Goal: Task Accomplishment & Management: Manage account settings

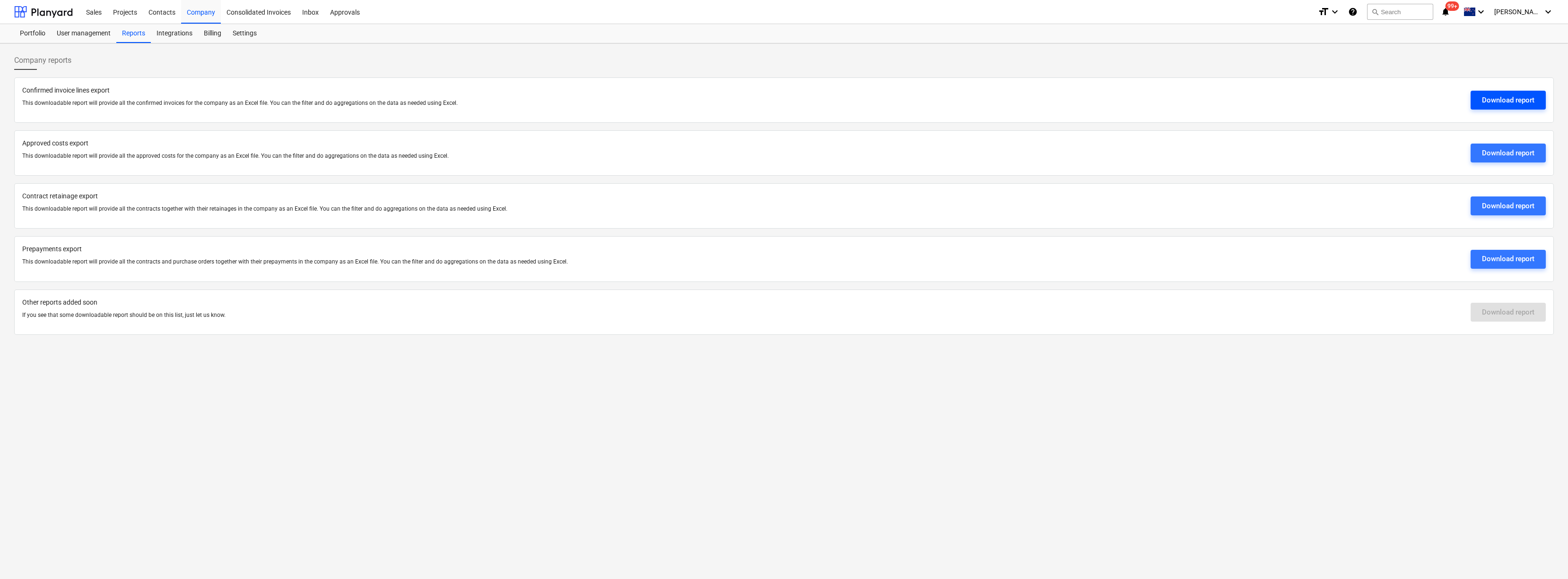
click at [1503, 101] on div "Download report" at bounding box center [1508, 100] width 52 height 12
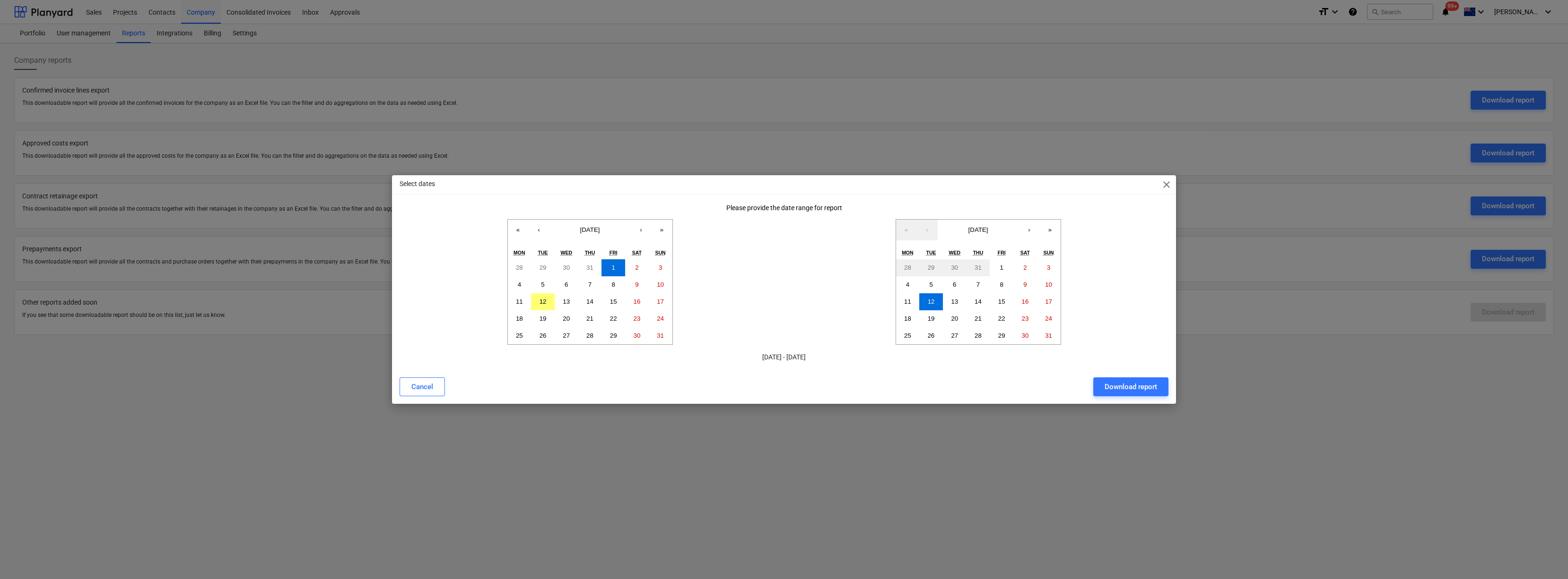
click at [1166, 188] on span "close" at bounding box center [1166, 184] width 12 height 12
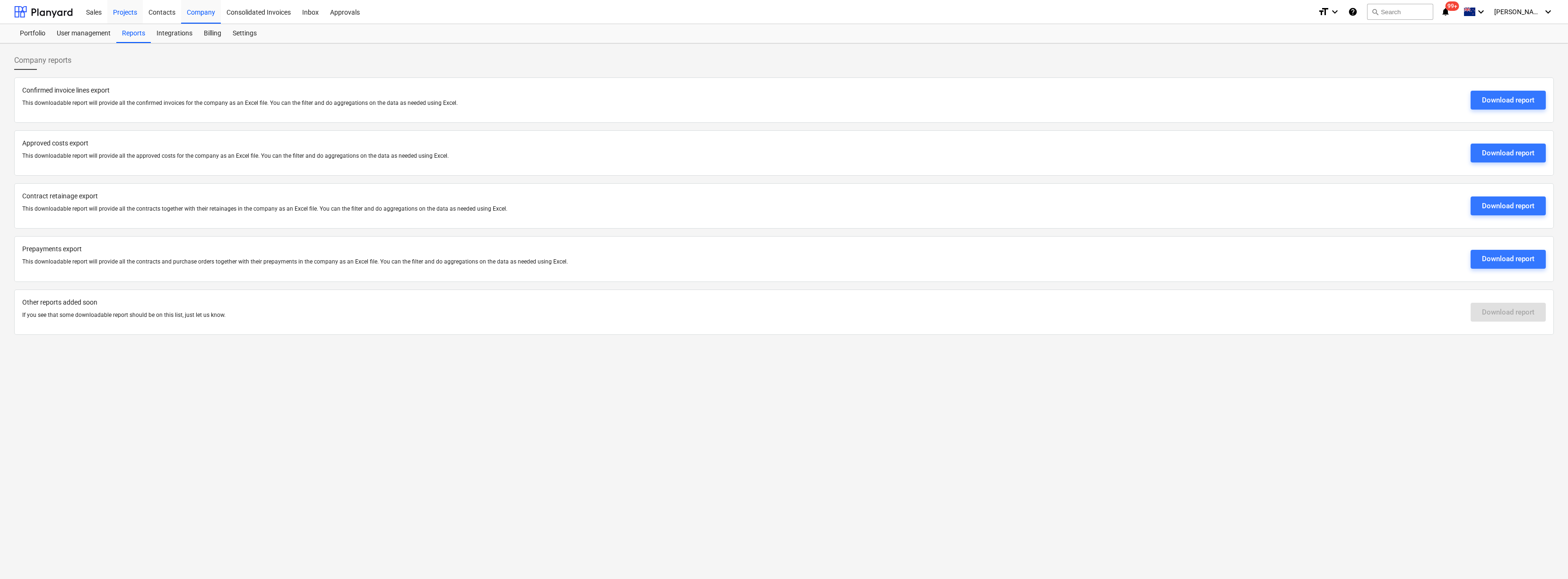
click at [128, 11] on div "Projects" at bounding box center [125, 12] width 35 height 24
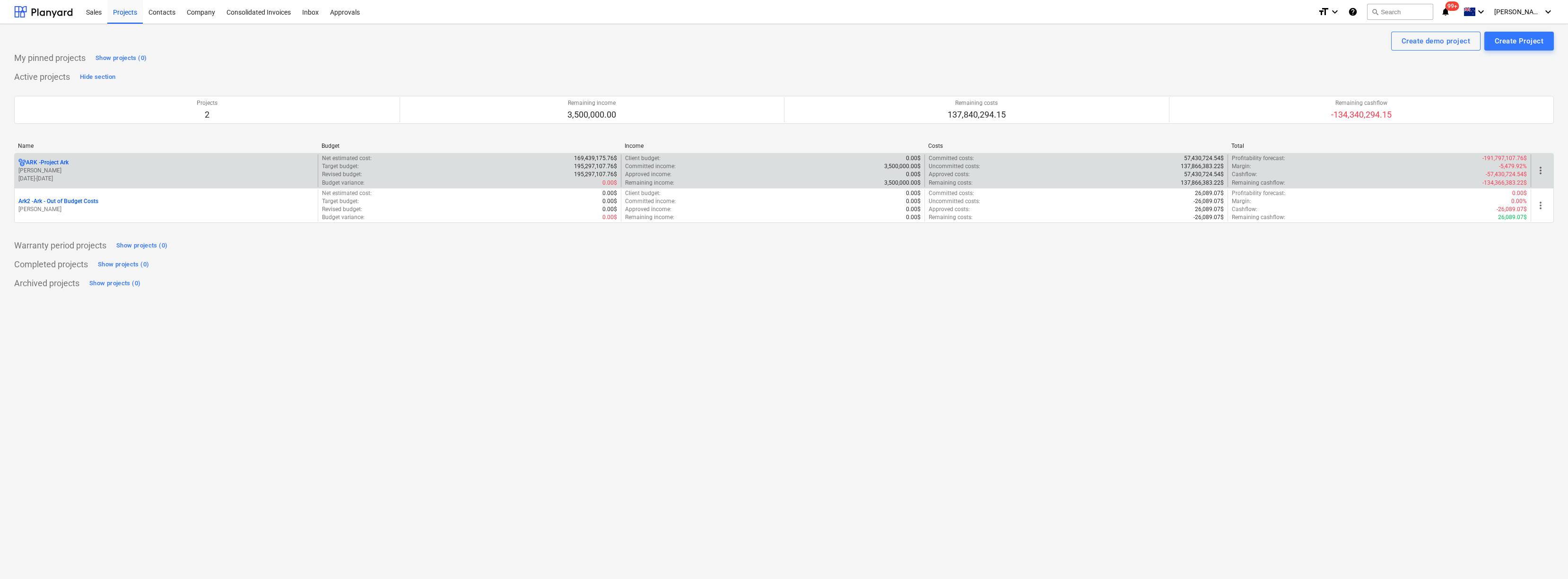
click at [59, 160] on p "ARK - Project Ark" at bounding box center [47, 162] width 43 height 8
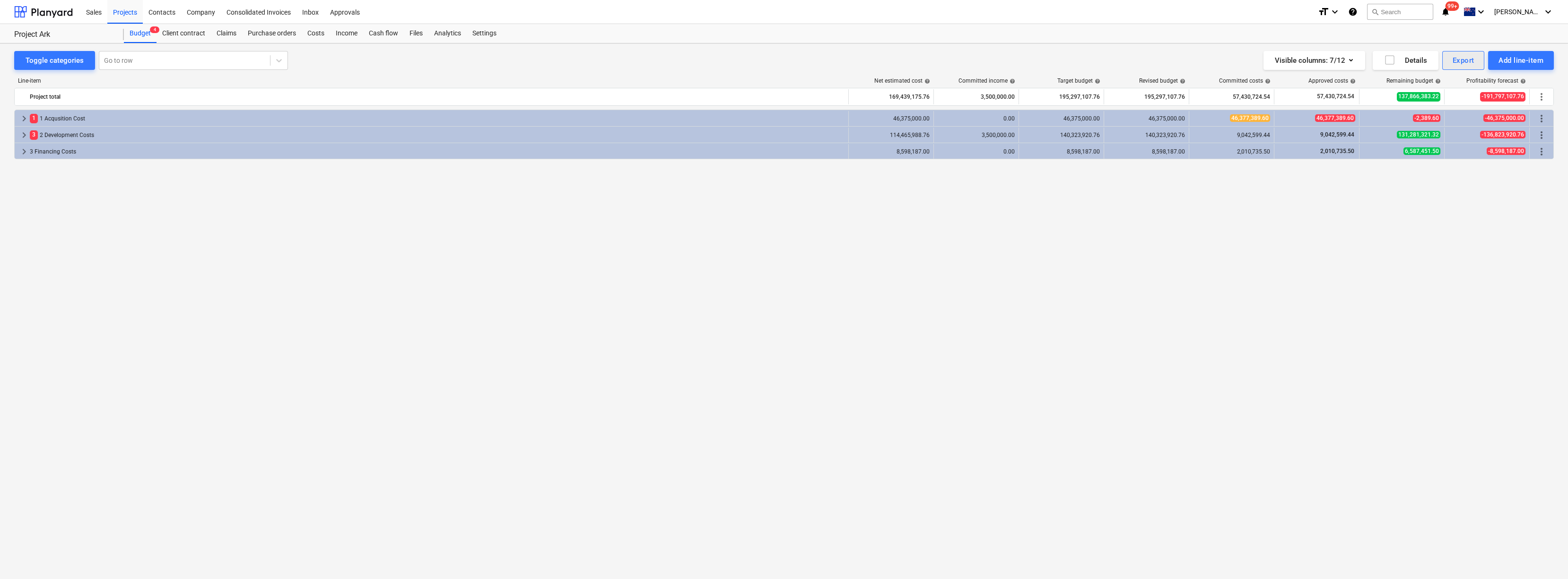
click at [1452, 61] on div "Export" at bounding box center [1463, 60] width 22 height 12
click at [1395, 142] on div "Cost lines XLSX" at bounding box center [1432, 133] width 105 height 16
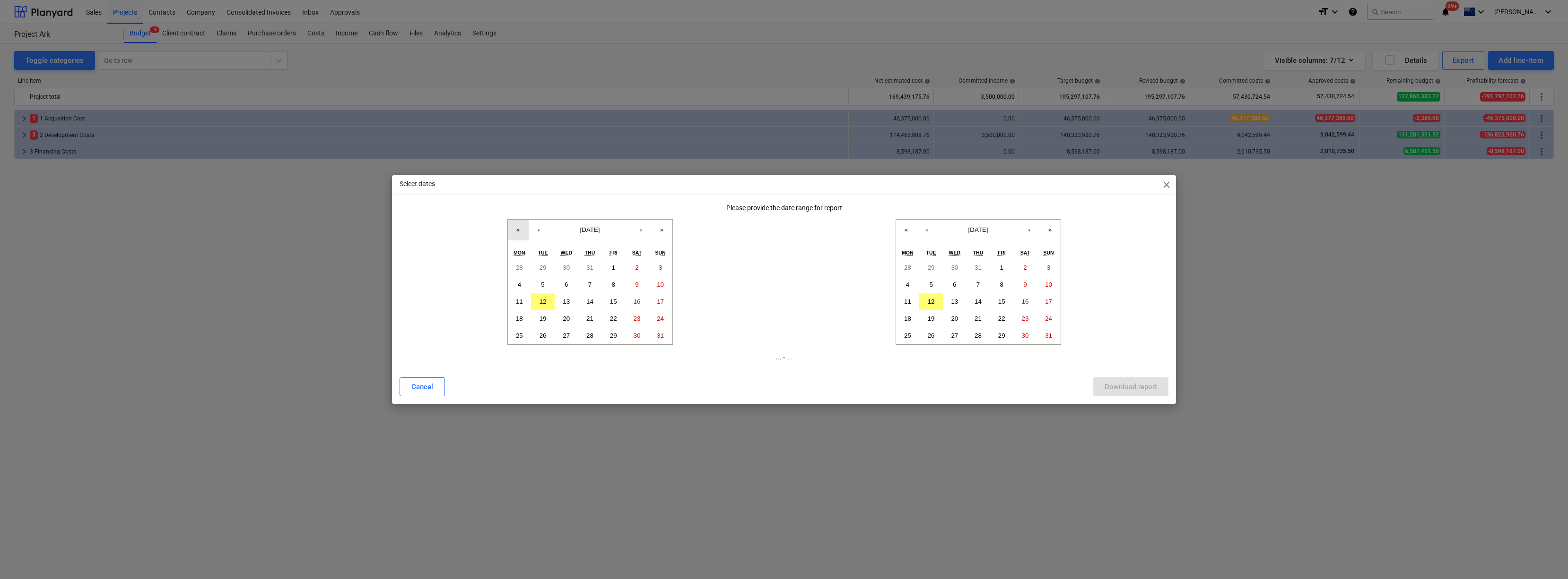
click at [514, 231] on button "«" at bounding box center [518, 230] width 21 height 21
click at [516, 231] on button "«" at bounding box center [518, 230] width 21 height 21
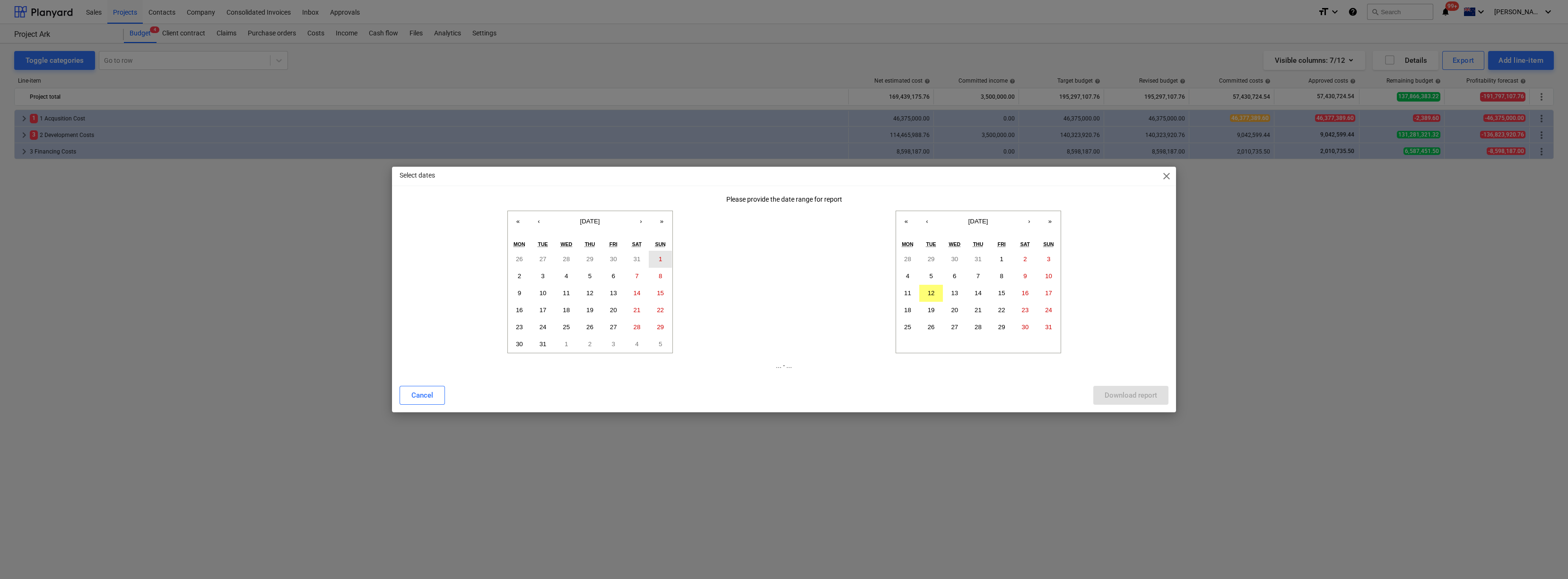
click at [659, 262] on abbr "1" at bounding box center [660, 259] width 3 height 7
click at [932, 296] on abbr "12" at bounding box center [931, 293] width 7 height 7
click at [1107, 401] on div "Download report" at bounding box center [1131, 395] width 52 height 12
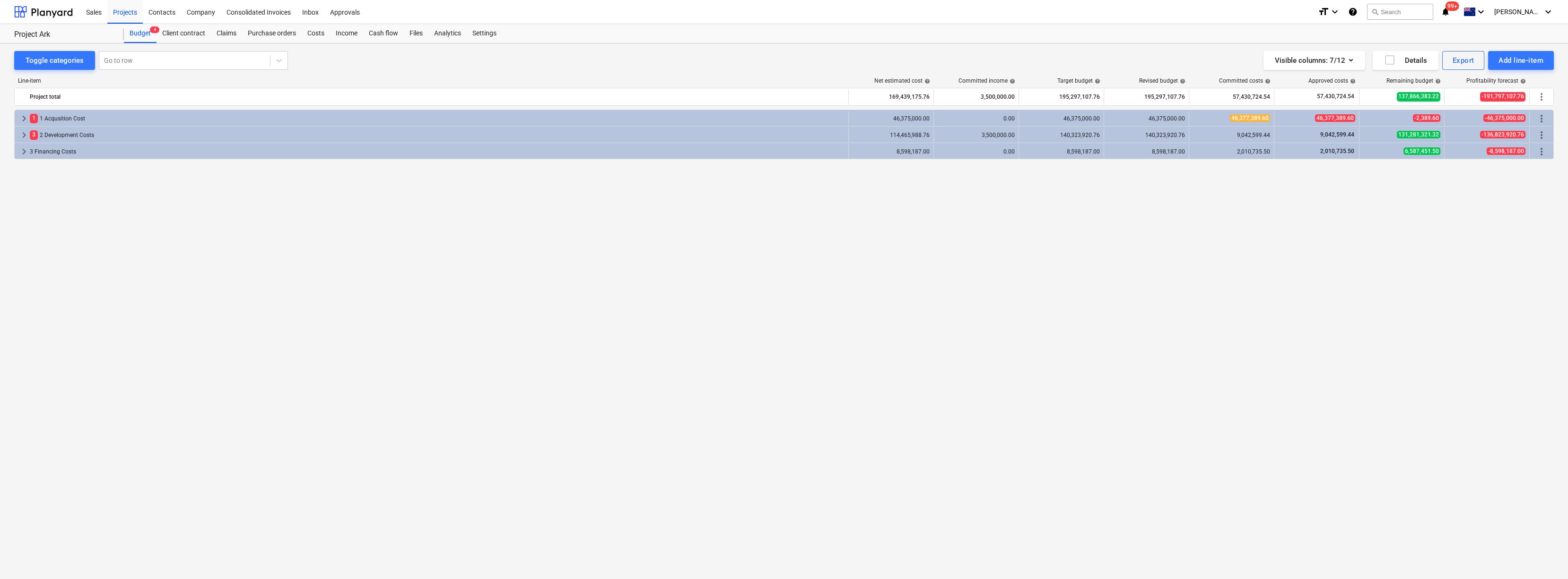
click at [475, 326] on div "keyboard_arrow_right 1 1 Acqusition Cost 46,375,000.00 0.00 46,375,000.00 46,37…" at bounding box center [783, 325] width 1539 height 431
click at [21, 117] on span "keyboard_arrow_right" at bounding box center [24, 119] width 12 height 12
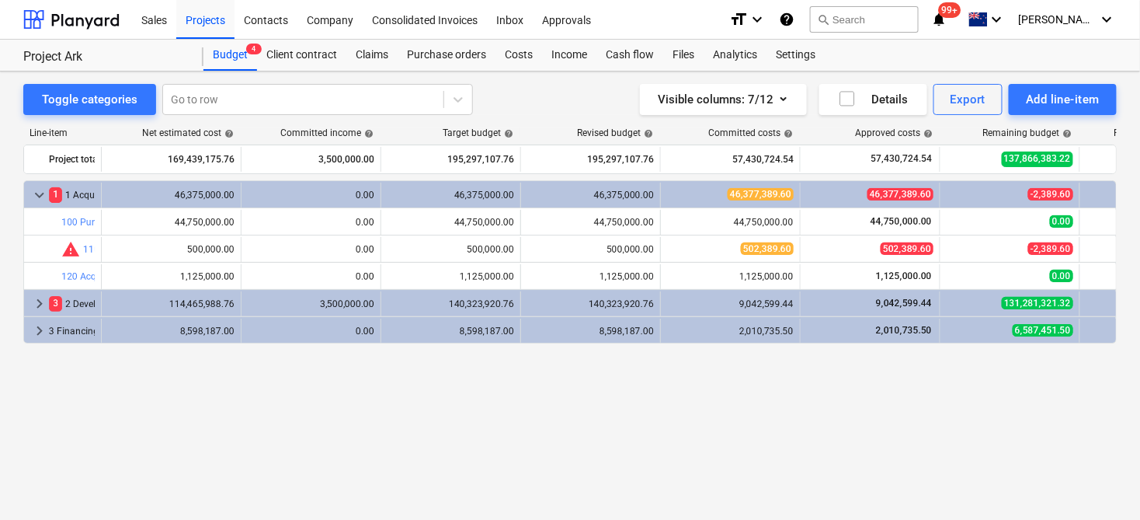
click at [225, 488] on div "keyboard_arrow_down 1 1 Acqusition Cost 46,375,000.00 0.00 46,375,000.00 46,375…" at bounding box center [570, 433] width 1094 height 507
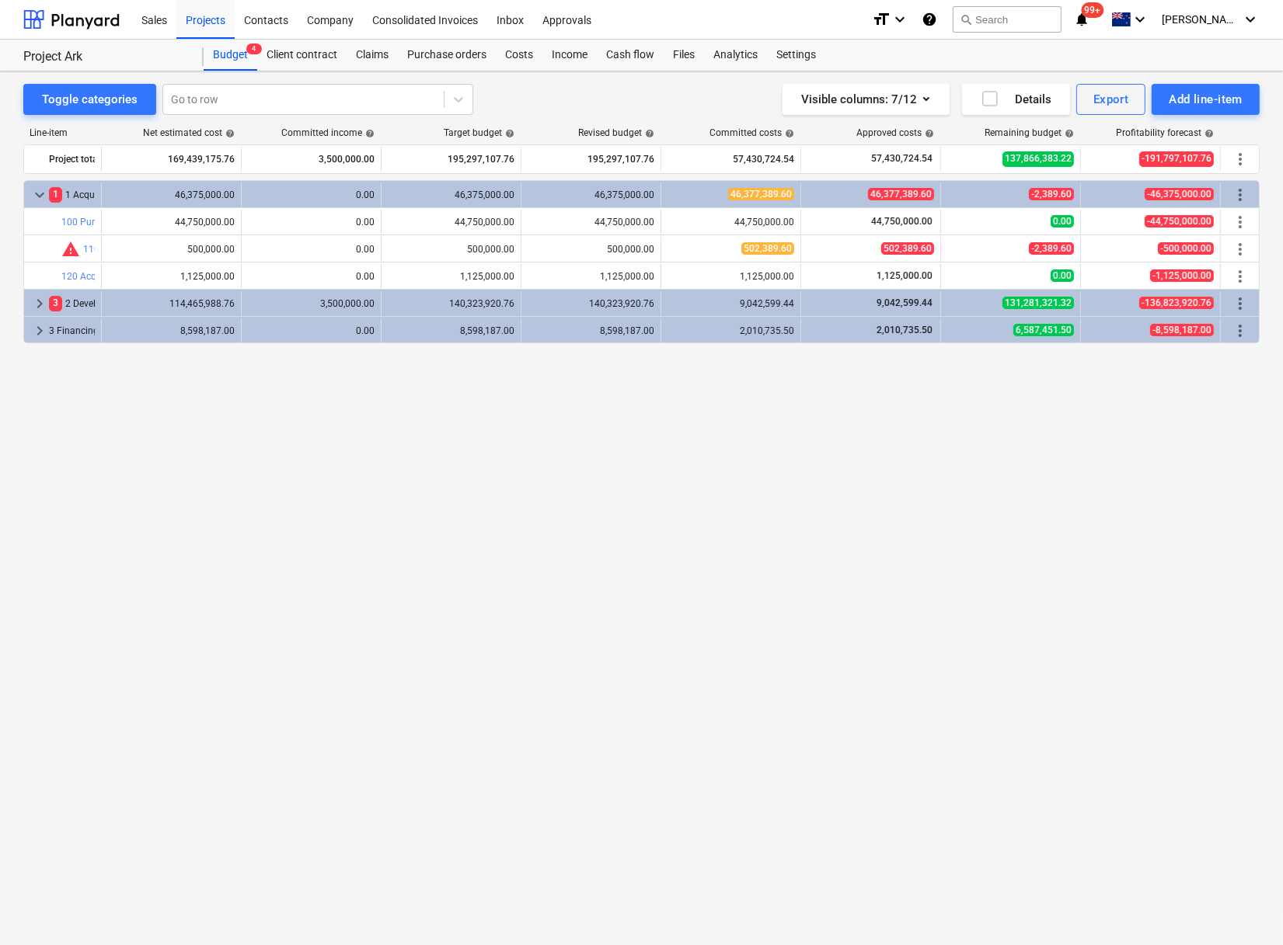
click at [458, 486] on div "keyboard_arrow_down 1 1 Acqusition Cost 46,375,000.00 0.00 46,375,000.00 46,375…" at bounding box center [641, 530] width 1236 height 701
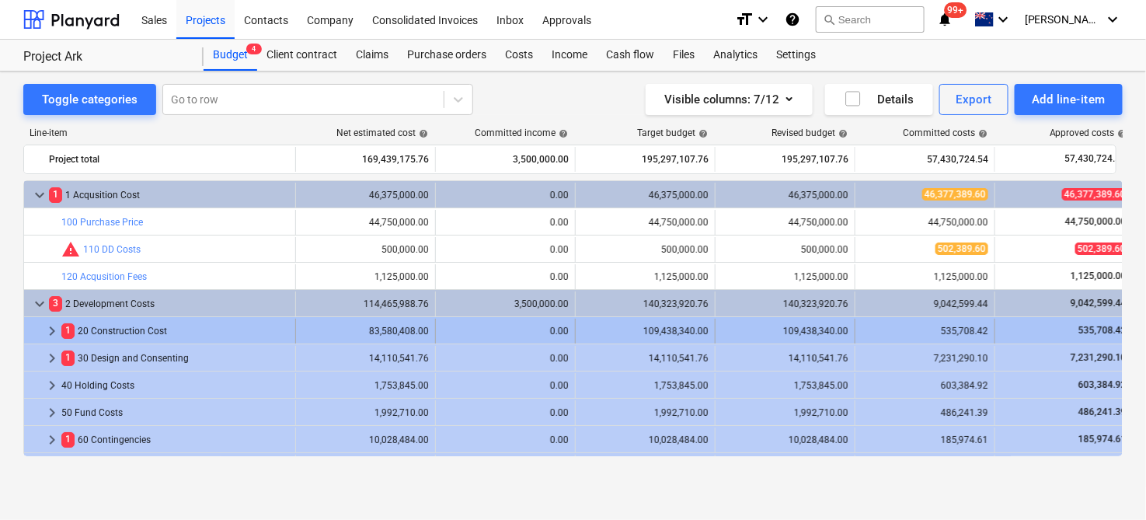
click at [44, 325] on span "keyboard_arrow_right" at bounding box center [52, 331] width 19 height 19
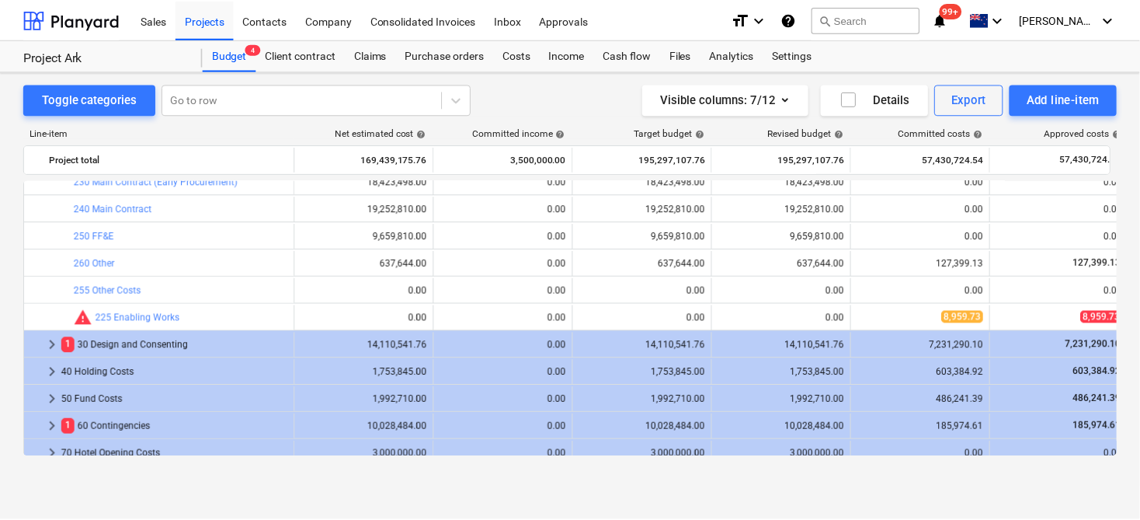
scroll to position [172, 0]
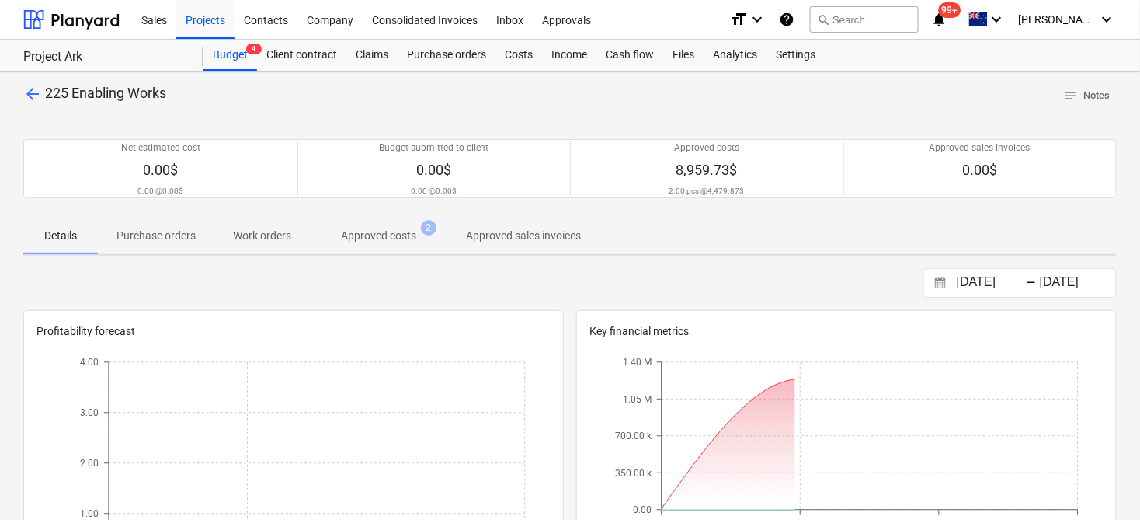
click at [385, 231] on p "Approved costs" at bounding box center [378, 236] width 75 height 16
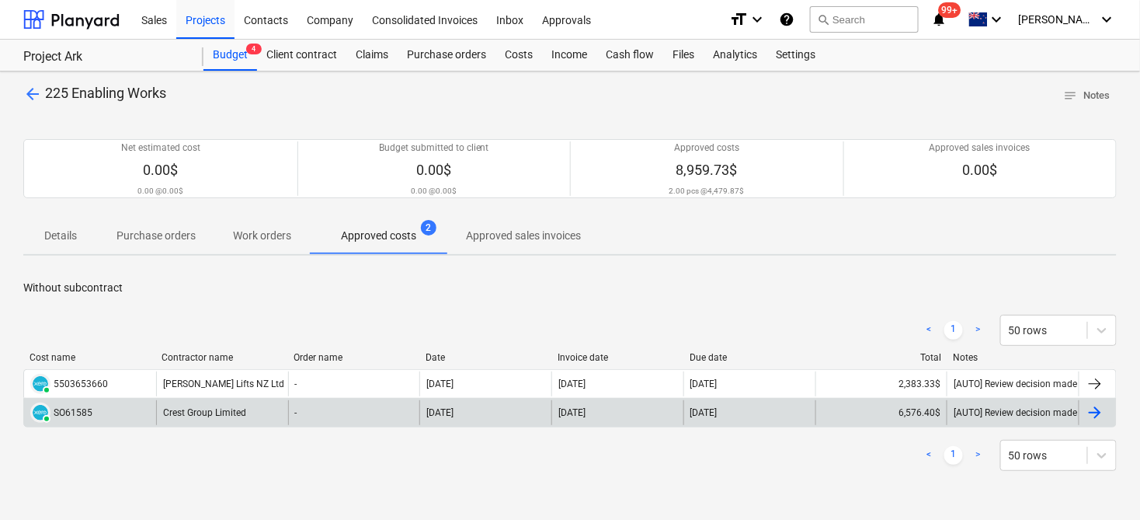
click at [200, 416] on div "Crest Group Limited" at bounding box center [222, 412] width 132 height 25
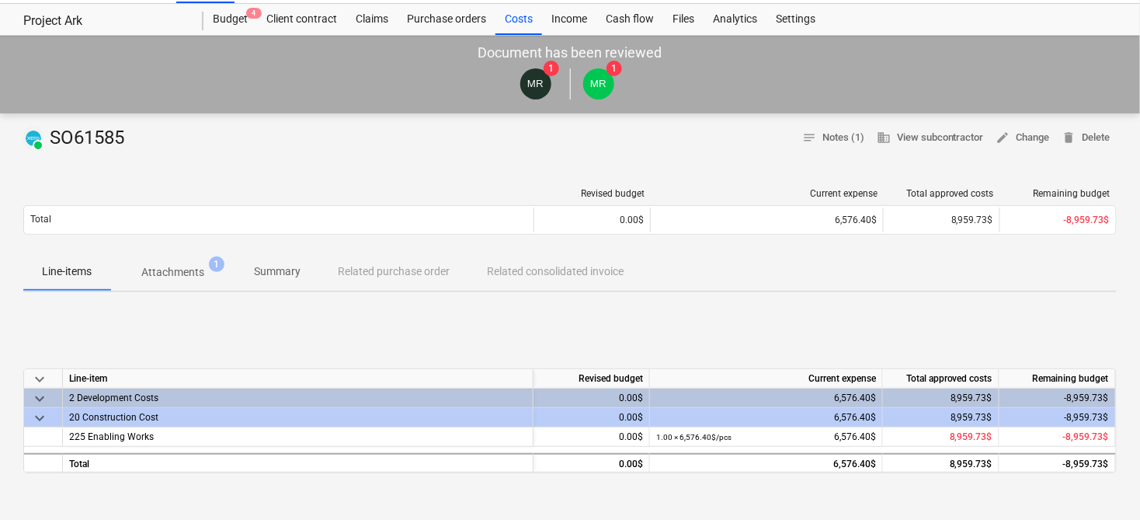
scroll to position [86, 0]
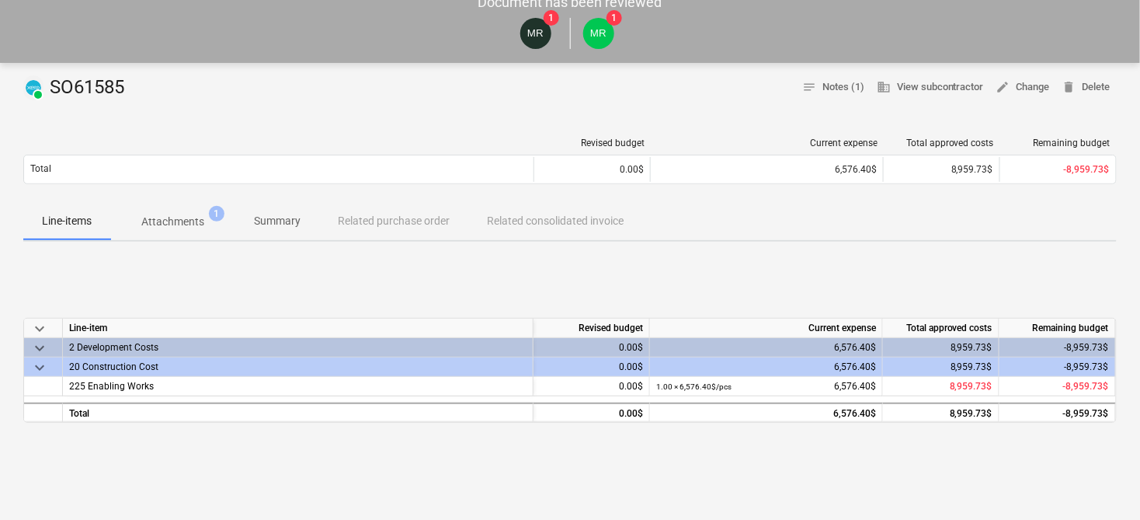
click at [163, 222] on p "Attachments" at bounding box center [172, 222] width 63 height 16
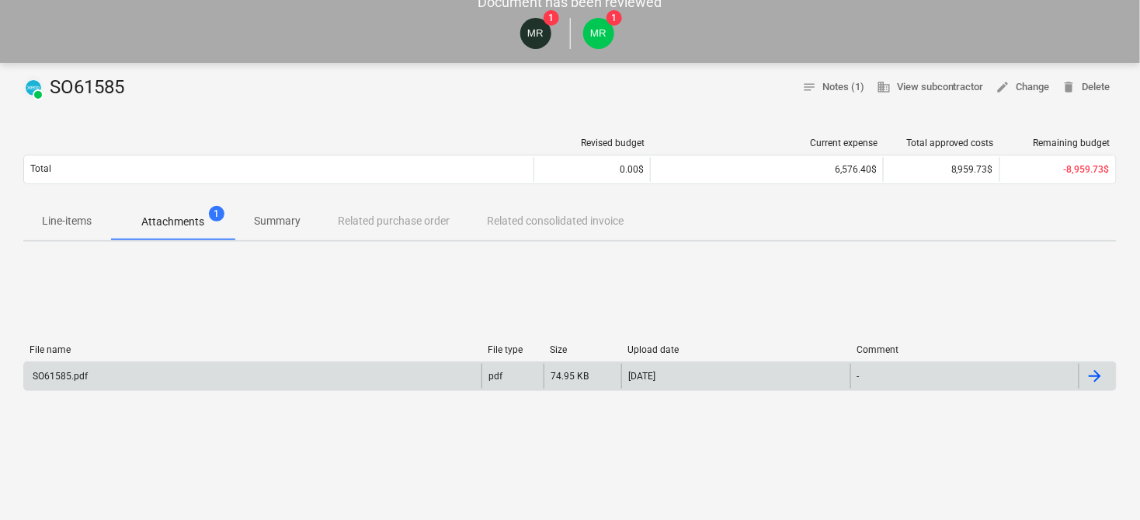
click at [122, 371] on div "SO61585.pdf" at bounding box center [253, 376] width 458 height 25
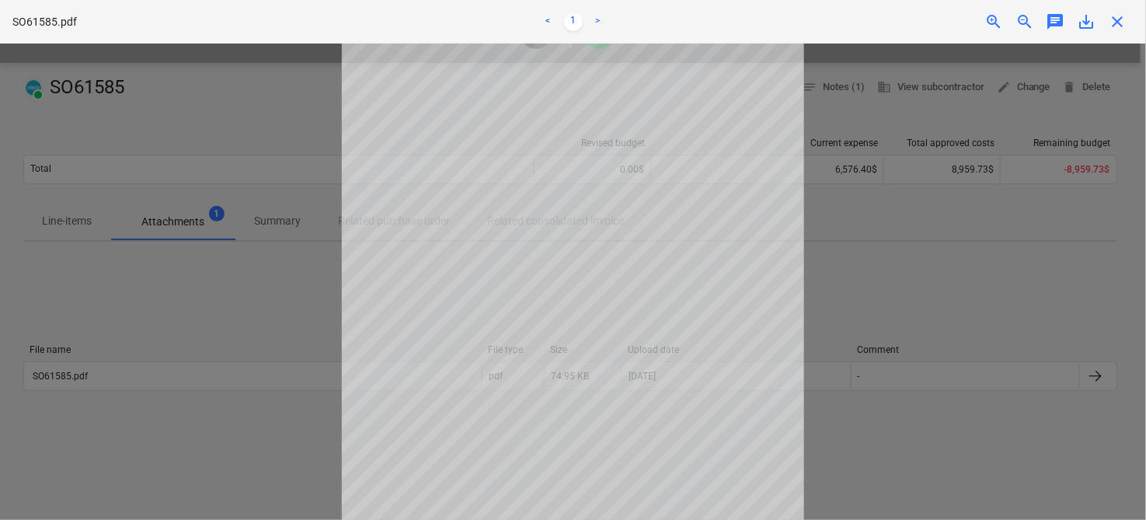
click at [1115, 29] on span "close" at bounding box center [1118, 21] width 19 height 19
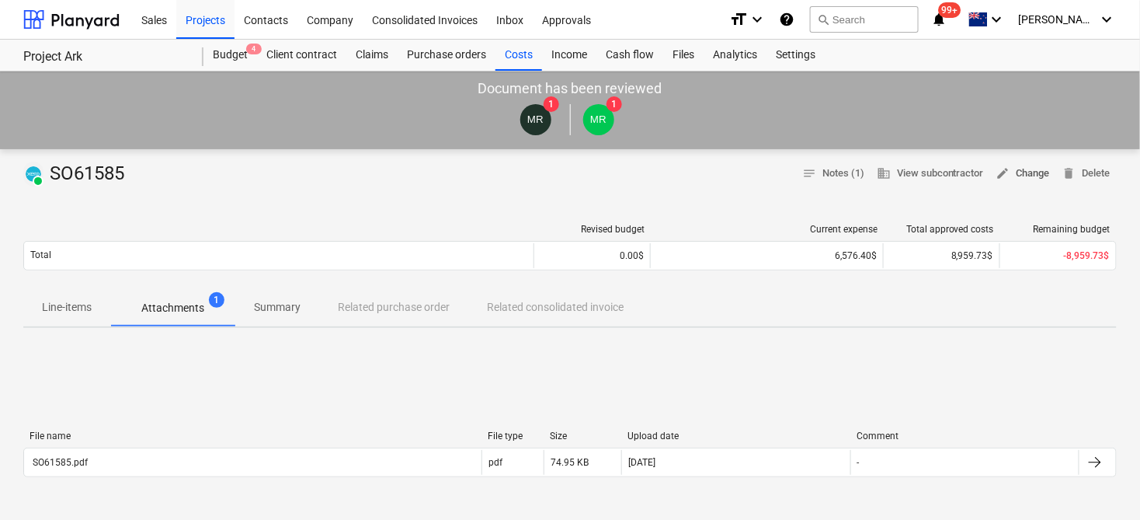
click at [1011, 175] on span "edit Change" at bounding box center [1024, 174] width 54 height 18
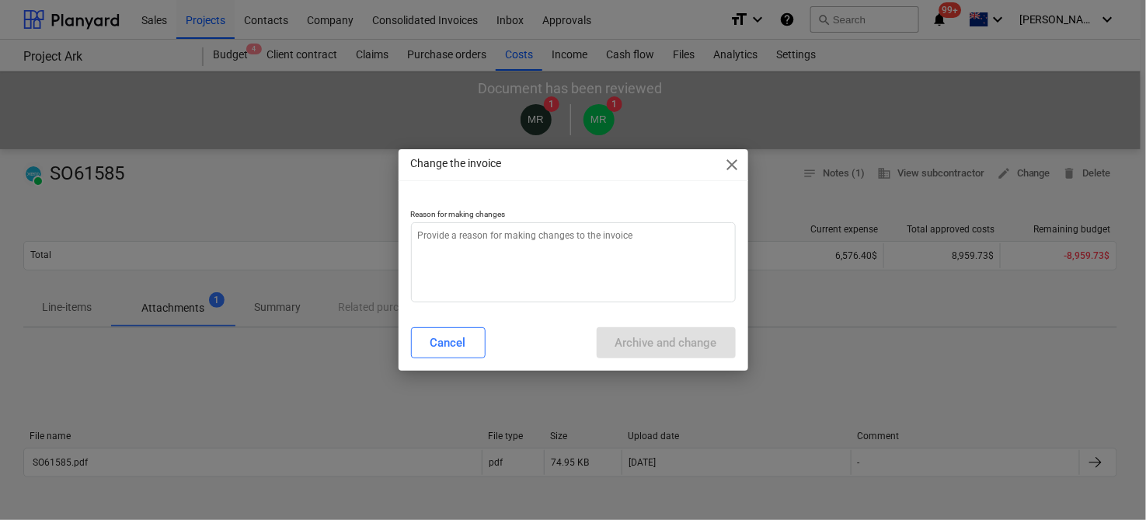
type textarea "x"
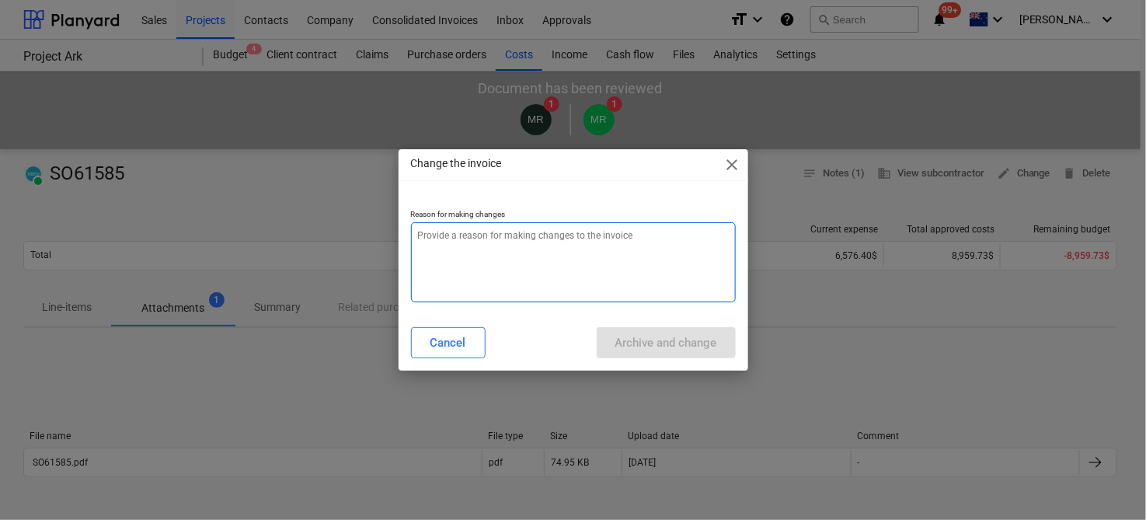
click at [487, 259] on textarea at bounding box center [573, 262] width 325 height 80
type textarea "C"
type textarea "x"
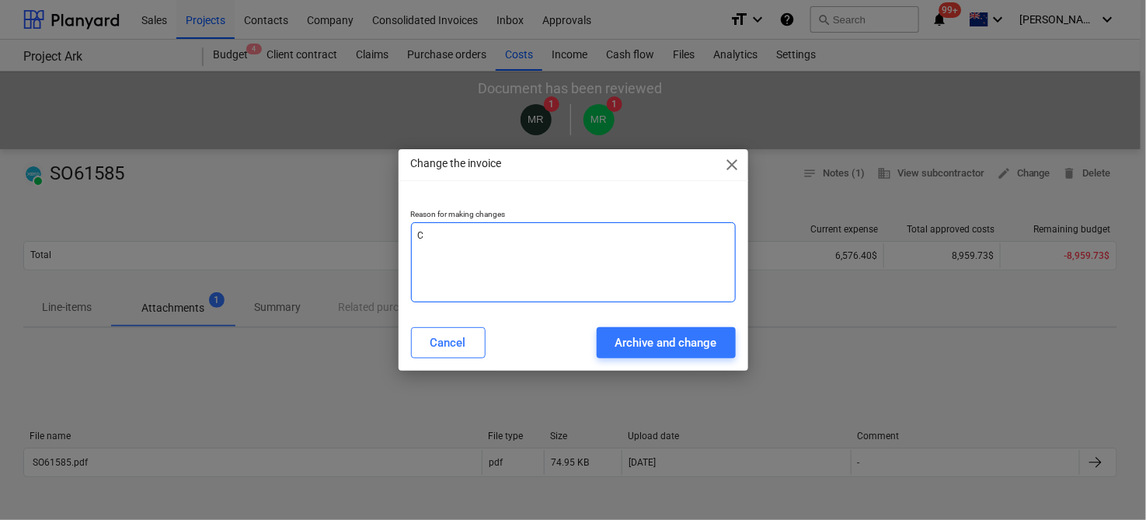
type textarea "Co"
type textarea "x"
type textarea "Cod"
type textarea "x"
type textarea "Code"
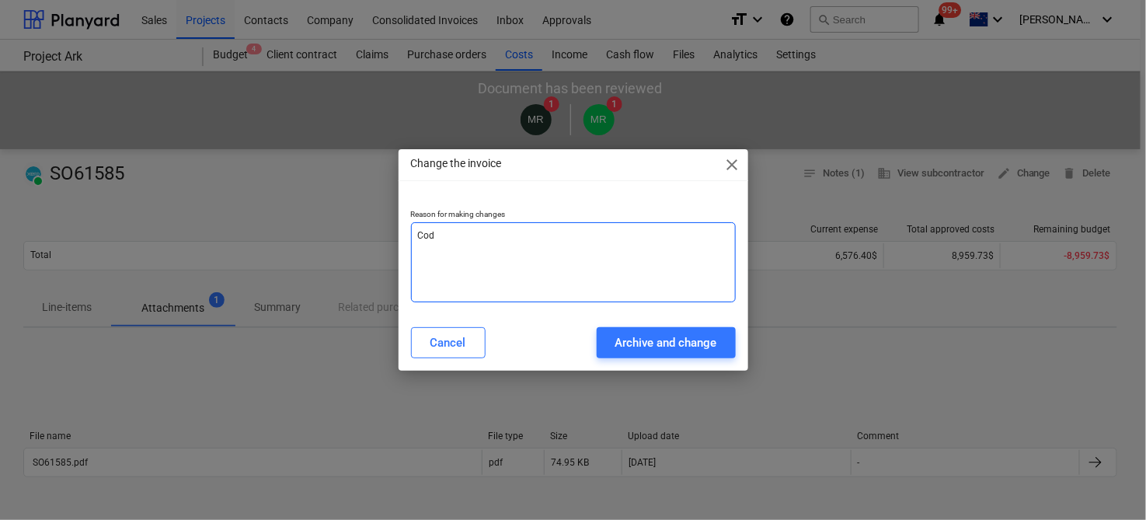
type textarea "x"
type textarea "Code"
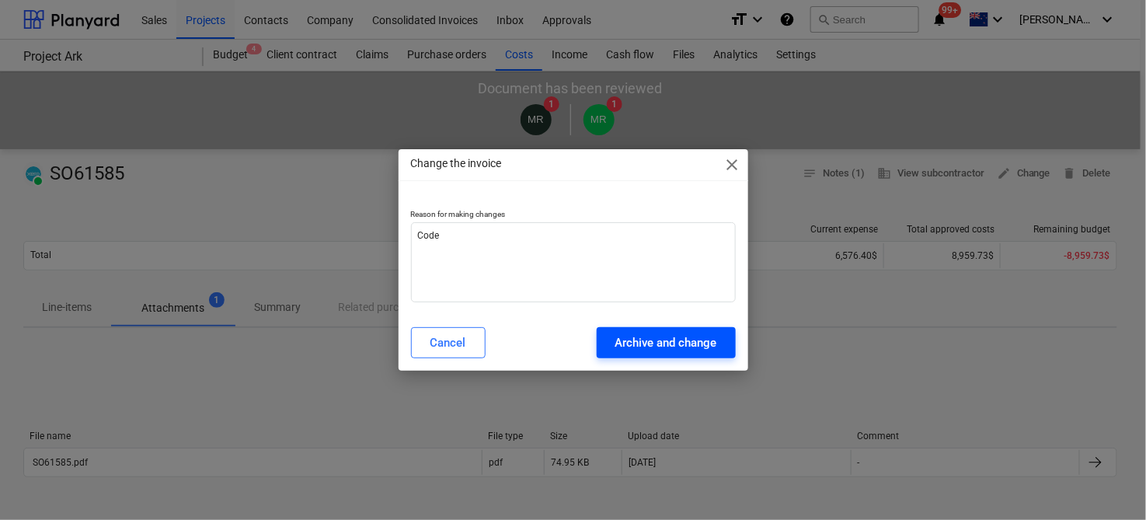
click at [667, 343] on div "Archive and change" at bounding box center [666, 342] width 102 height 20
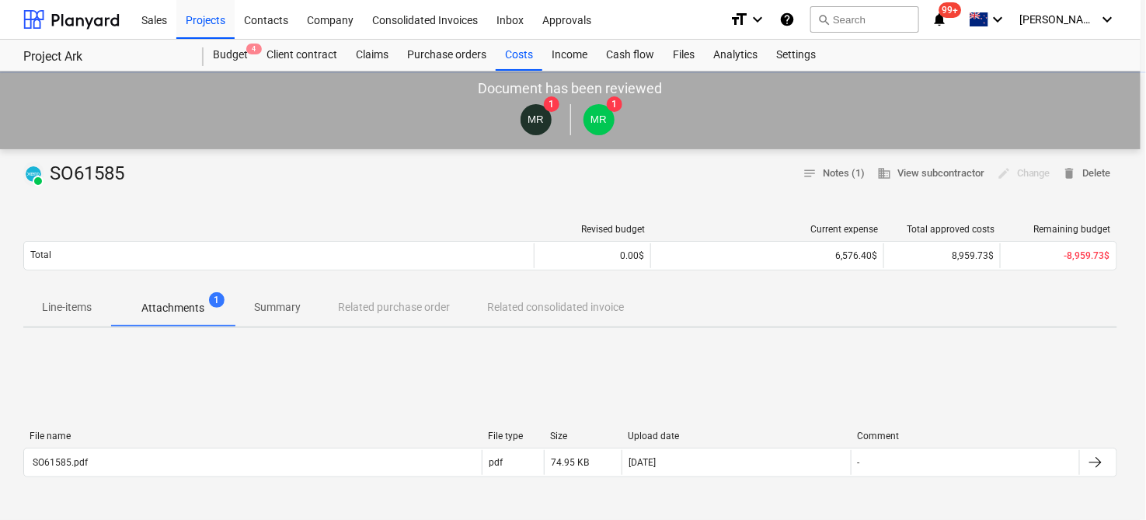
type textarea "x"
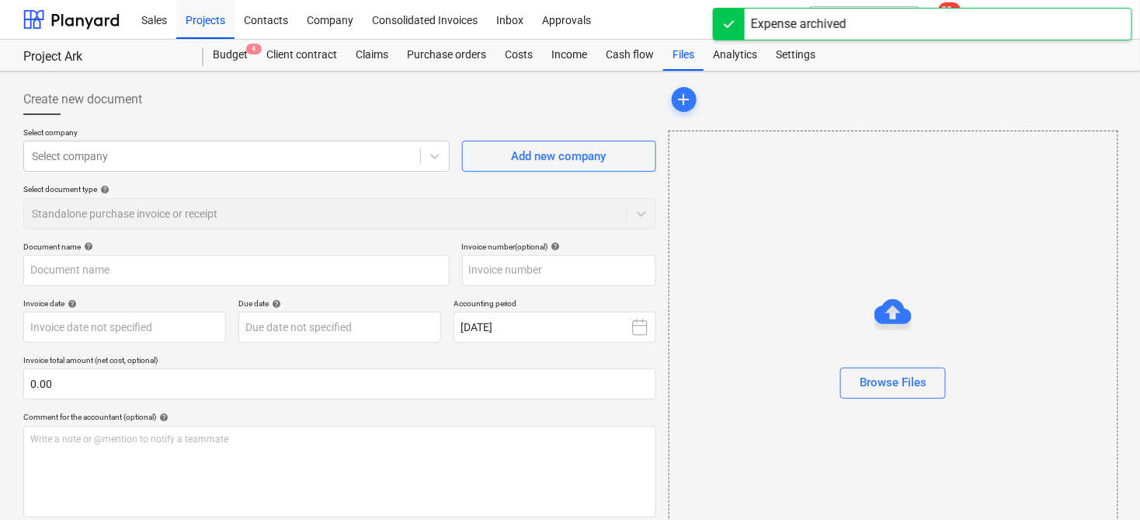
type input "SO61585"
type input "[DATE]"
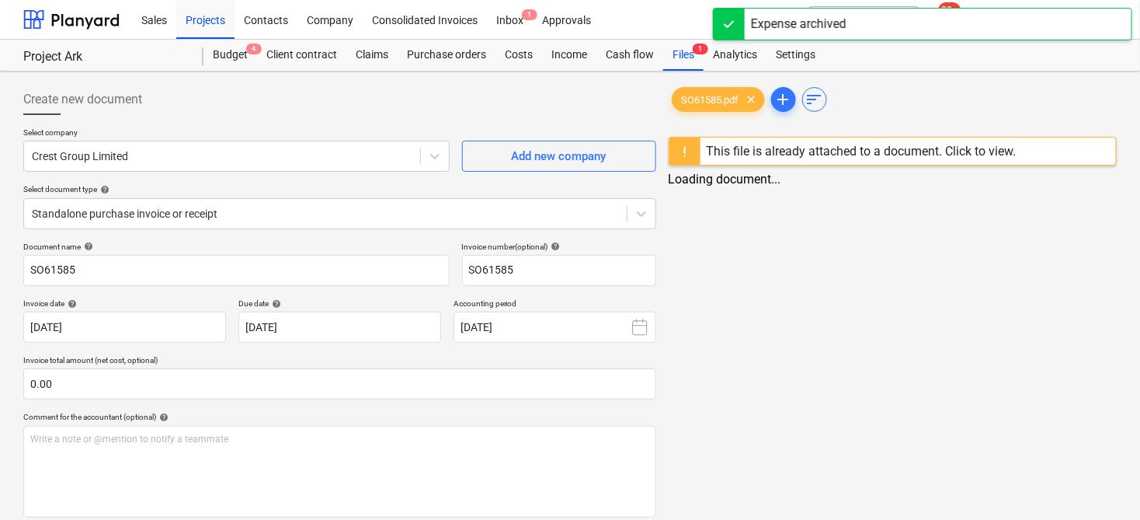
scroll to position [311, 0]
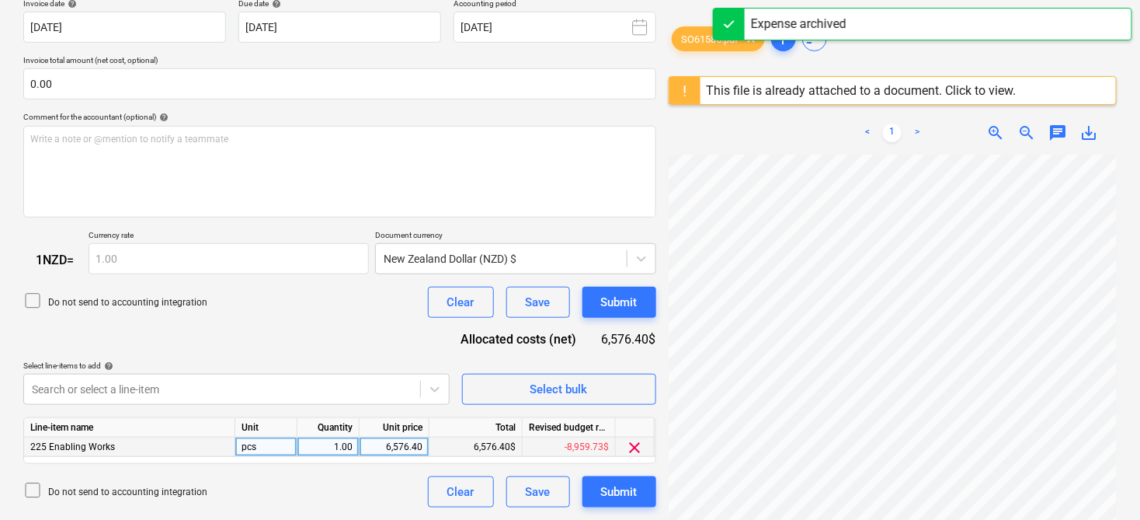
click at [180, 440] on div "225 Enabling Works" at bounding box center [129, 446] width 211 height 19
click at [183, 443] on div "225 Enabling Works" at bounding box center [129, 446] width 211 height 19
click at [631, 447] on span "clear" at bounding box center [635, 447] width 19 height 19
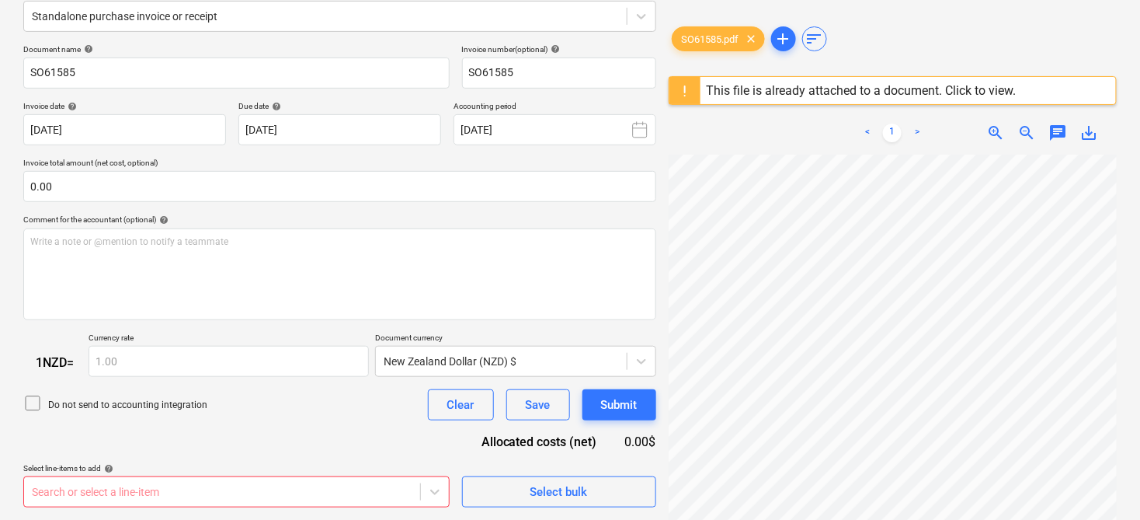
click at [230, 322] on body "Sales Projects Contacts Company Consolidated Invoices Inbox 1 Approvals format_…" at bounding box center [570, 63] width 1140 height 520
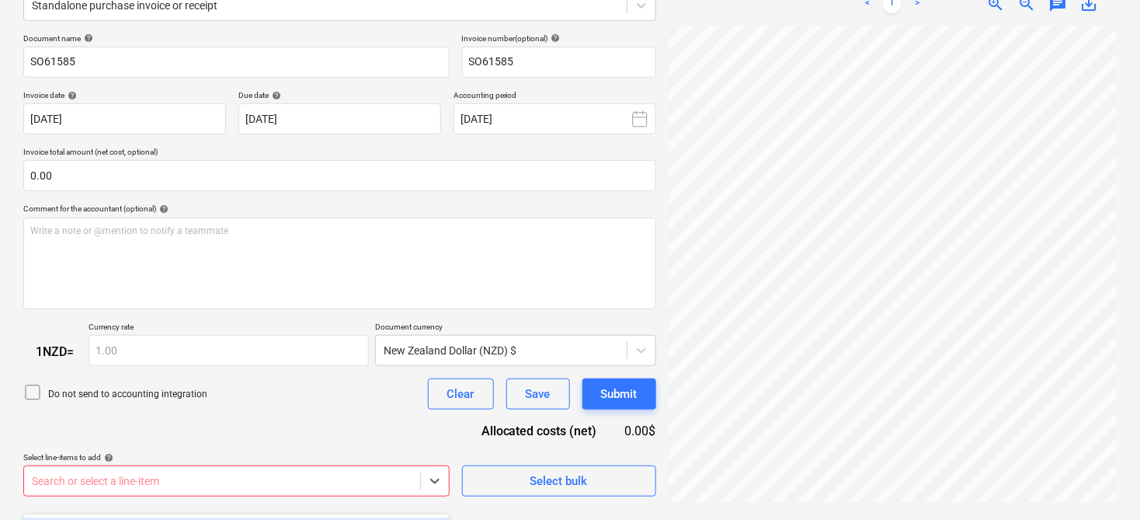
scroll to position [438, 0]
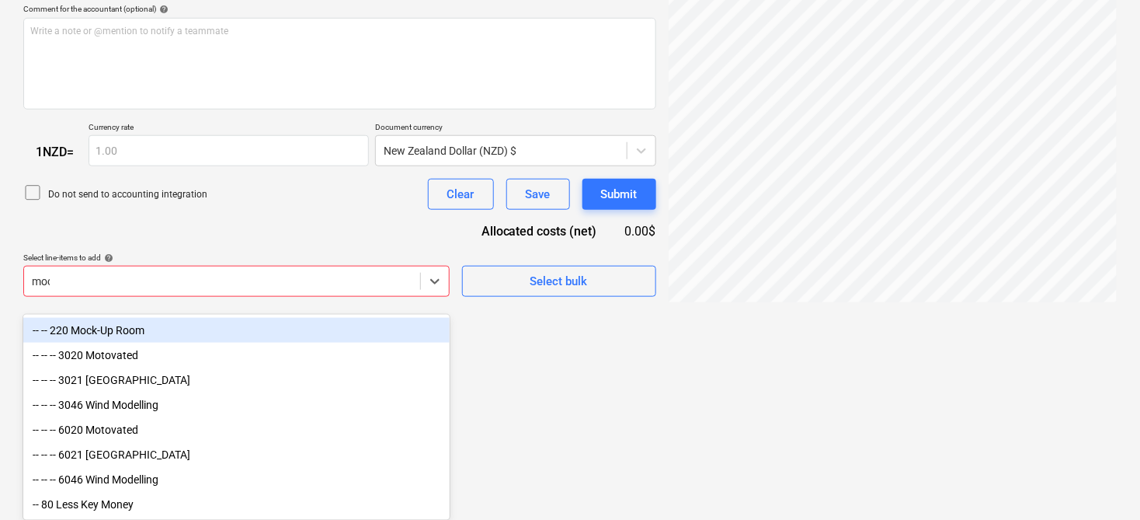
type input "mock"
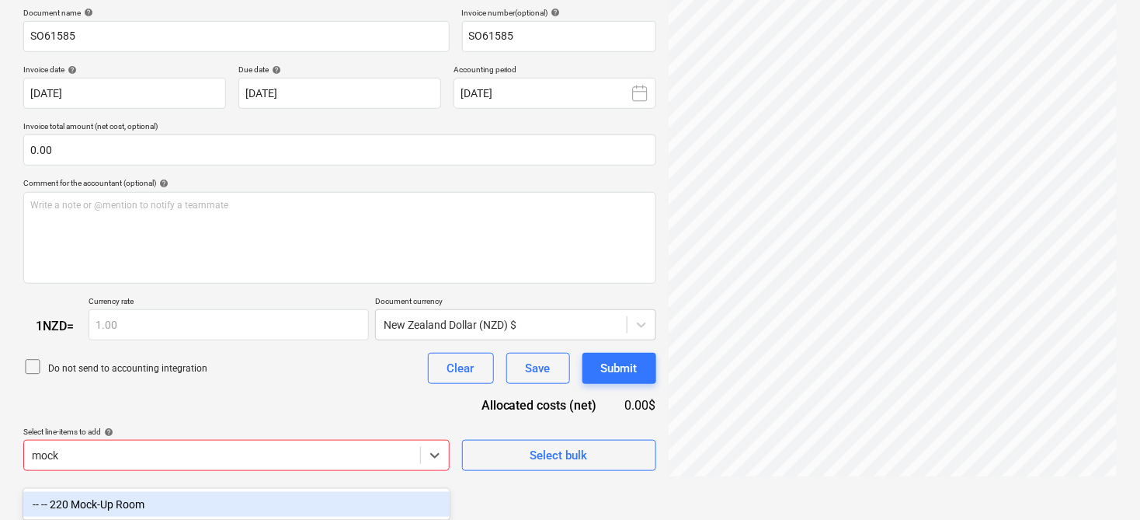
click at [205, 503] on div "-- -- 220 Mock-Up Room" at bounding box center [236, 504] width 426 height 25
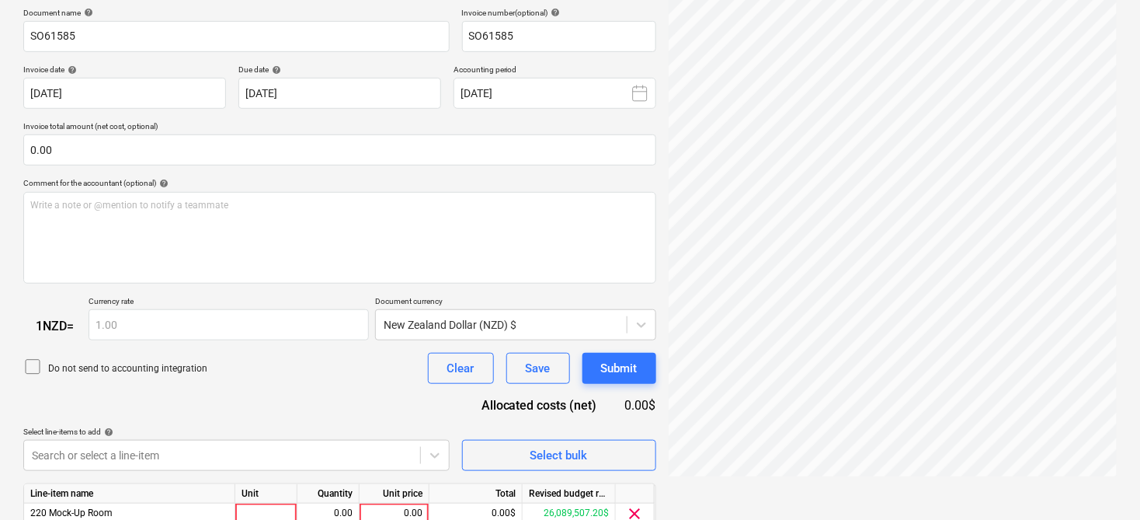
click at [281, 396] on div "Document name help SO61585 Invoice number (optional) help SO61585 Invoice date …" at bounding box center [339, 291] width 633 height 566
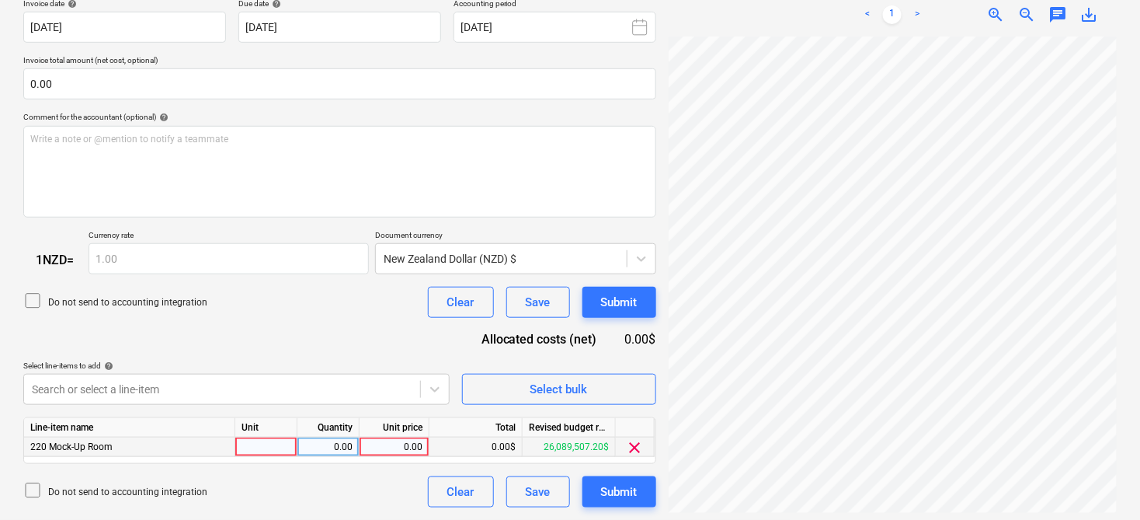
click at [402, 448] on div "0.00" at bounding box center [394, 446] width 57 height 19
type input "6576.40"
click at [314, 360] on div "Select line-items to add help" at bounding box center [236, 365] width 426 height 10
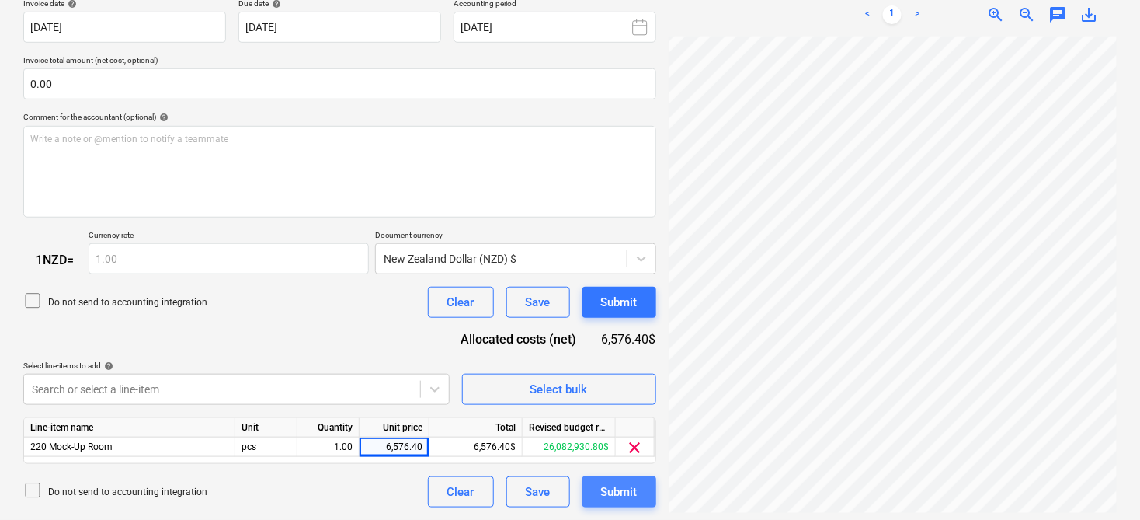
click at [612, 496] on div "Submit" at bounding box center [619, 492] width 37 height 20
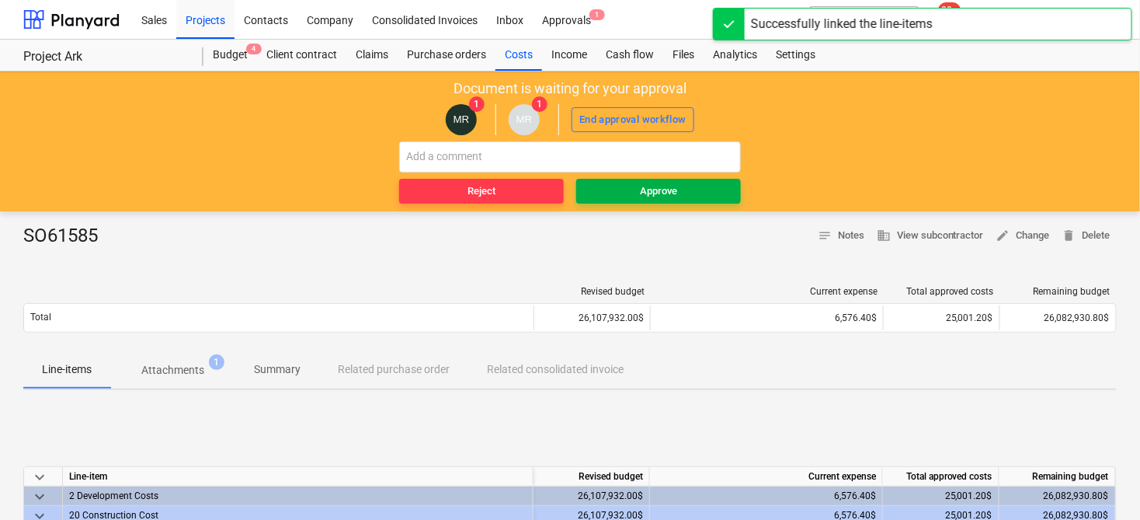
click at [664, 187] on div "Approve" at bounding box center [658, 192] width 37 height 18
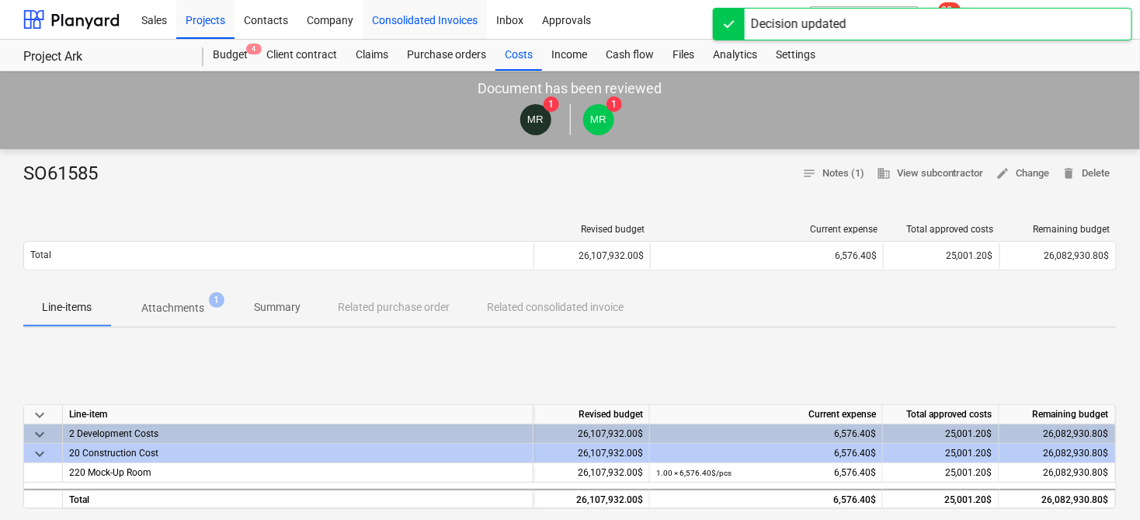
scroll to position [206, 0]
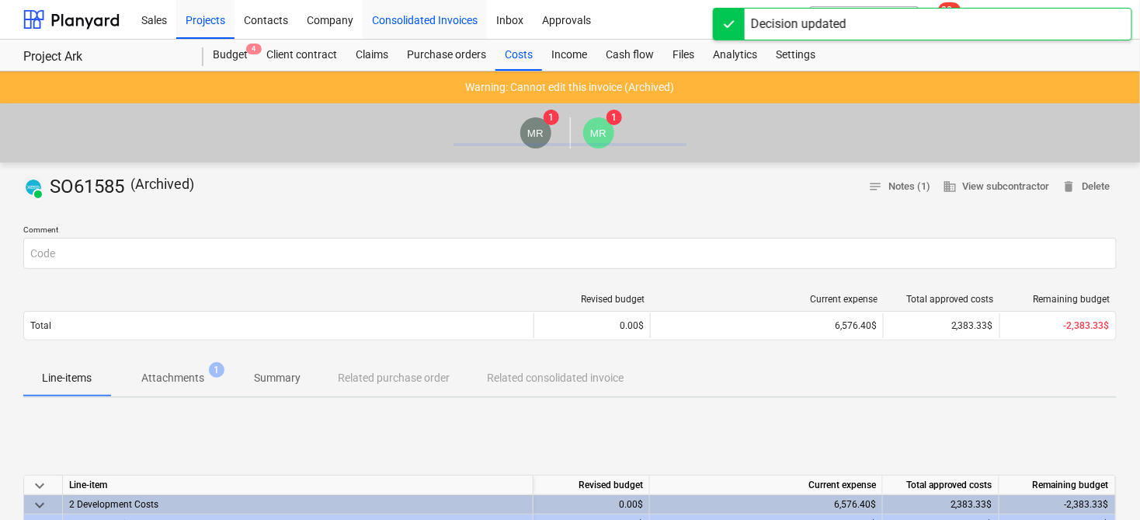
scroll to position [86, 0]
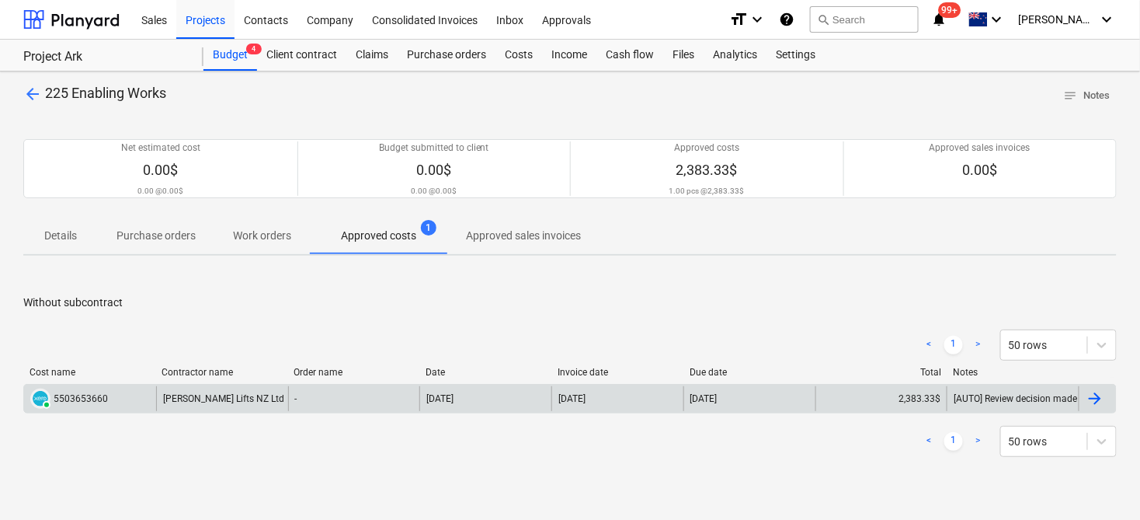
click at [214, 404] on div "[PERSON_NAME] Lifts NZ Ltd" at bounding box center [222, 398] width 132 height 25
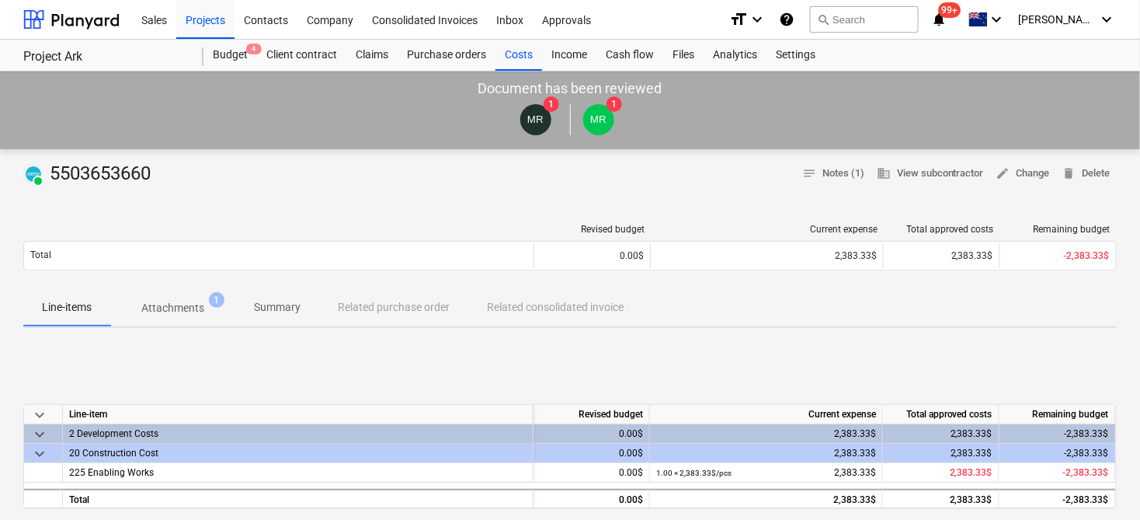
click at [198, 311] on p "Attachments" at bounding box center [172, 308] width 63 height 16
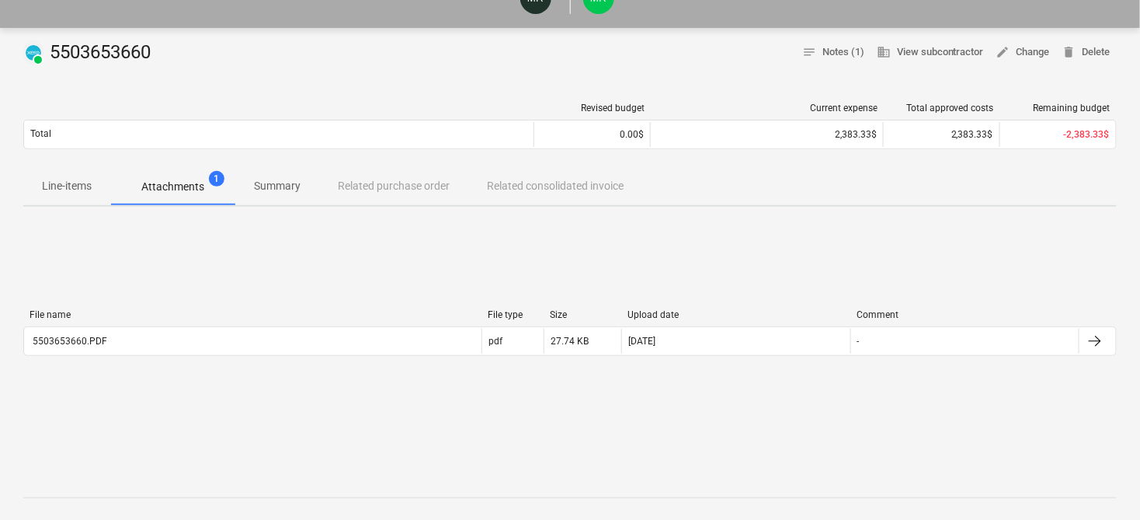
scroll to position [172, 0]
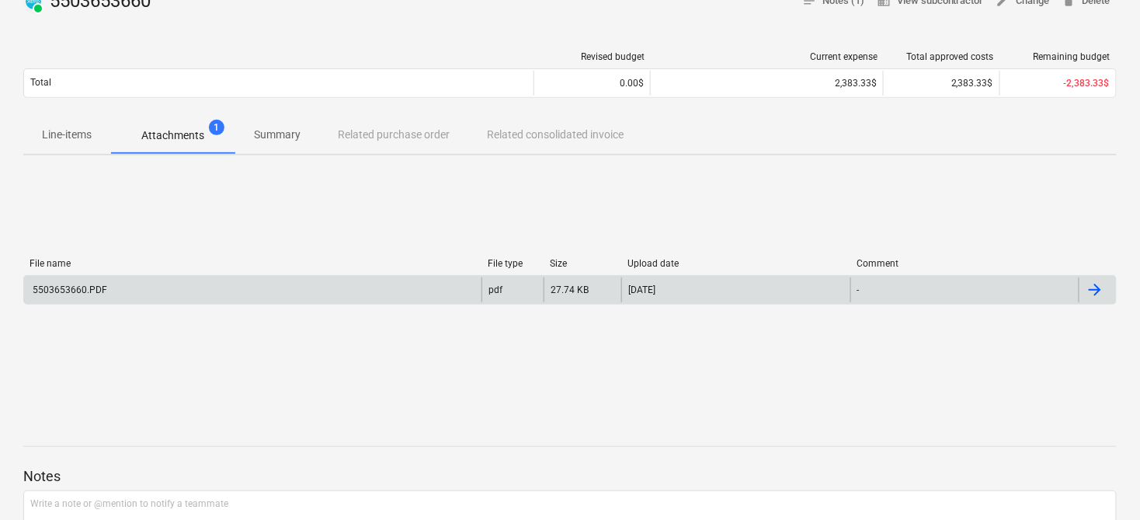
click at [294, 294] on div "5503653660.PDF" at bounding box center [253, 289] width 458 height 25
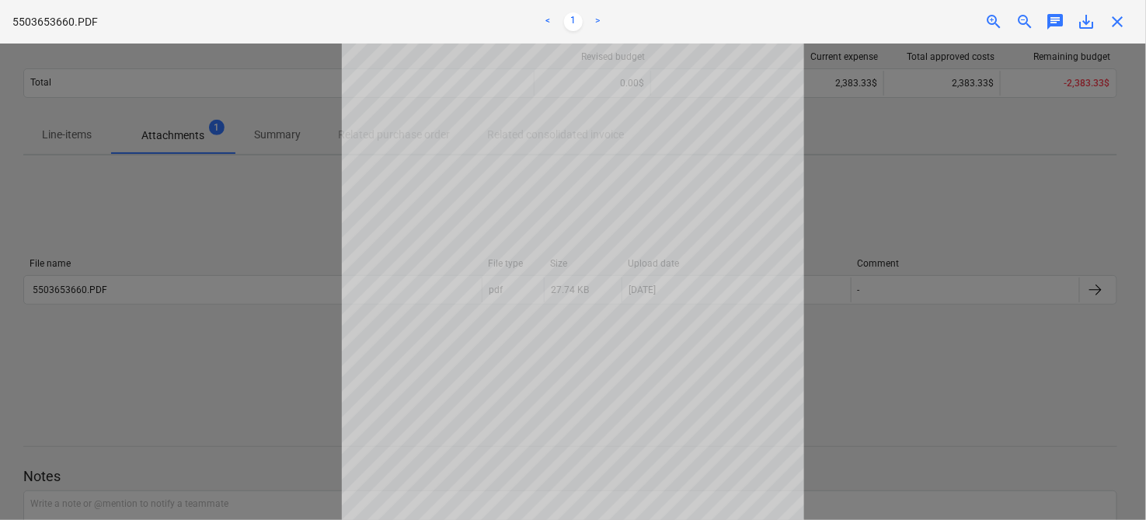
click at [1117, 29] on span "close" at bounding box center [1118, 21] width 19 height 19
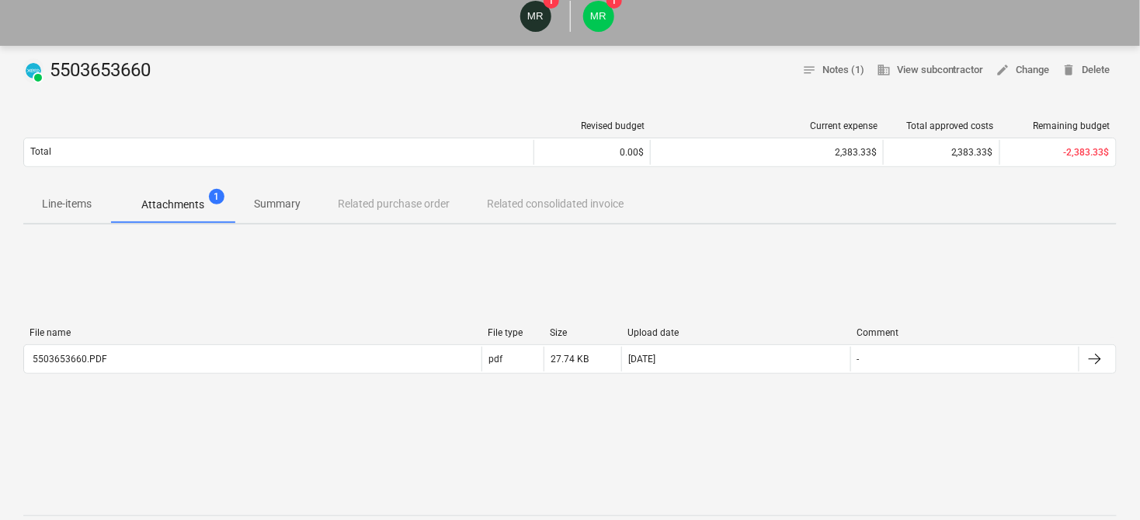
scroll to position [0, 0]
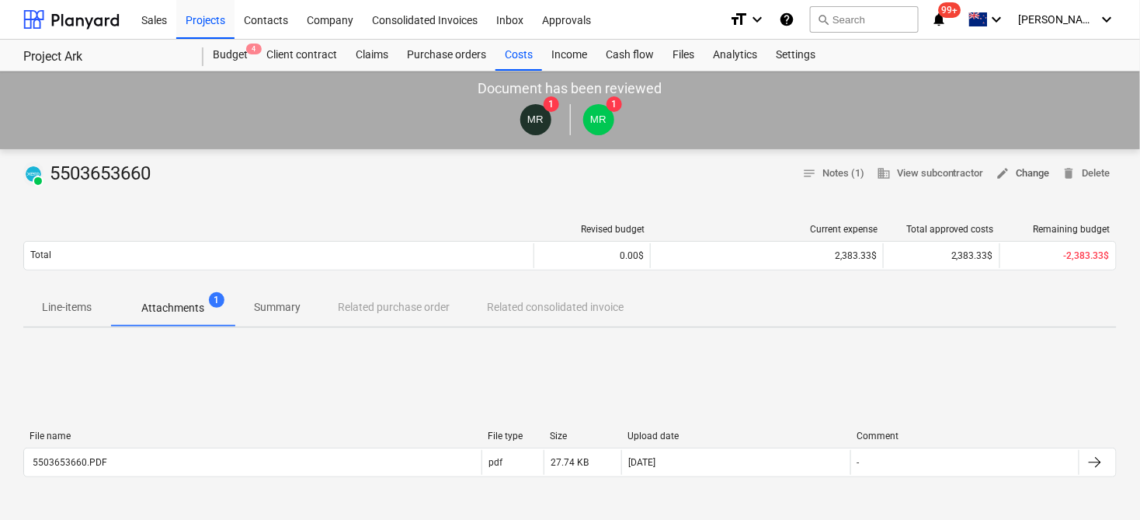
click at [1011, 177] on span "edit Change" at bounding box center [1024, 174] width 54 height 18
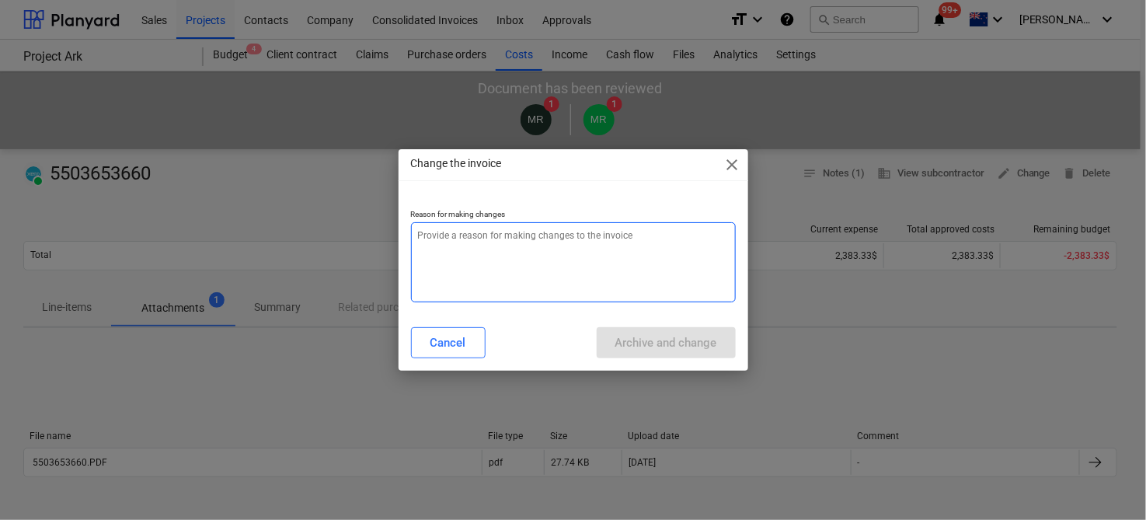
click at [518, 259] on textarea at bounding box center [573, 262] width 325 height 80
type textarea "x"
type textarea "c"
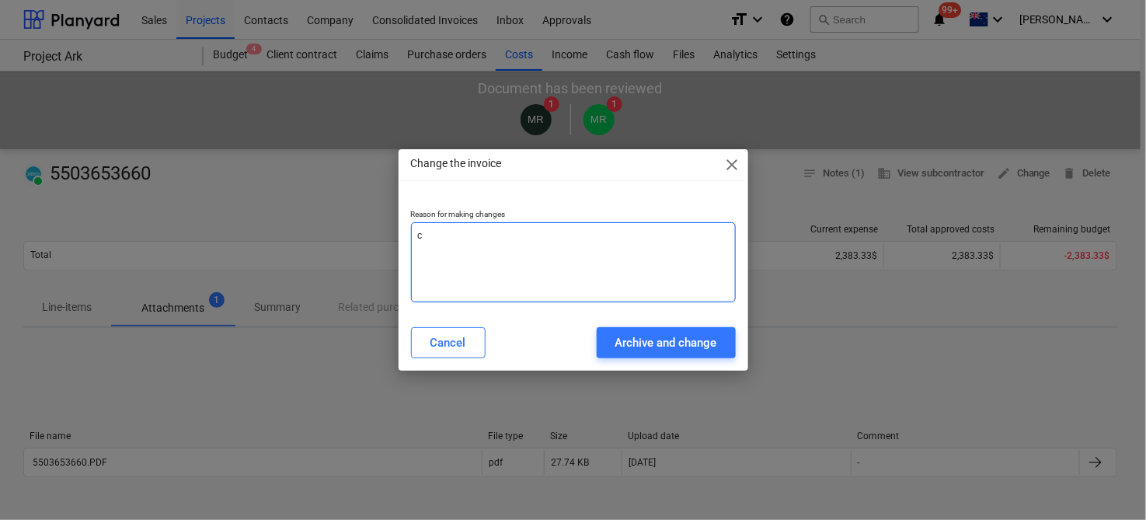
type textarea "x"
type textarea "co"
type textarea "x"
type textarea "cod"
type textarea "x"
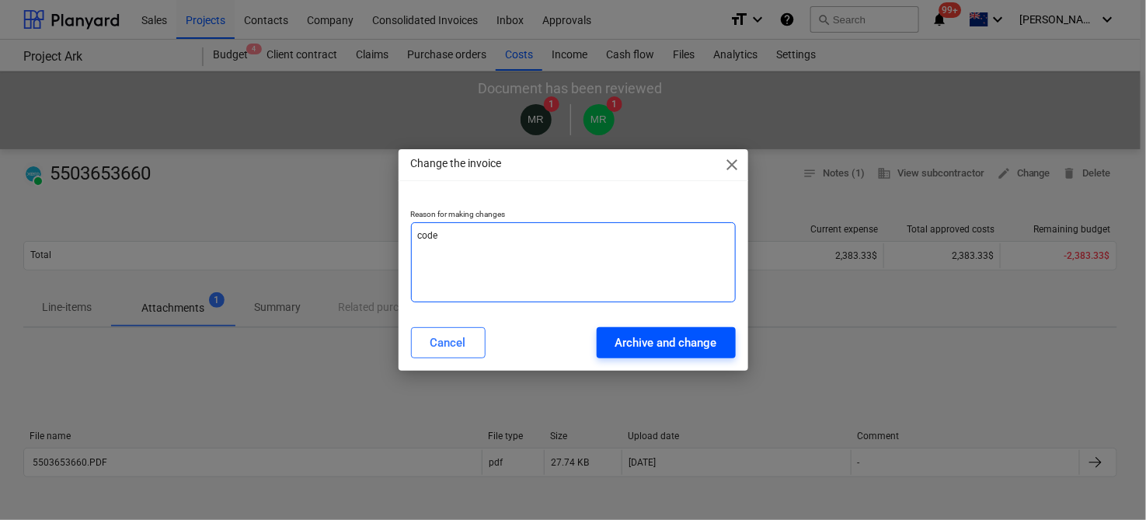
type textarea "code"
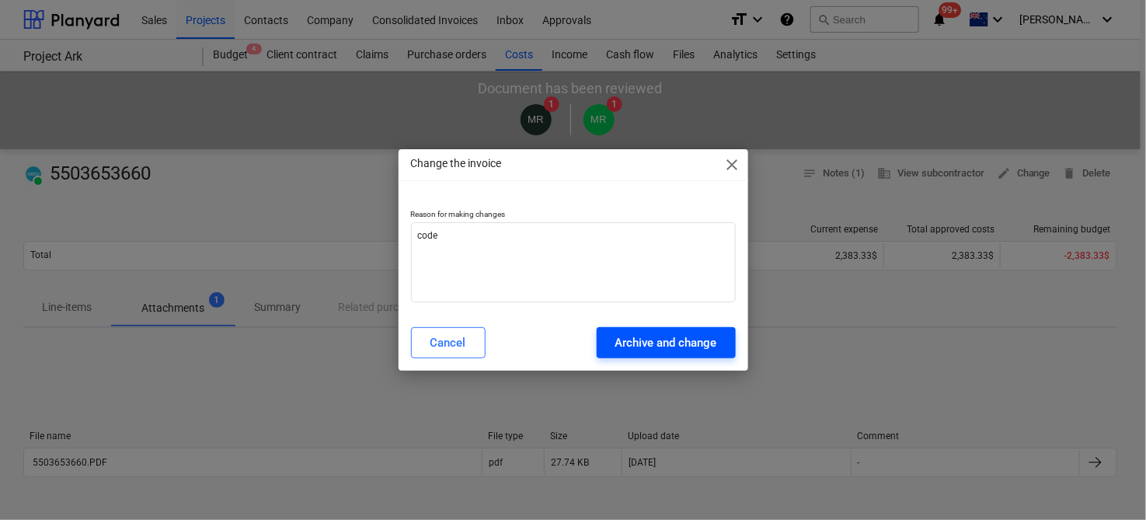
click at [652, 345] on div "Archive and change" at bounding box center [666, 342] width 102 height 20
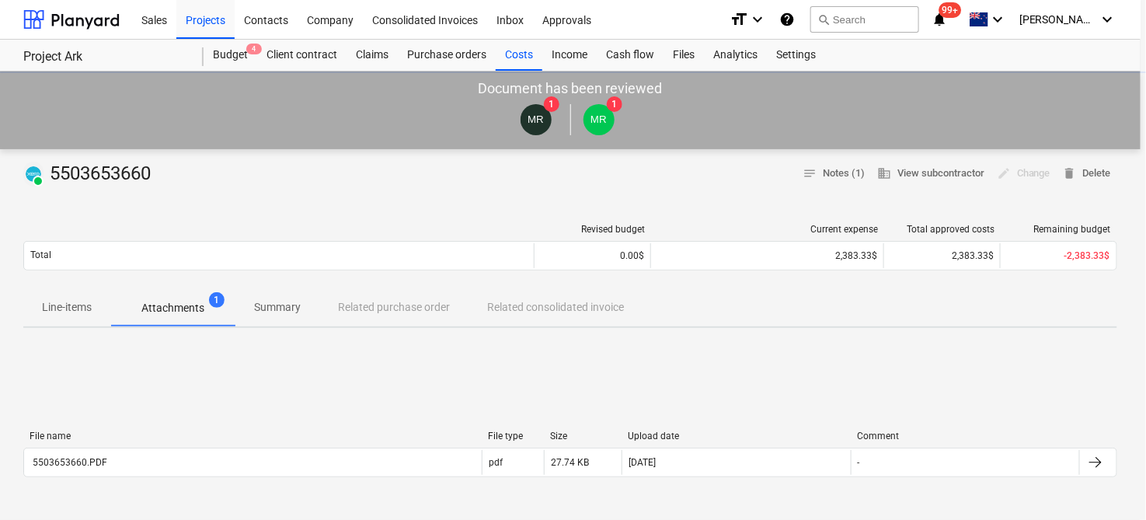
type textarea "x"
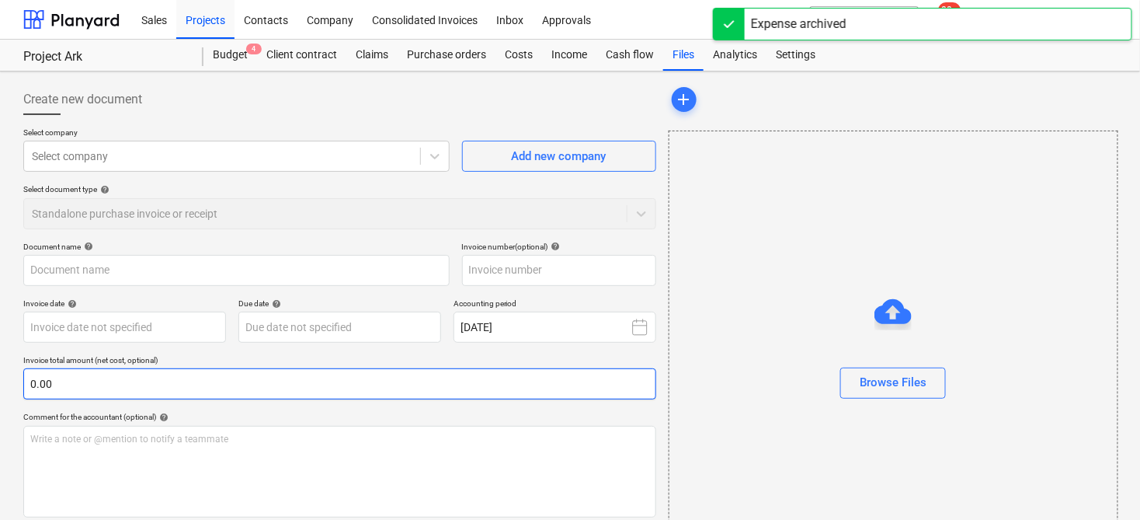
type input "5503653660"
type input "[DATE]"
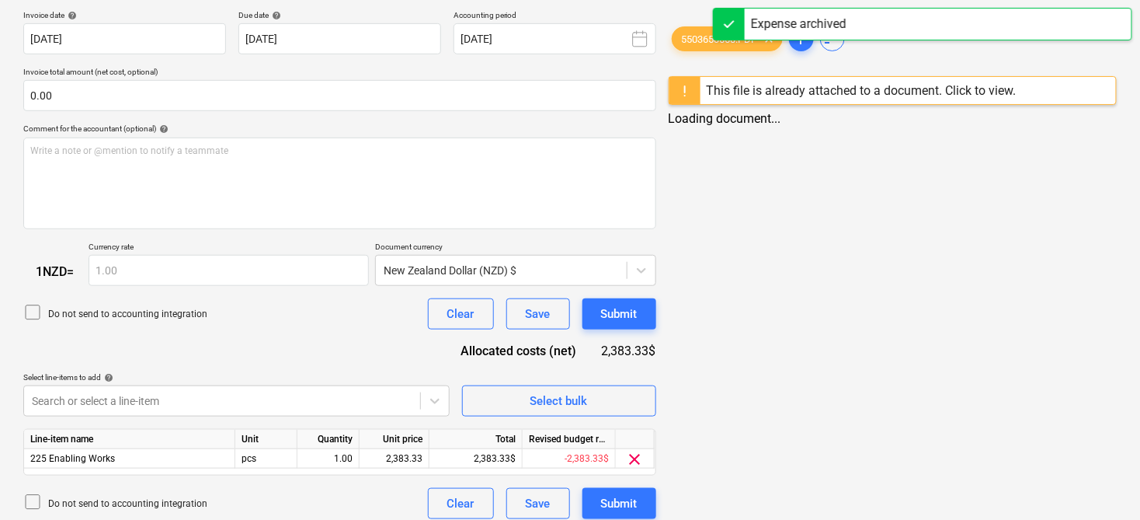
scroll to position [311, 0]
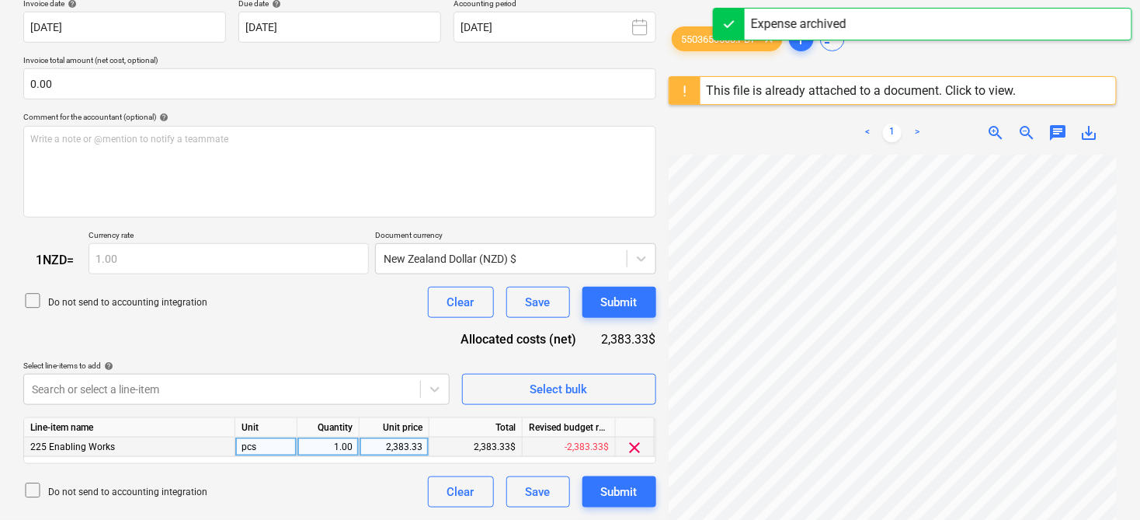
click at [635, 451] on span "clear" at bounding box center [635, 447] width 19 height 19
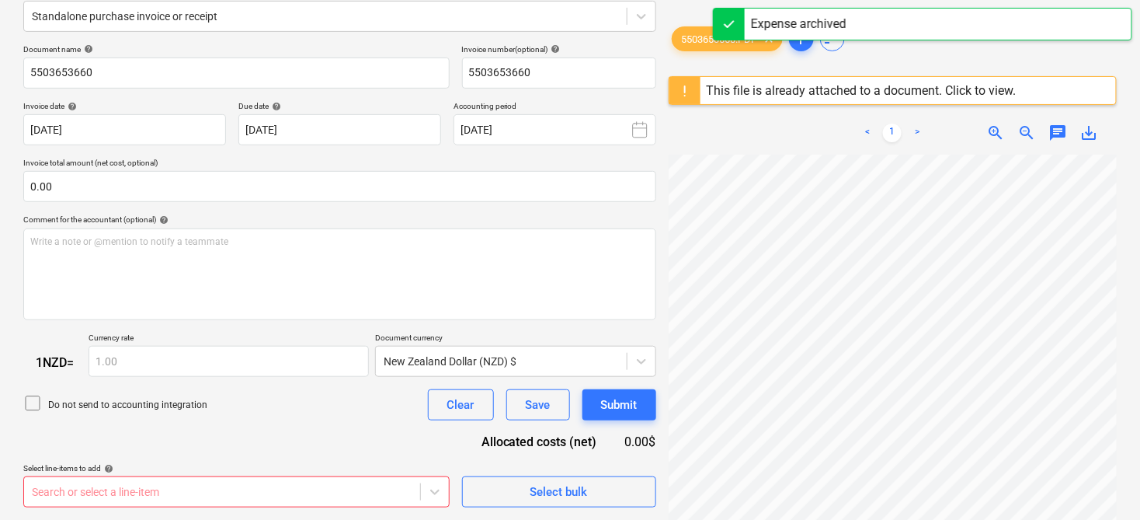
scroll to position [208, 0]
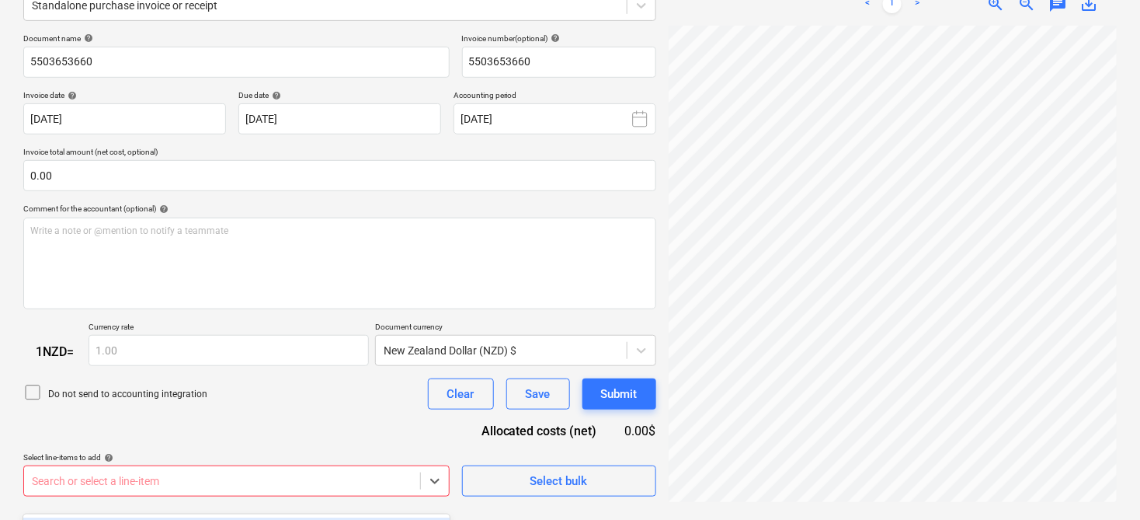
click at [306, 312] on body "Sales Projects Contacts Company Consolidated Invoices Inbox 1 Approvals format_…" at bounding box center [570, 52] width 1140 height 520
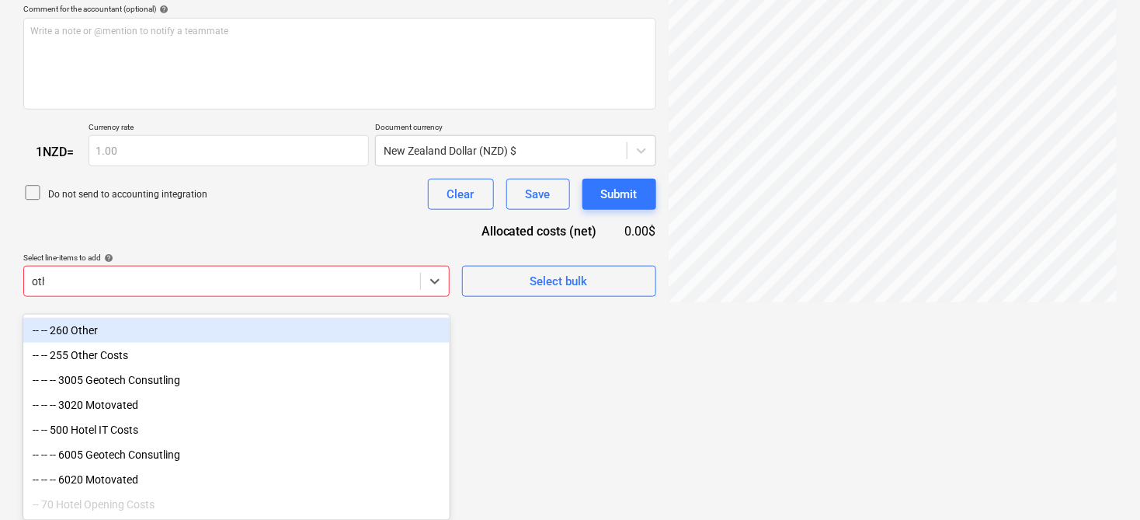
scroll to position [259, 0]
type input "o"
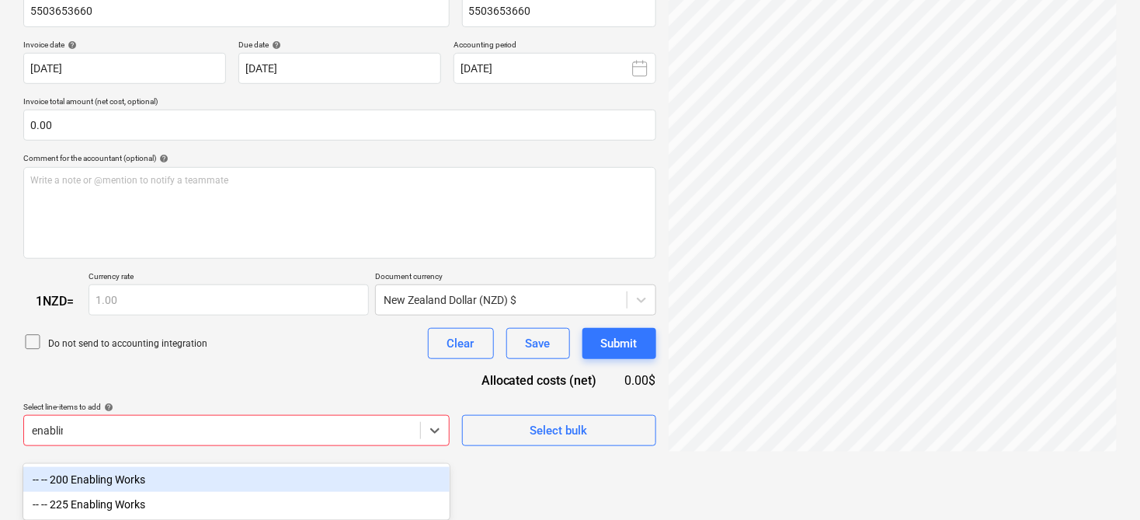
type input "enabling"
click at [115, 482] on div "-- -- 200 Enabling Works" at bounding box center [236, 479] width 426 height 25
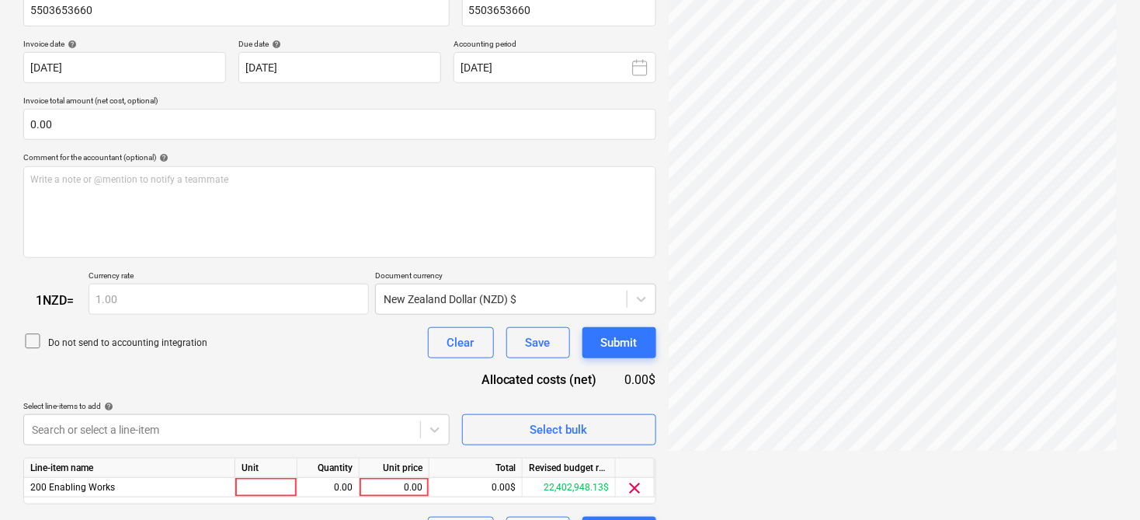
click at [236, 358] on div "Do not send to accounting integration Clear Save Submit" at bounding box center [339, 342] width 633 height 31
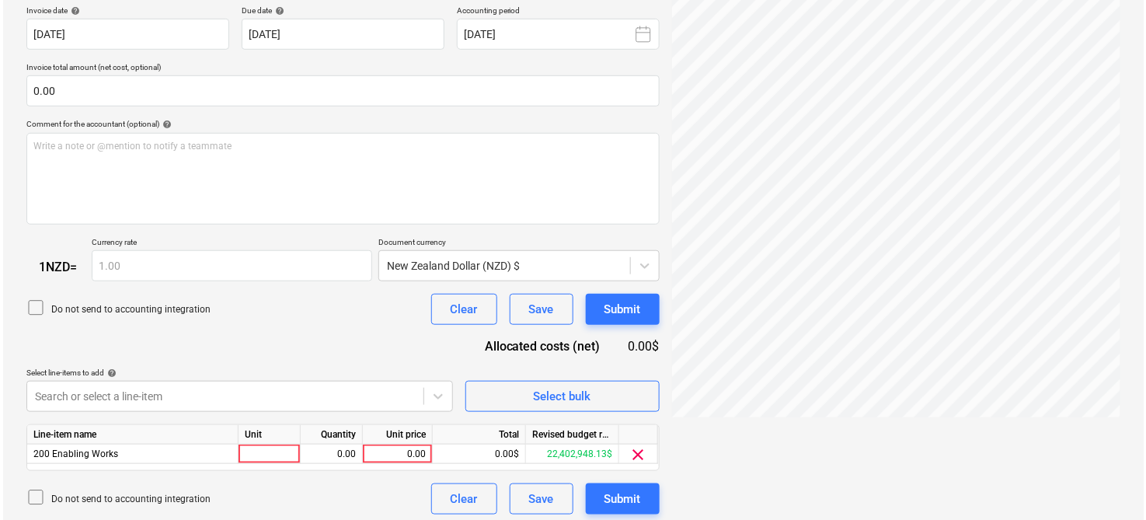
scroll to position [311, 0]
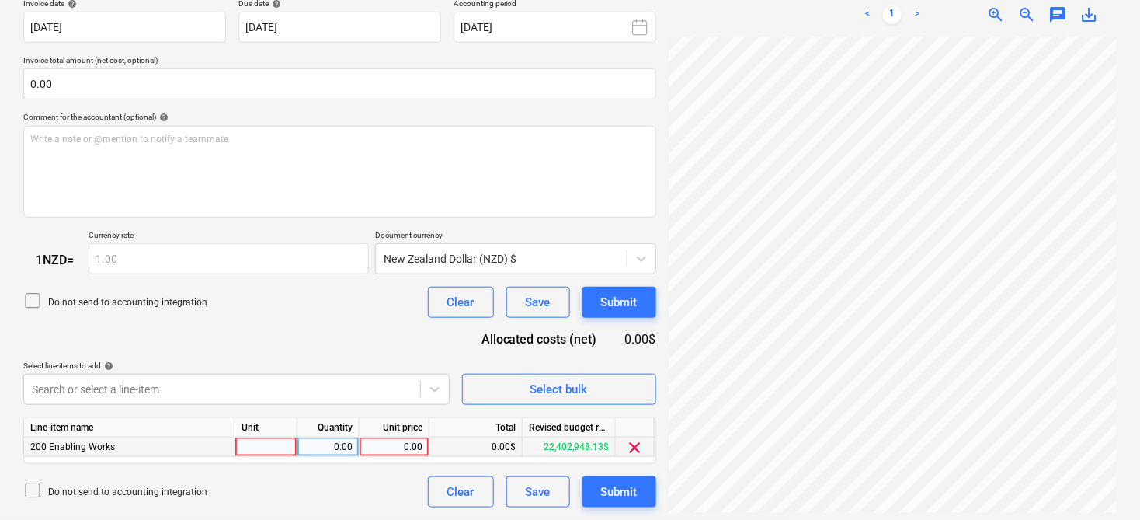
click at [408, 448] on div "0.00" at bounding box center [394, 446] width 57 height 19
type input "2383.33"
click at [312, 331] on div "Document name help 5503653660 Invoice number (optional) help 5503653660 Invoice…" at bounding box center [339, 225] width 633 height 566
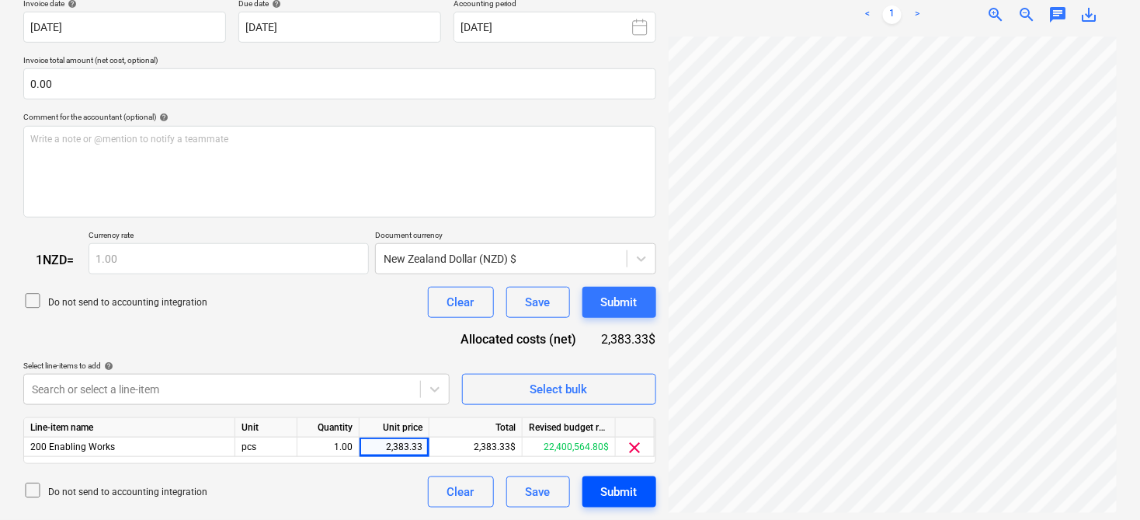
click at [625, 498] on div "Submit" at bounding box center [619, 492] width 37 height 20
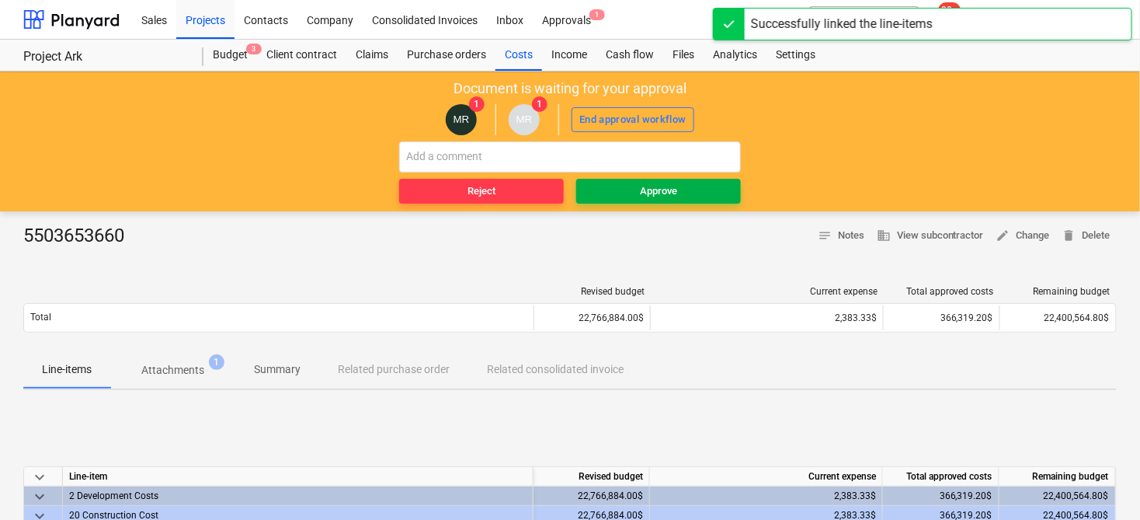
click at [690, 191] on span "Approve" at bounding box center [659, 192] width 152 height 18
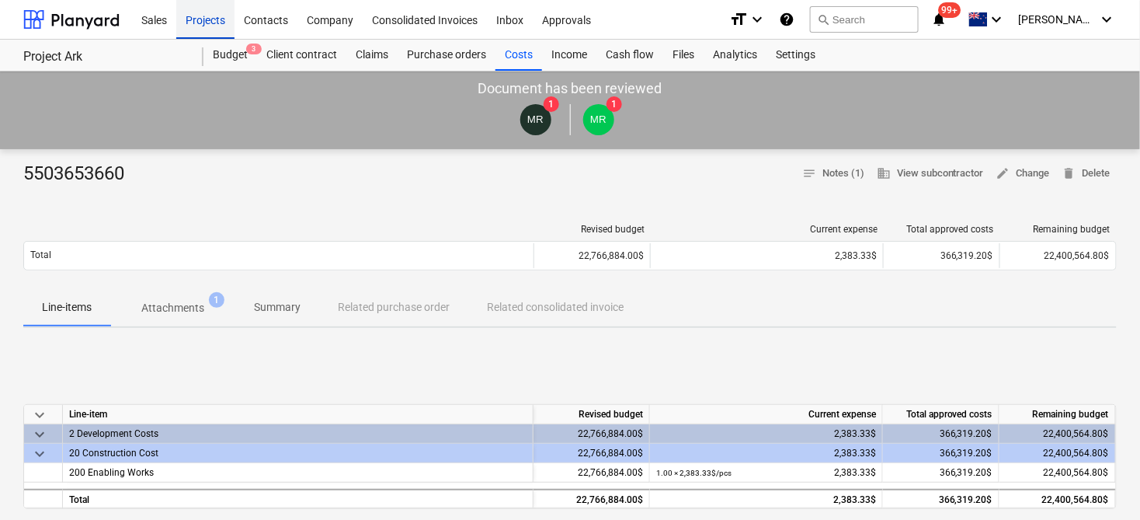
click at [220, 19] on div "Projects" at bounding box center [205, 19] width 58 height 40
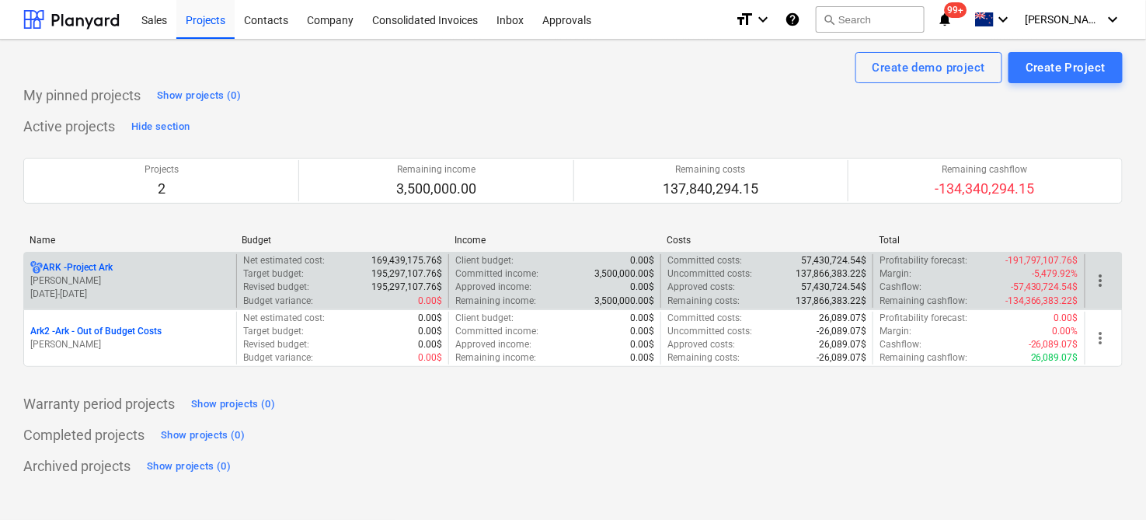
click at [100, 266] on p "ARK - Project Ark" at bounding box center [78, 267] width 70 height 13
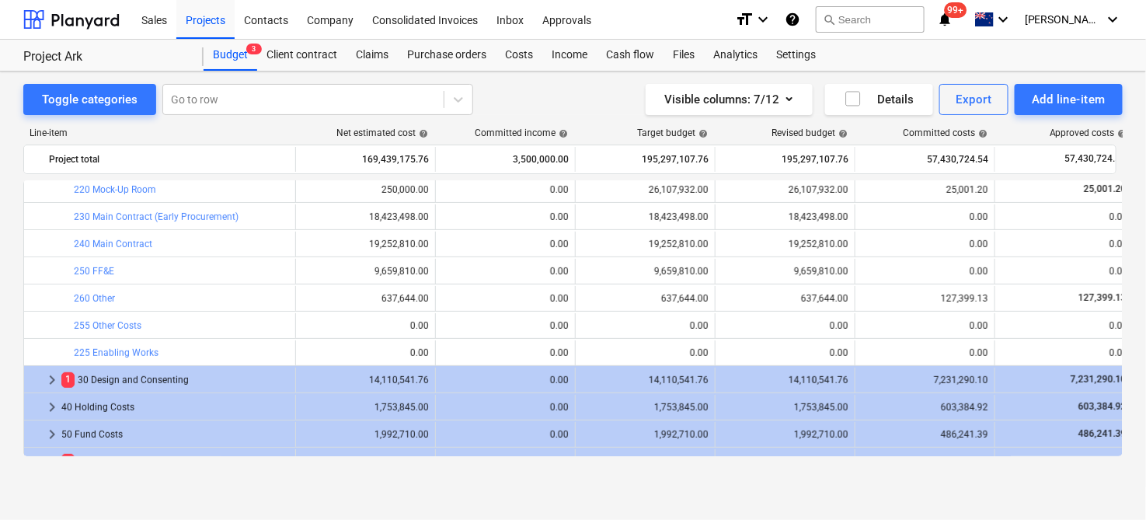
scroll to position [259, 0]
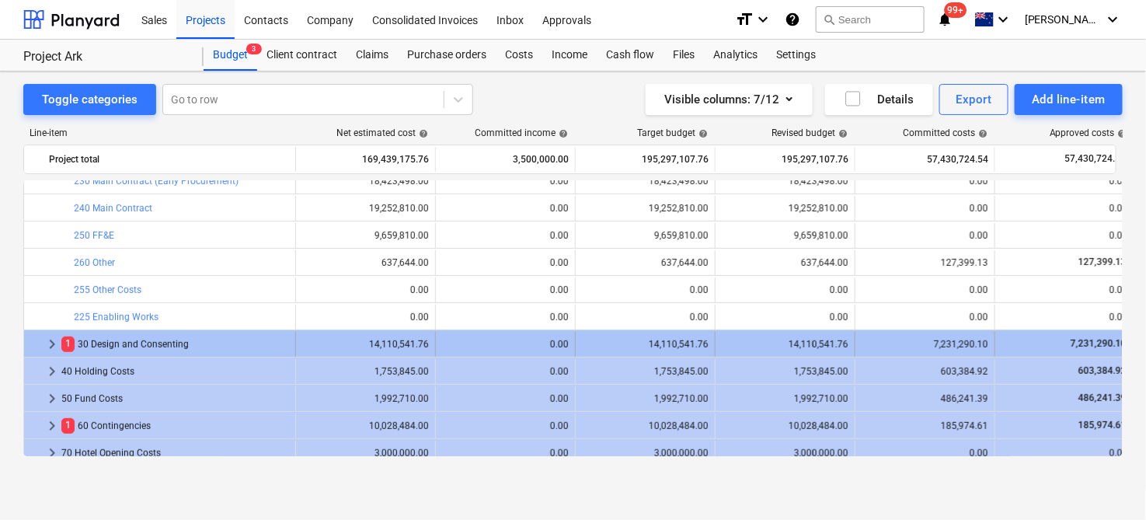
click at [44, 340] on span "keyboard_arrow_right" at bounding box center [52, 344] width 19 height 19
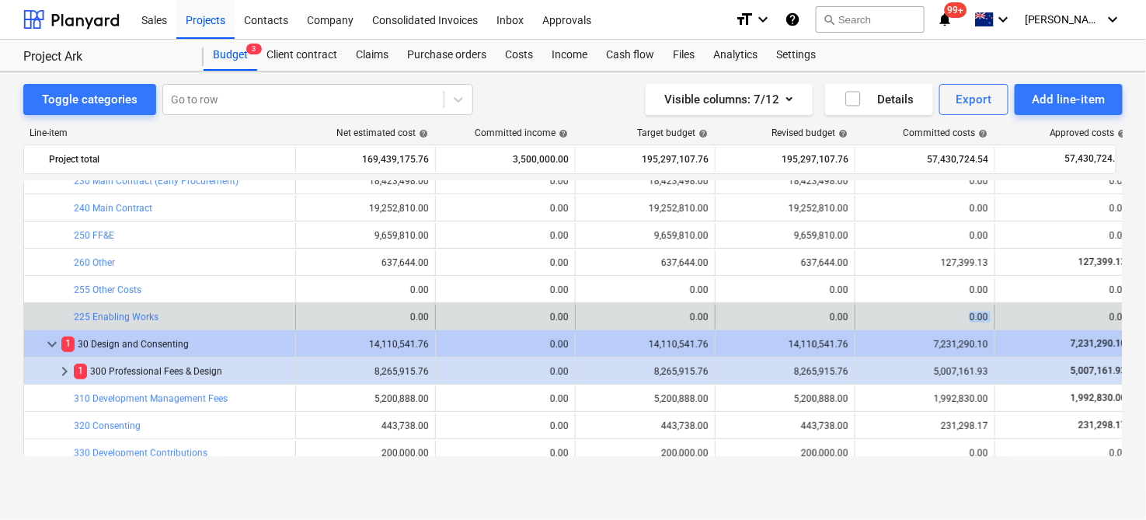
drag, startPoint x: 1109, startPoint y: 314, endPoint x: 921, endPoint y: 319, distance: 188.1
click at [921, 319] on div "bar_chart 225 Enabling Works edit 0.00 0.00 edit 0.00 edit 0.00 0.00 0.00 0.00 …" at bounding box center [738, 317] width 1429 height 25
click at [127, 315] on link "225 Enabling Works" at bounding box center [116, 317] width 85 height 11
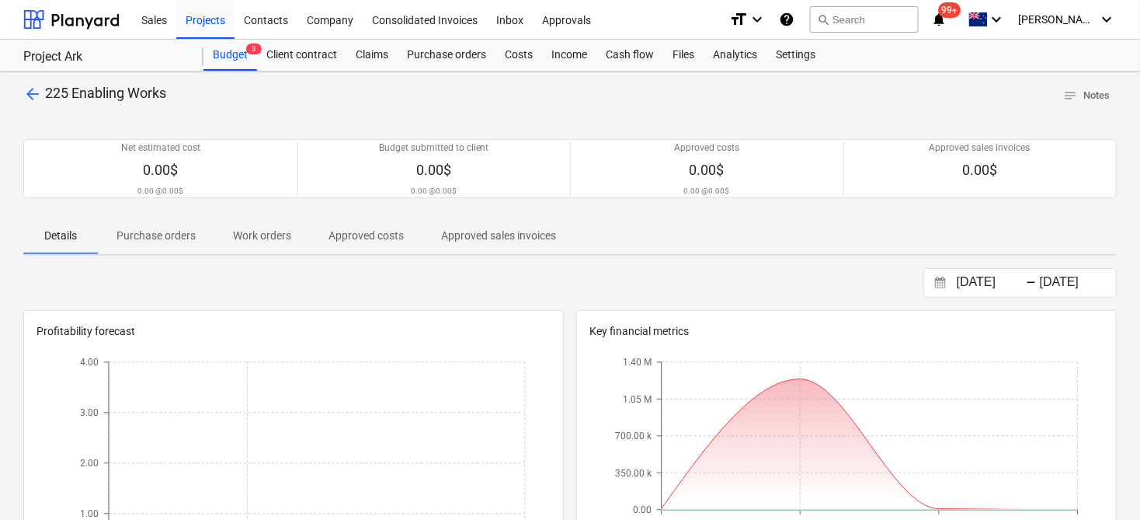
click at [30, 93] on span "arrow_back" at bounding box center [32, 94] width 19 height 19
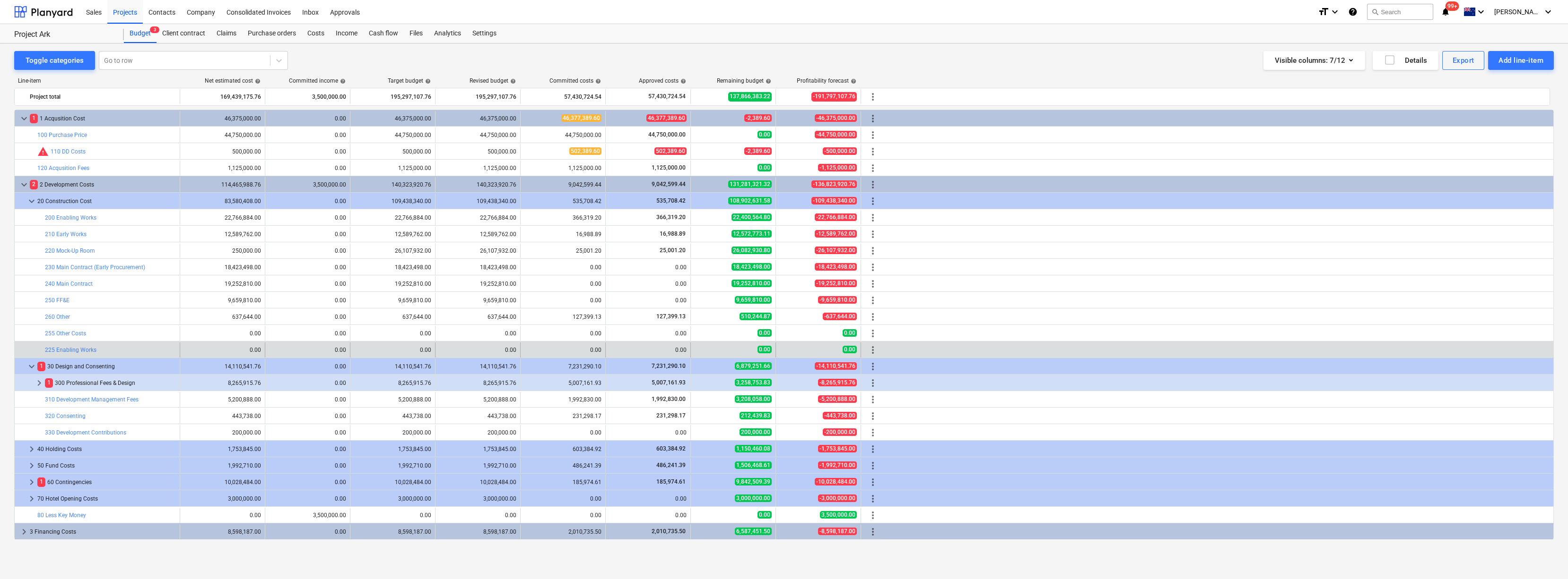
click at [697, 316] on span "more_vert" at bounding box center [873, 350] width 12 height 12
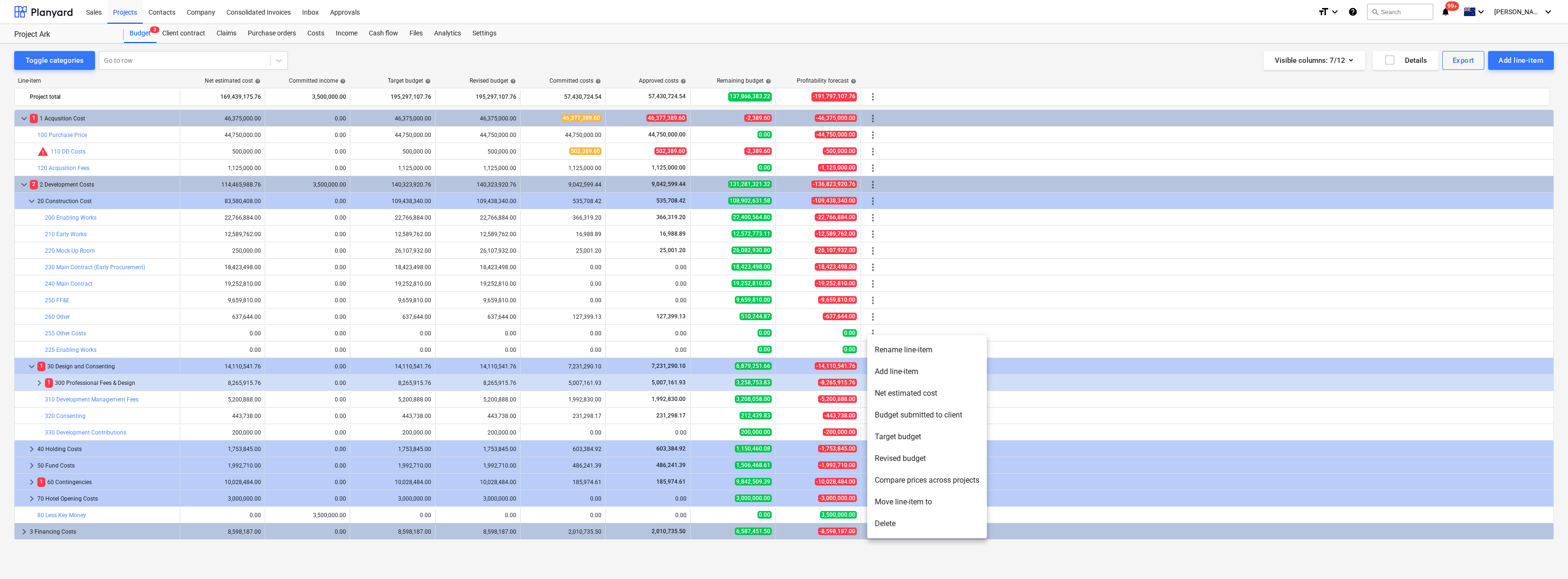
click at [697, 316] on li "Delete" at bounding box center [927, 524] width 120 height 22
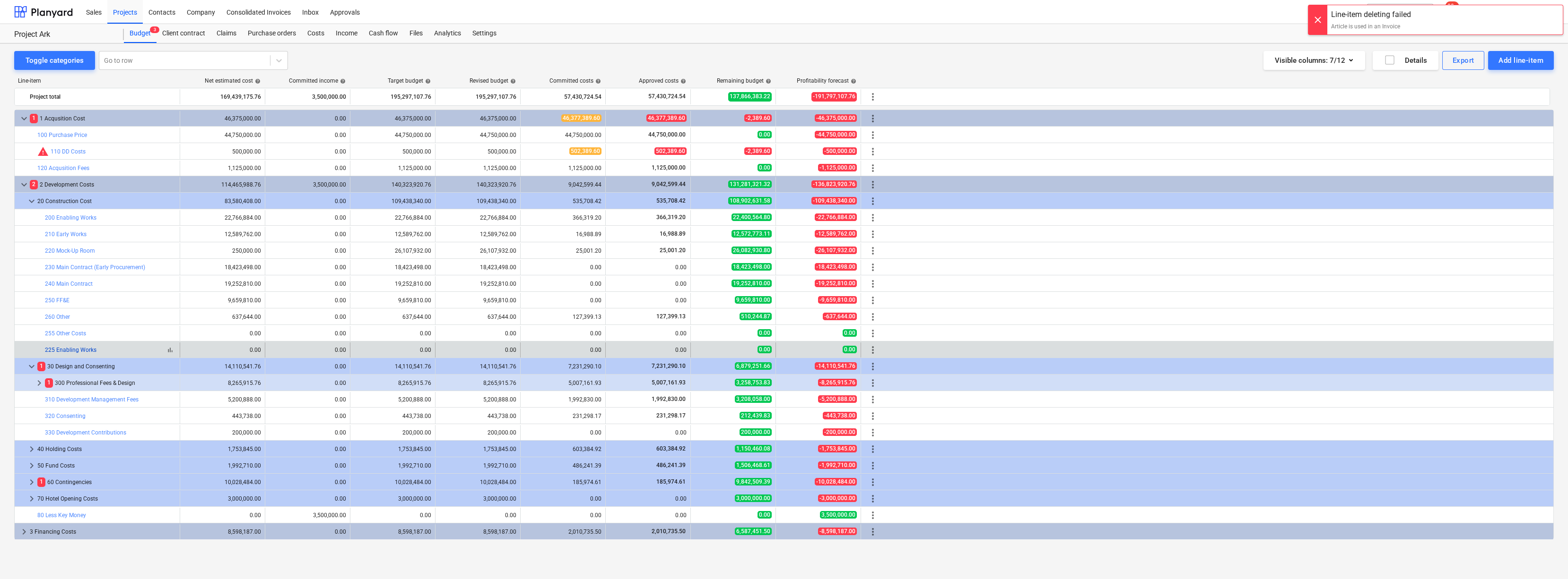
click at [55, 316] on link "225 Enabling Works" at bounding box center [71, 350] width 52 height 7
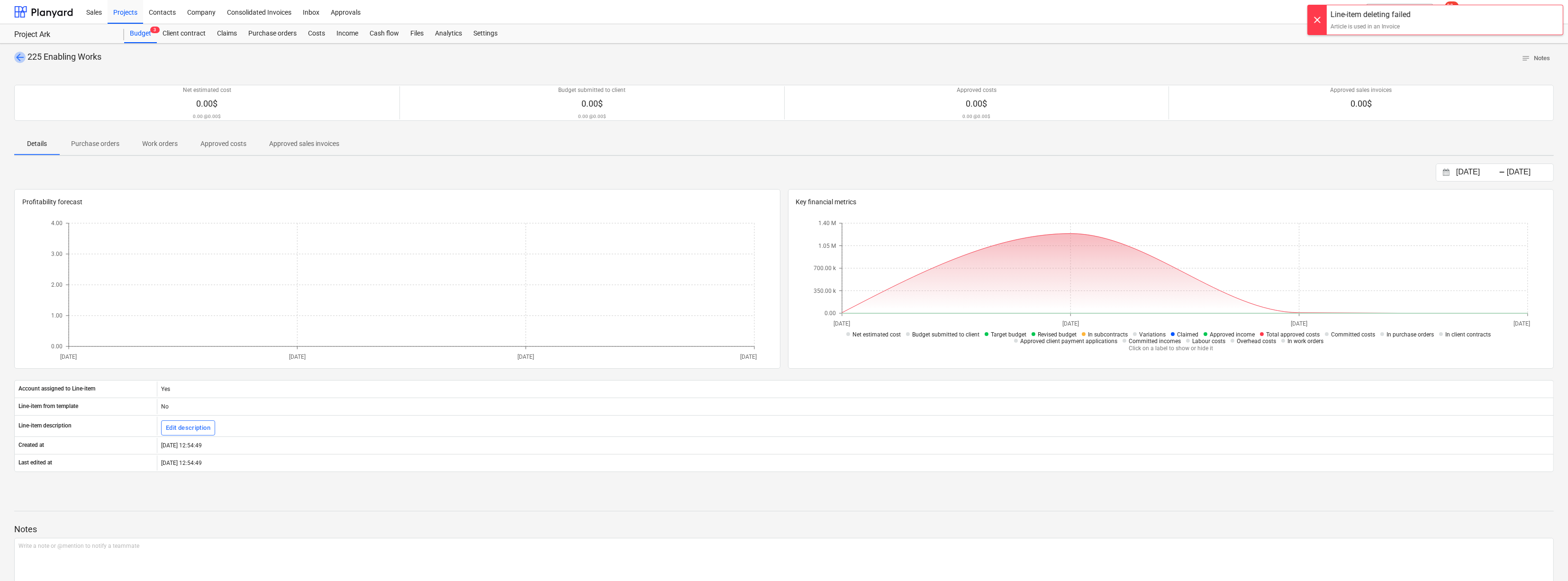
click at [23, 60] on span "arrow_back" at bounding box center [20, 57] width 12 height 12
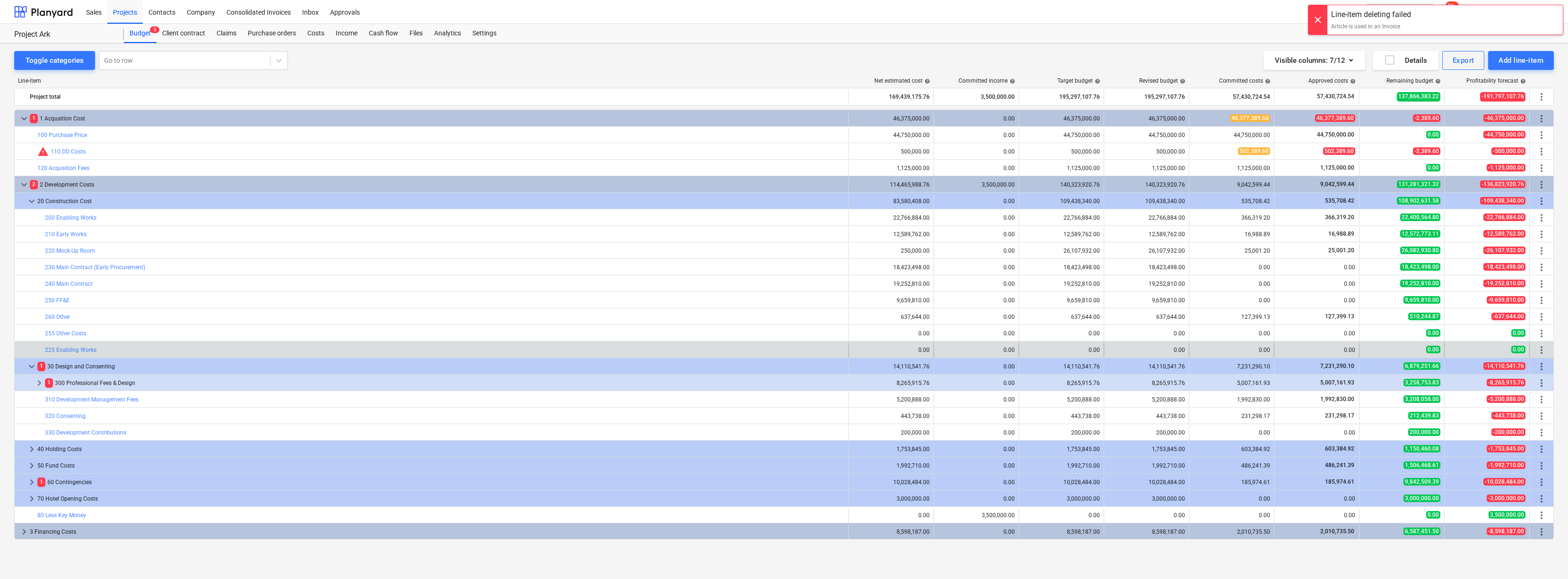
click at [697, 316] on span "more_vert" at bounding box center [1541, 350] width 12 height 12
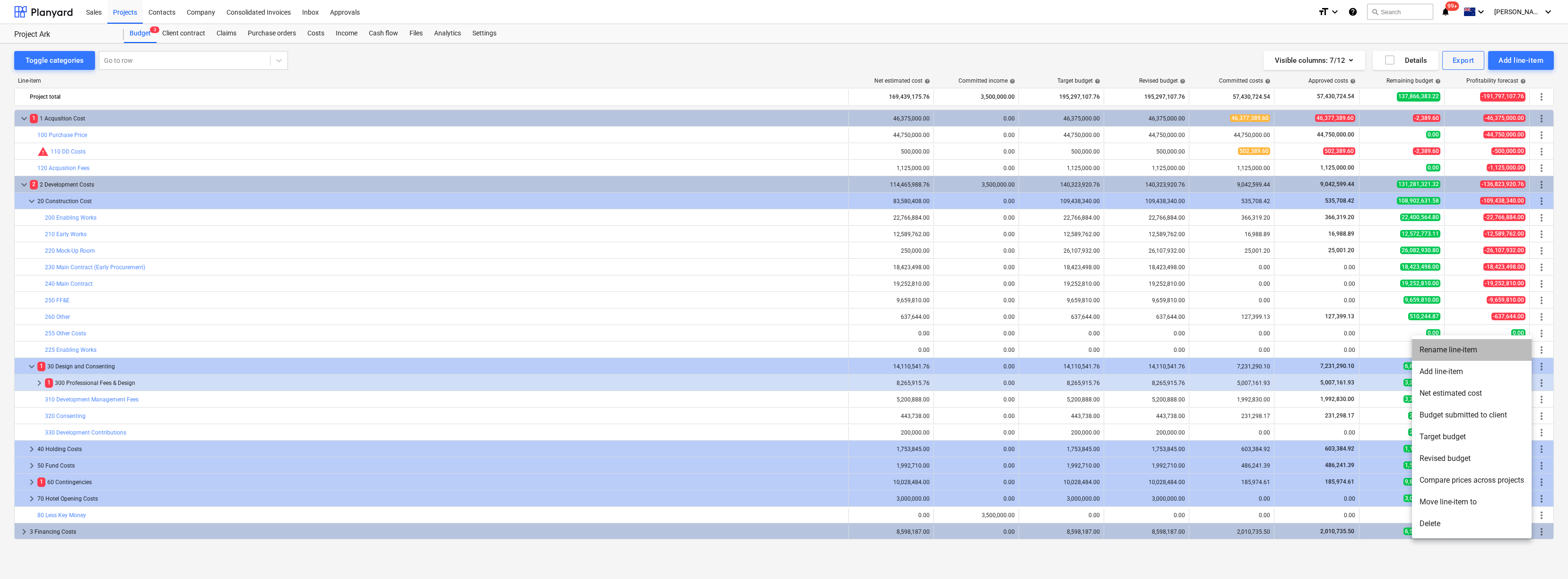
click at [697, 316] on li "Rename line-item" at bounding box center [1472, 350] width 120 height 22
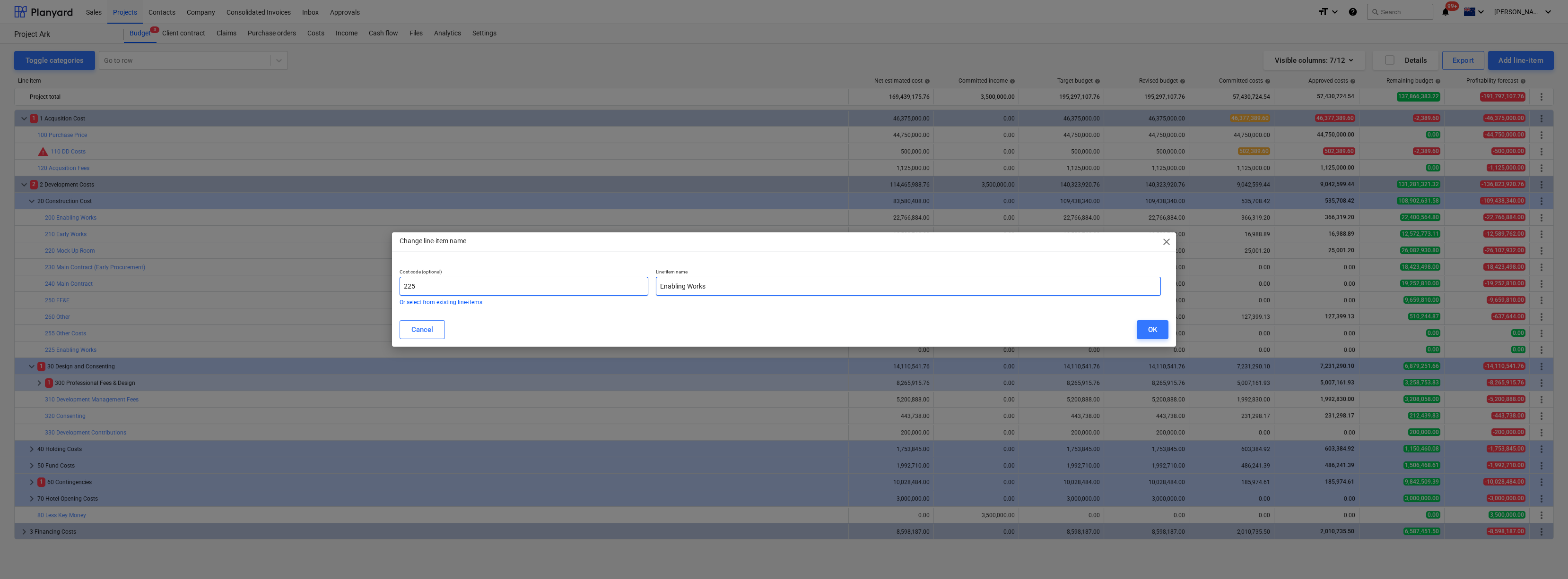
drag, startPoint x: 732, startPoint y: 286, endPoint x: 567, endPoint y: 290, distance: 165.0
click at [565, 290] on div "Cost code (optional) 225 Or select from existing line-items Line-item name Enab…" at bounding box center [780, 287] width 769 height 44
type input "OLD"
click at [567, 291] on input "225" at bounding box center [523, 286] width 249 height 19
type input "2"
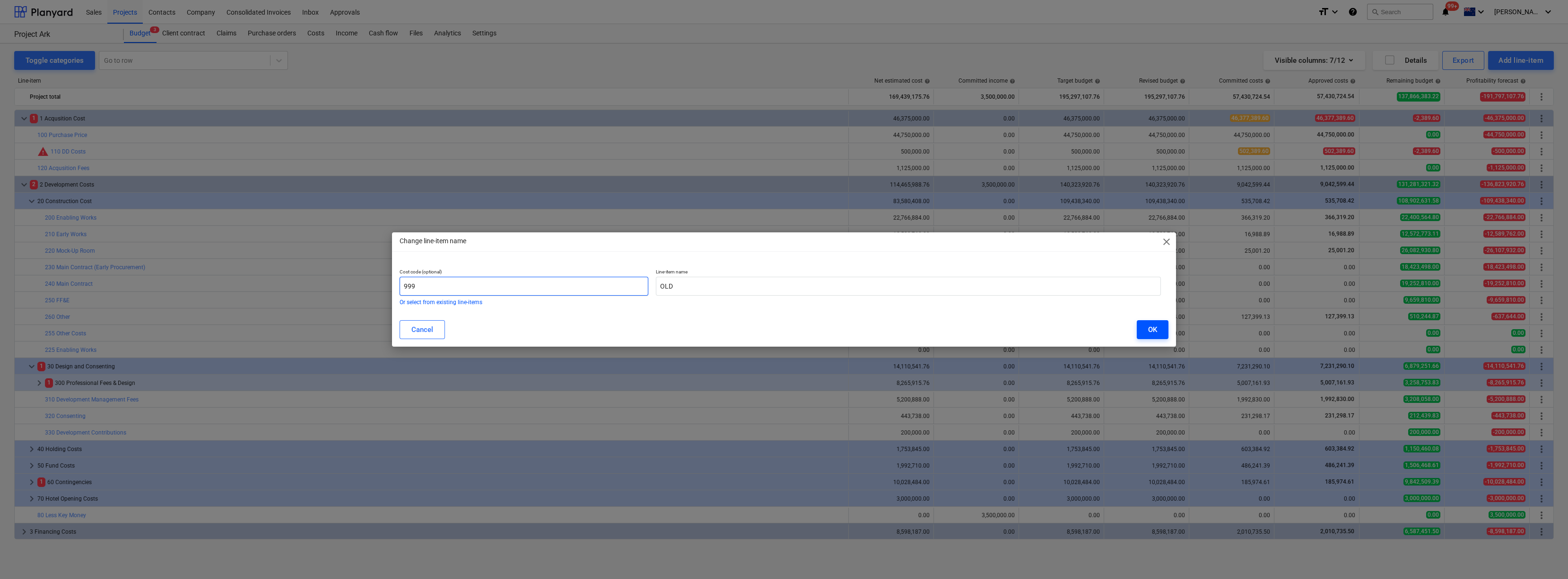
type input "999"
click at [697, 316] on div "OK" at bounding box center [1152, 330] width 9 height 12
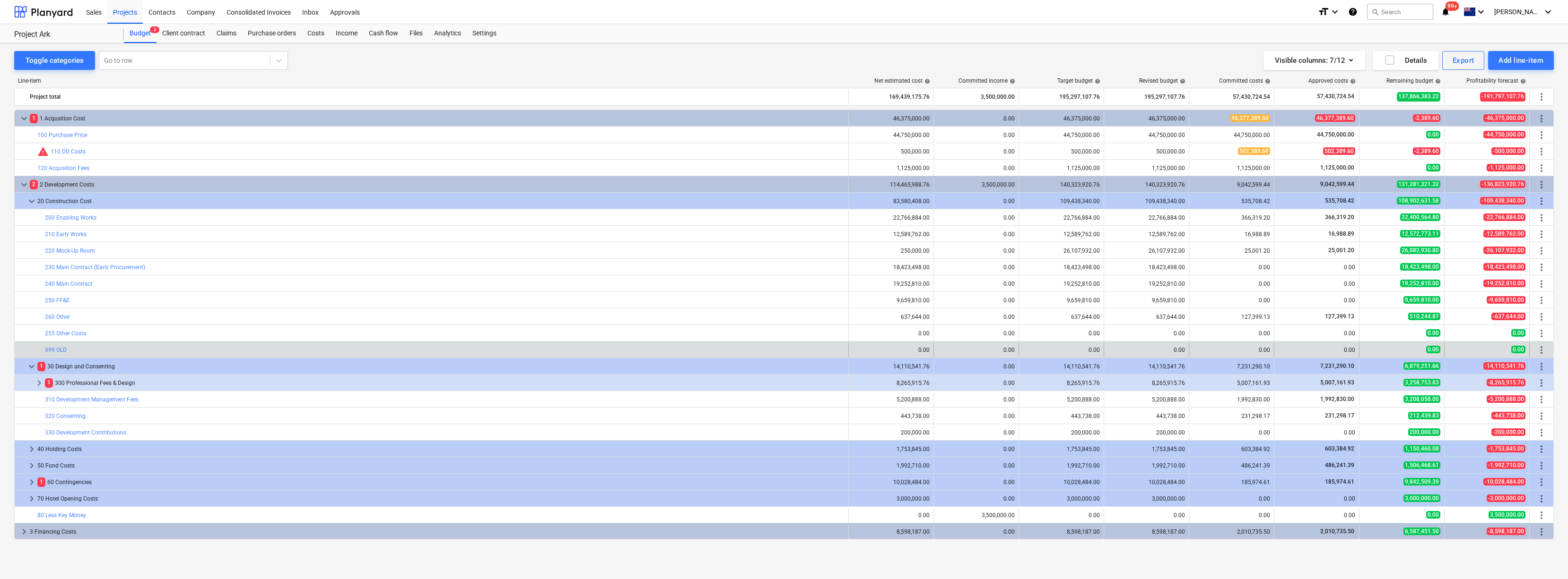
click at [697, 316] on span "more_vert" at bounding box center [1541, 350] width 12 height 12
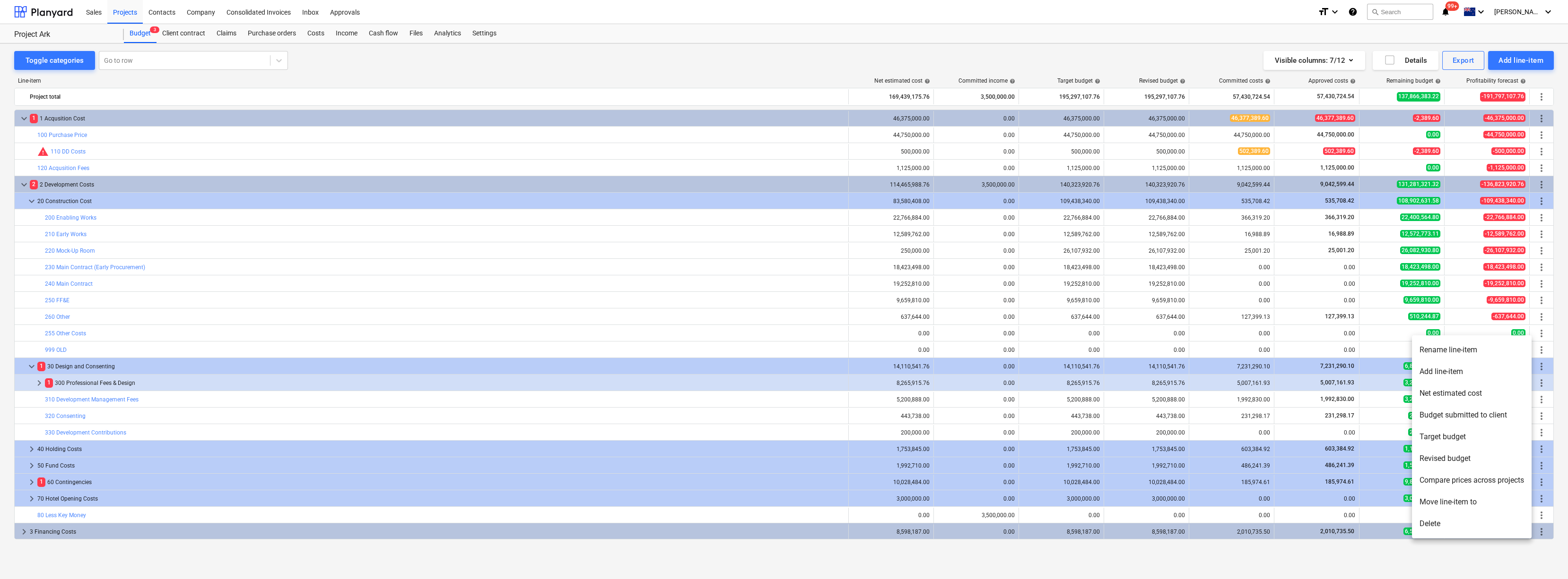
click at [697, 316] on li "Move line-item to" at bounding box center [1472, 502] width 120 height 22
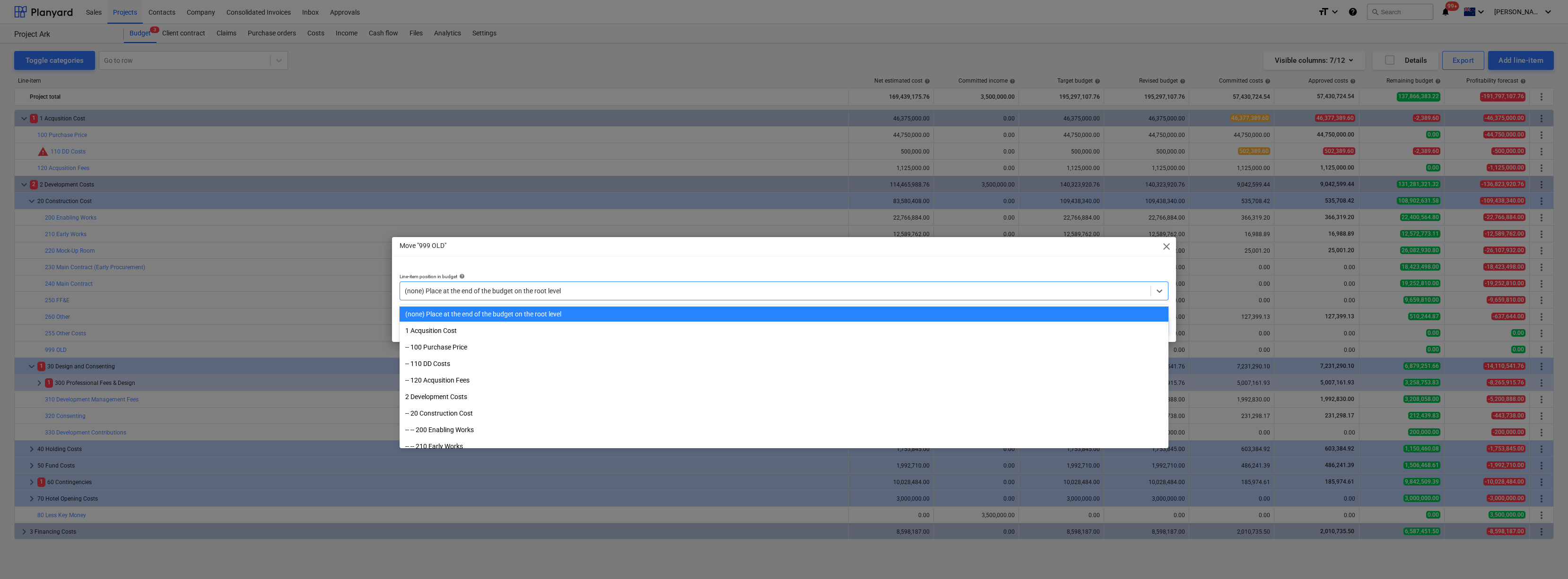
click at [591, 290] on div at bounding box center [775, 291] width 741 height 10
click at [534, 316] on div "(none) Place at the end of the budget on the root level" at bounding box center [783, 314] width 769 height 15
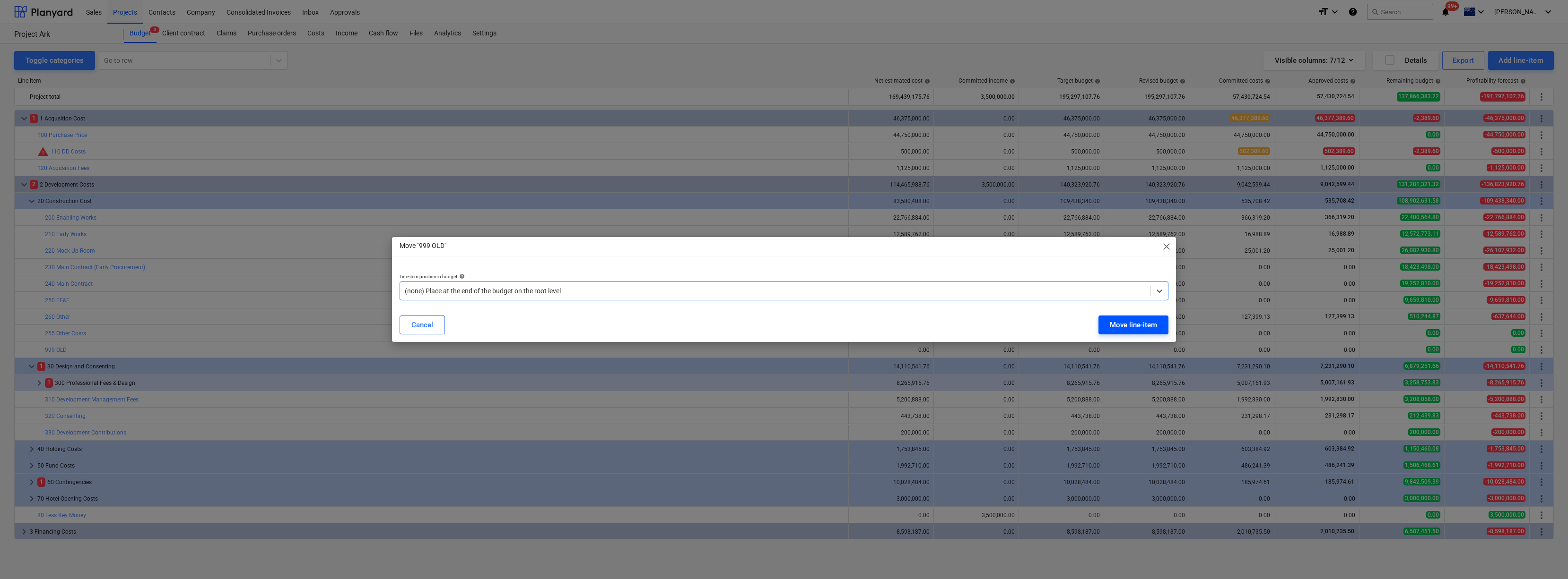
click at [697, 316] on div "Move line-item" at bounding box center [1133, 325] width 47 height 12
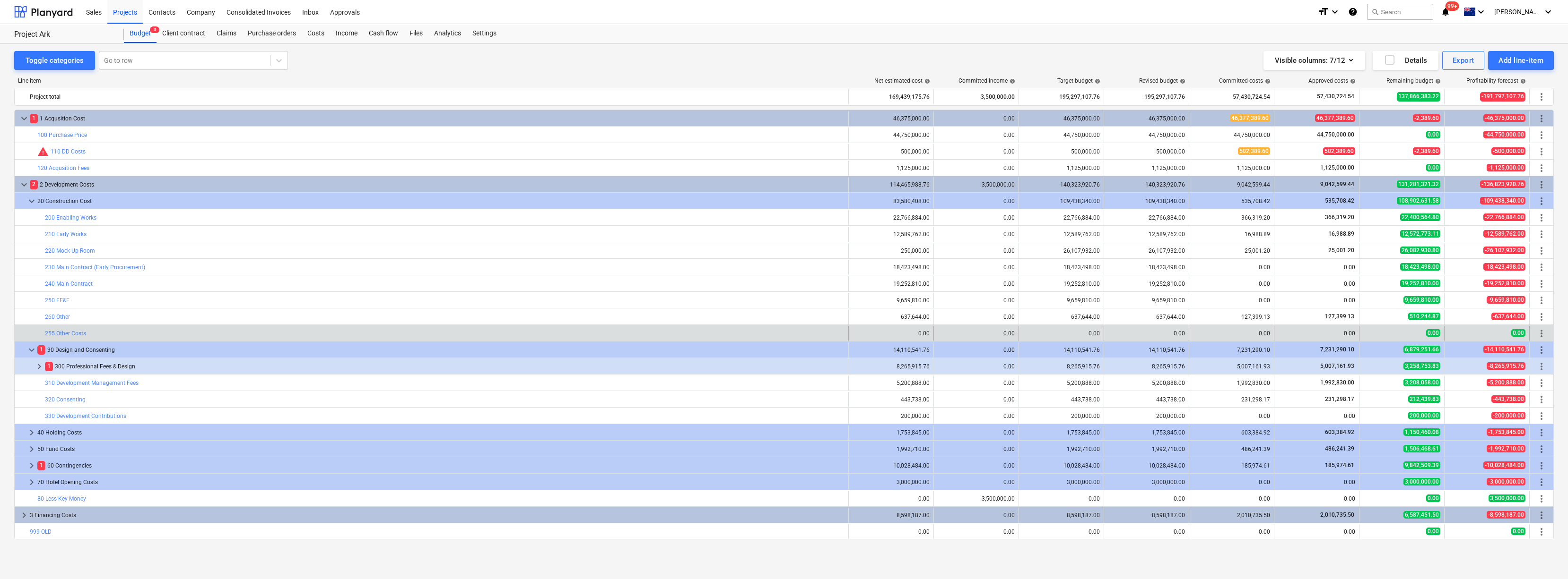
click at [697, 316] on span "more_vert" at bounding box center [1541, 333] width 12 height 12
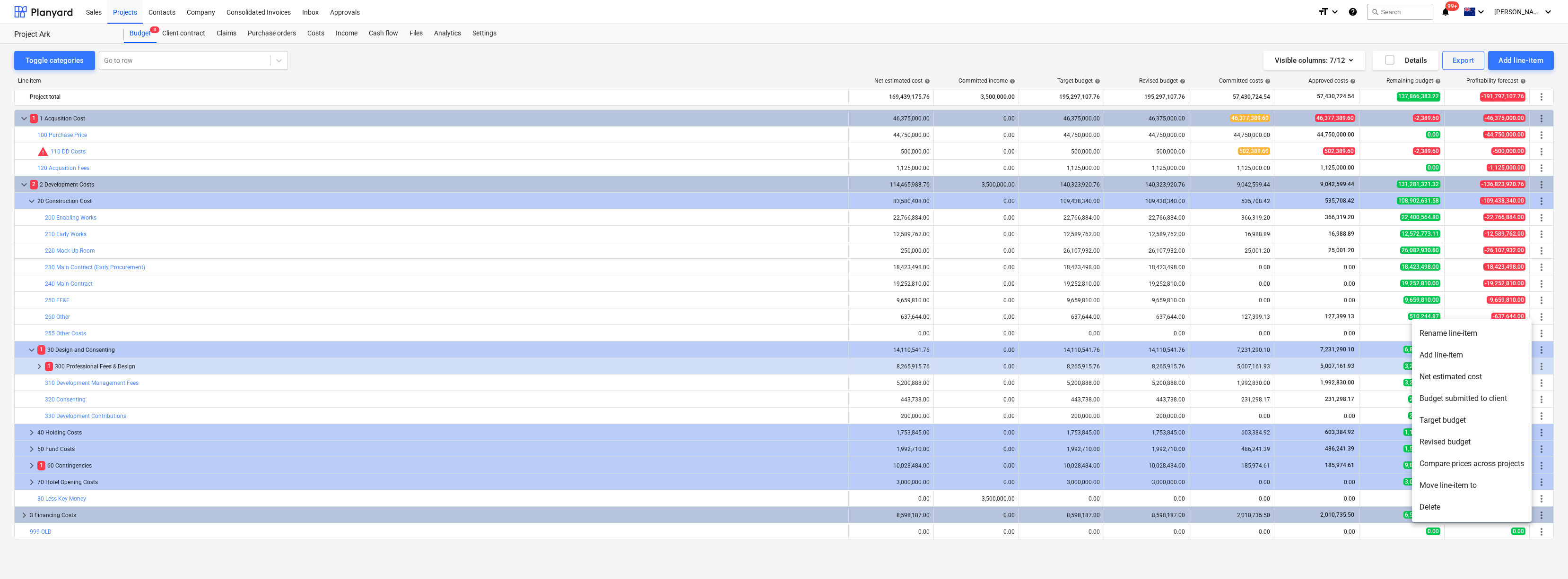
click at [697, 316] on li "Rename line-item" at bounding box center [1472, 334] width 120 height 22
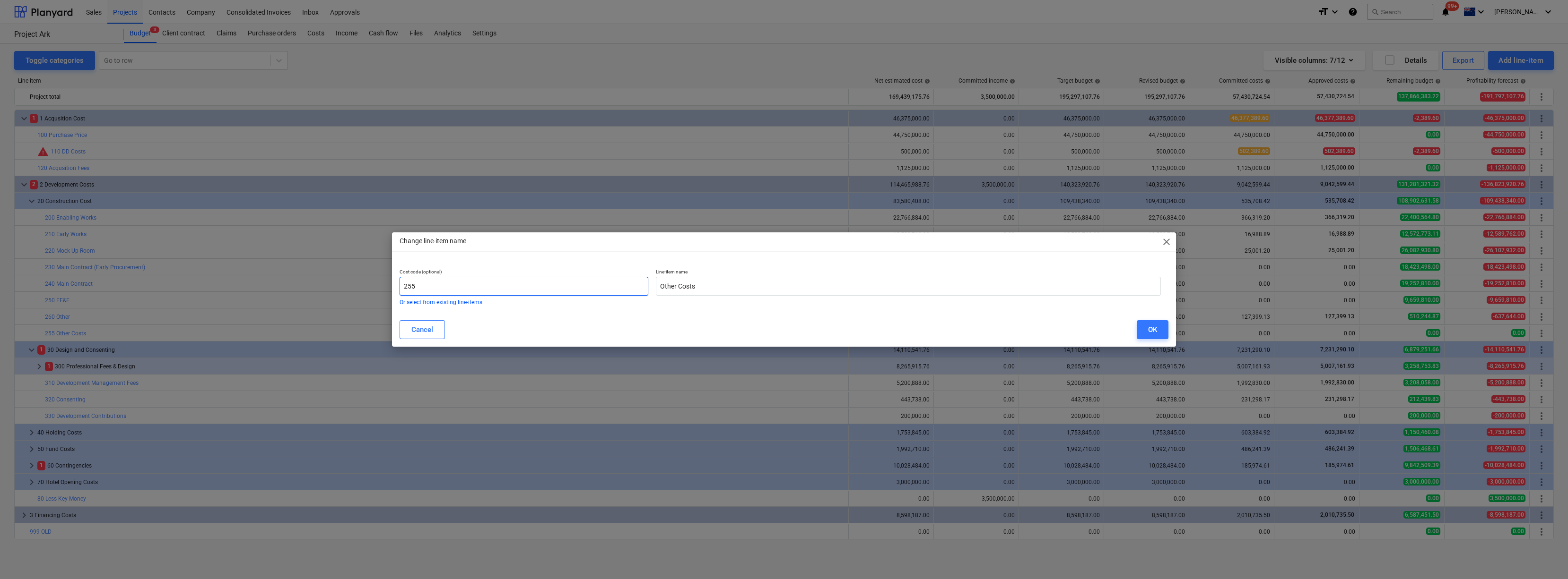
drag, startPoint x: 480, startPoint y: 289, endPoint x: 253, endPoint y: 276, distance: 227.4
click at [253, 276] on div "Change line-item name close Cost code (optional) 255 Or select from existing li…" at bounding box center [784, 290] width 1568 height 579
type input "998"
drag, startPoint x: 707, startPoint y: 283, endPoint x: 573, endPoint y: 290, distance: 134.2
click at [575, 289] on div "Cost code (optional) 998 Or select from existing line-items Line-item name Othe…" at bounding box center [780, 287] width 769 height 44
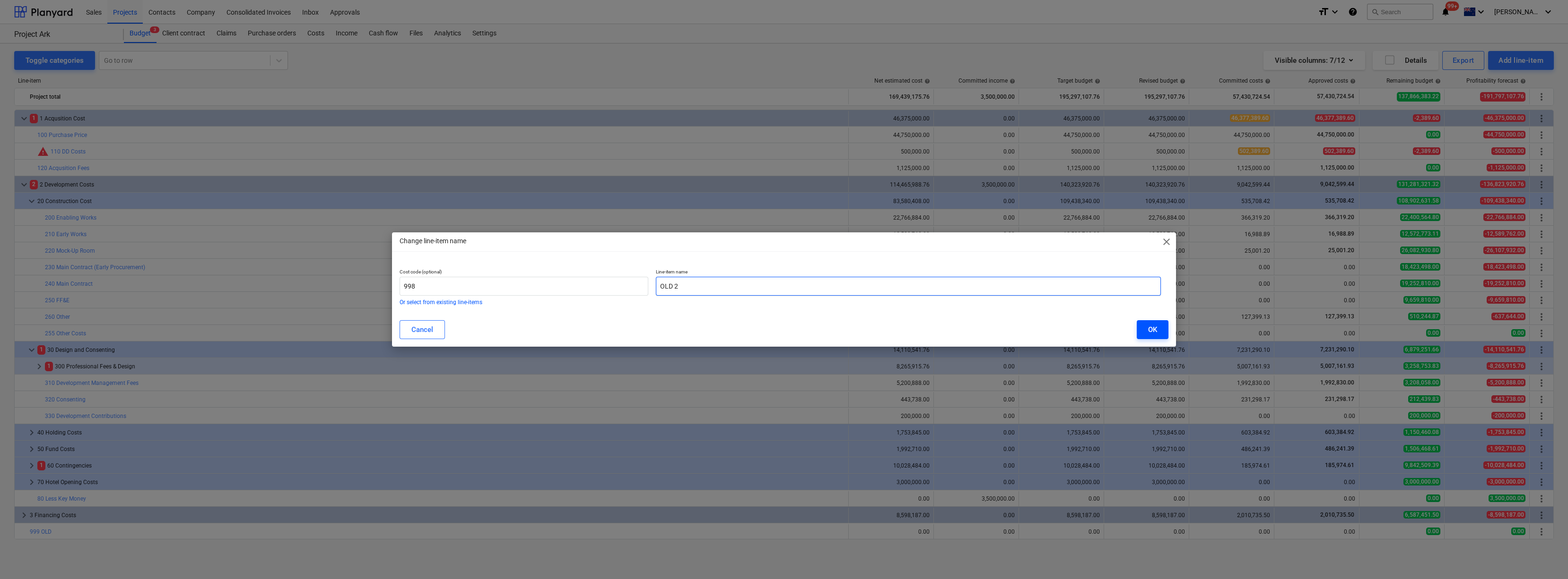
type input "OLD 2"
click at [697, 316] on div "OK" at bounding box center [1152, 330] width 9 height 12
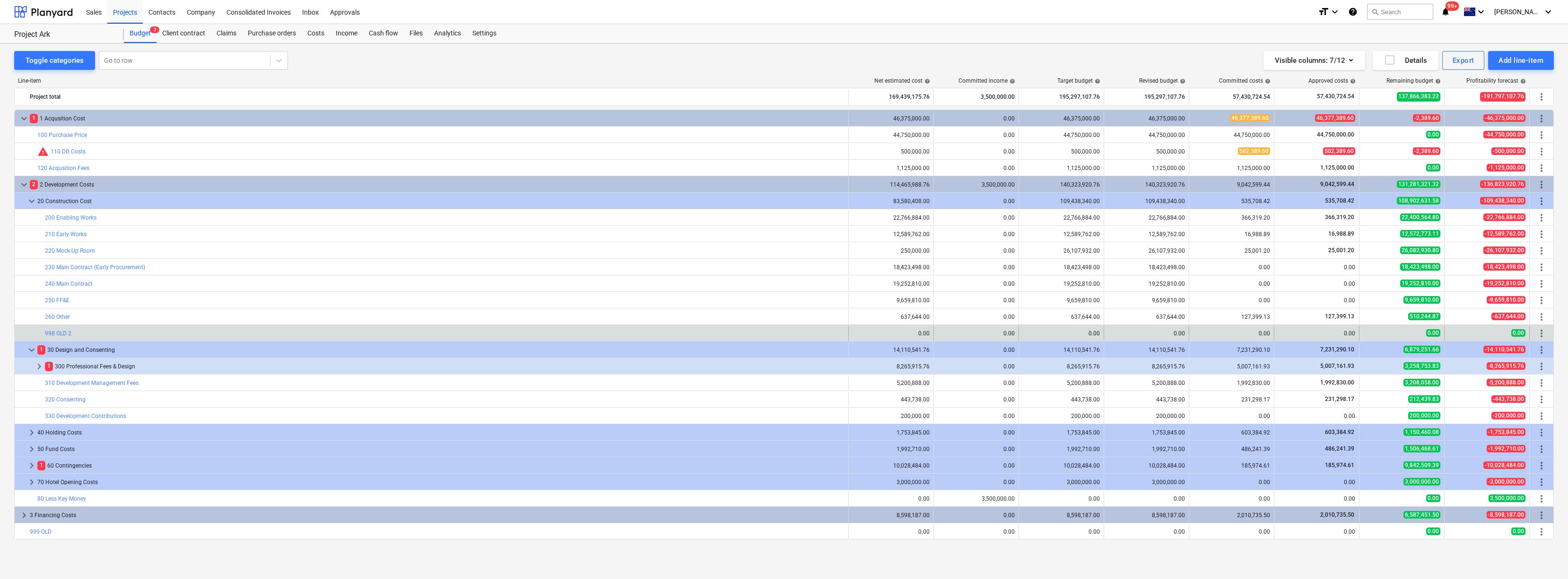
click at [697, 316] on span "more_vert" at bounding box center [1541, 333] width 12 height 12
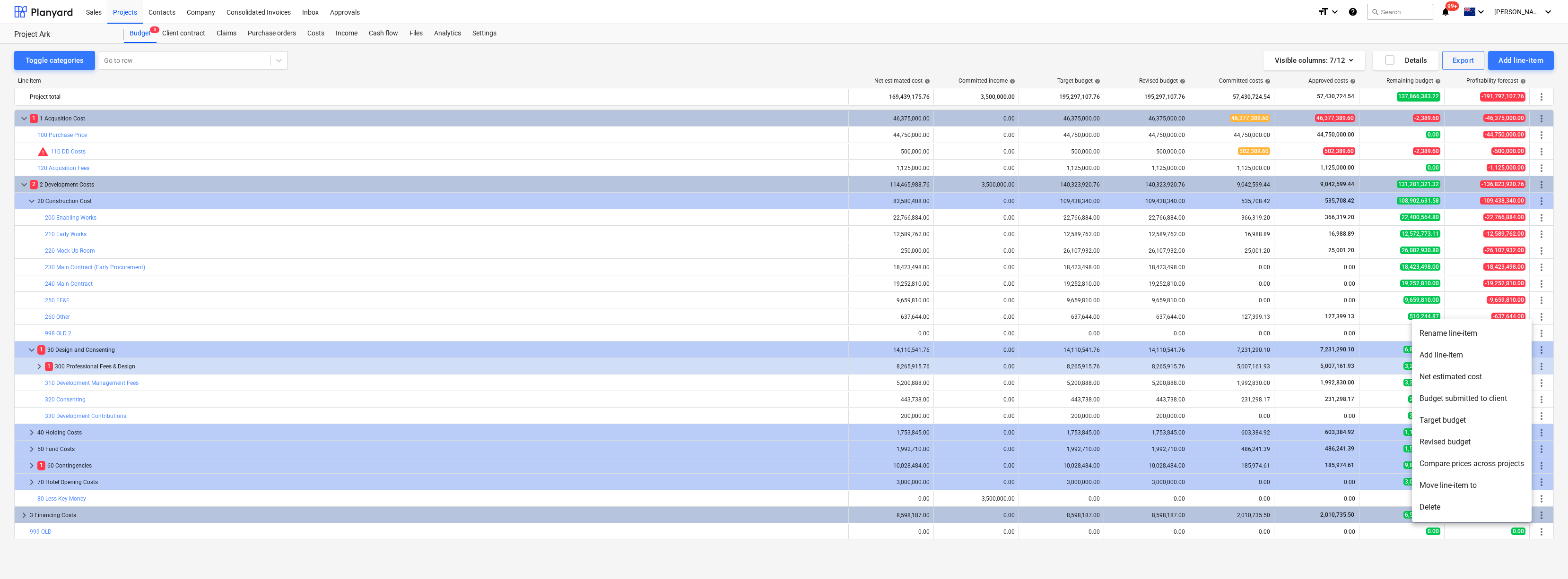
click at [697, 316] on li "Move line-item to" at bounding box center [1472, 486] width 120 height 22
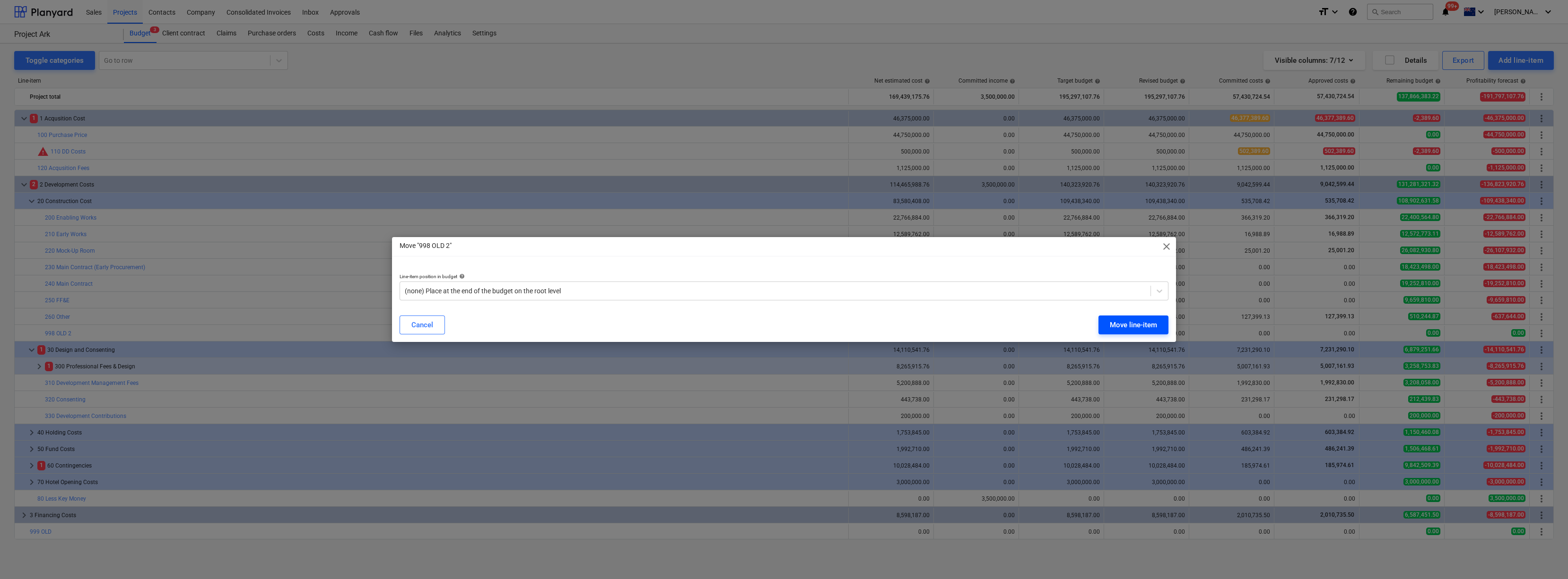
click at [697, 316] on div "Move line-item" at bounding box center [1133, 325] width 47 height 12
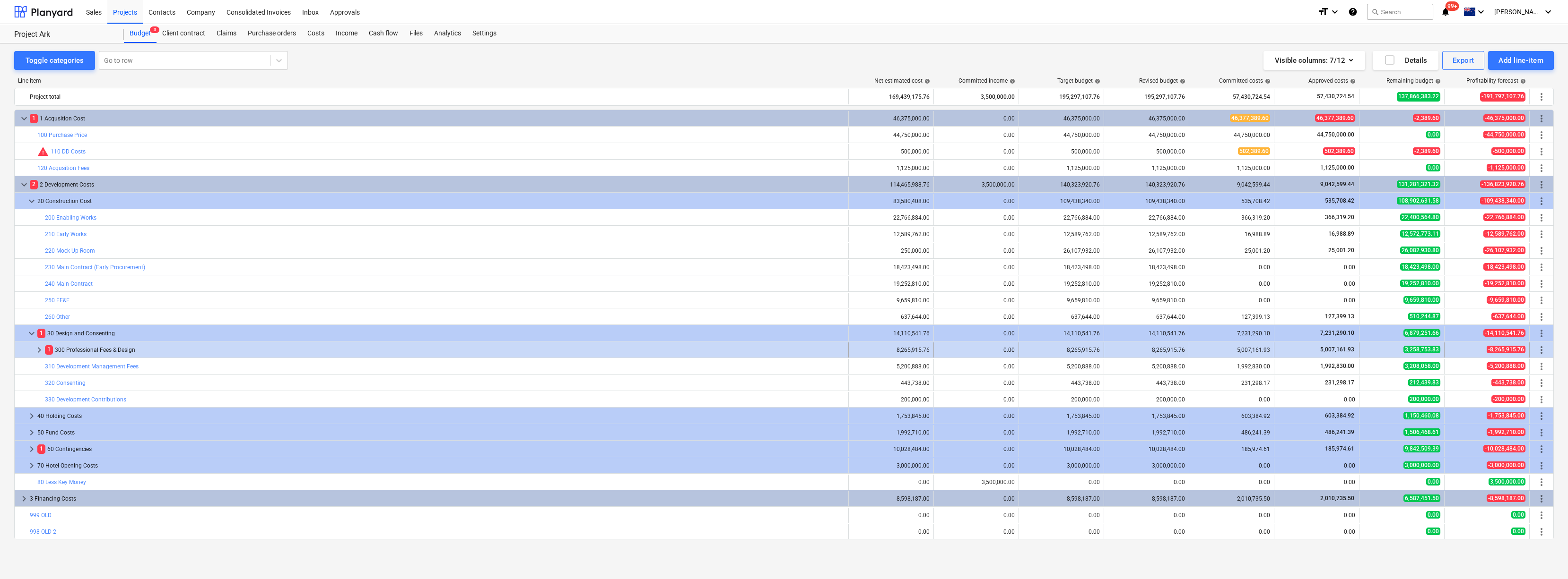
click at [34, 316] on span "keyboard_arrow_right" at bounding box center [39, 350] width 12 height 12
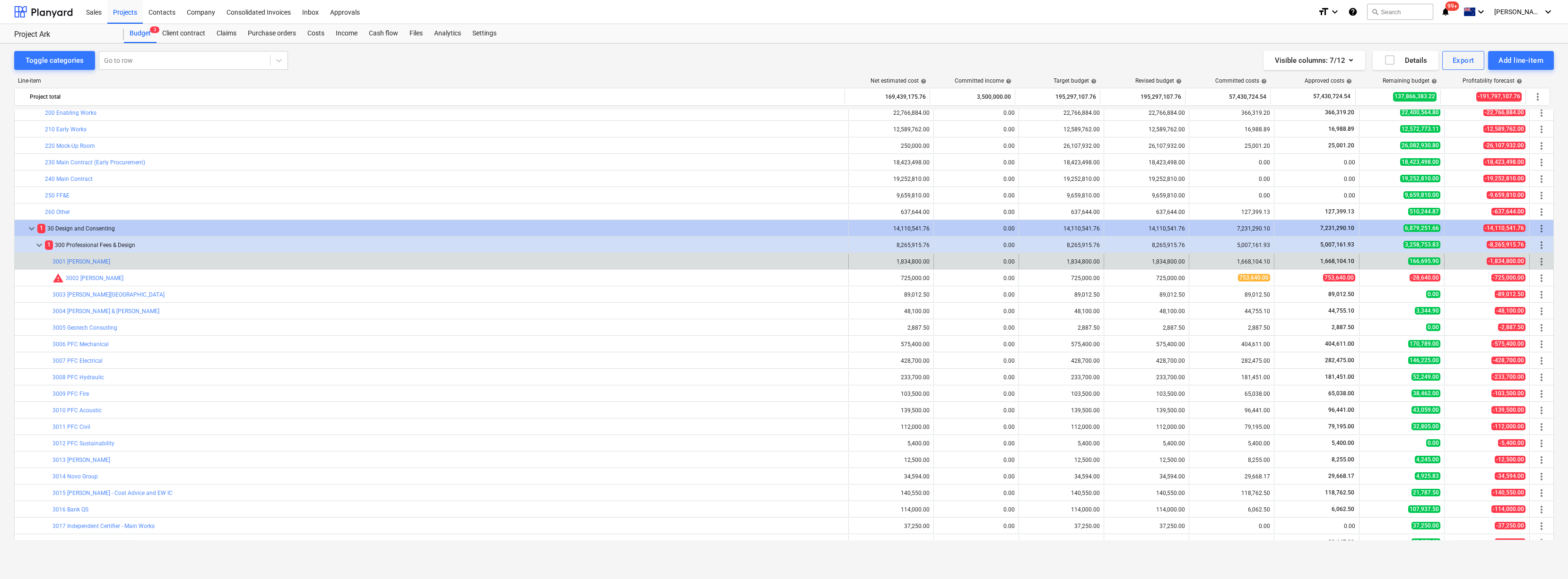
scroll to position [210, 0]
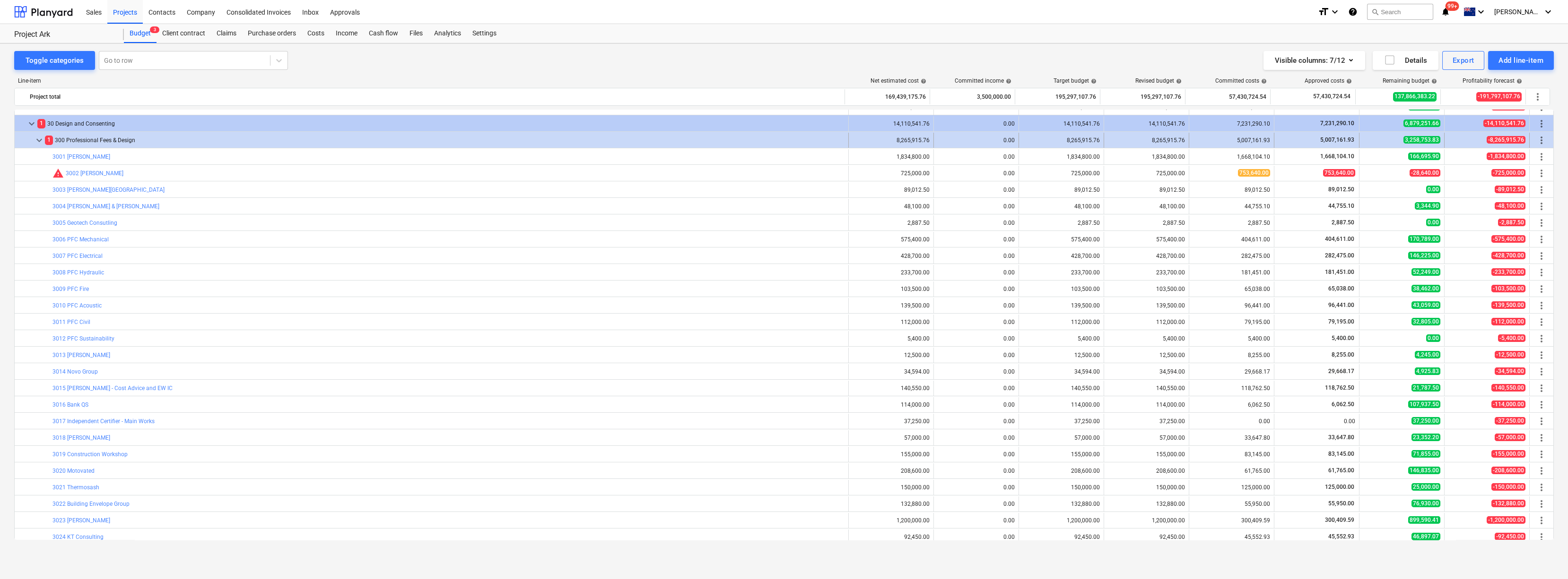
click at [37, 137] on span "keyboard_arrow_down" at bounding box center [39, 140] width 12 height 12
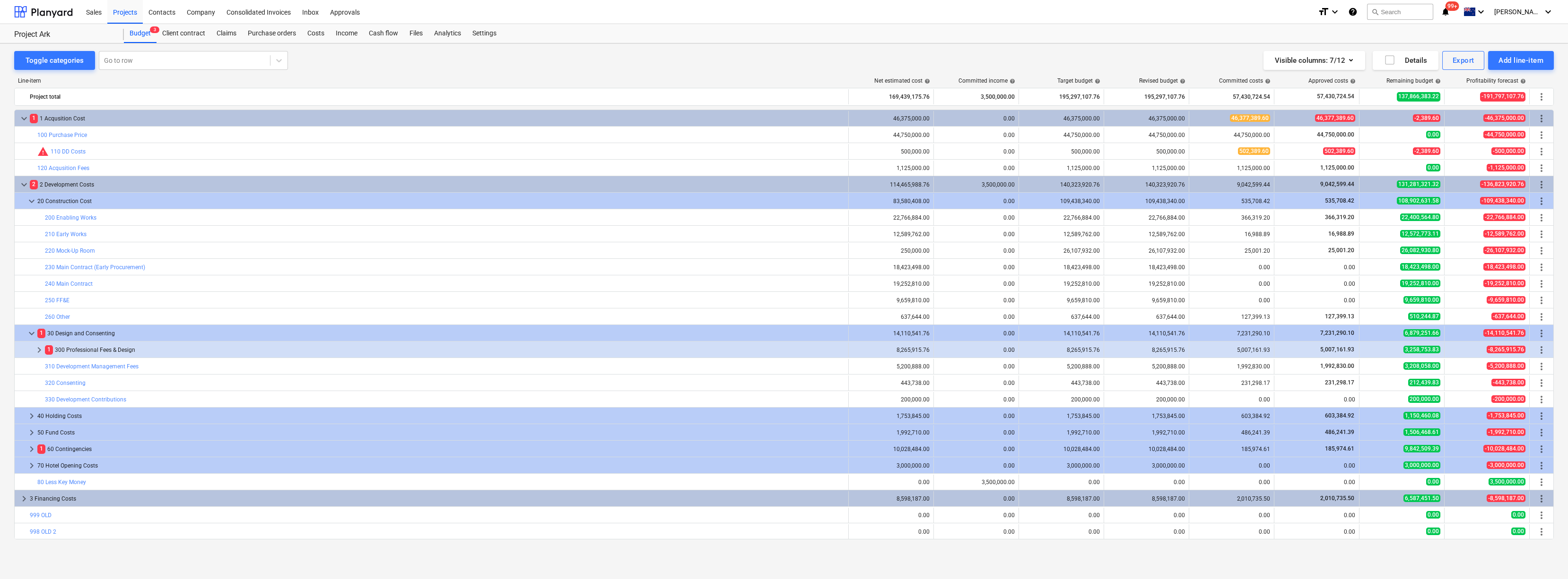
scroll to position [0, 0]
click at [35, 316] on span "keyboard_arrow_right" at bounding box center [39, 350] width 12 height 12
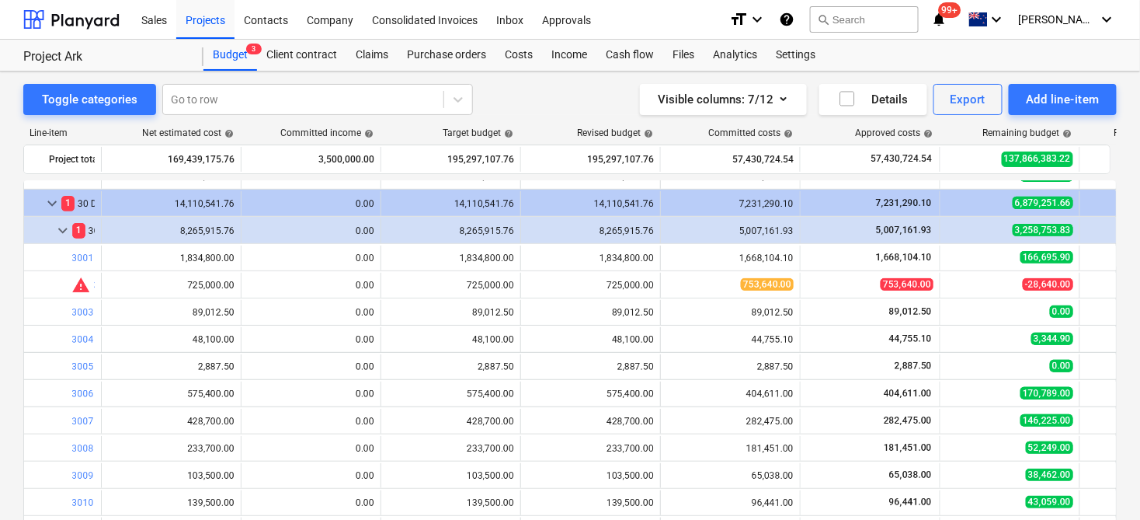
scroll to position [345, 0]
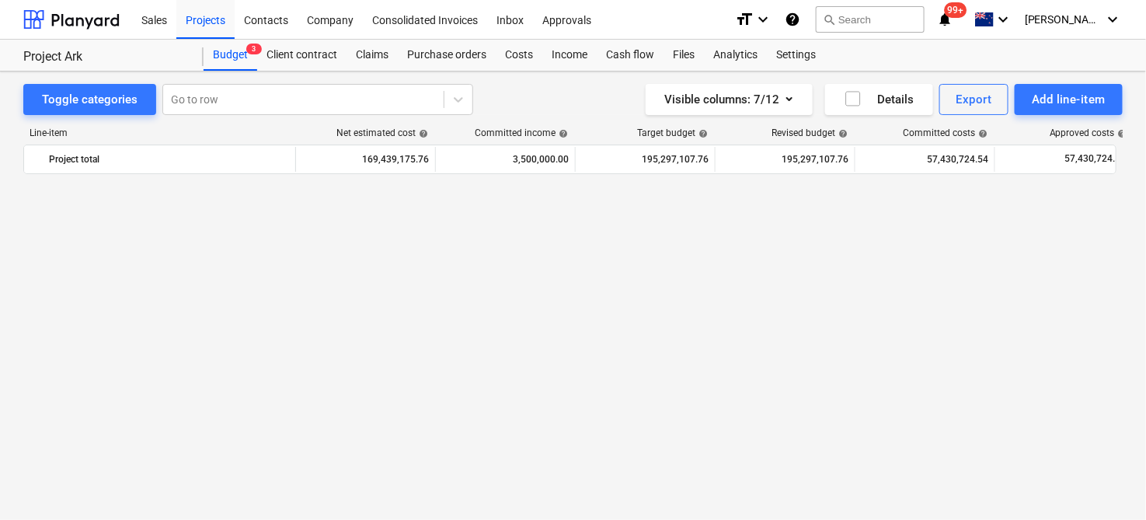
scroll to position [1927, 0]
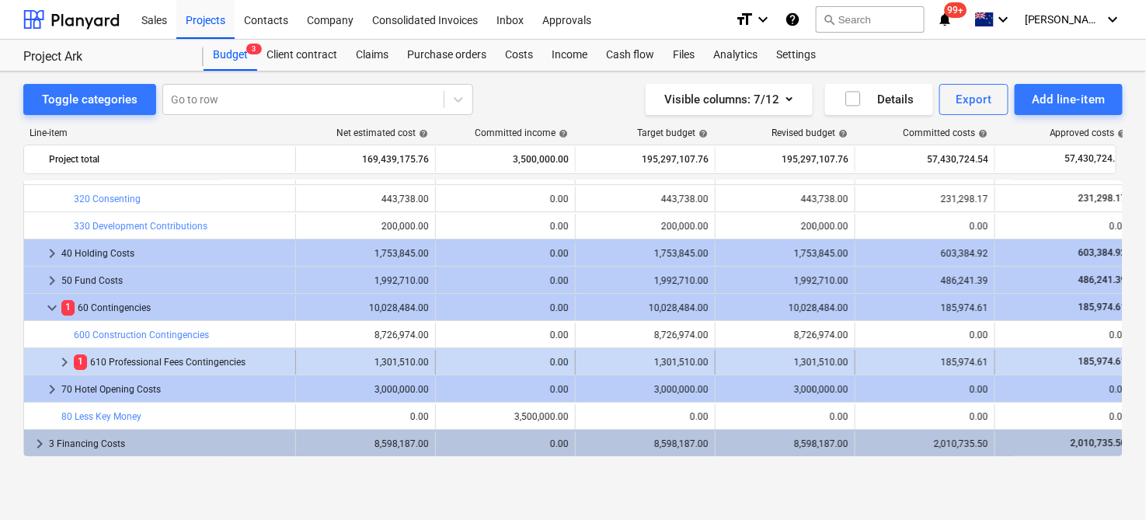
click at [59, 360] on span "keyboard_arrow_right" at bounding box center [64, 362] width 19 height 19
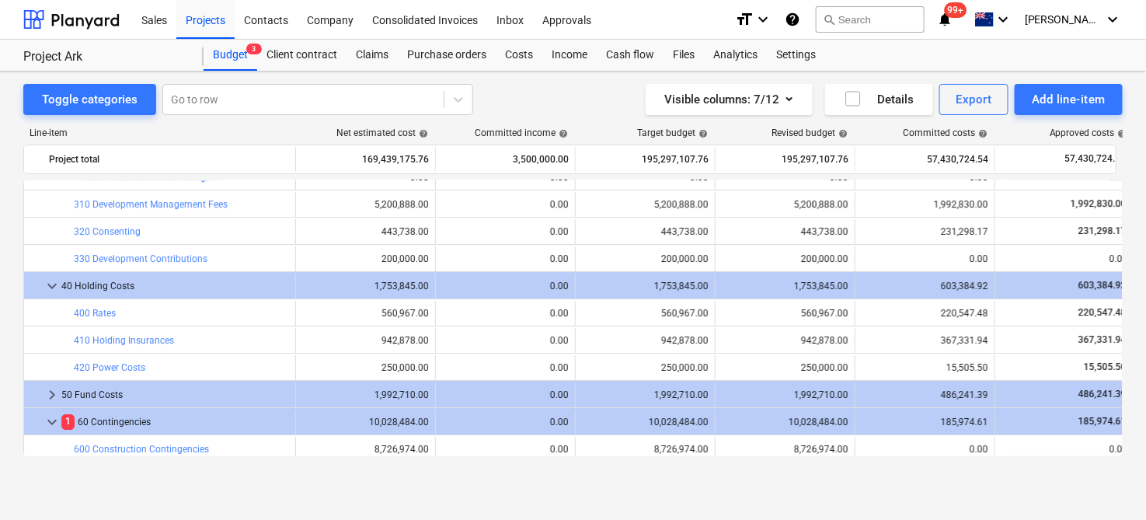
scroll to position [1980, 0]
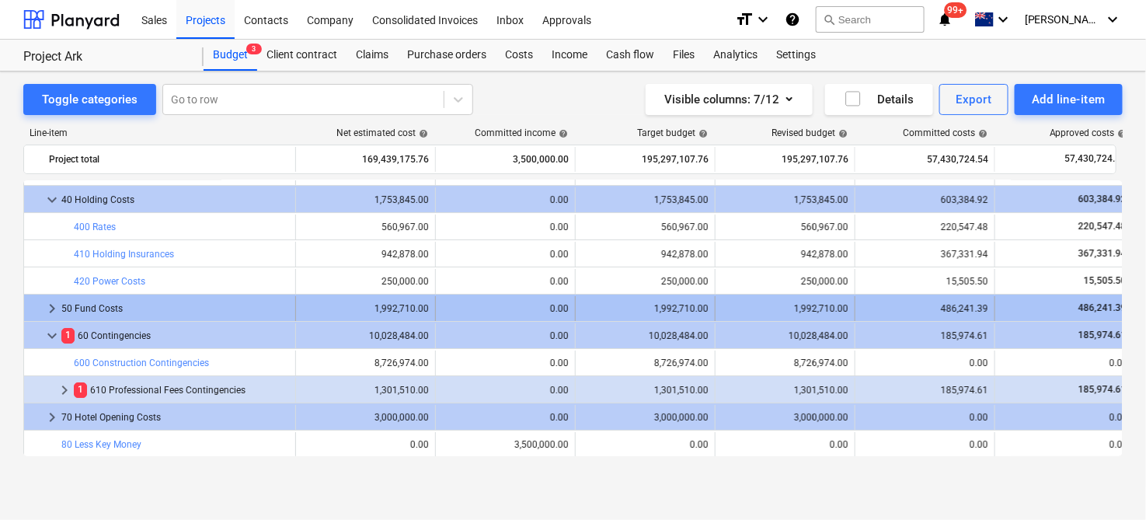
click at [44, 306] on span "keyboard_arrow_right" at bounding box center [52, 308] width 19 height 19
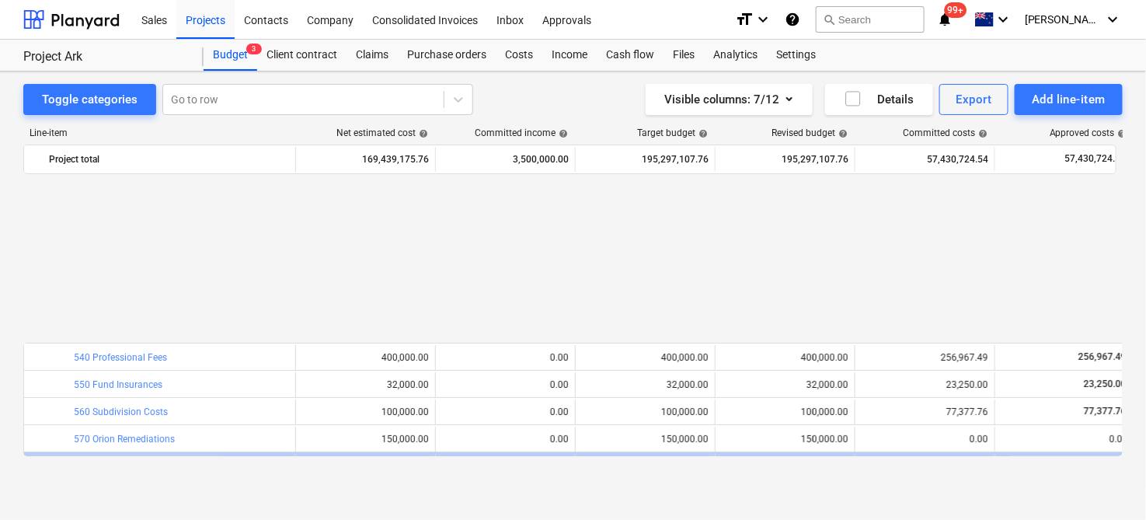
scroll to position [2279, 0]
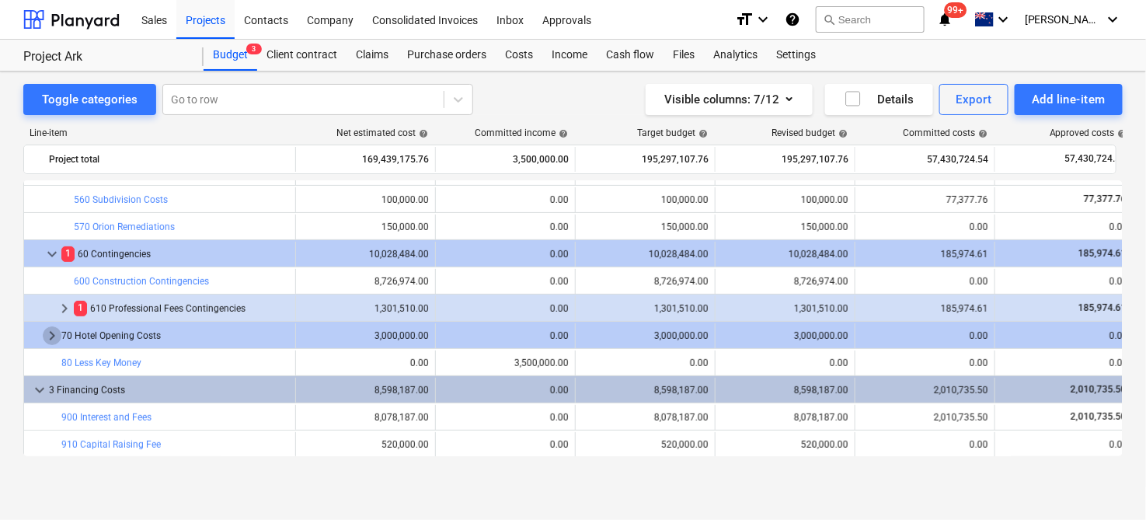
click at [43, 332] on span "keyboard_arrow_right" at bounding box center [52, 335] width 19 height 19
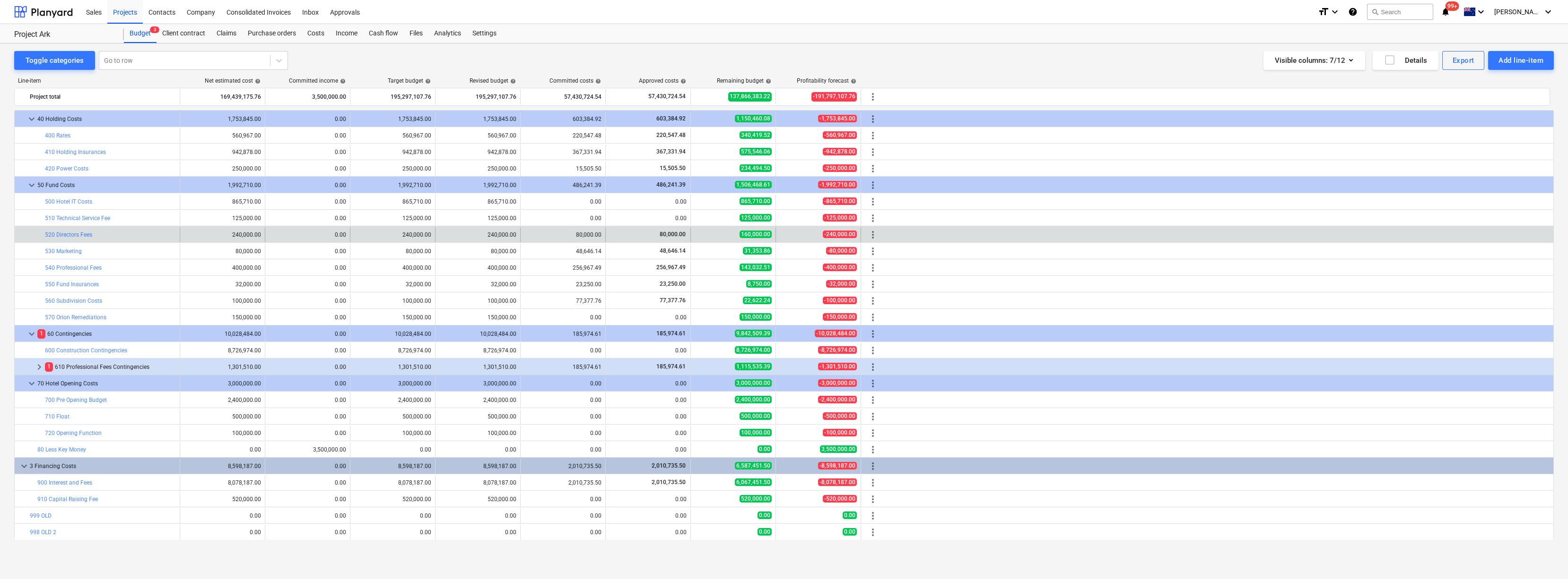
scroll to position [1206, 0]
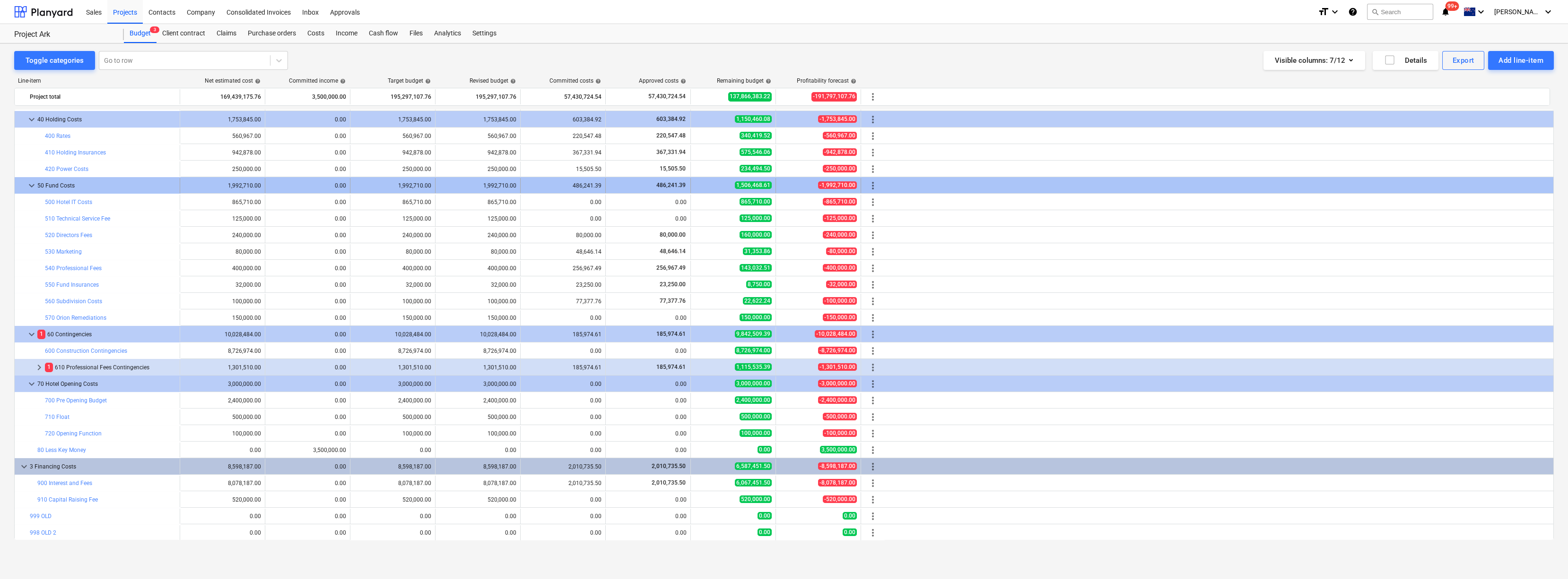
click at [30, 183] on span "keyboard_arrow_down" at bounding box center [32, 185] width 12 height 12
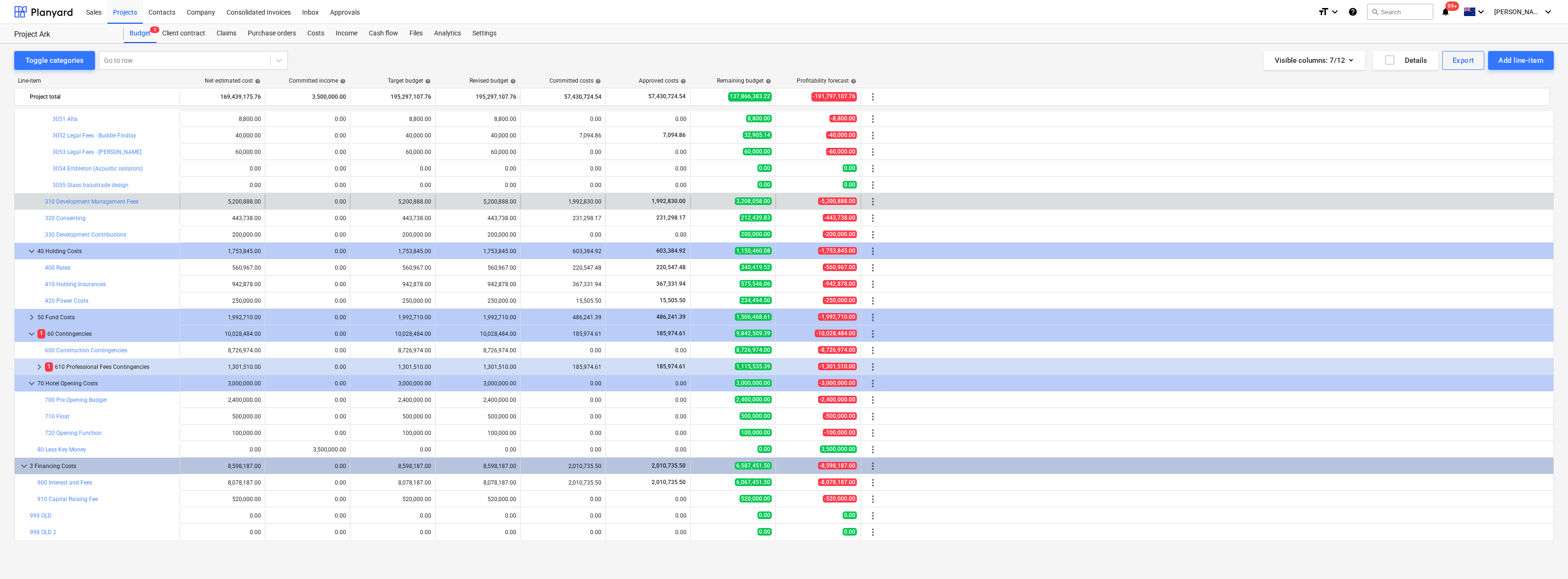
scroll to position [1074, 0]
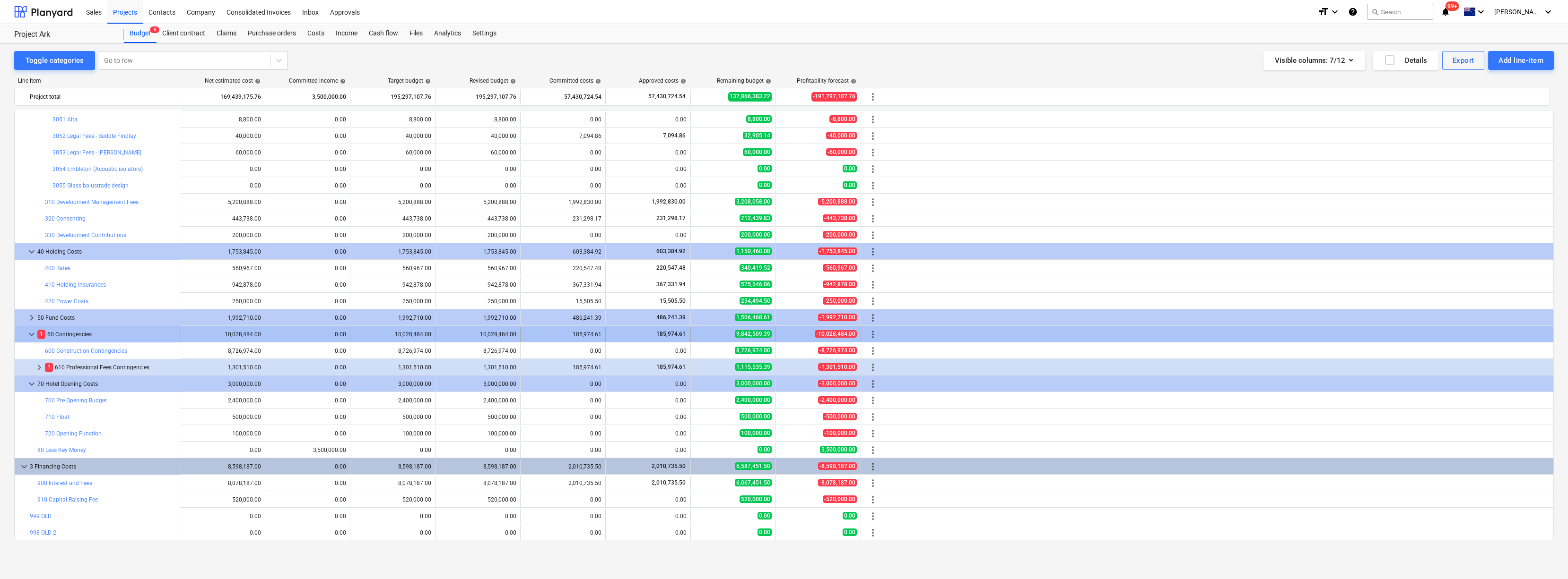
click at [29, 316] on span "keyboard_arrow_down" at bounding box center [32, 335] width 12 height 12
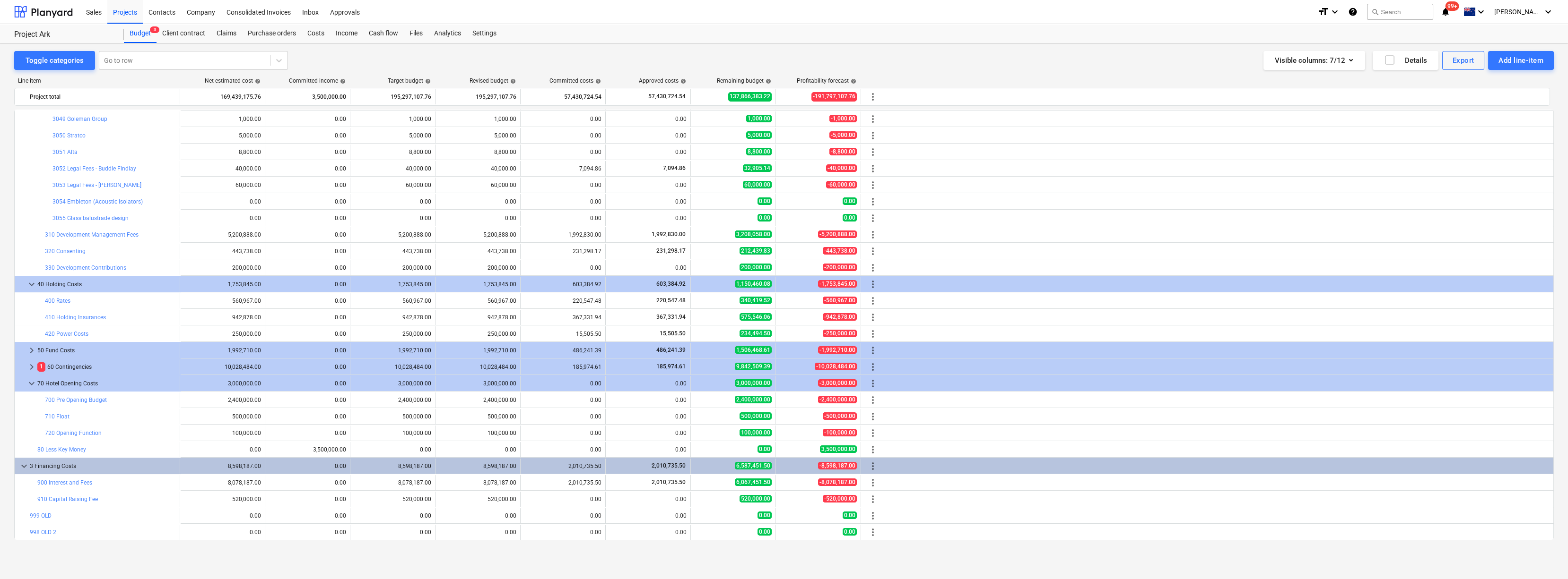
scroll to position [1041, 0]
click at [32, 316] on span "keyboard_arrow_down" at bounding box center [32, 384] width 12 height 12
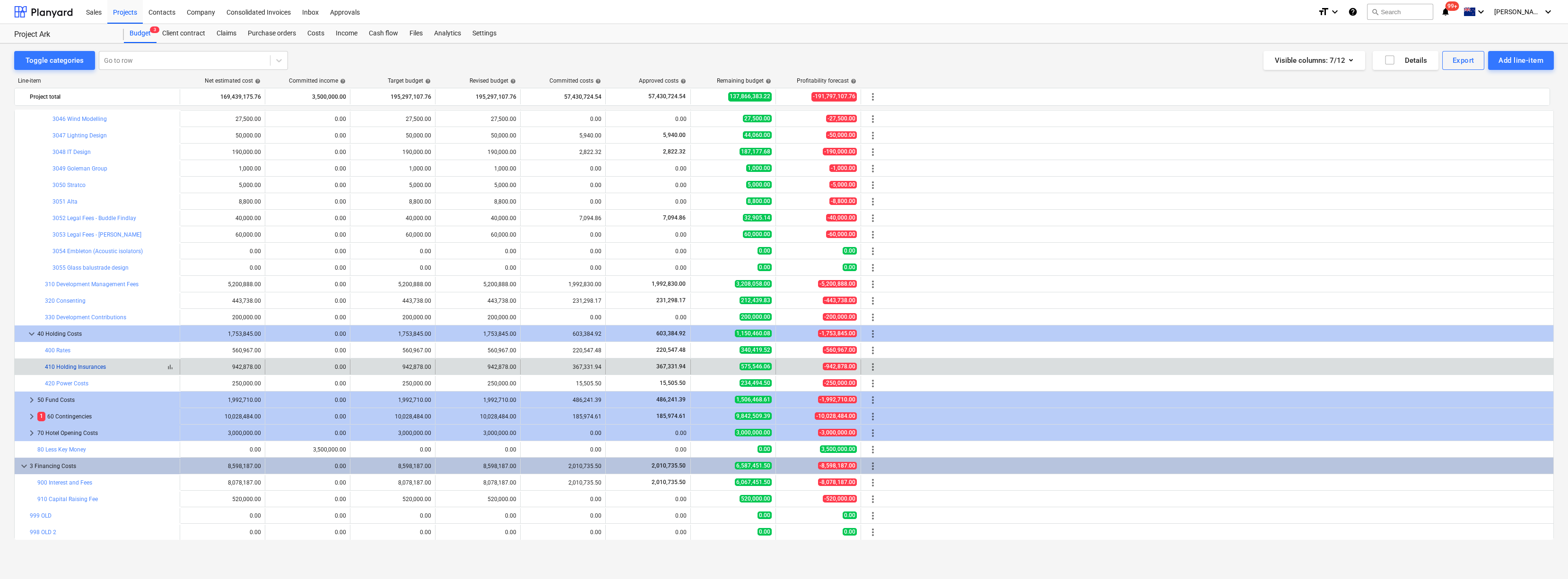
scroll to position [991, 0]
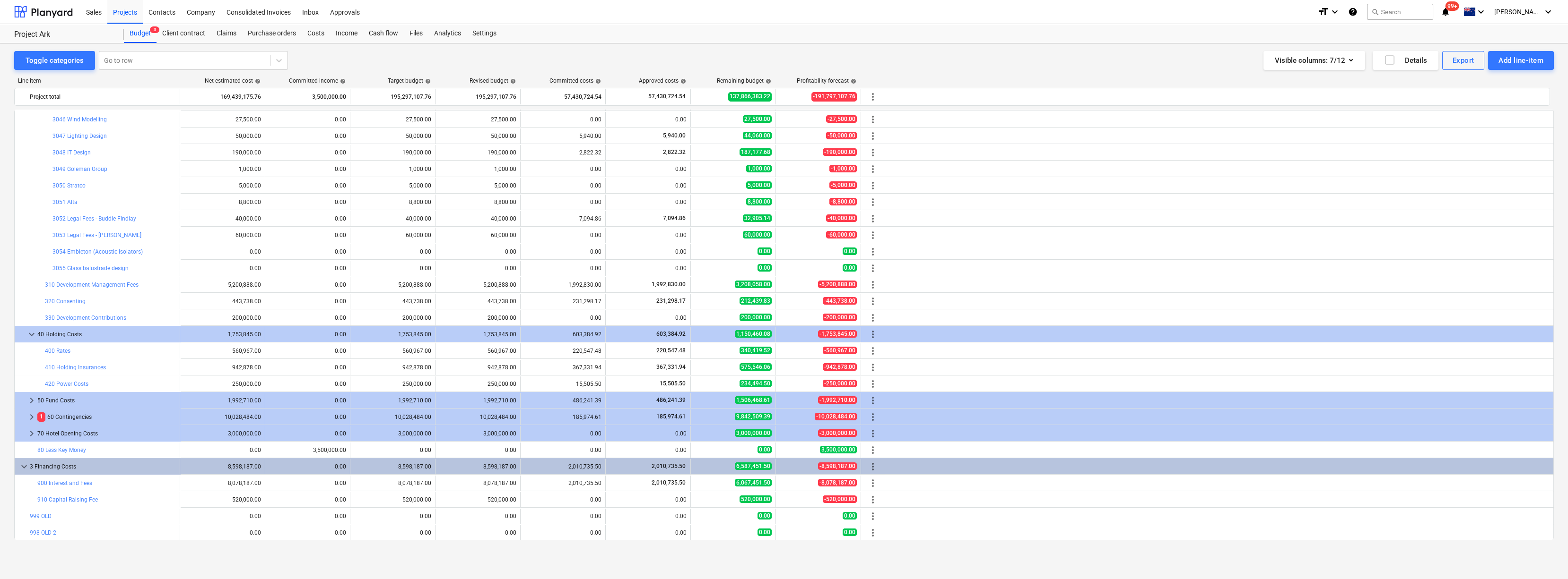
drag, startPoint x: 33, startPoint y: 335, endPoint x: 149, endPoint y: 320, distance: 117.0
click at [33, 316] on span "keyboard_arrow_down" at bounding box center [32, 335] width 12 height 12
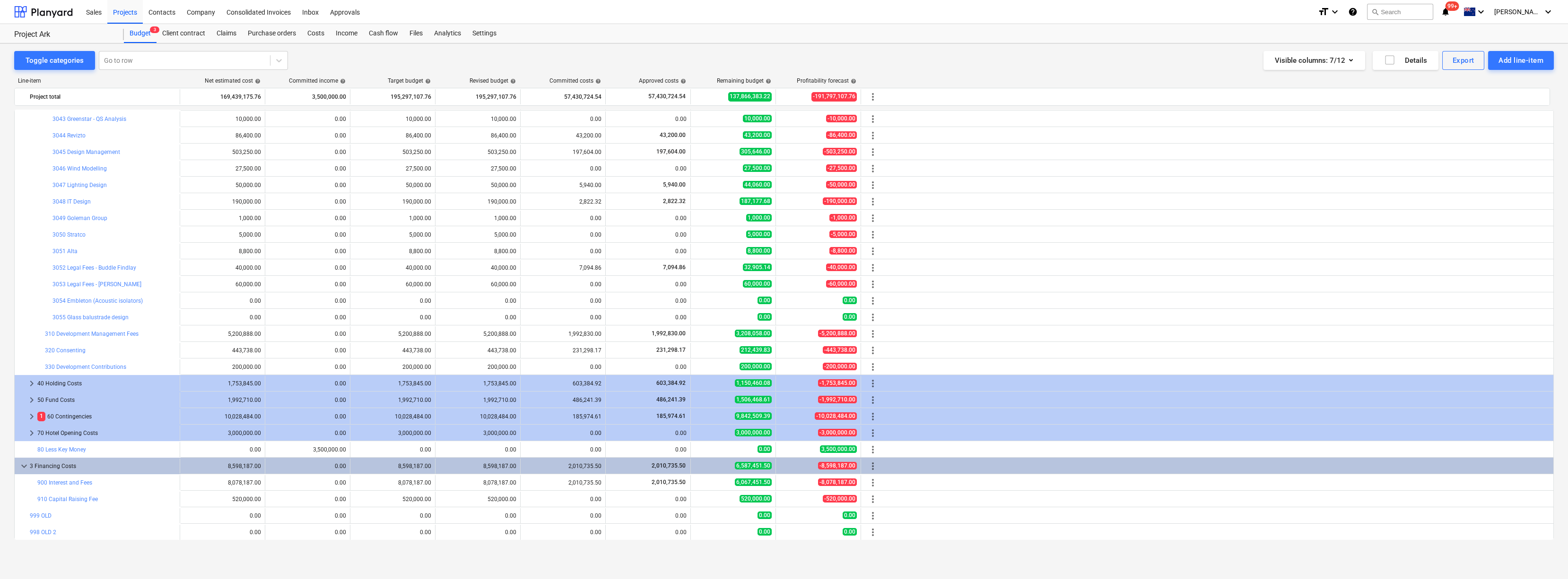
scroll to position [942, 0]
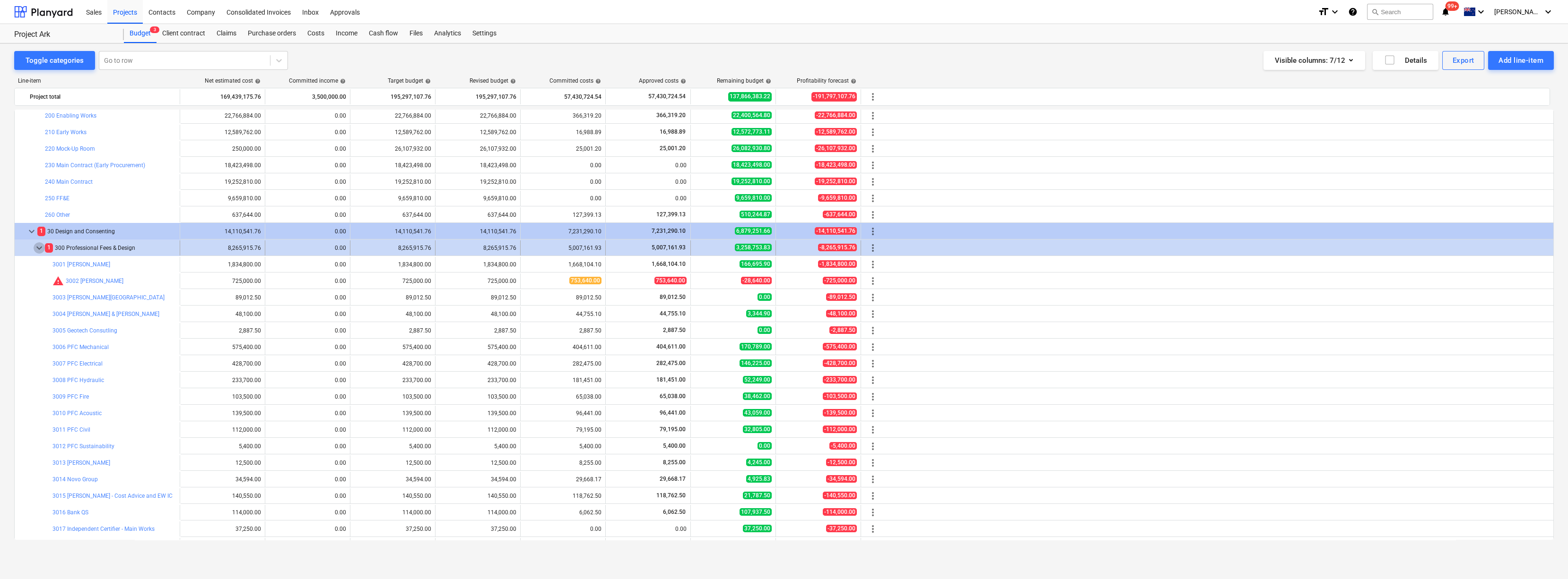
click at [39, 248] on span "keyboard_arrow_down" at bounding box center [39, 248] width 12 height 12
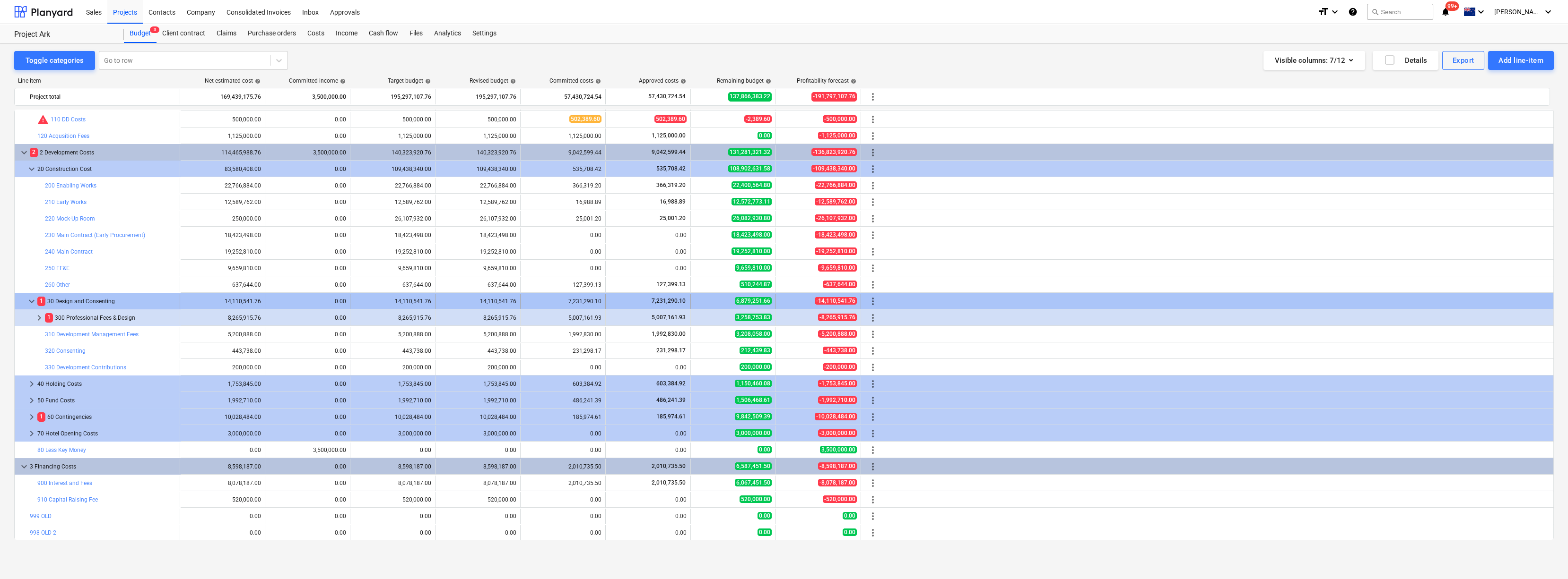
click at [30, 302] on span "keyboard_arrow_down" at bounding box center [32, 301] width 12 height 12
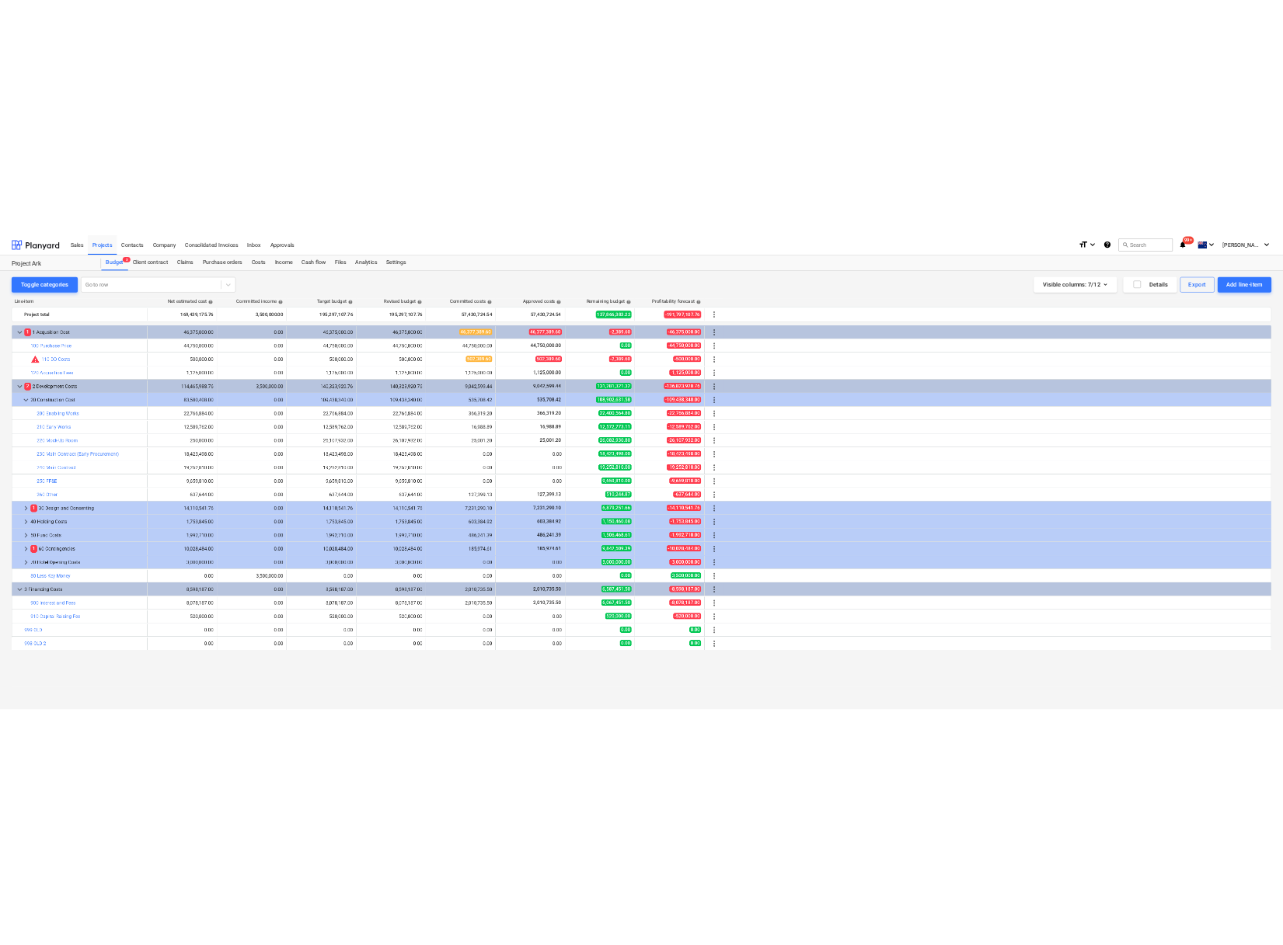
scroll to position [0, 0]
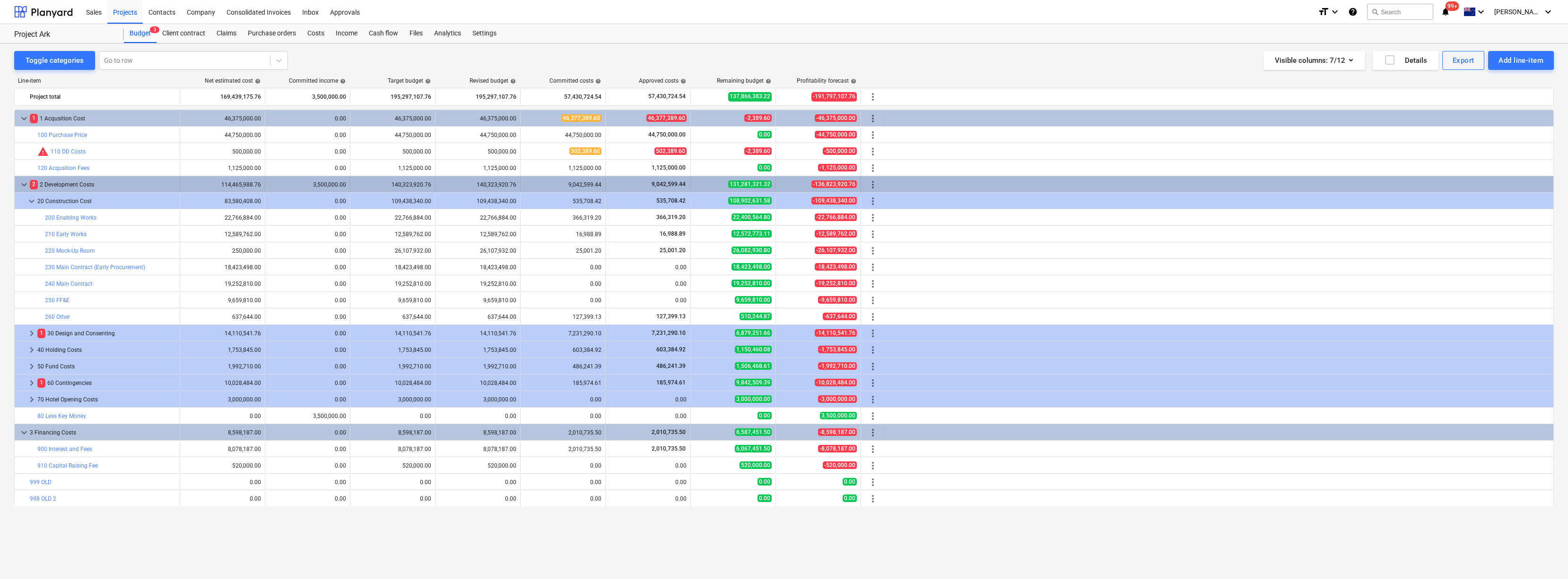
click at [24, 187] on span "keyboard_arrow_down" at bounding box center [24, 184] width 12 height 12
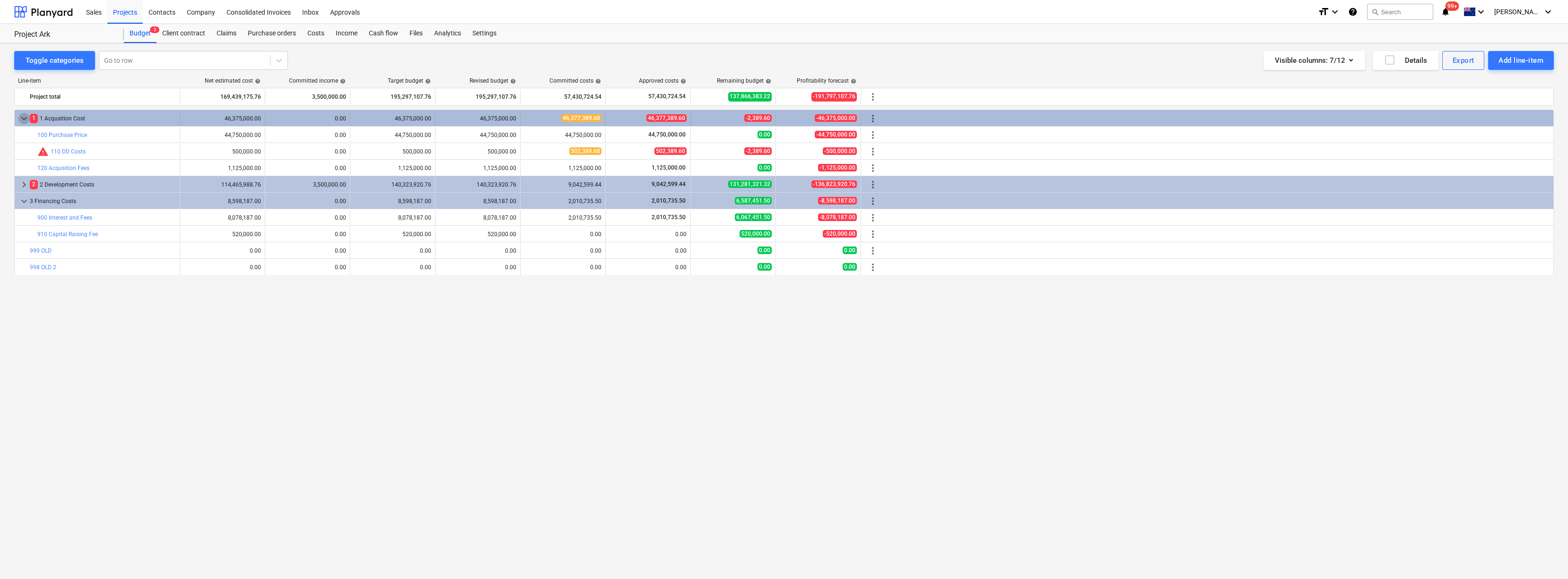
click at [24, 120] on span "keyboard_arrow_down" at bounding box center [24, 119] width 12 height 12
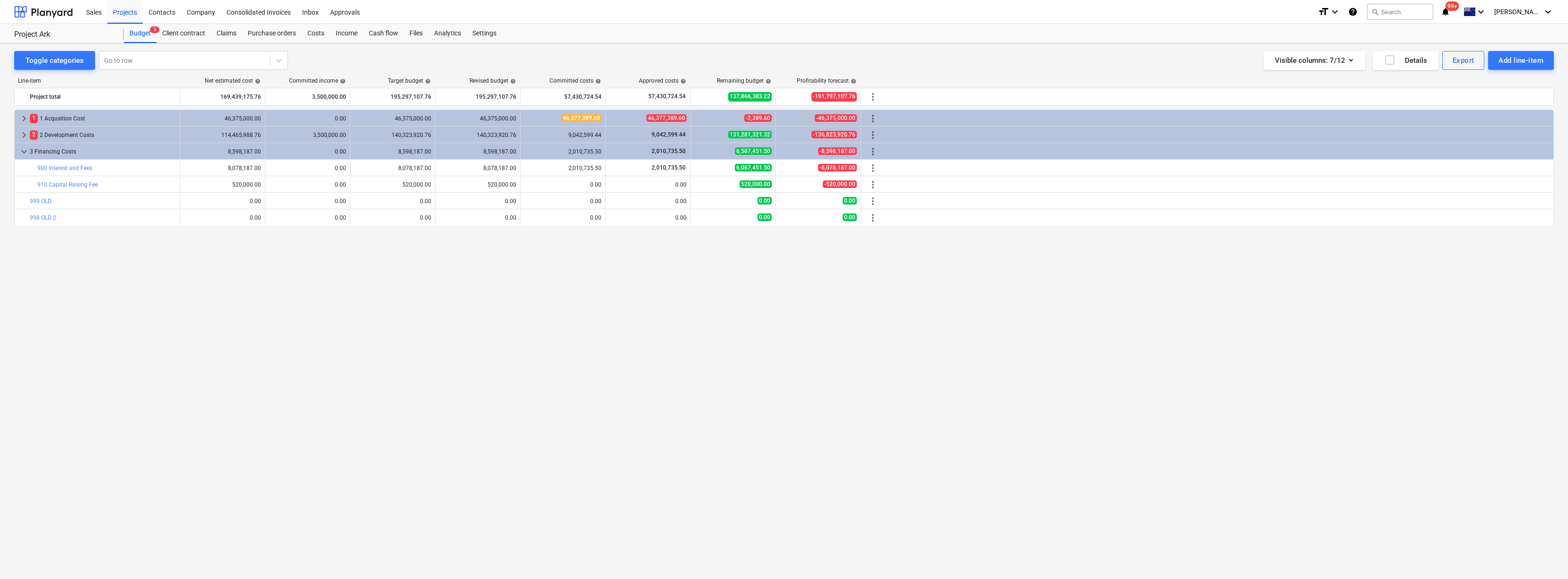
click at [249, 316] on div "keyboard_arrow_right 1 1 Acqusition Cost 46,375,000.00 0.00 46,375,000.00 46,37…" at bounding box center [783, 325] width 1539 height 431
click at [21, 130] on span "keyboard_arrow_right" at bounding box center [24, 135] width 12 height 12
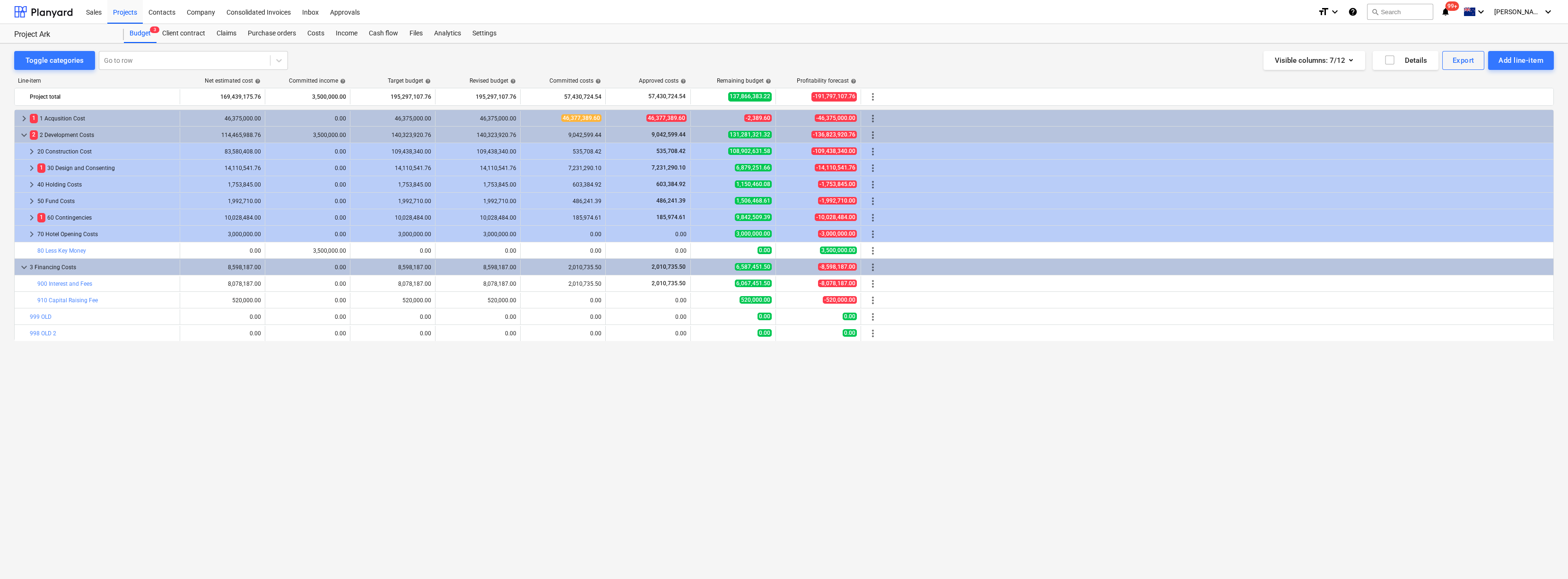
click at [522, 316] on div "keyboard_arrow_right 1 1 Acqusition Cost 46,375,000.00 0.00 46,375,000.00 46,37…" at bounding box center [783, 325] width 1539 height 431
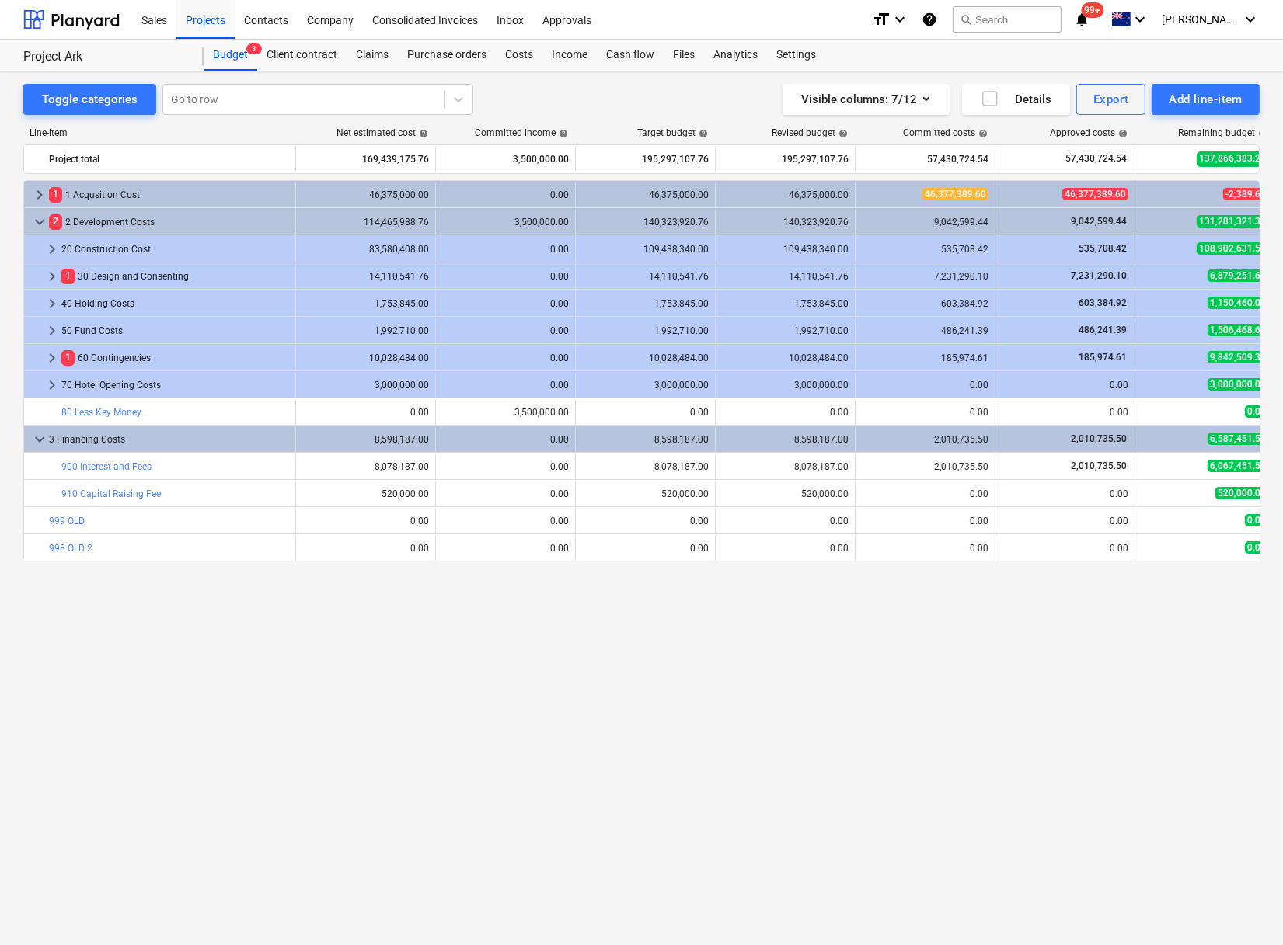
click at [530, 519] on div "keyboard_arrow_right 1 1 Acqusition Cost 46,375,000.00 0.00 46,375,000.00 46,37…" at bounding box center [641, 530] width 1236 height 701
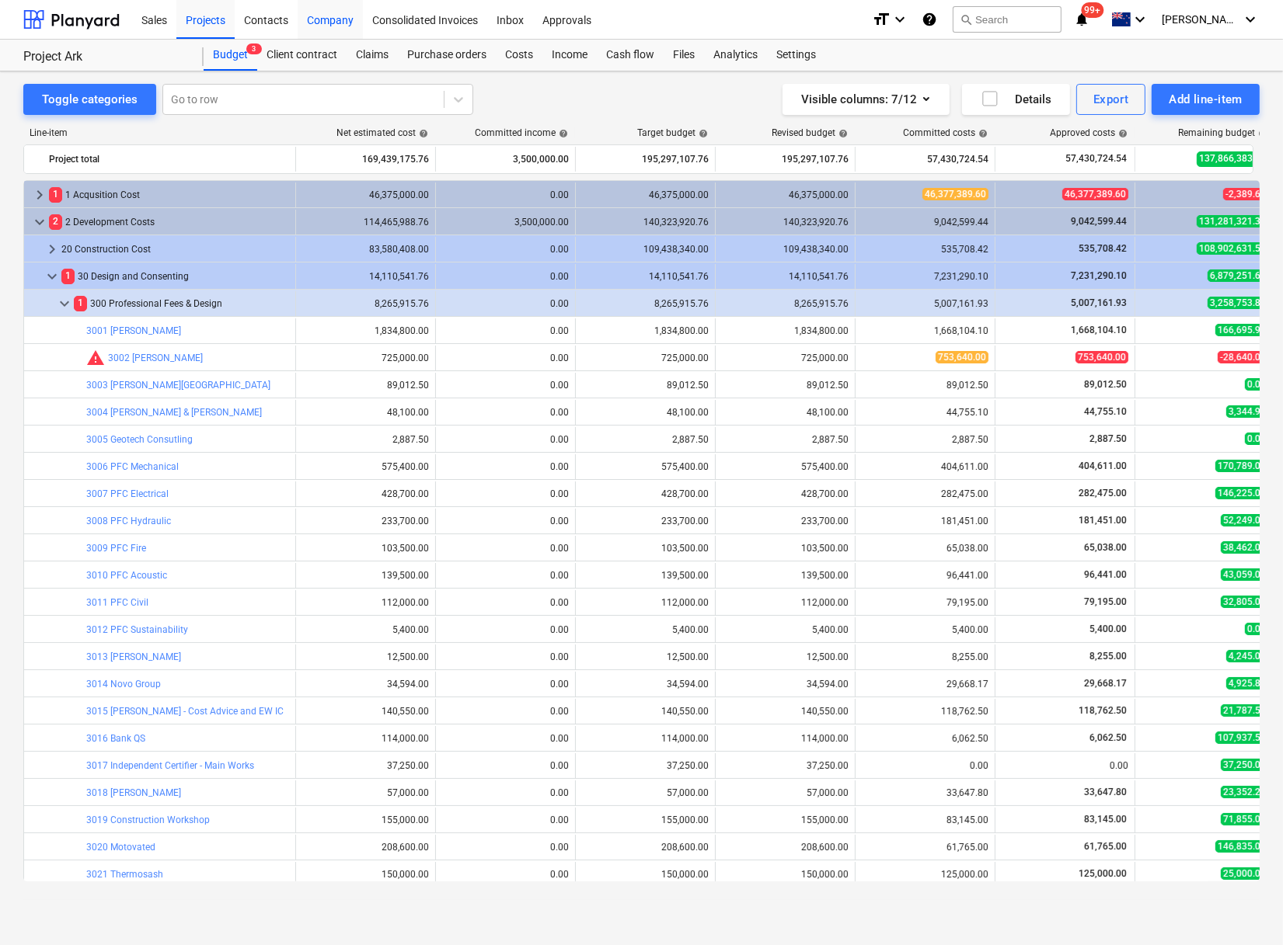
click at [346, 24] on div "Company" at bounding box center [330, 19] width 65 height 40
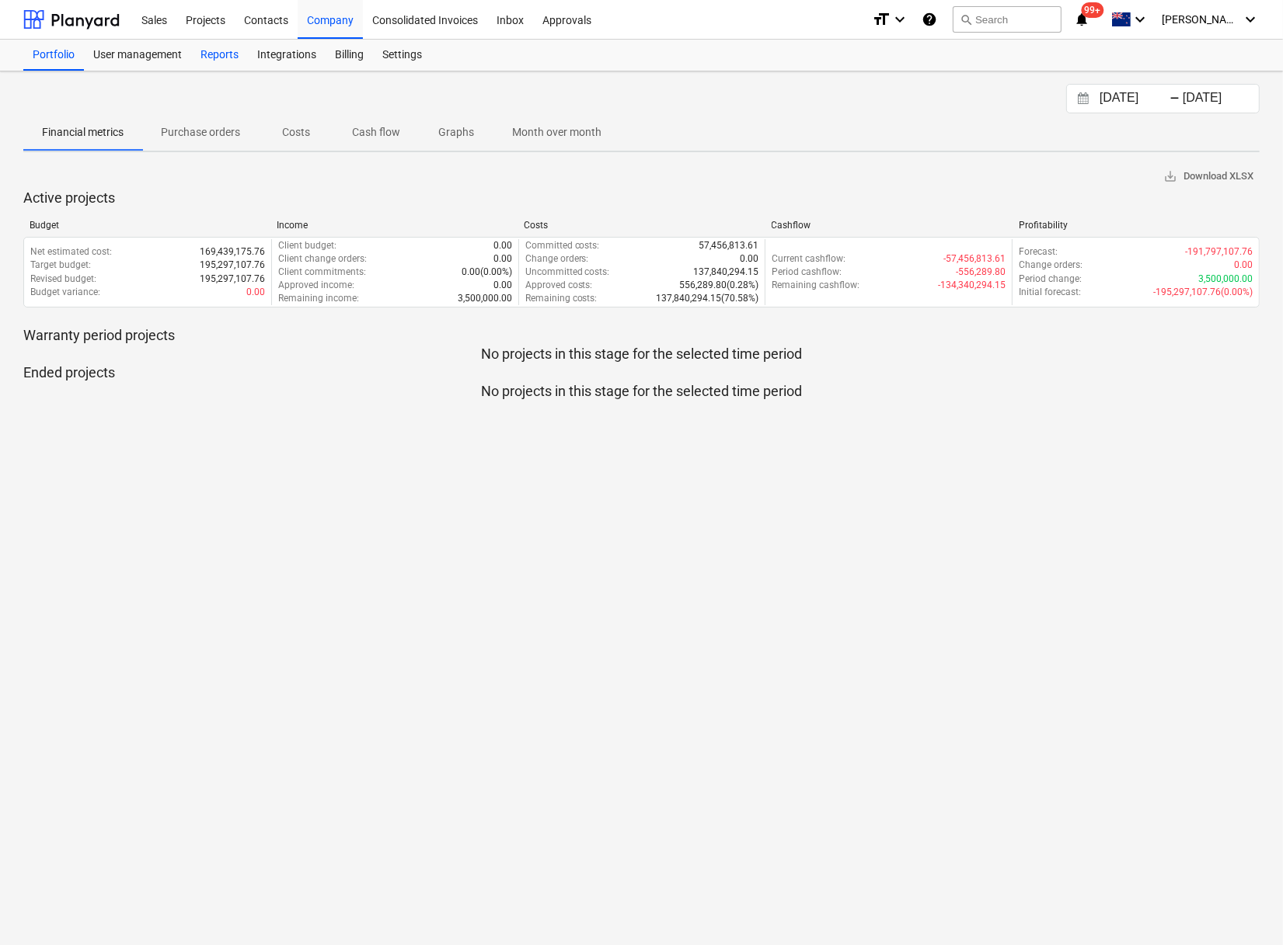
click at [218, 62] on div "Reports" at bounding box center [219, 55] width 57 height 31
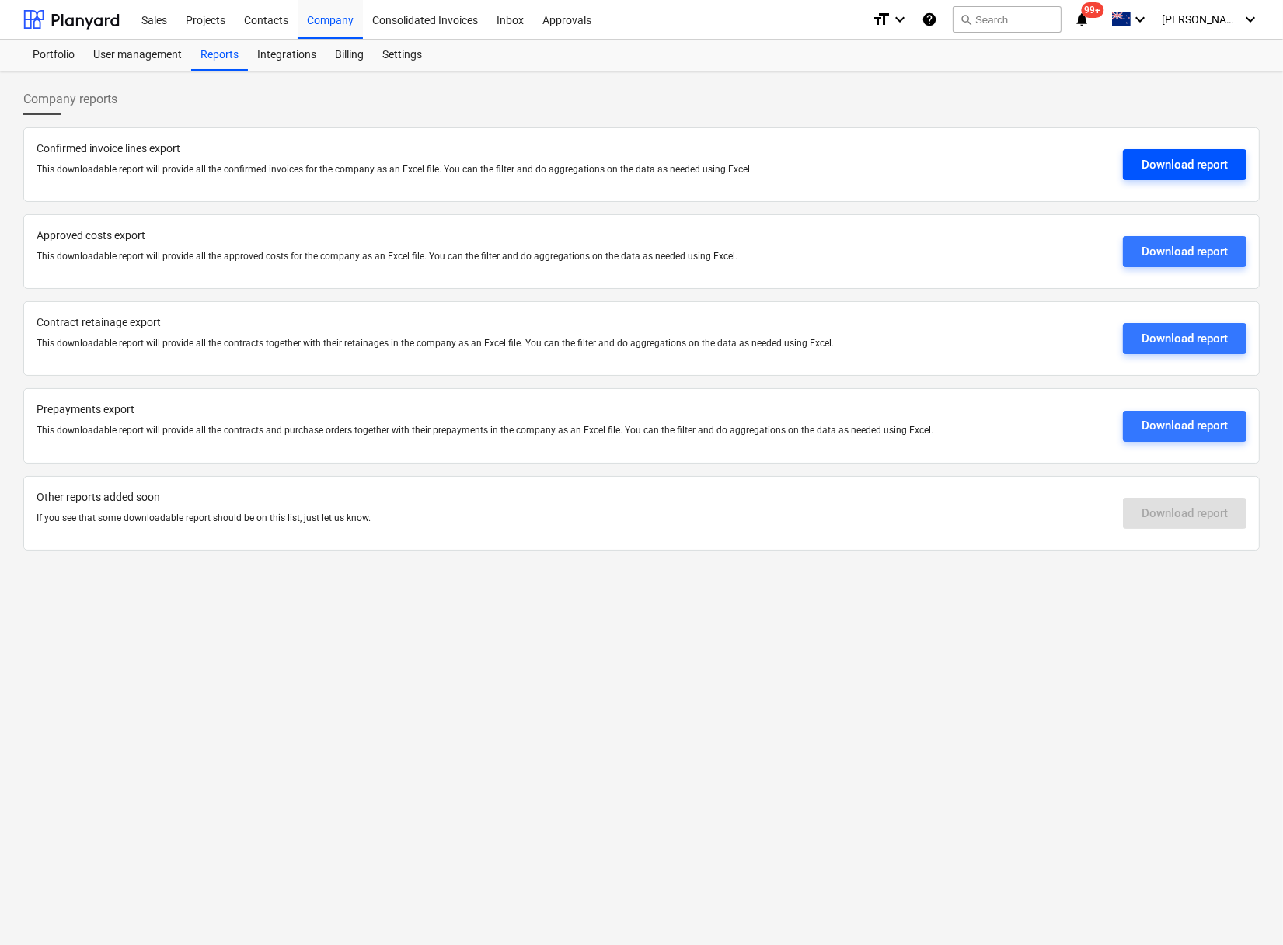
click at [1140, 162] on div "Download report" at bounding box center [1184, 165] width 86 height 20
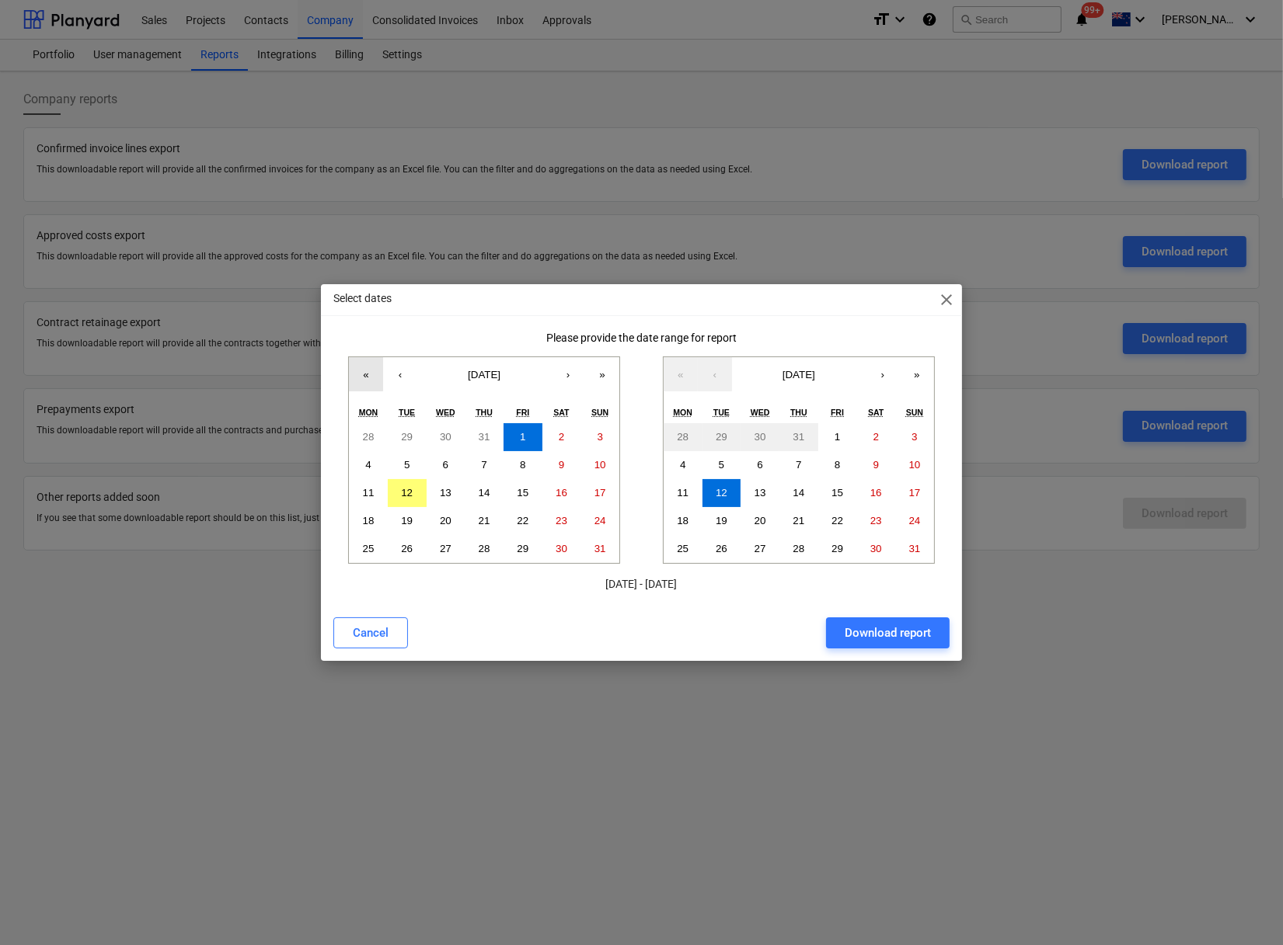
click at [367, 363] on button "«" at bounding box center [366, 374] width 34 height 34
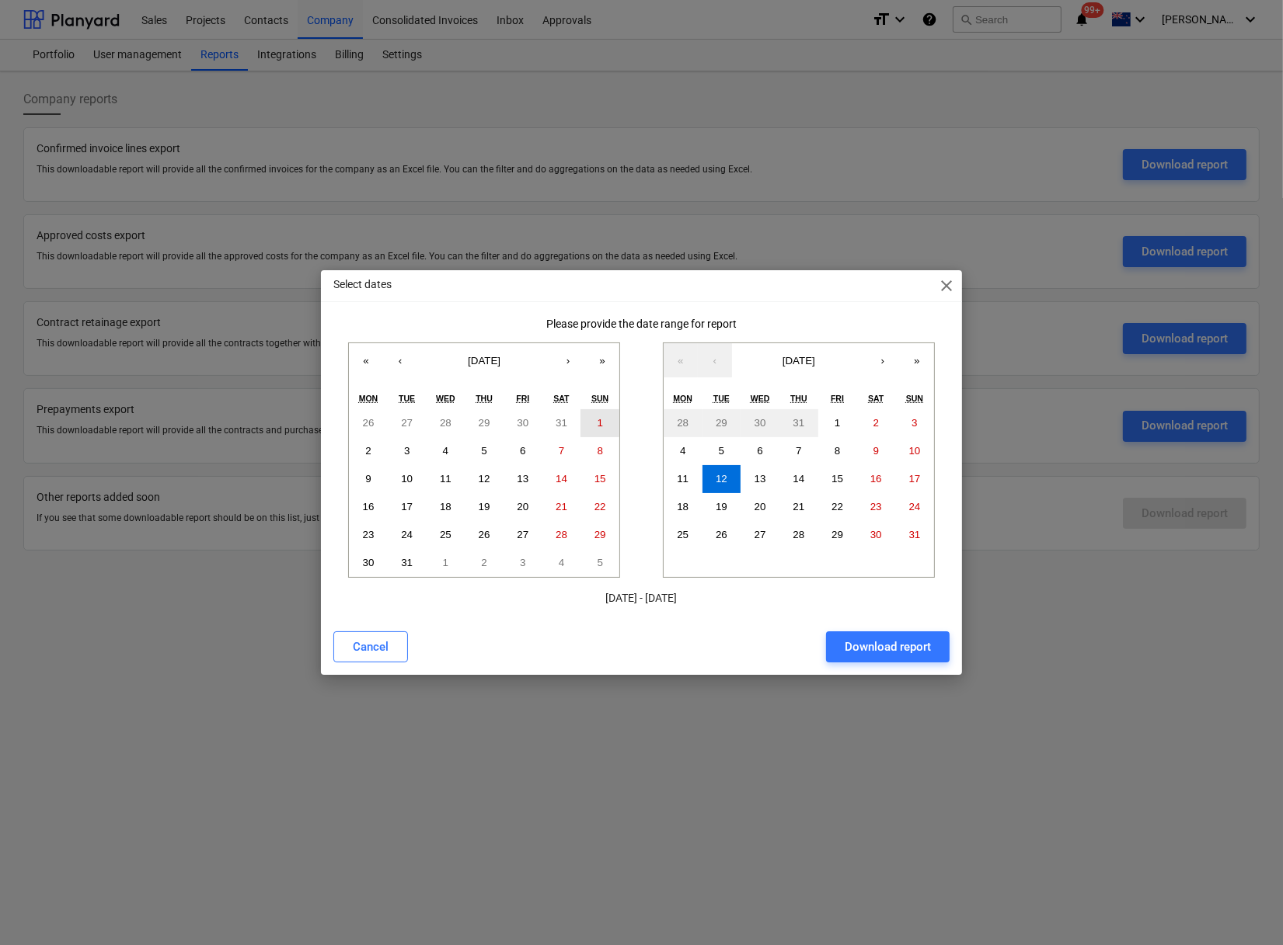
click at [599, 422] on abbr "1" at bounding box center [599, 423] width 5 height 12
click at [722, 478] on abbr "12" at bounding box center [721, 479] width 12 height 12
click at [891, 519] on div "Download report" at bounding box center [887, 647] width 86 height 20
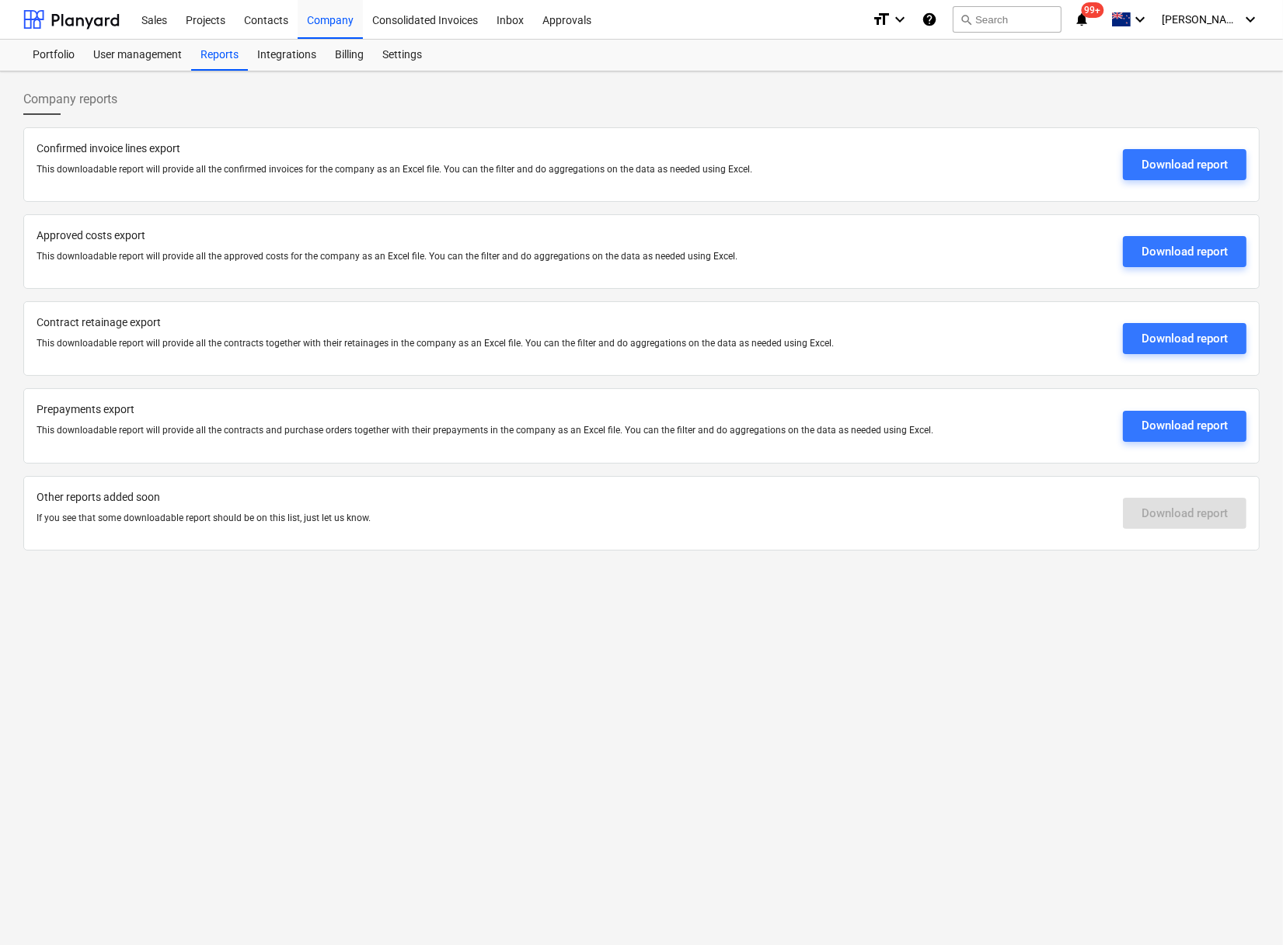
click at [451, 519] on div "Company reports Confirmed invoice lines export This downloadable report will pr…" at bounding box center [641, 508] width 1283 height 874
click at [61, 63] on div "Portfolio" at bounding box center [53, 55] width 61 height 31
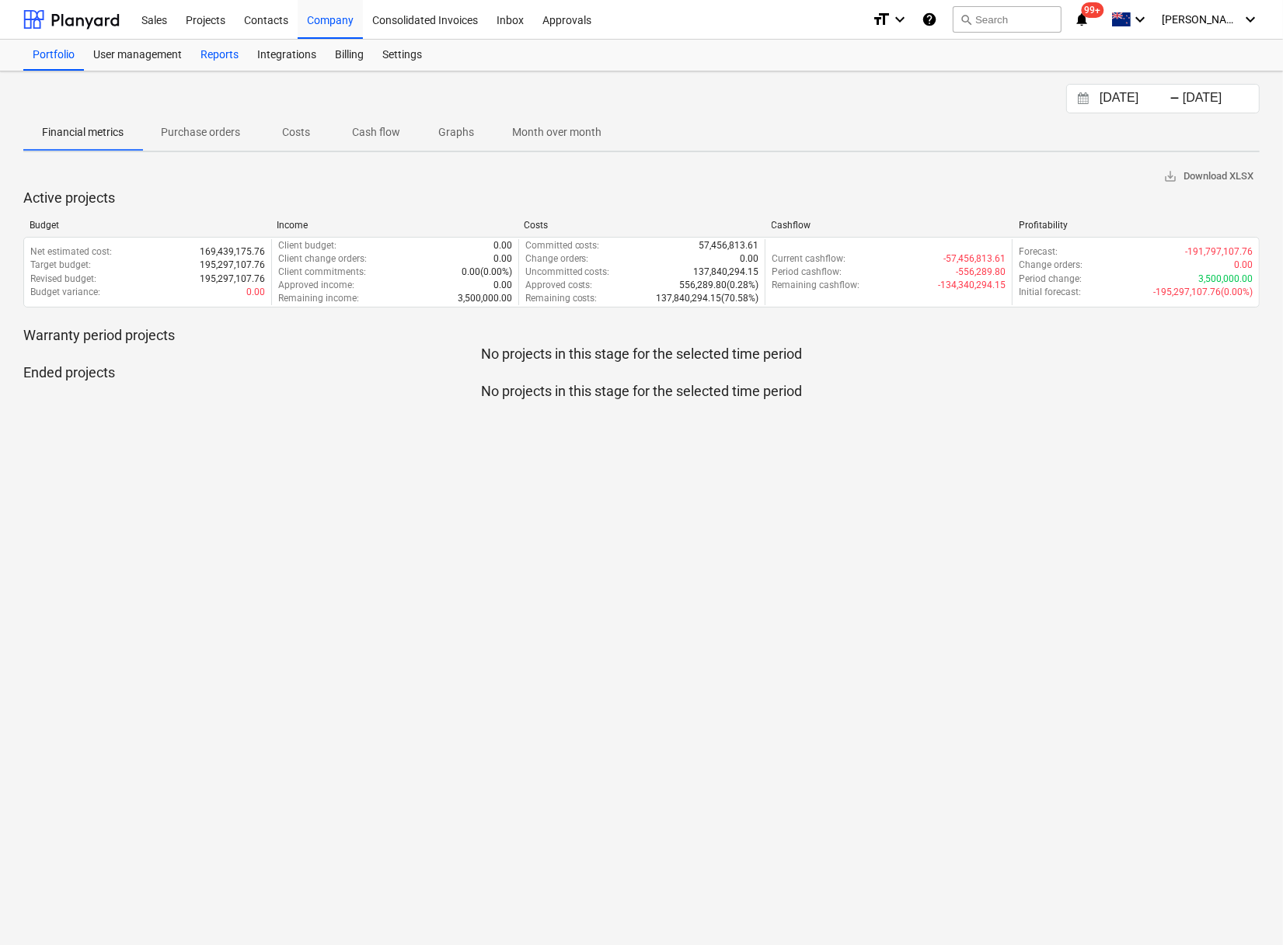
click at [223, 60] on div "Reports" at bounding box center [219, 55] width 57 height 31
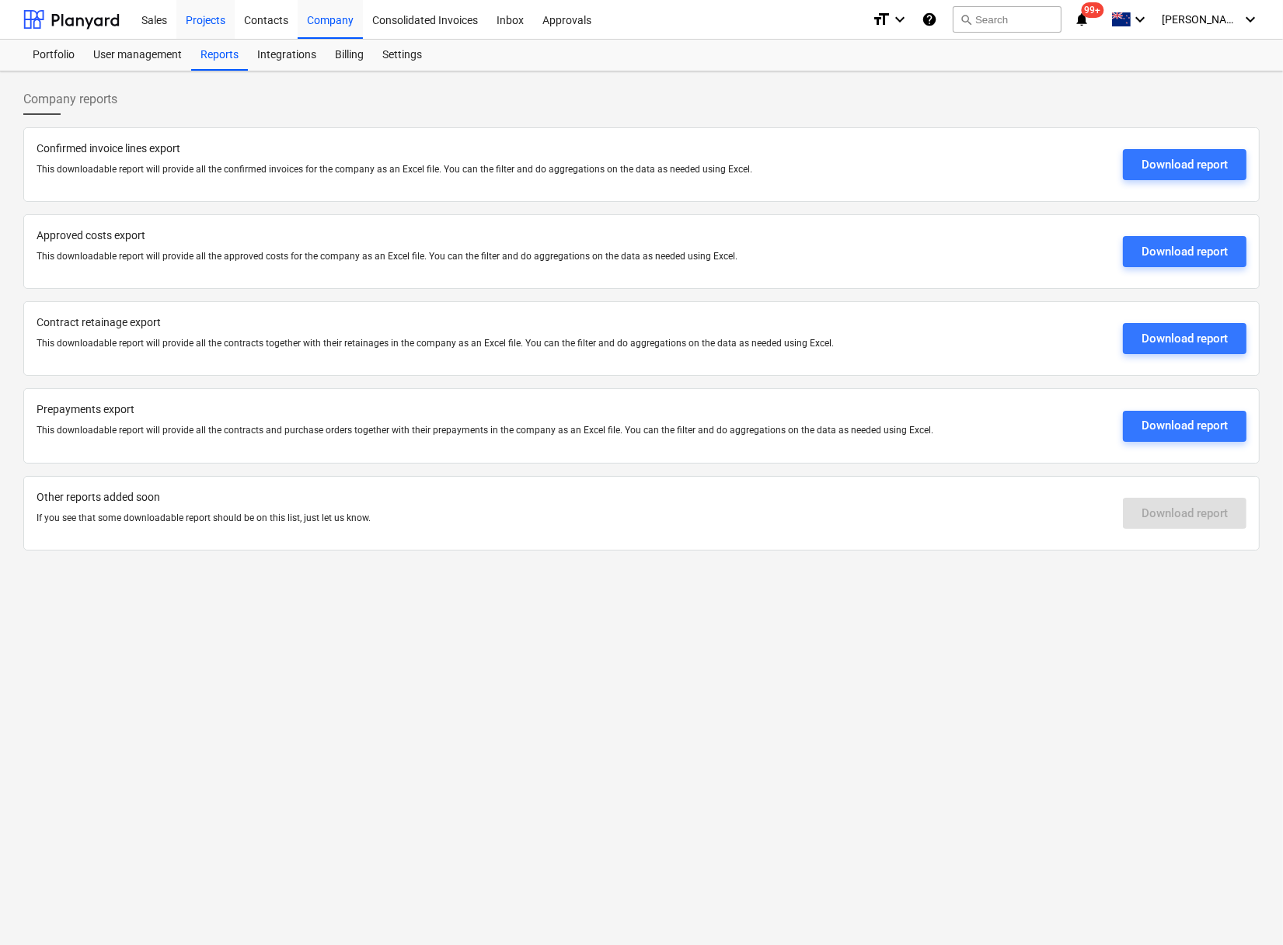
click at [199, 22] on div "Projects" at bounding box center [205, 19] width 58 height 40
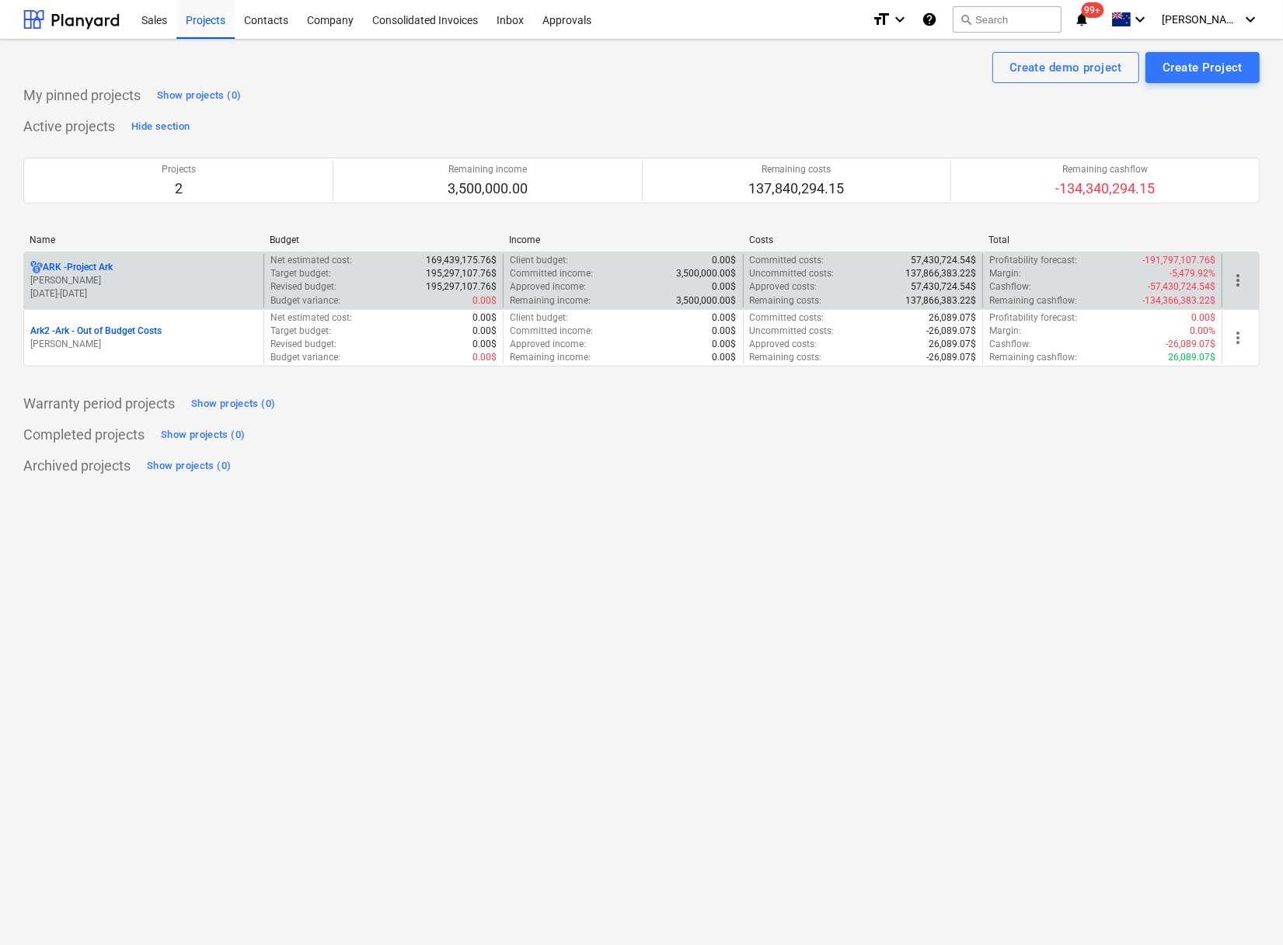
click at [89, 270] on p "ARK - Project Ark" at bounding box center [78, 267] width 70 height 13
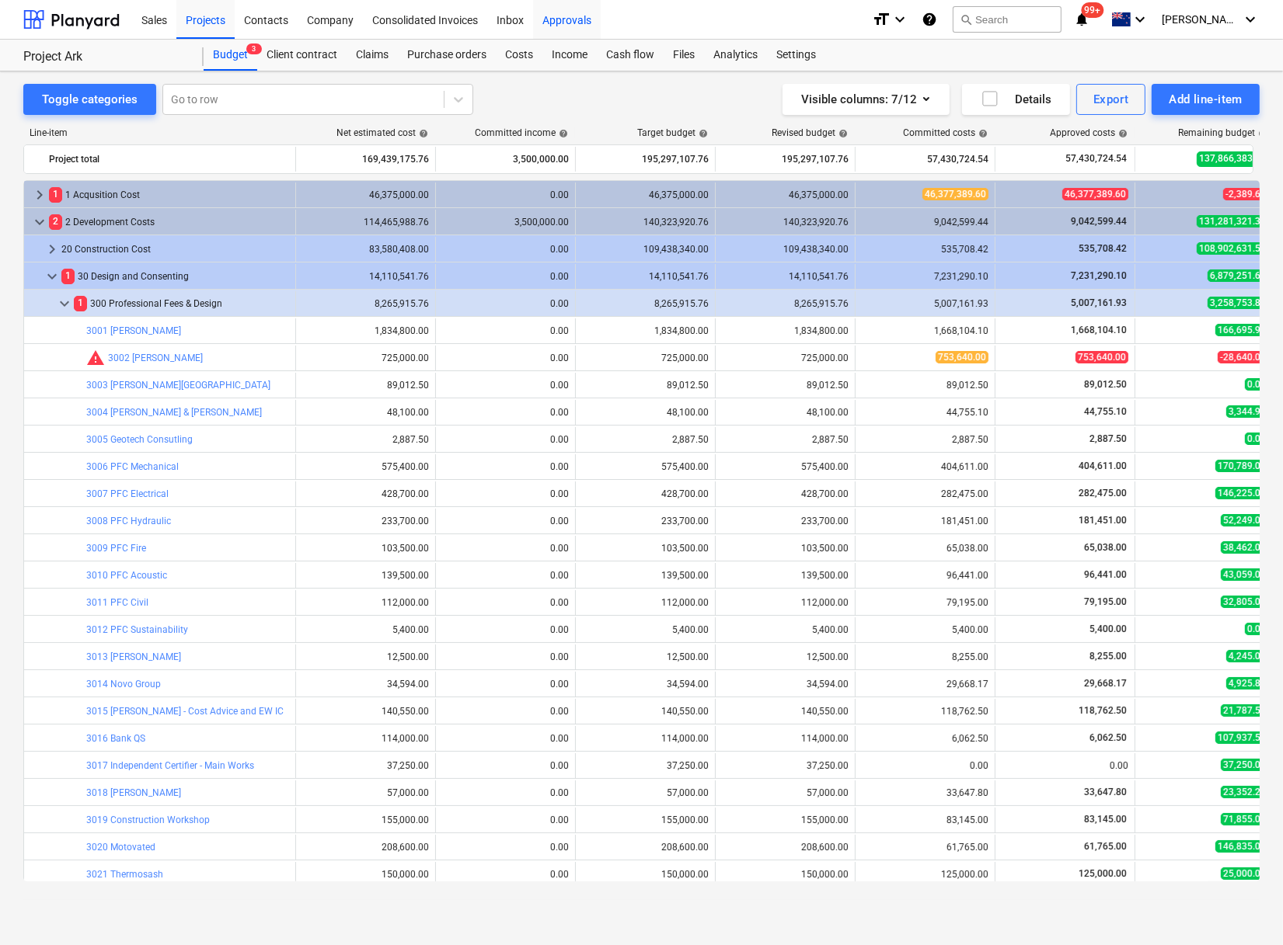
click at [554, 17] on div "Approvals" at bounding box center [567, 19] width 68 height 40
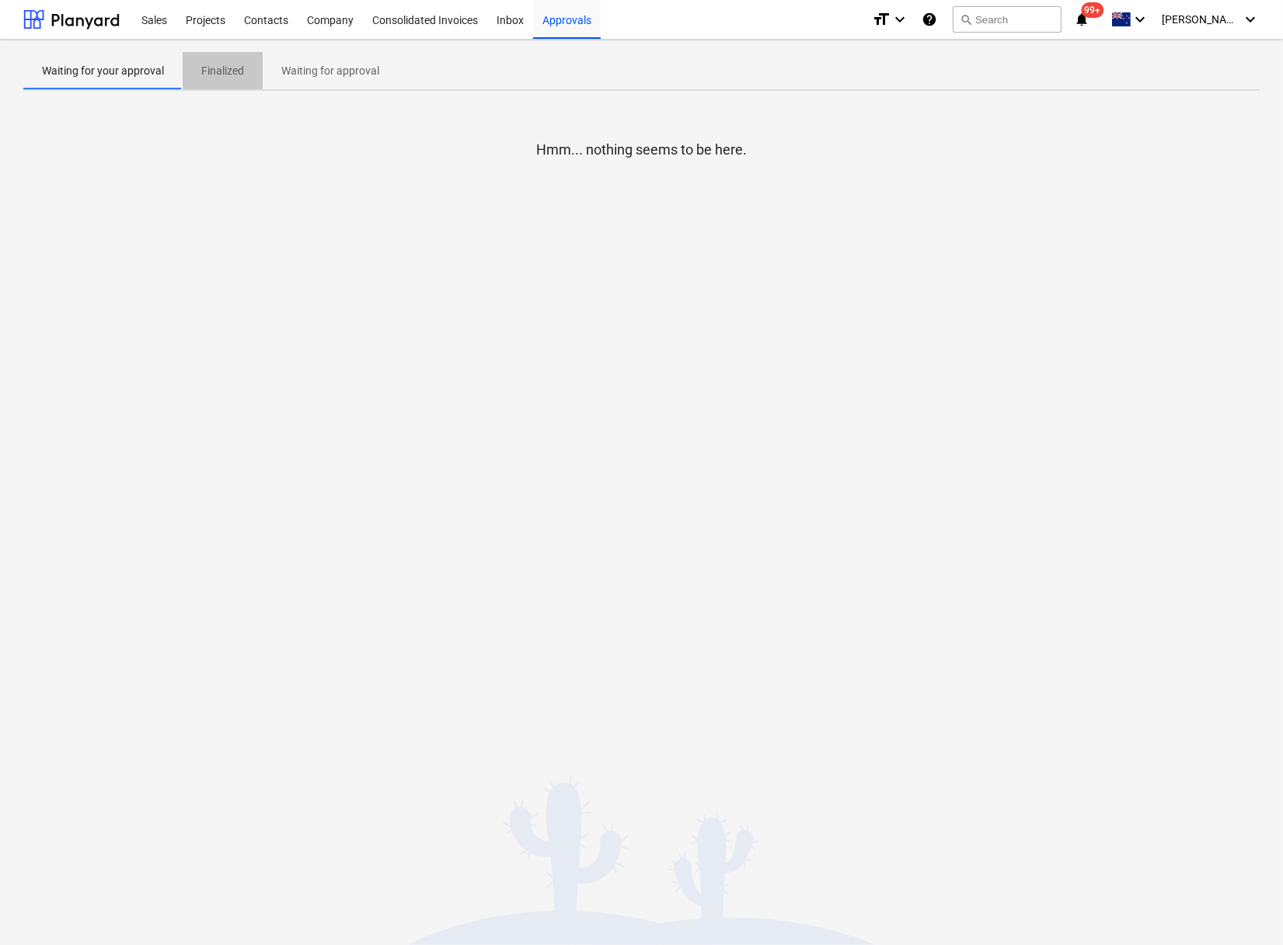
click at [211, 80] on span "Finalized" at bounding box center [223, 71] width 80 height 26
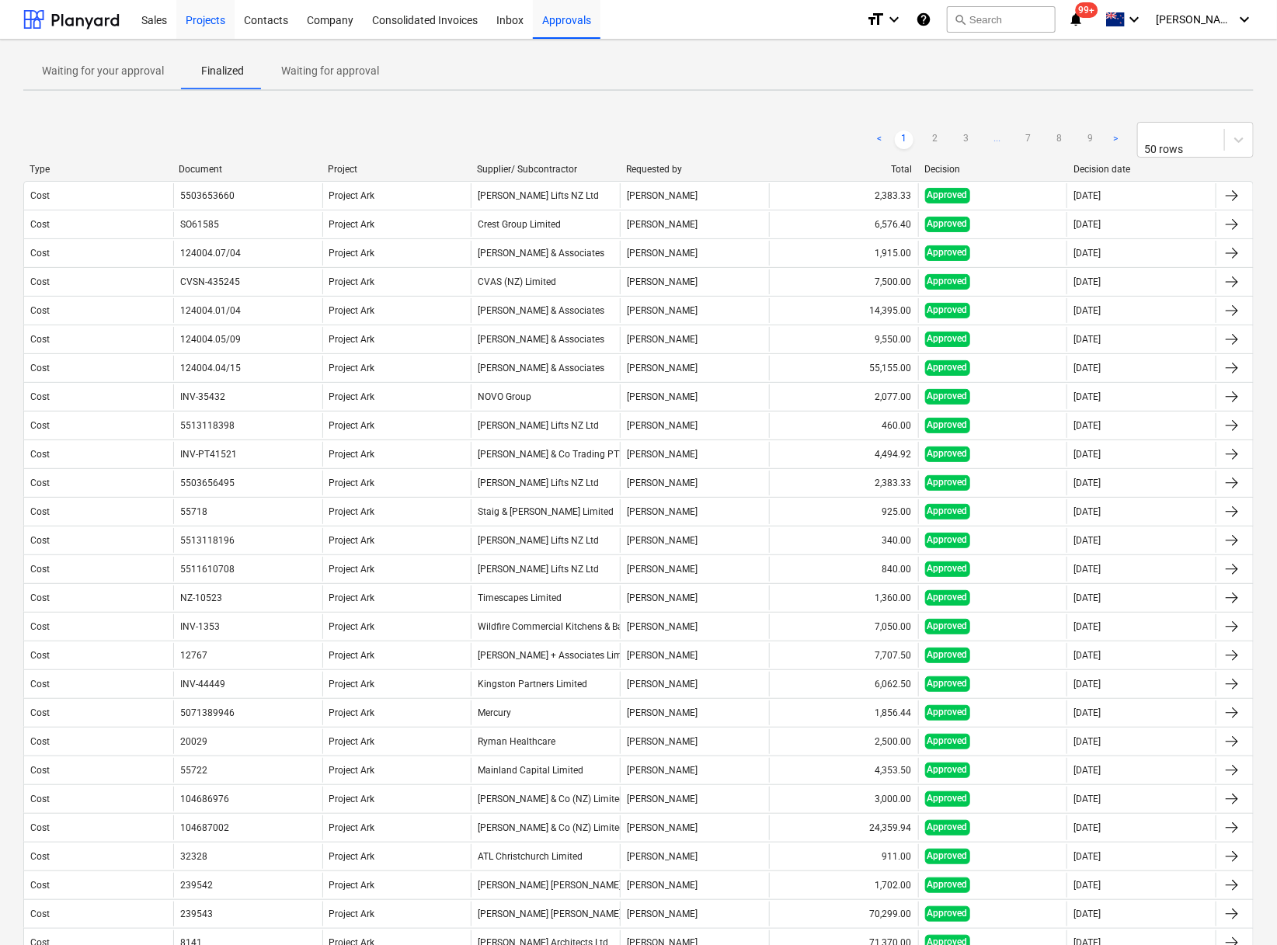
click at [213, 16] on div "Projects" at bounding box center [205, 19] width 58 height 40
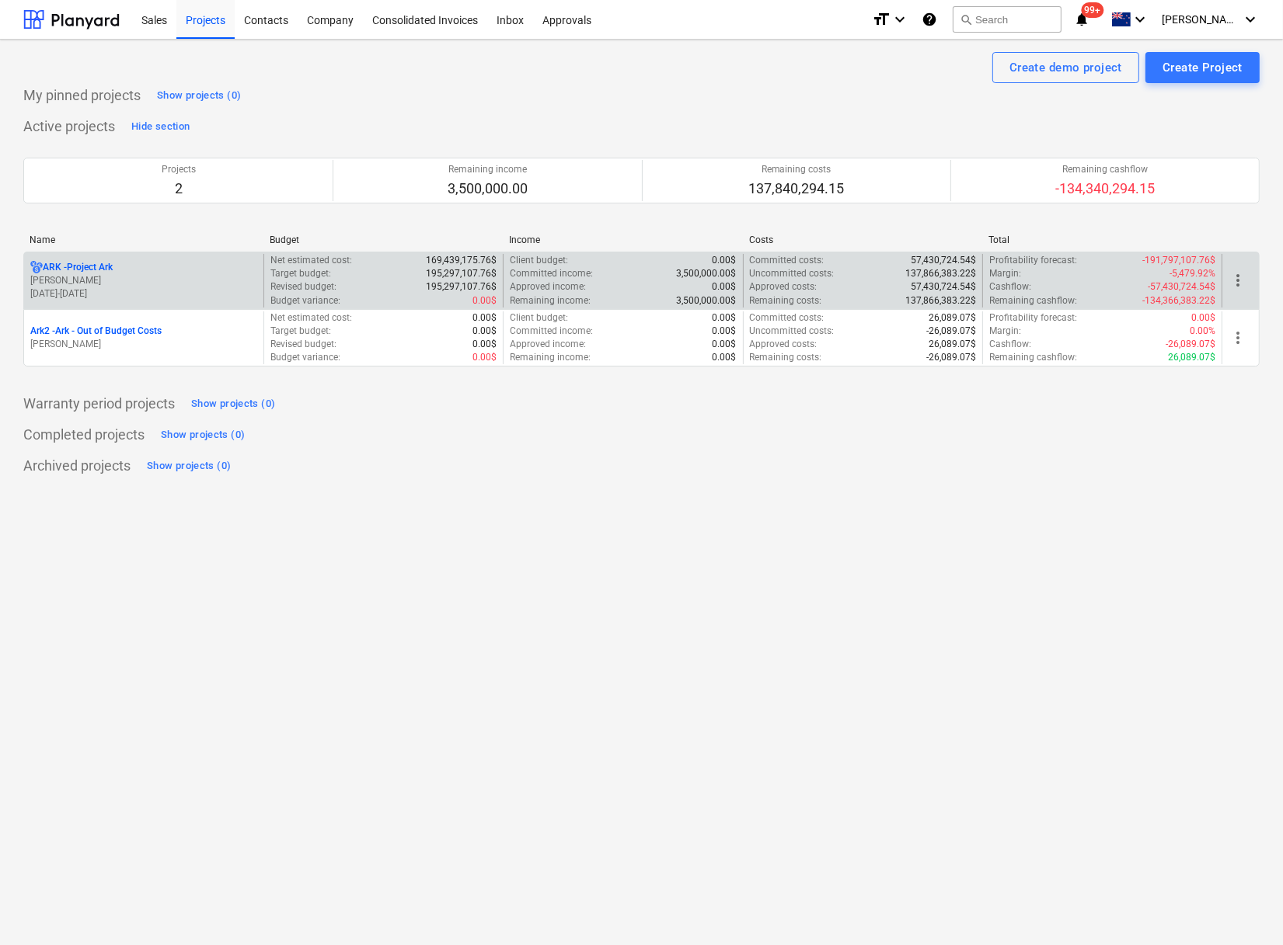
click at [102, 263] on p "ARK - Project Ark" at bounding box center [78, 267] width 70 height 13
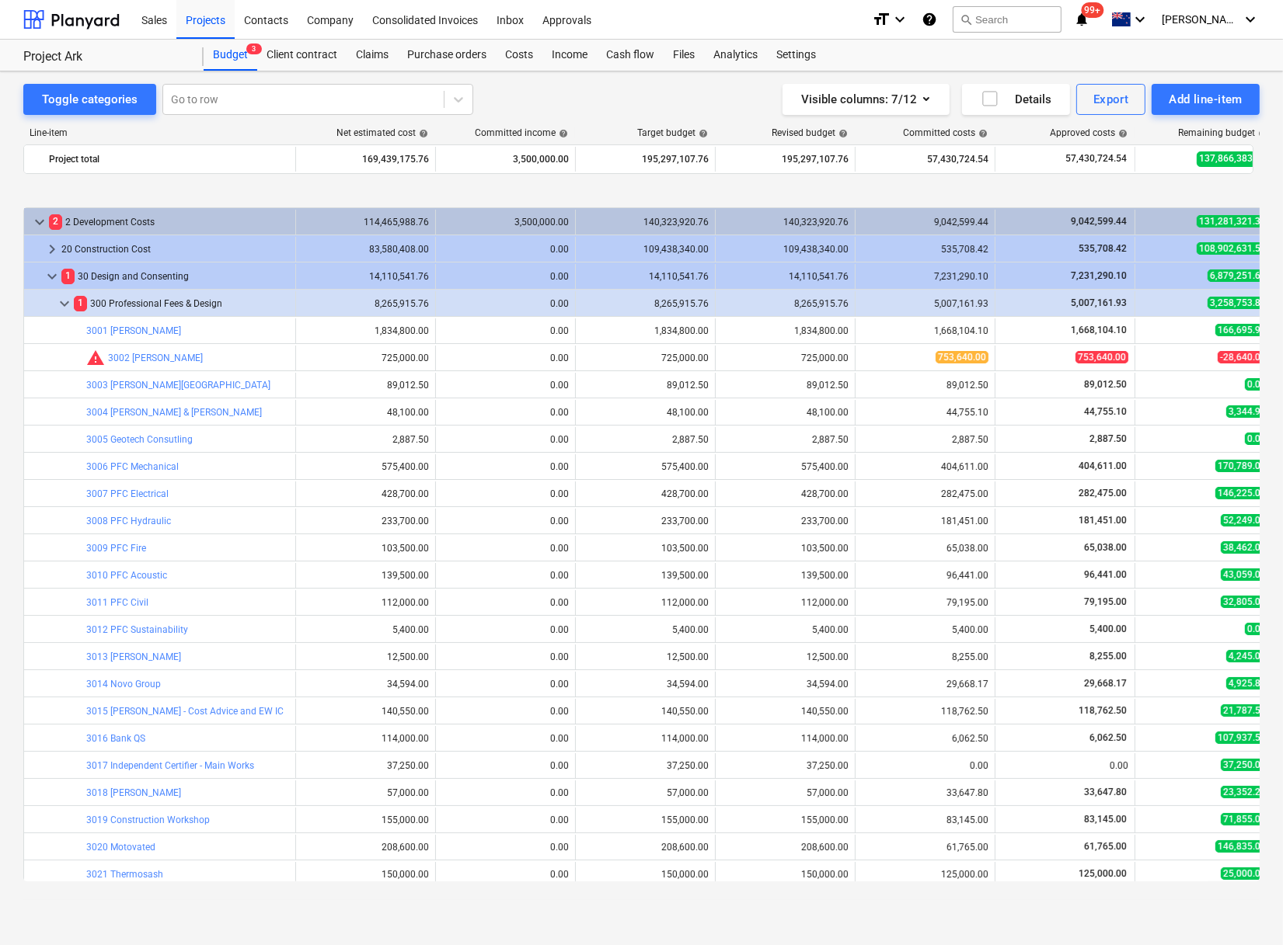
scroll to position [86, 0]
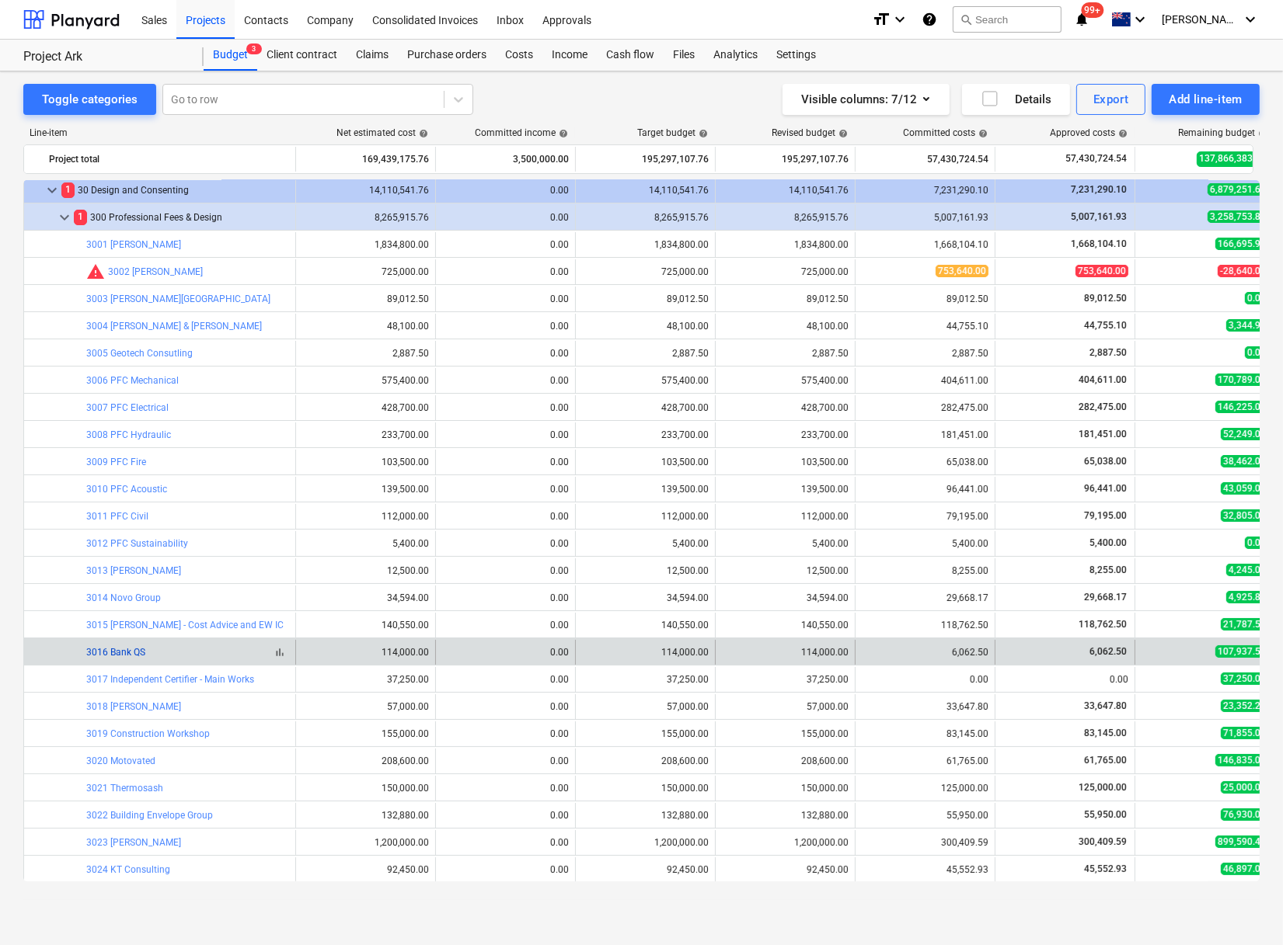
click at [129, 519] on link "3016 Bank QS" at bounding box center [115, 652] width 59 height 11
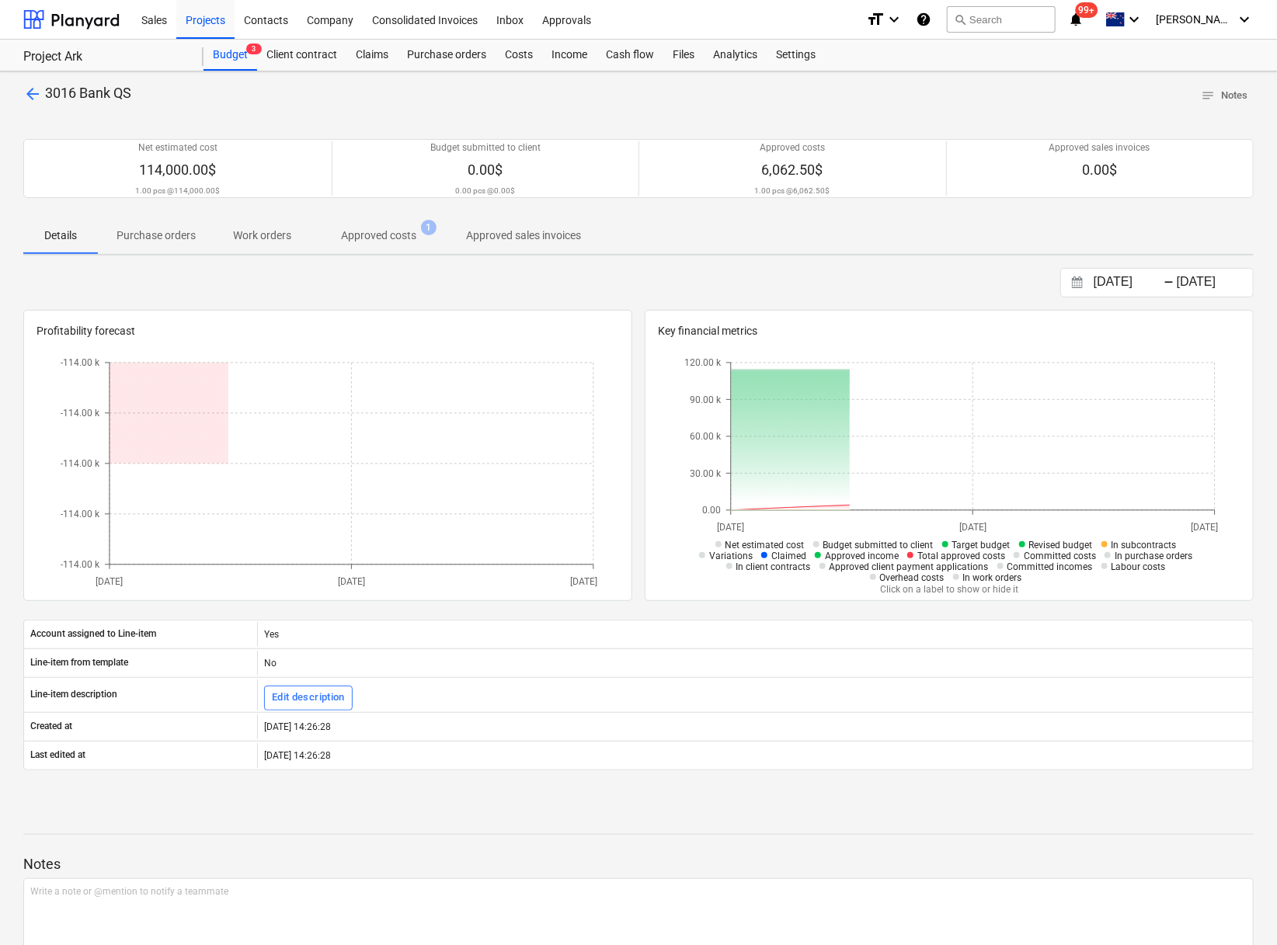
click at [367, 238] on p "Approved costs" at bounding box center [378, 236] width 75 height 16
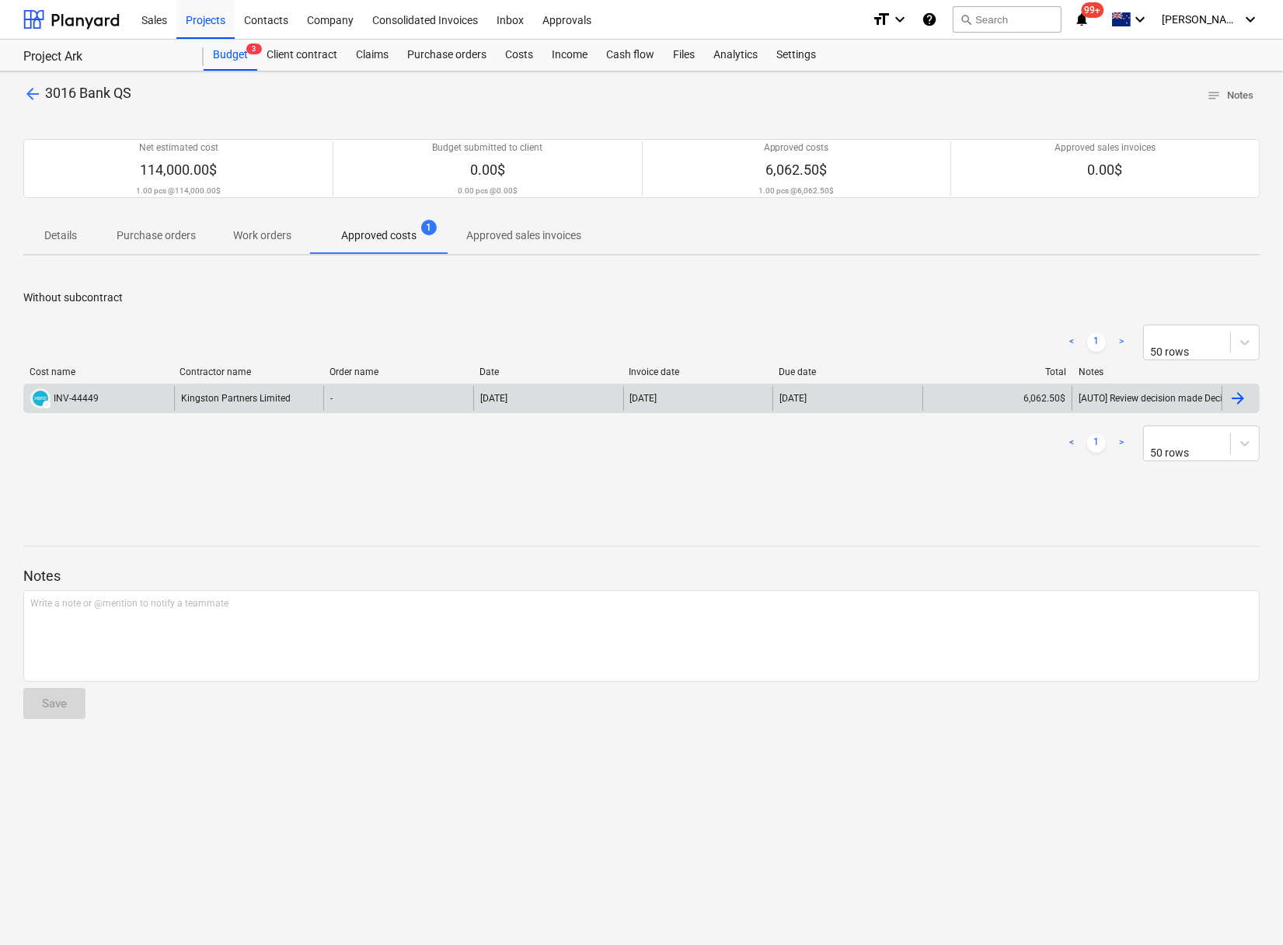
click at [247, 404] on div "Kingston Partners Limited" at bounding box center [249, 398] width 150 height 25
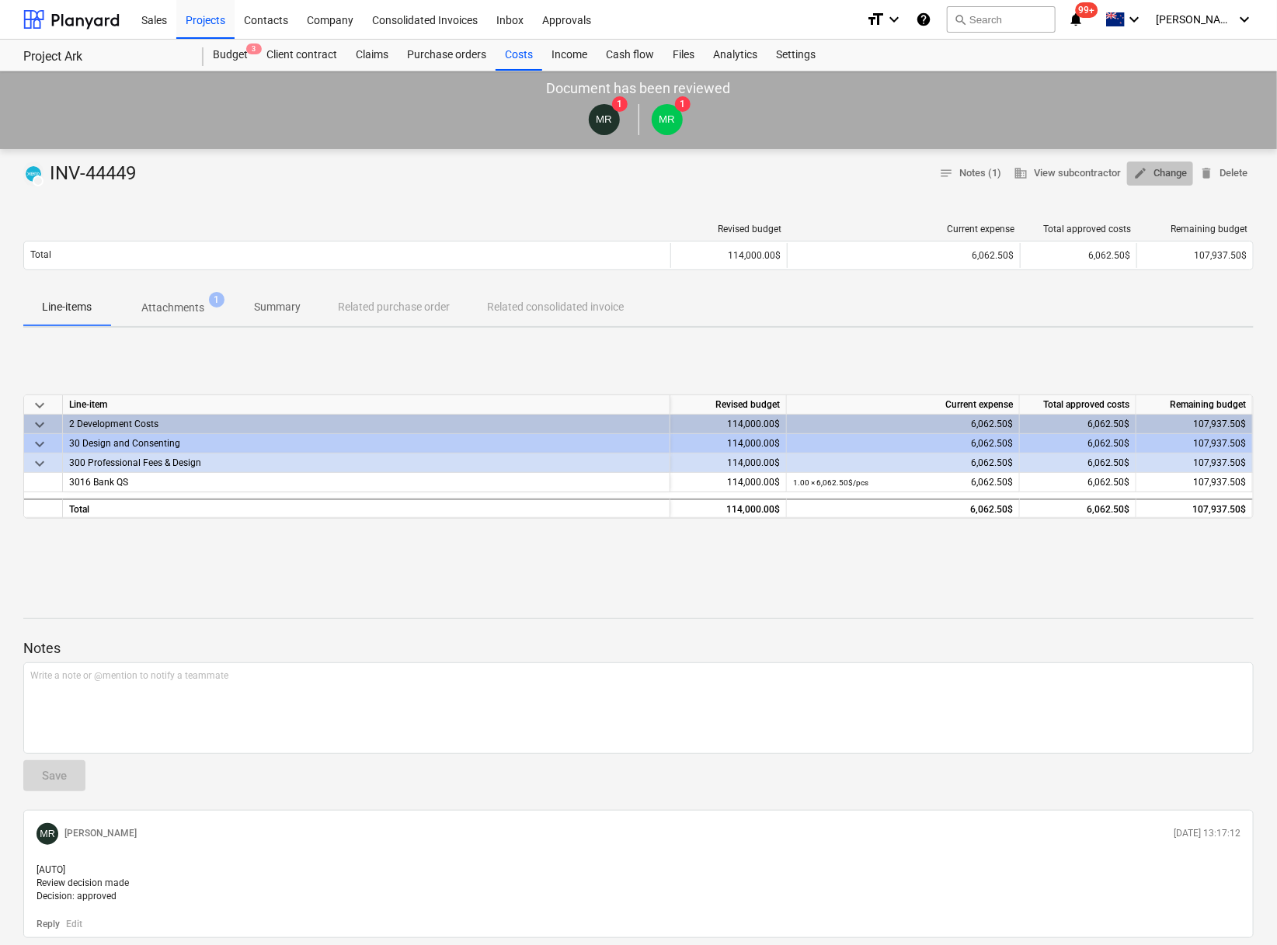
click at [1140, 181] on span "edit Change" at bounding box center [1160, 174] width 54 height 18
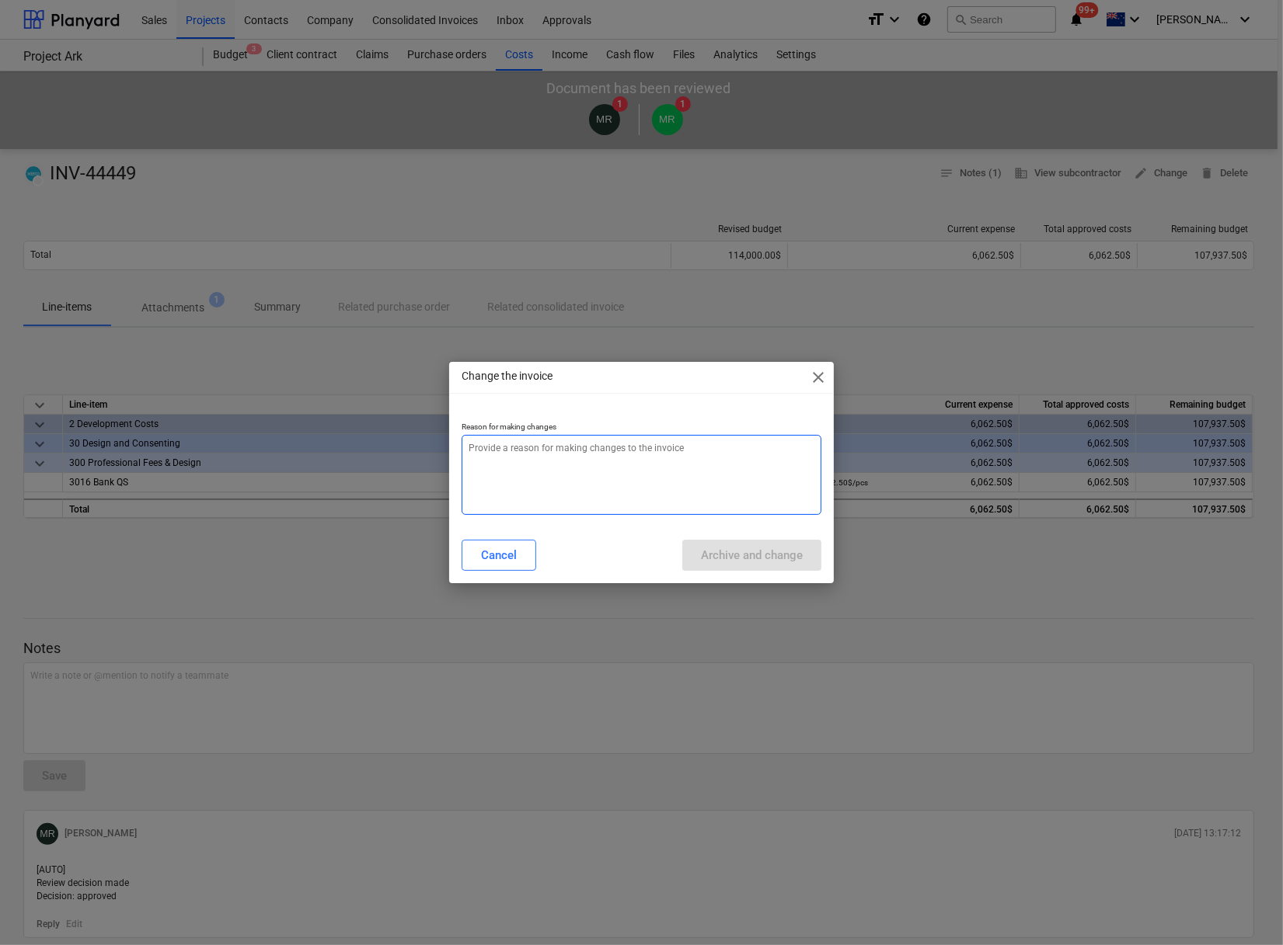
click at [726, 492] on textarea at bounding box center [641, 475] width 360 height 80
type textarea "date"
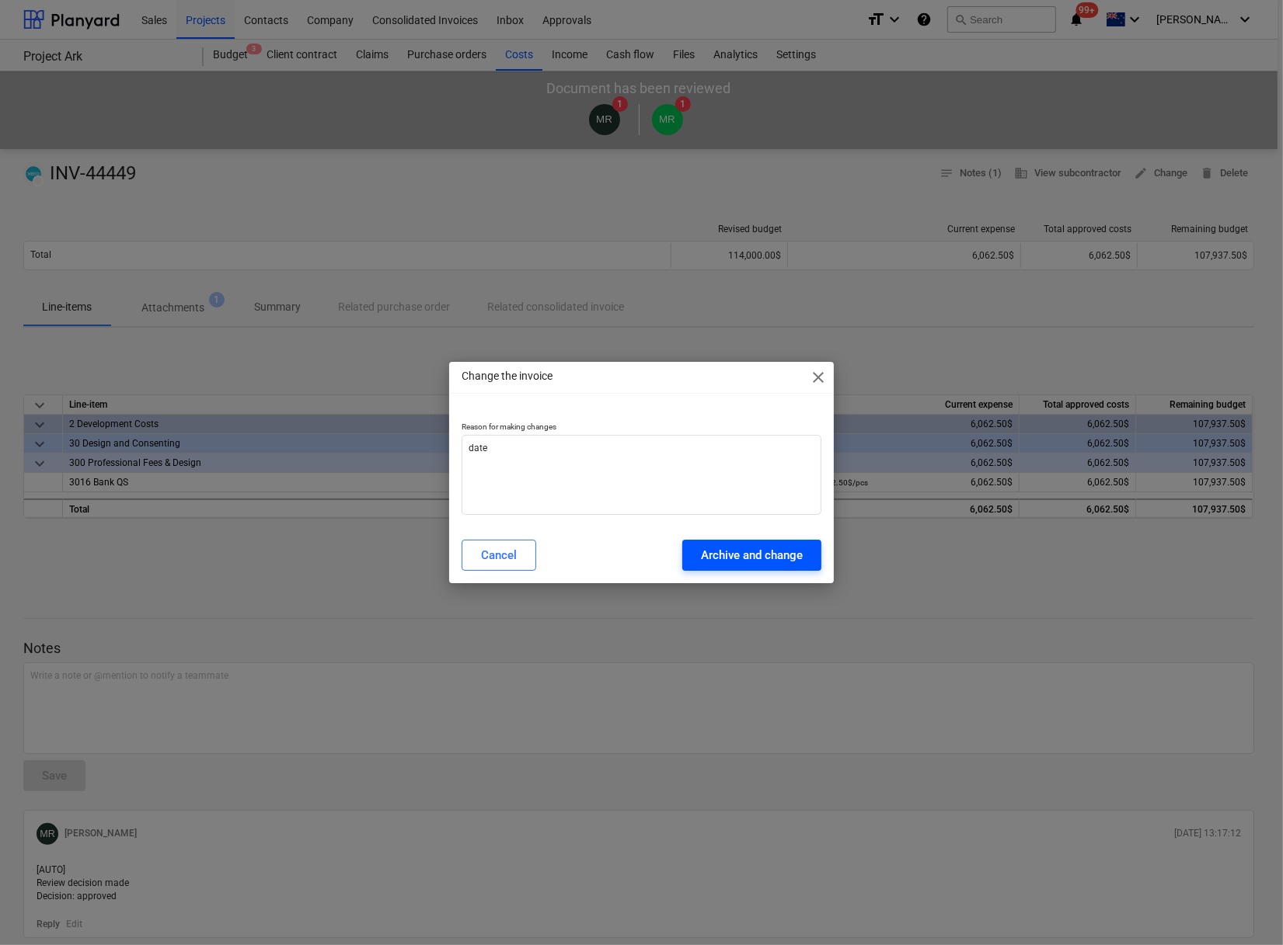
click at [753, 519] on div "Archive and change" at bounding box center [752, 555] width 102 height 20
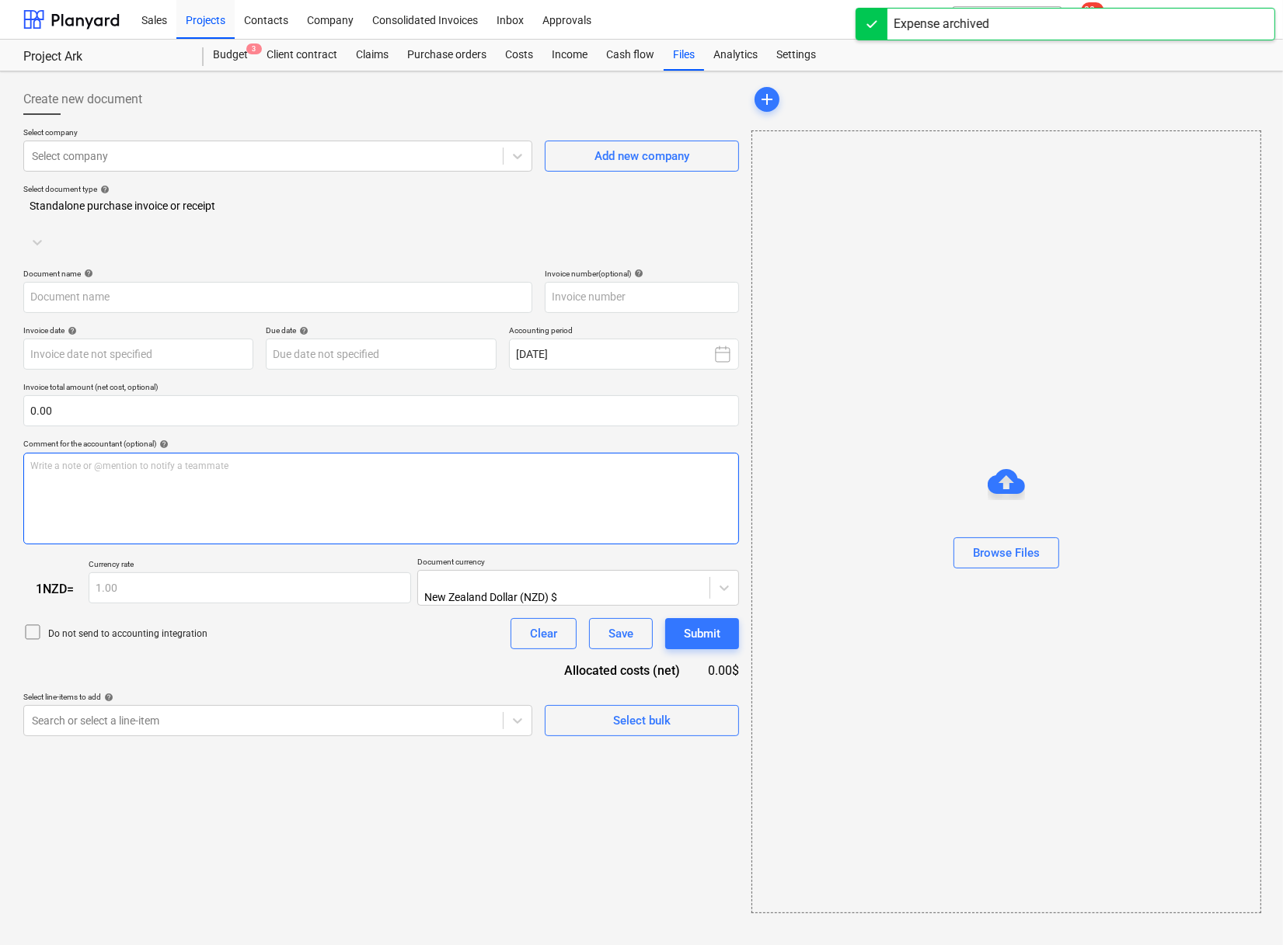
type input "INV-44449"
type input "[DATE]"
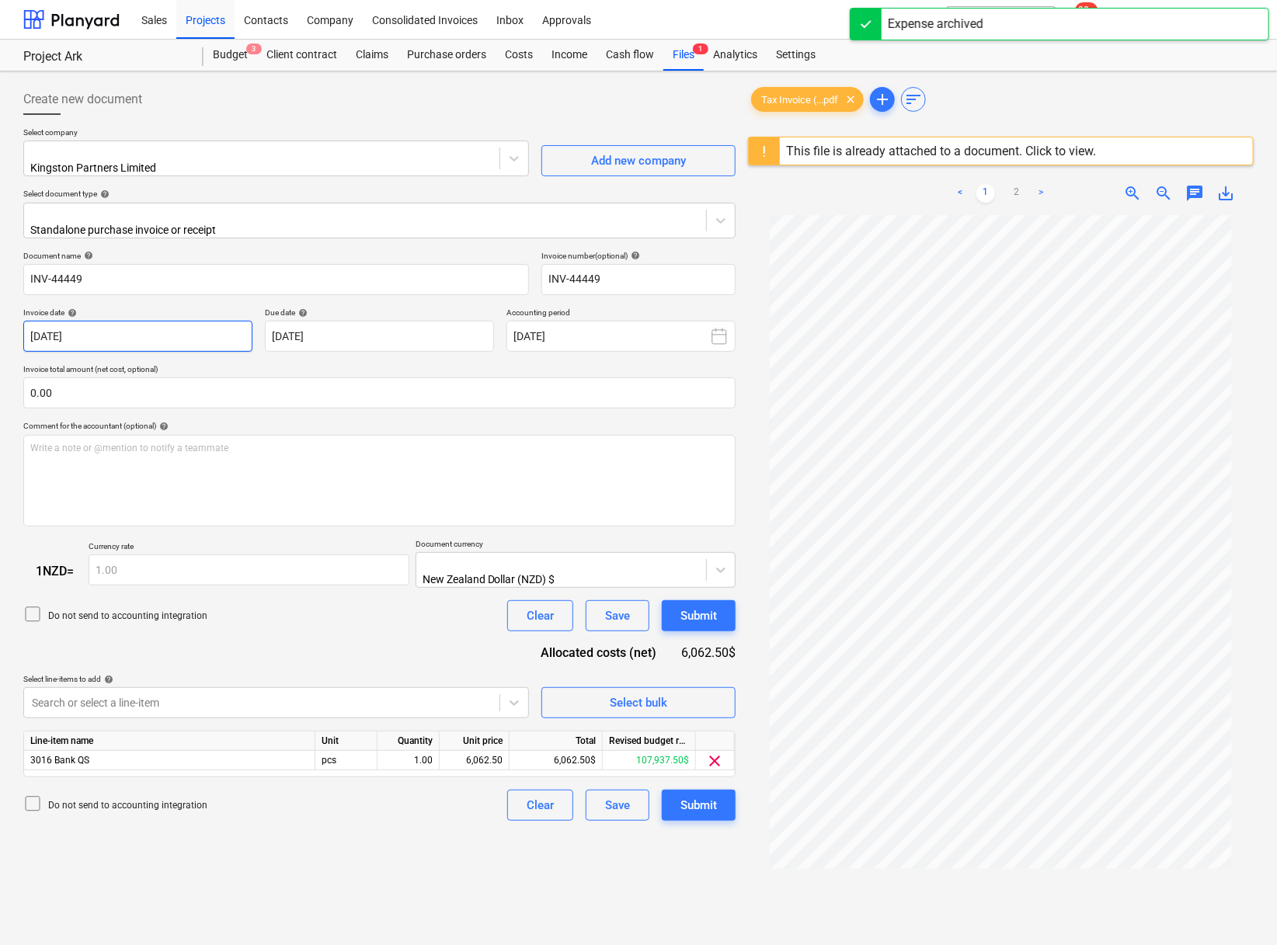
click at [166, 330] on body "Sales Projects Contacts Company Consolidated Invoices Inbox Approvals format_si…" at bounding box center [638, 472] width 1277 height 945
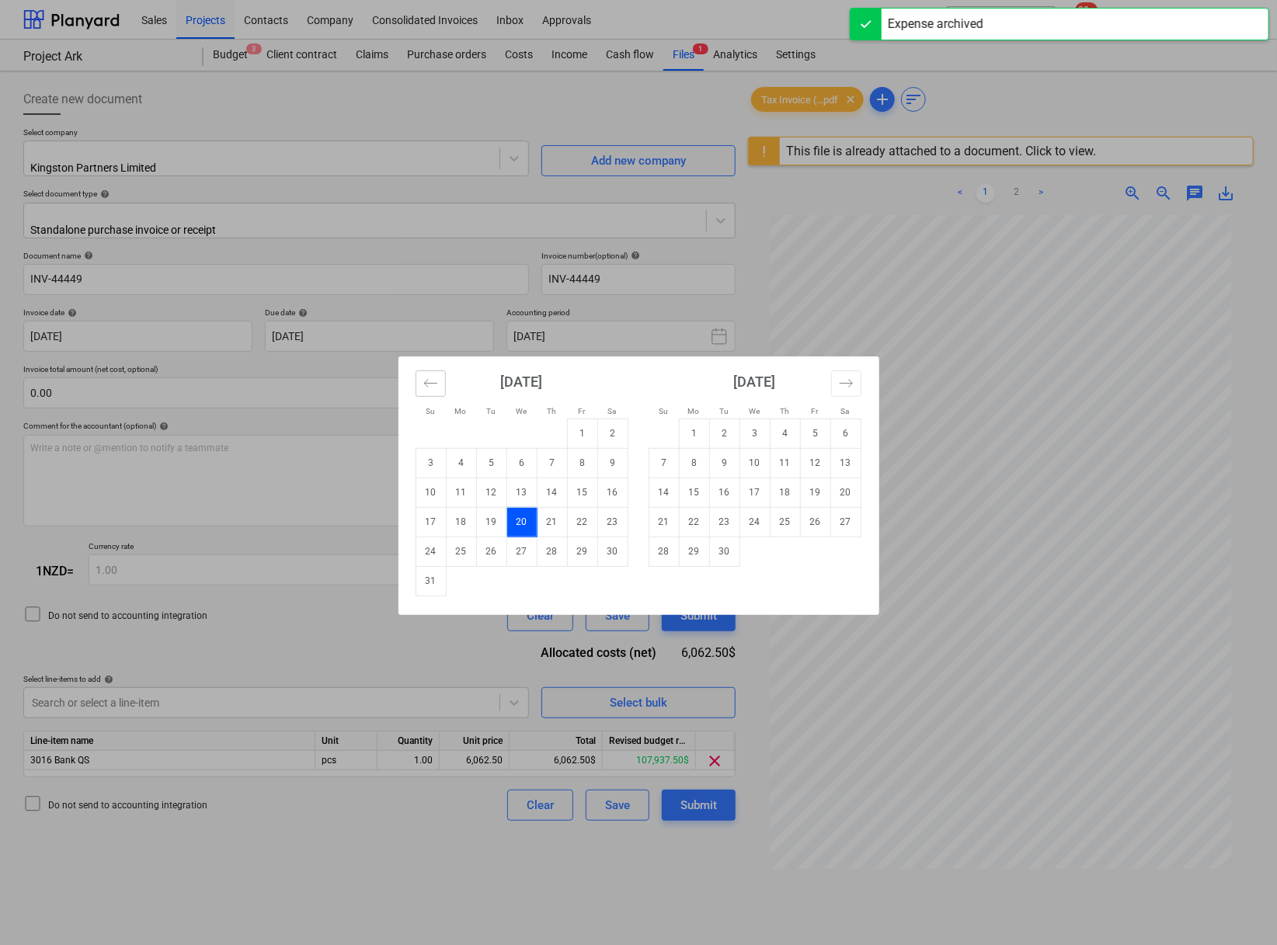
click at [429, 385] on icon "Move backward to switch to the previous month." at bounding box center [430, 383] width 15 height 15
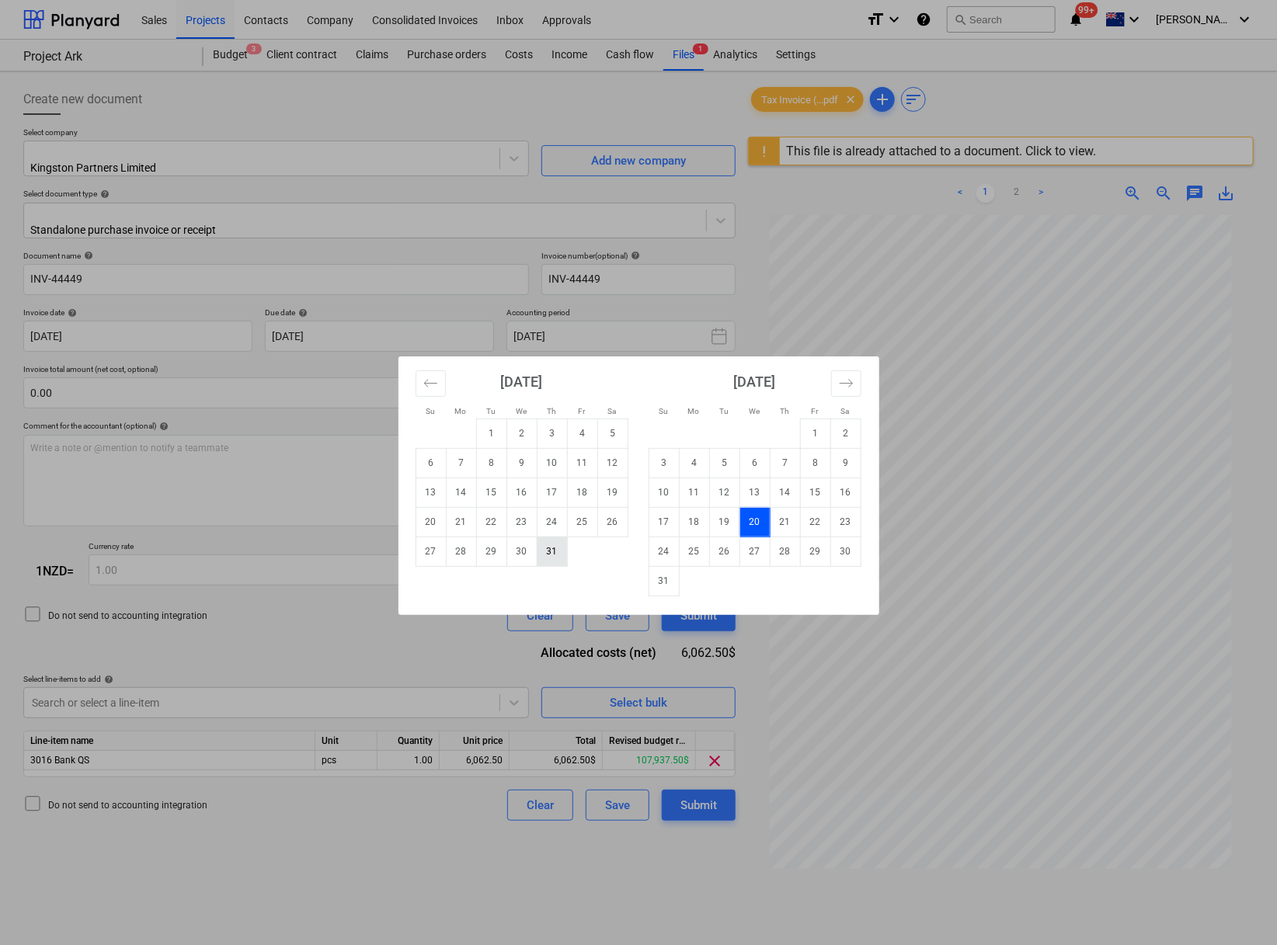
click at [557, 519] on td "31" at bounding box center [552, 552] width 30 height 30
type input "[DATE]"
click at [355, 325] on body "Sales Projects Contacts Company Consolidated Invoices Inbox Approvals format_si…" at bounding box center [638, 472] width 1277 height 945
click at [259, 489] on div "Su Mo Tu We Th Fr Sa Su Mo Tu We Th Fr Sa July 2025 1 2 3 4 5 6 7 8 9 10 11 12 …" at bounding box center [638, 472] width 1277 height 945
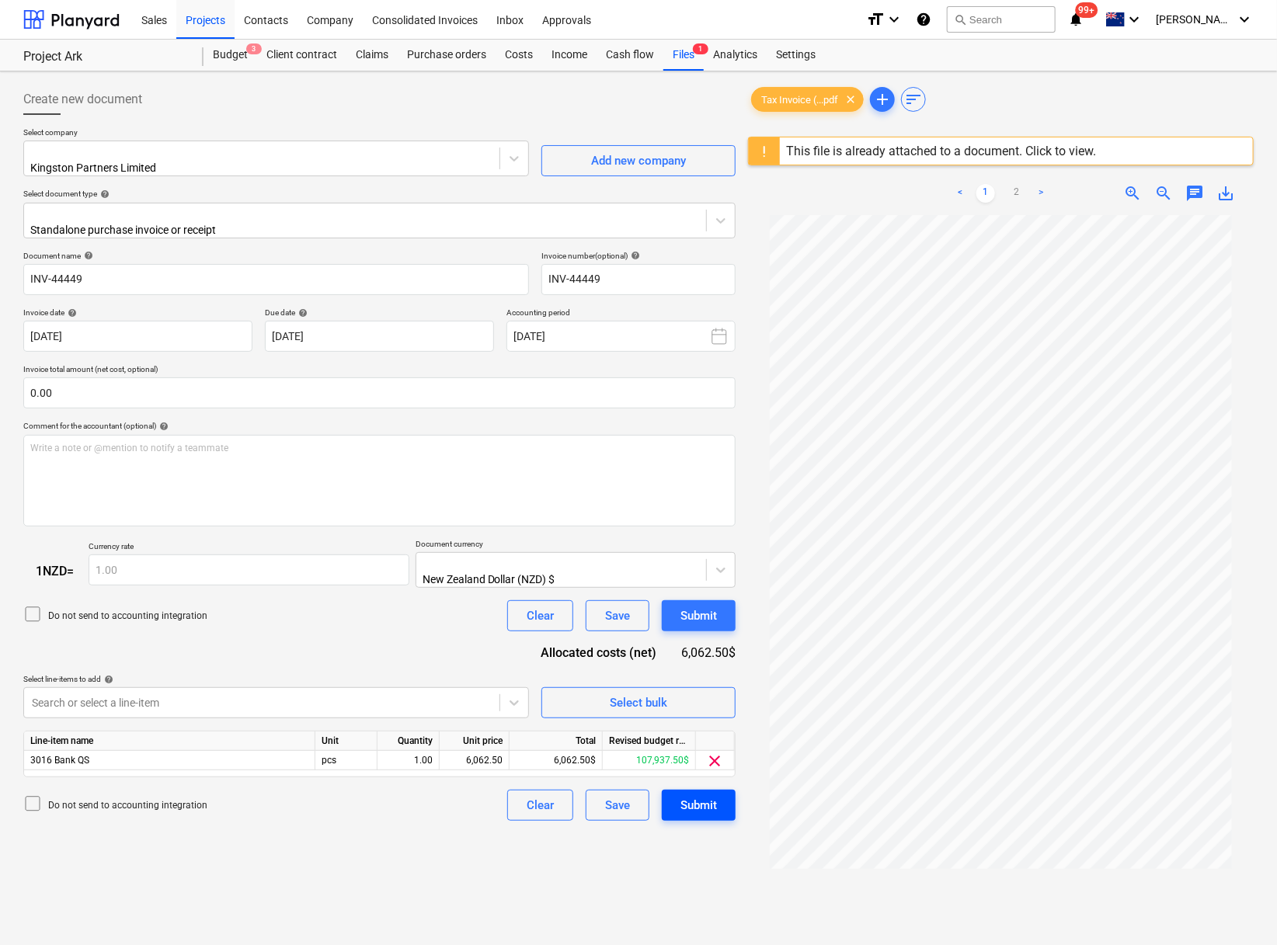
click at [705, 519] on div "Submit" at bounding box center [699, 805] width 37 height 20
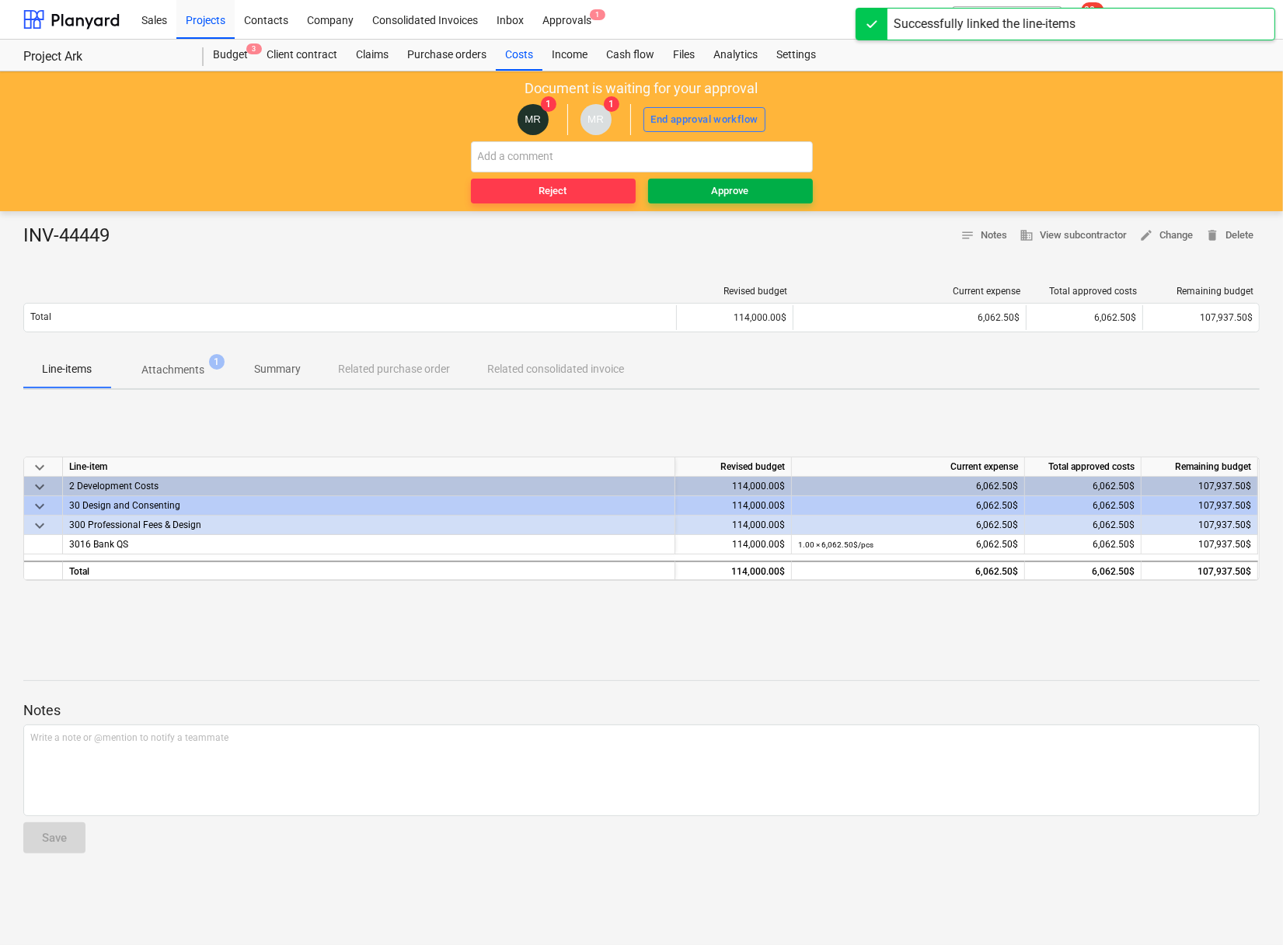
click at [749, 185] on div "Approve" at bounding box center [730, 192] width 37 height 18
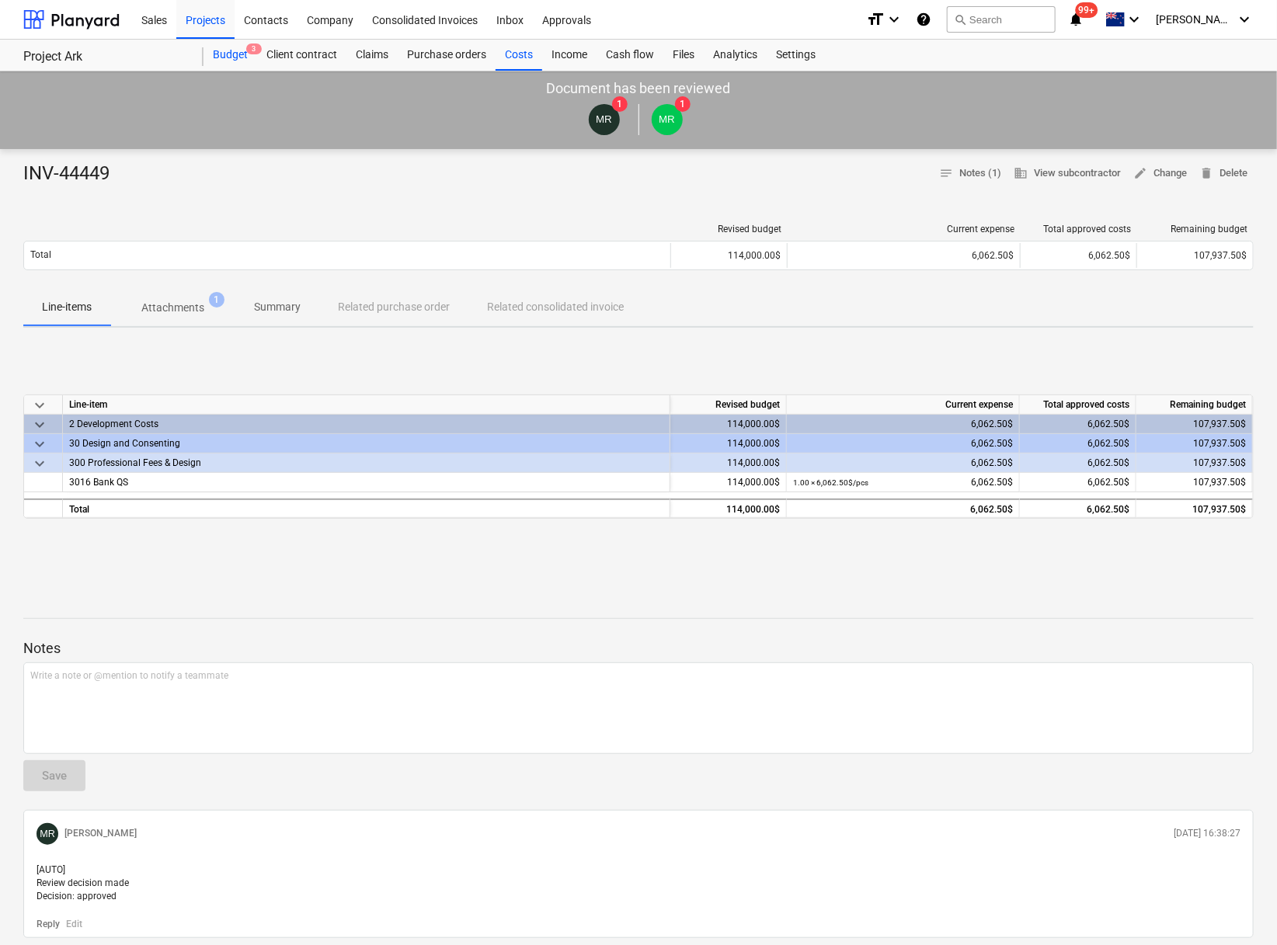
click at [237, 52] on div "Budget 3" at bounding box center [231, 55] width 54 height 31
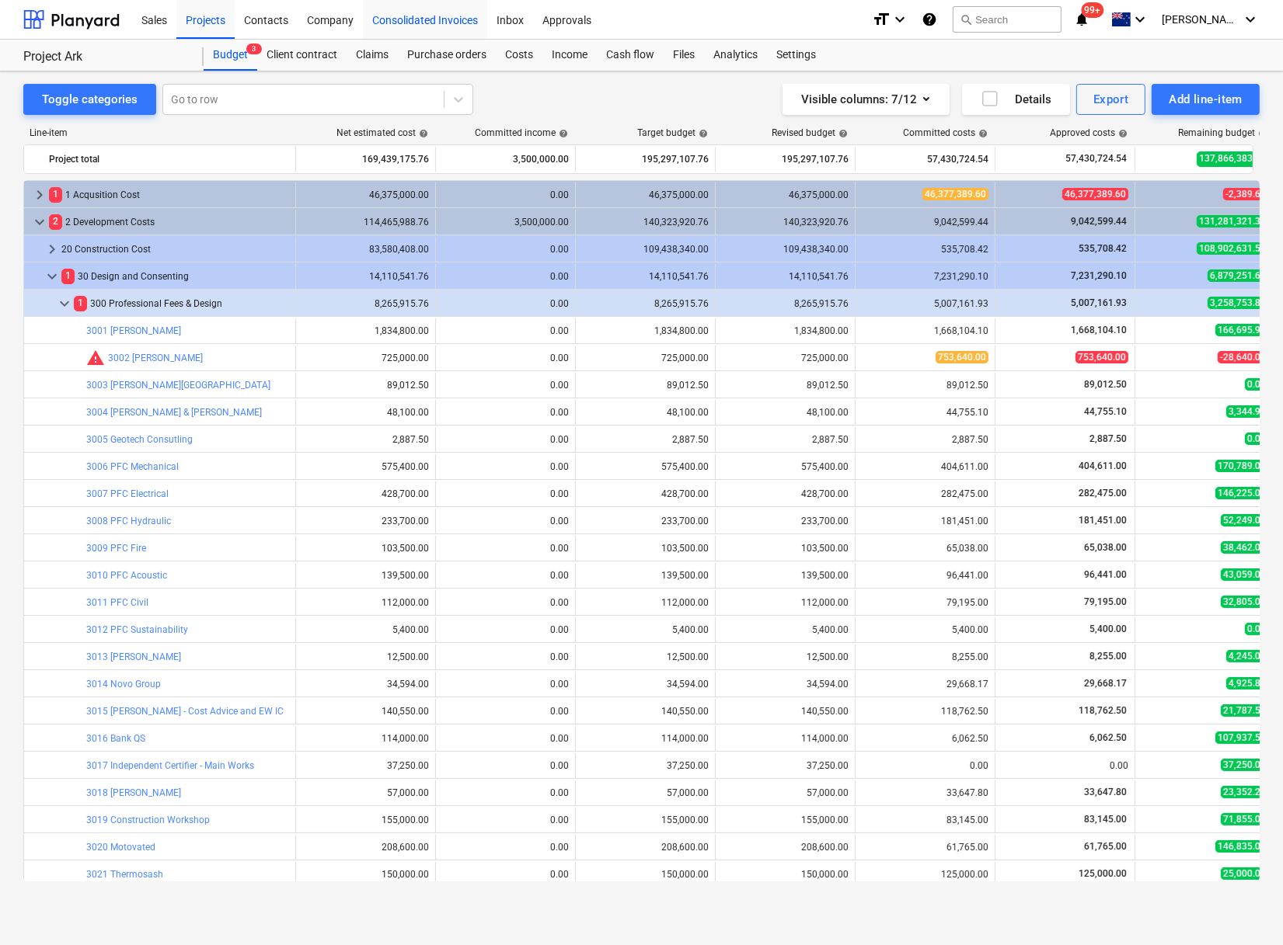
scroll to position [86, 0]
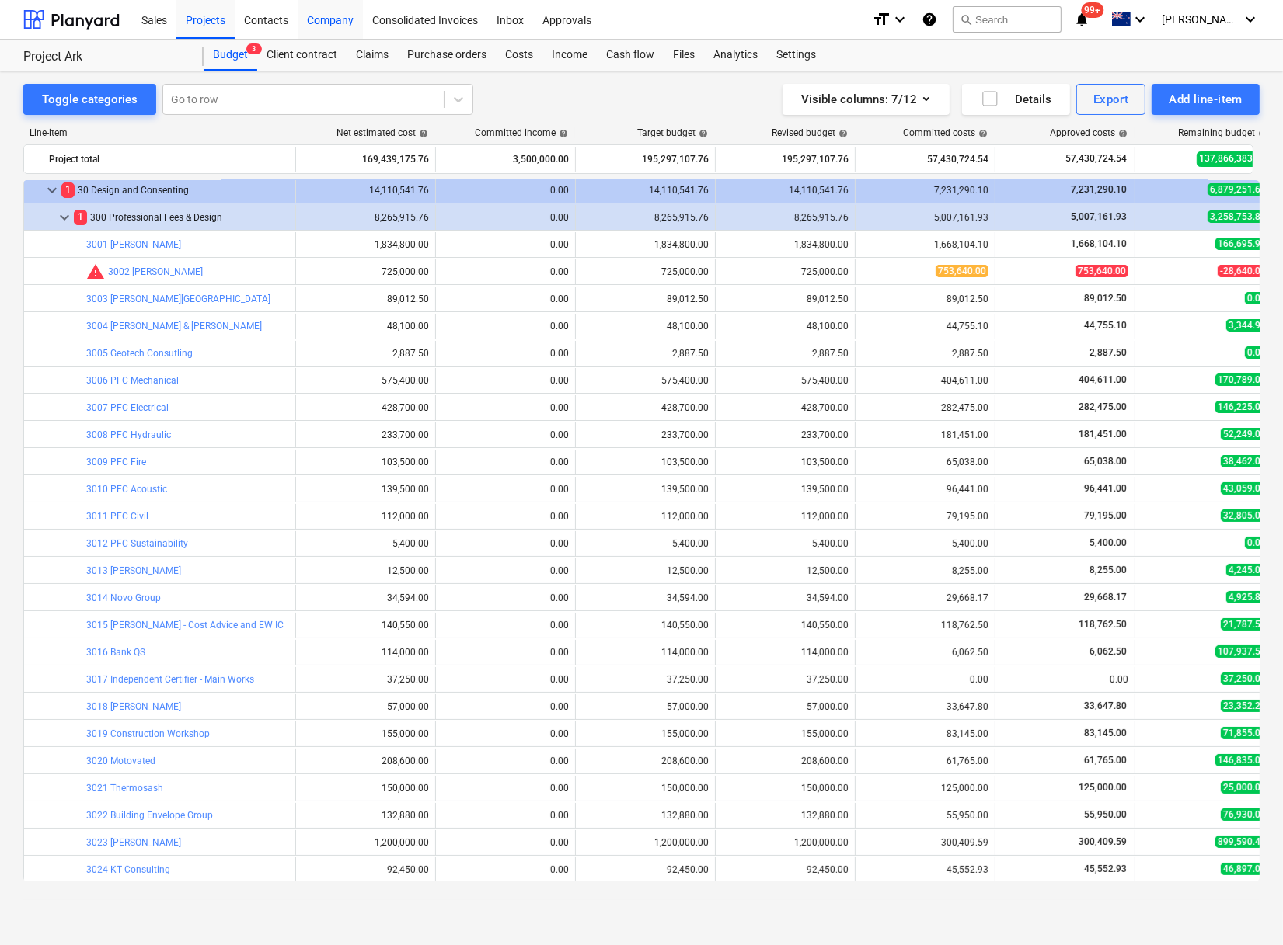
click at [307, 22] on div "Company" at bounding box center [330, 19] width 65 height 40
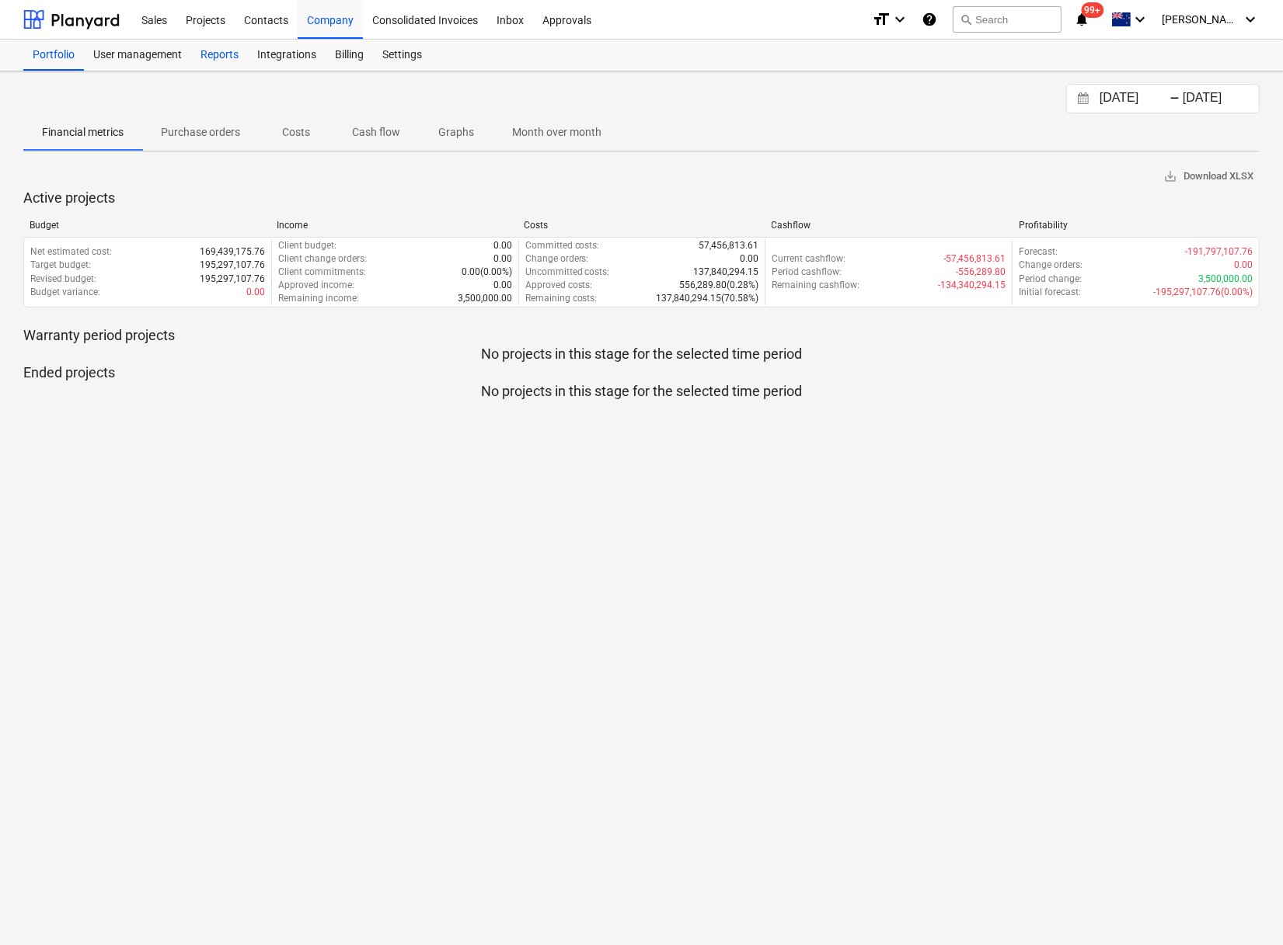
click at [221, 59] on div "Reports" at bounding box center [219, 55] width 57 height 31
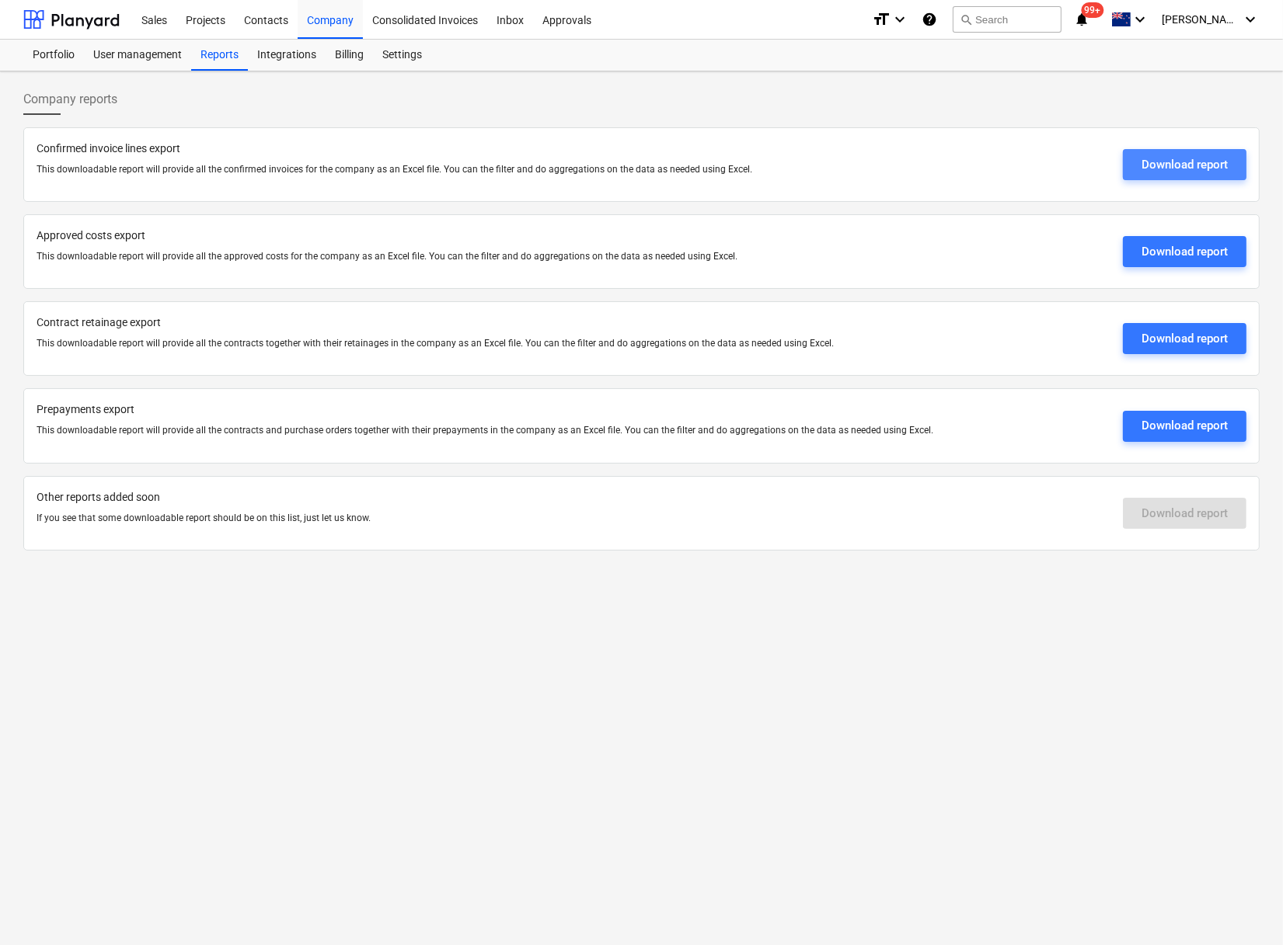
click at [1123, 162] on button "Download report" at bounding box center [1185, 164] width 124 height 31
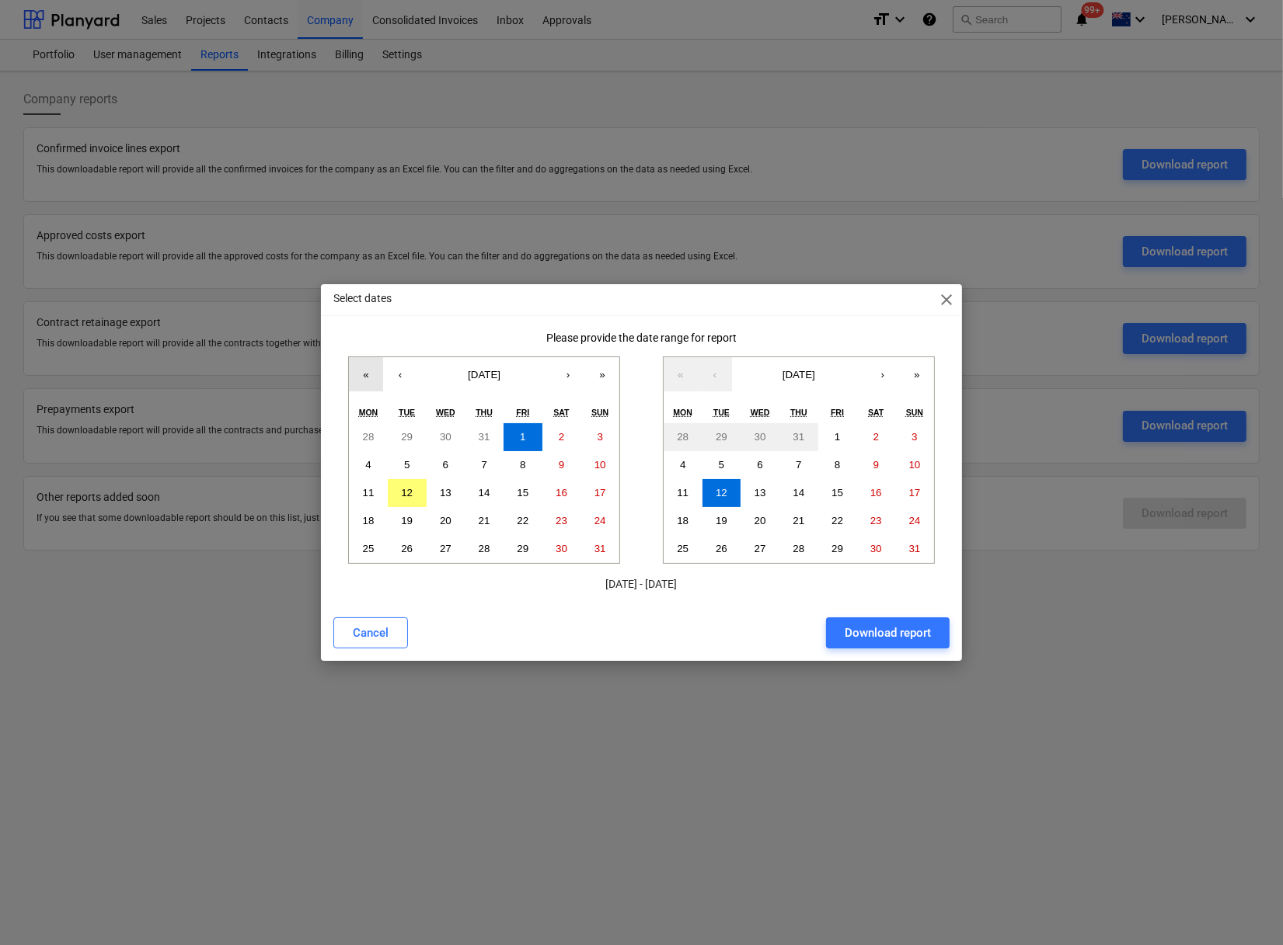
click at [366, 379] on button "«" at bounding box center [366, 374] width 34 height 34
click at [365, 379] on button "«" at bounding box center [366, 374] width 34 height 34
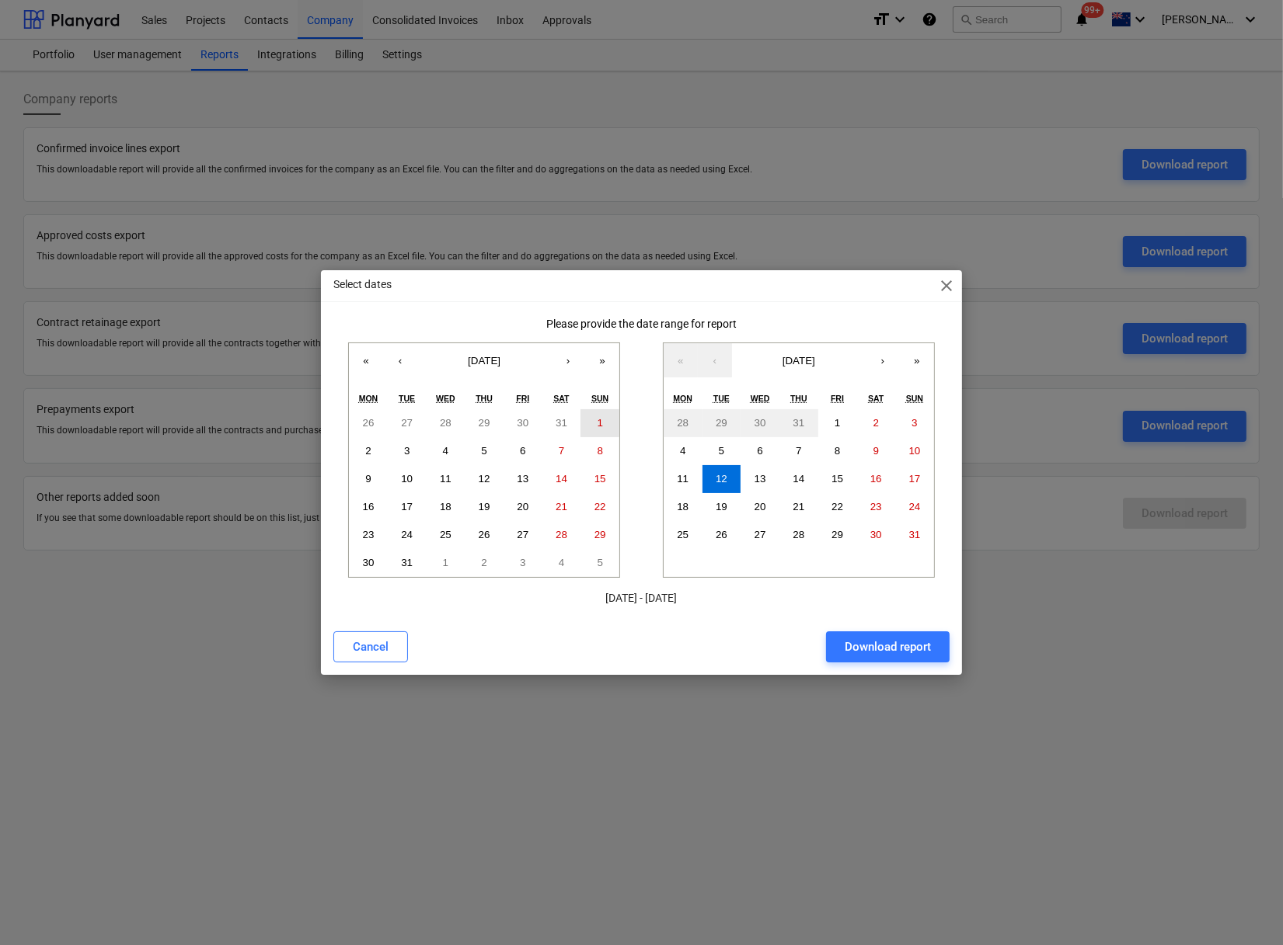
click at [597, 423] on abbr "1" at bounding box center [599, 423] width 5 height 12
click at [911, 519] on abbr "31" at bounding box center [915, 535] width 12 height 12
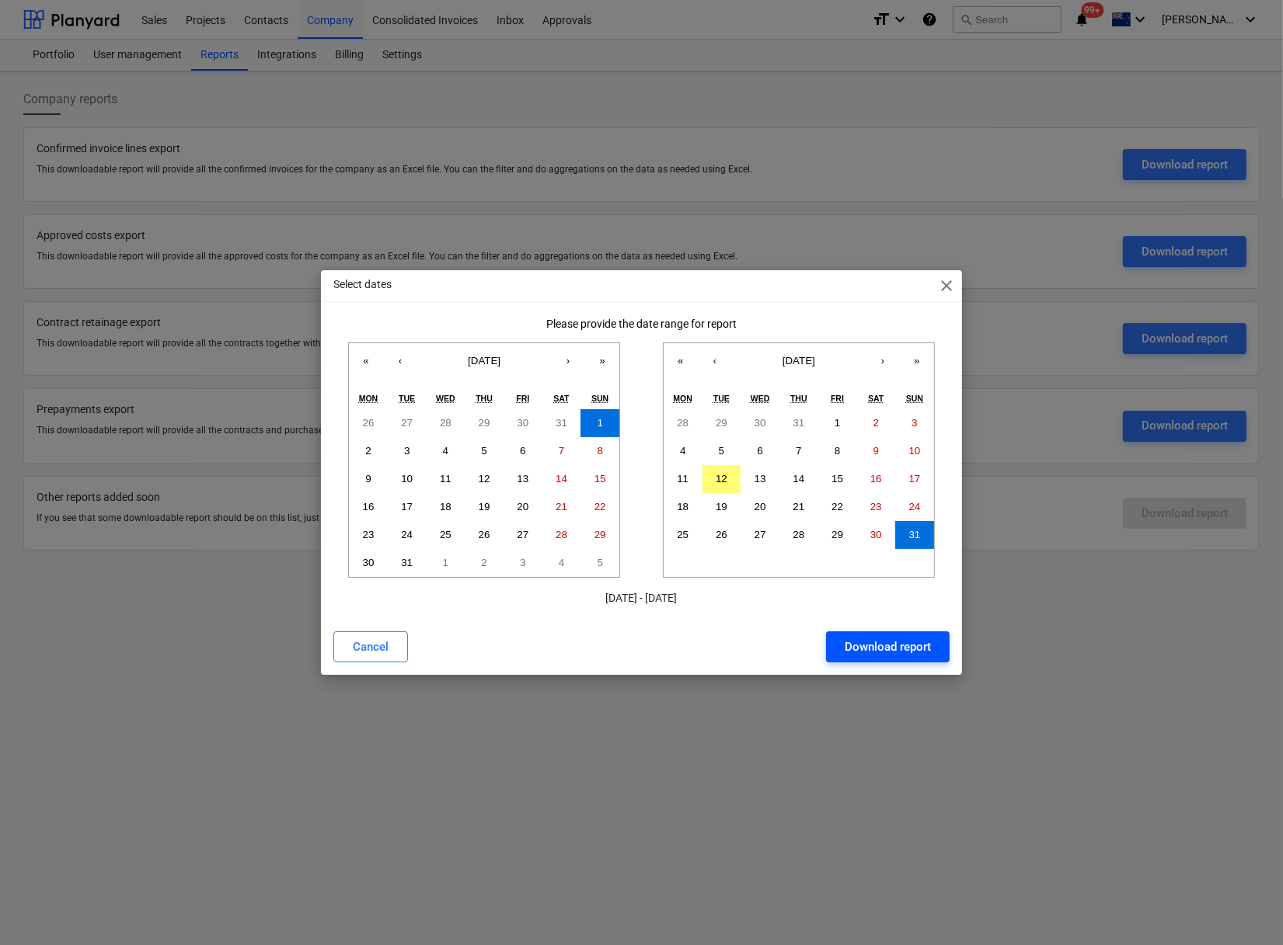
click at [879, 519] on div "Download report" at bounding box center [887, 647] width 86 height 20
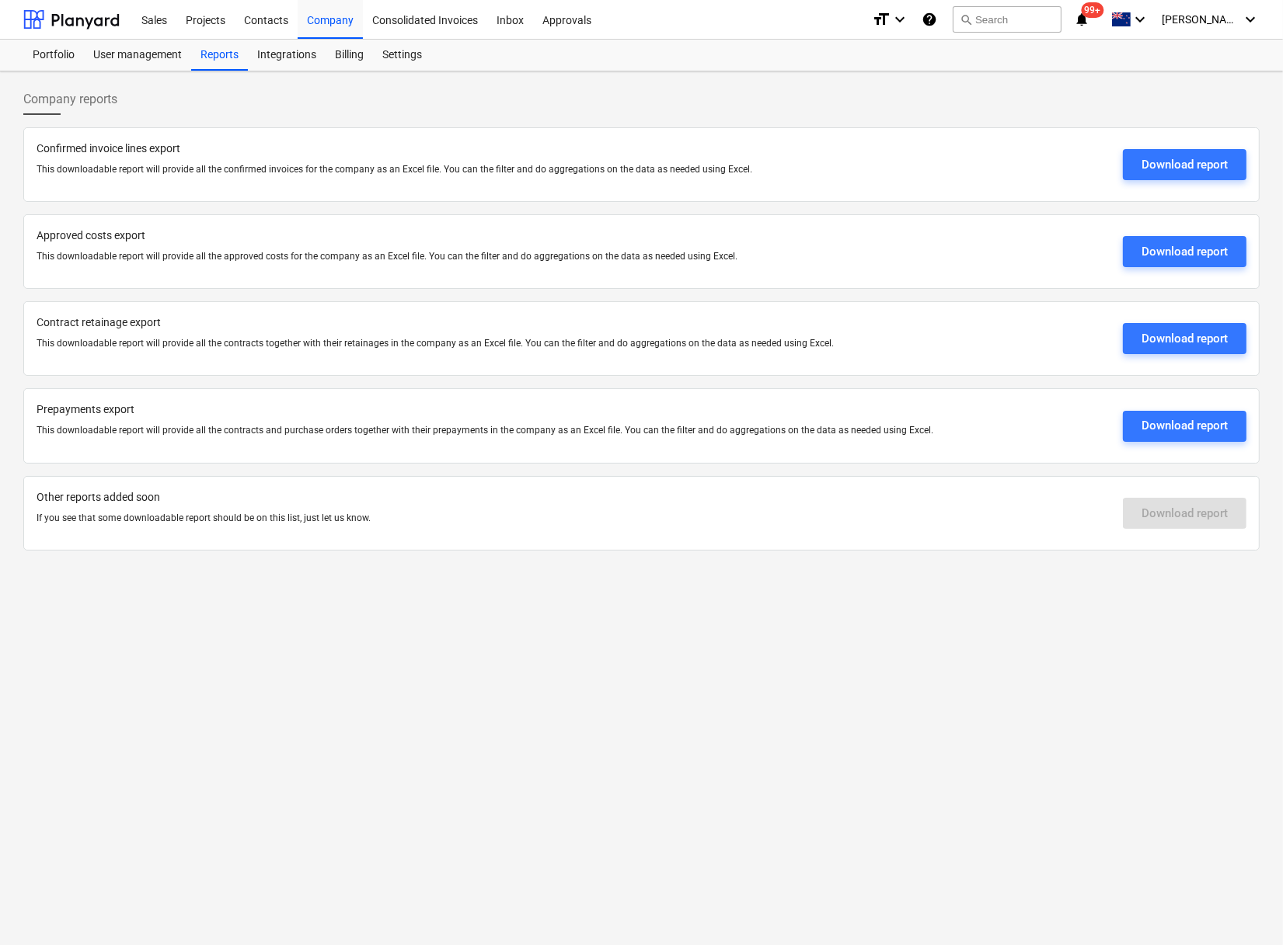
click at [388, 519] on div "Company reports Confirmed invoice lines export This downloadable report will pr…" at bounding box center [641, 508] width 1283 height 874
click at [207, 23] on div "Projects" at bounding box center [205, 19] width 58 height 40
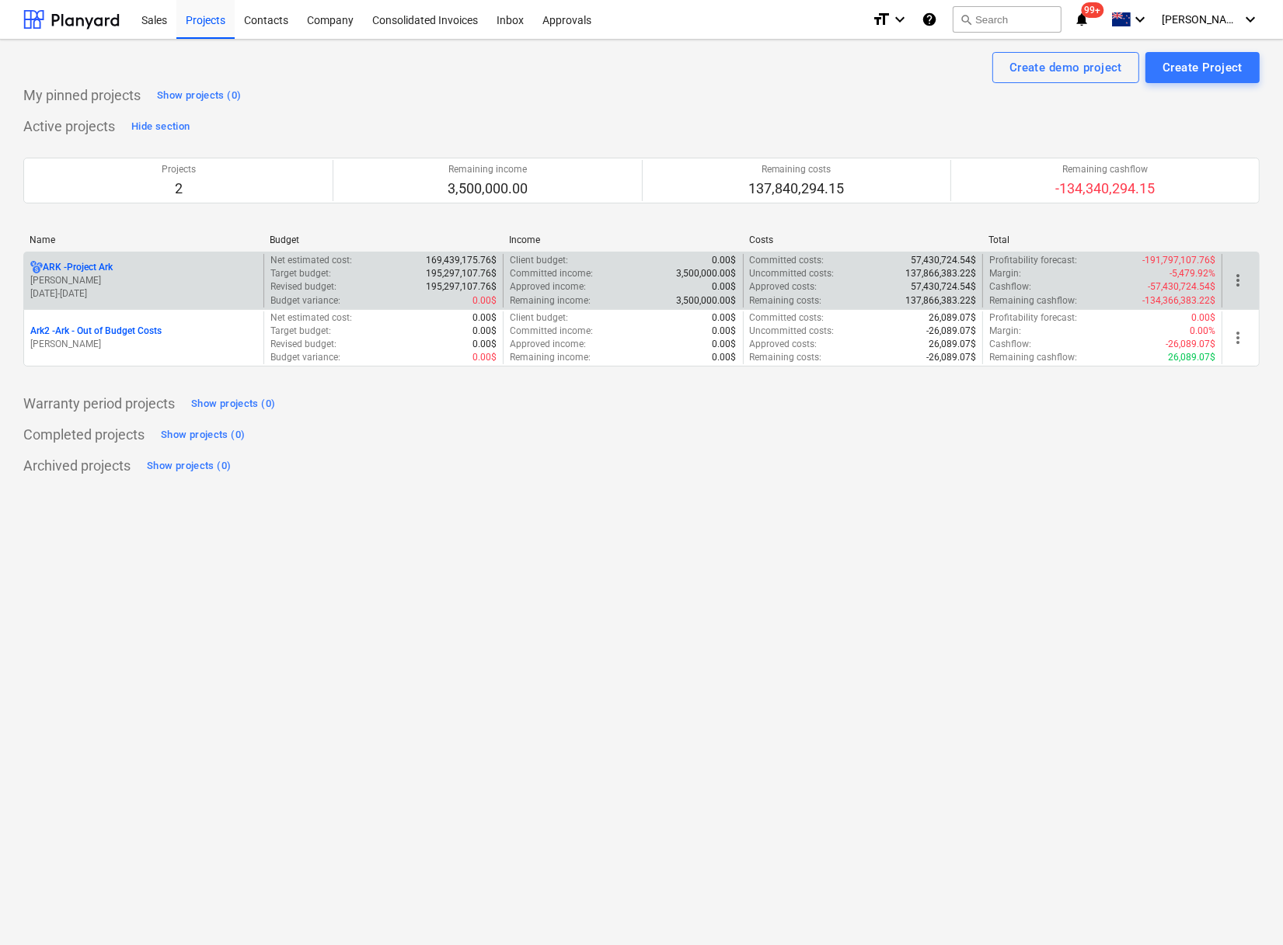
click at [97, 273] on p "ARK - Project Ark" at bounding box center [78, 267] width 70 height 13
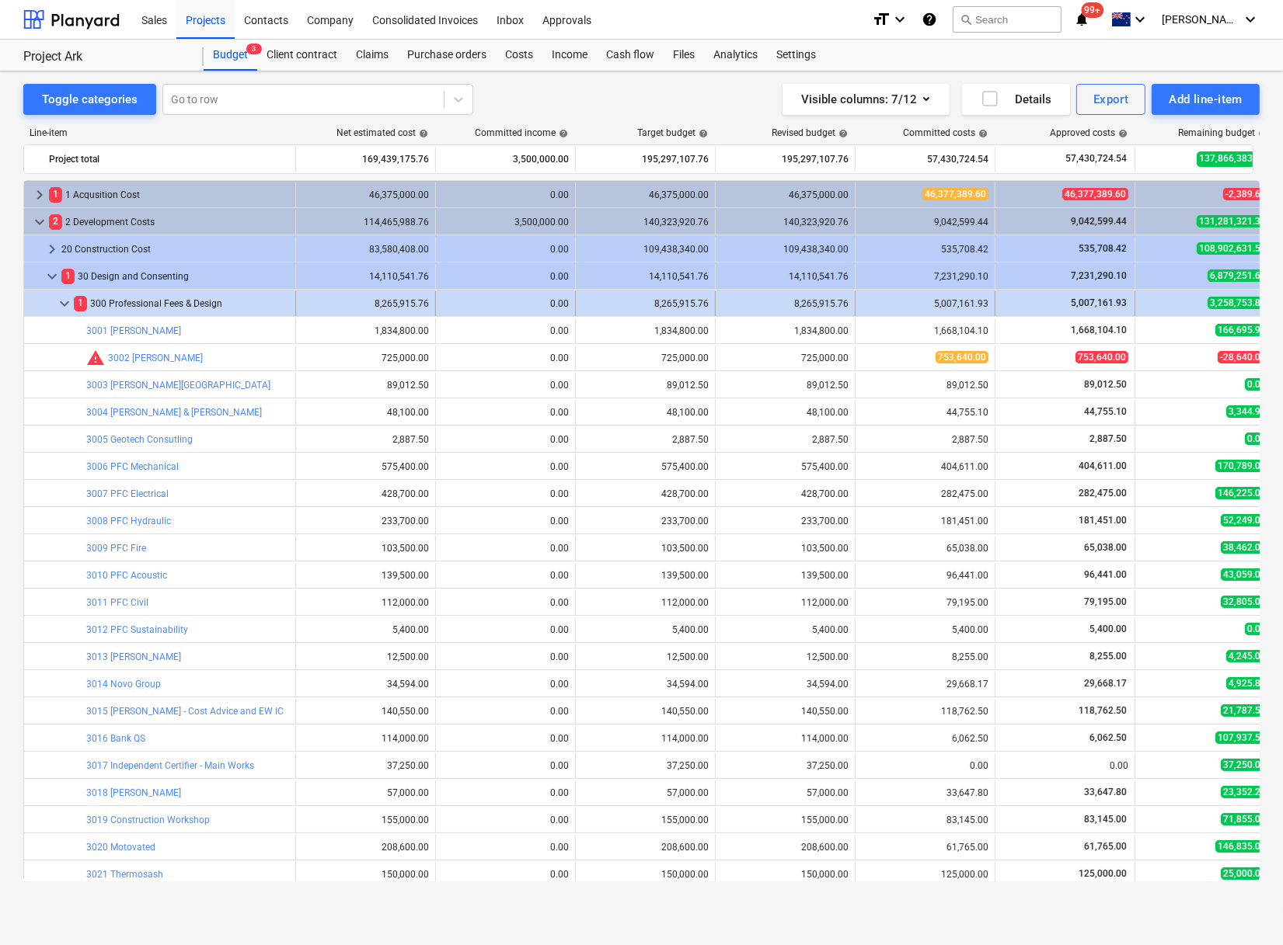
click at [61, 299] on span "keyboard_arrow_down" at bounding box center [64, 303] width 19 height 19
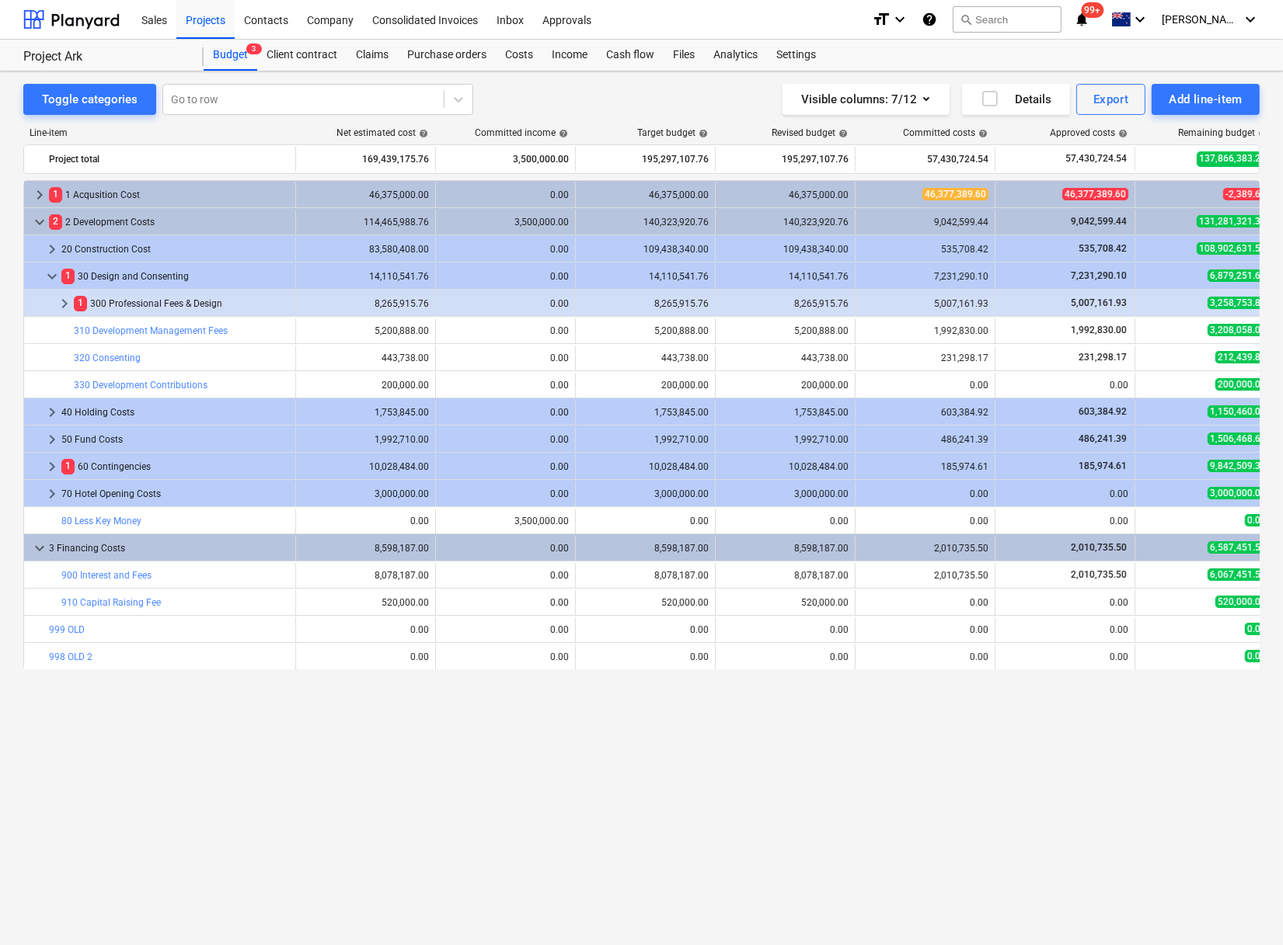
click at [127, 519] on div "keyboard_arrow_right 1 1 Acqusition Cost 46,375,000.00 0.00 46,375,000.00 46,37…" at bounding box center [641, 530] width 1236 height 701
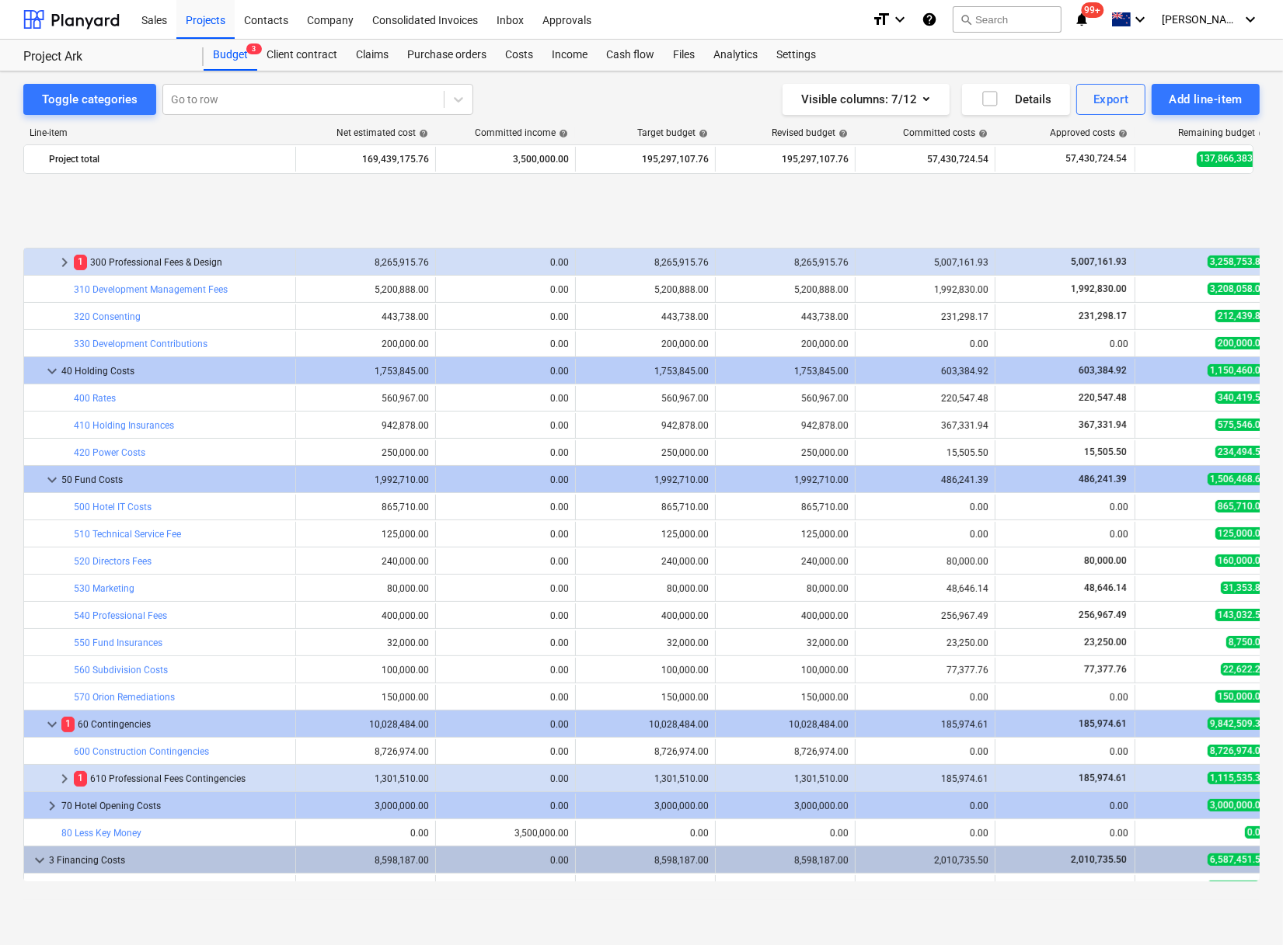
scroll to position [413, 0]
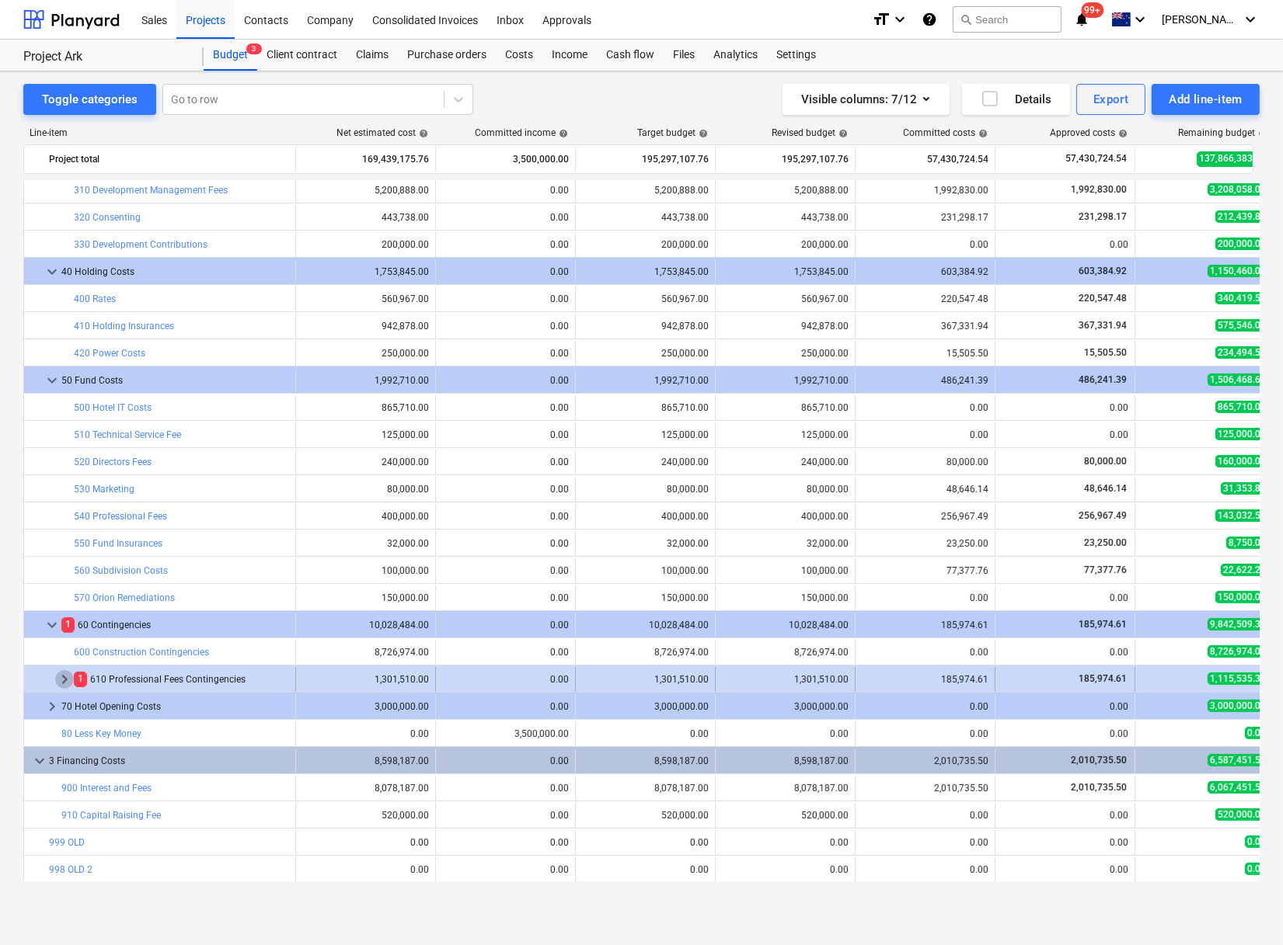
click at [63, 519] on span "keyboard_arrow_right" at bounding box center [64, 679] width 19 height 19
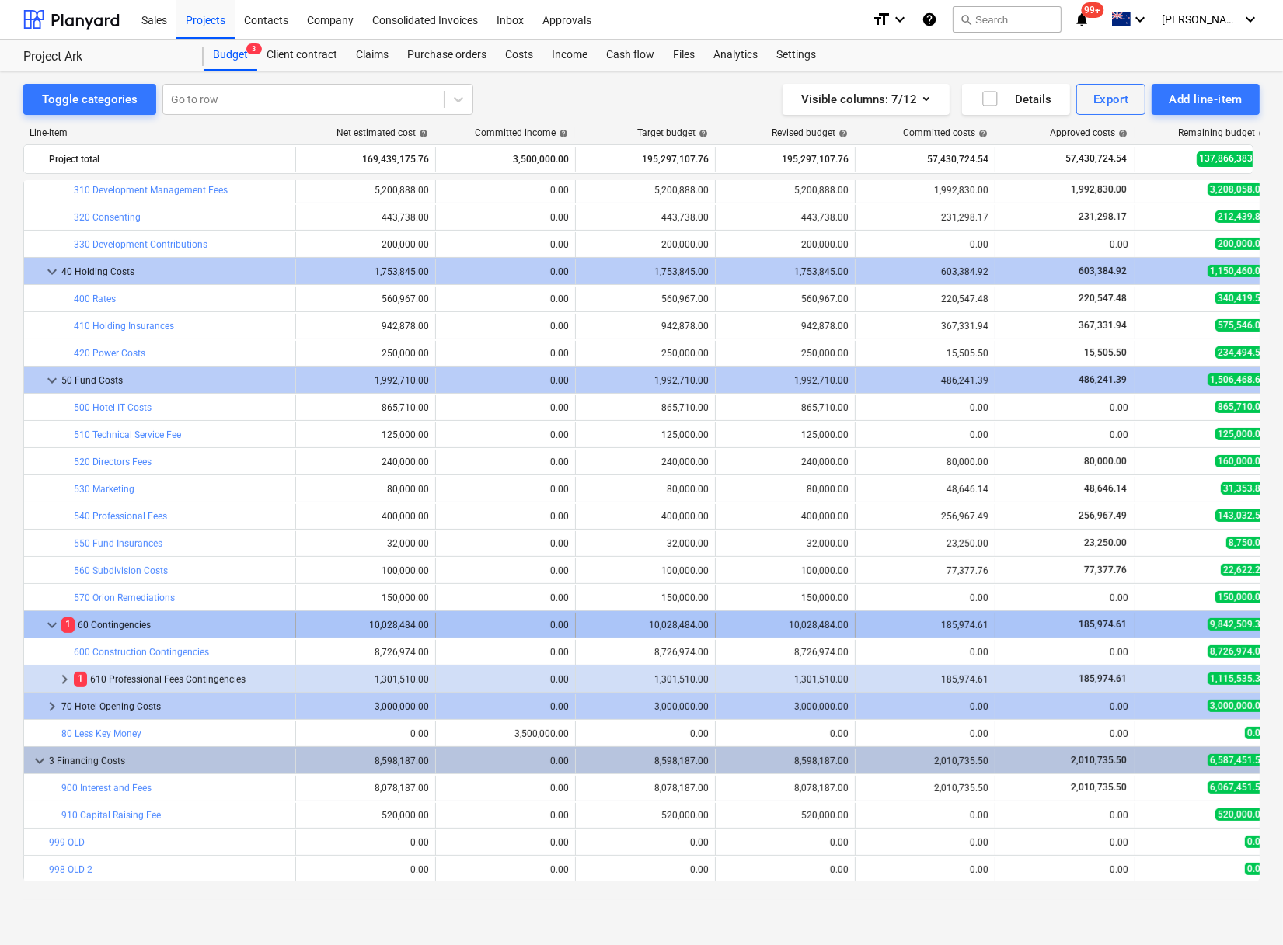
click at [50, 519] on span "keyboard_arrow_down" at bounding box center [52, 625] width 19 height 19
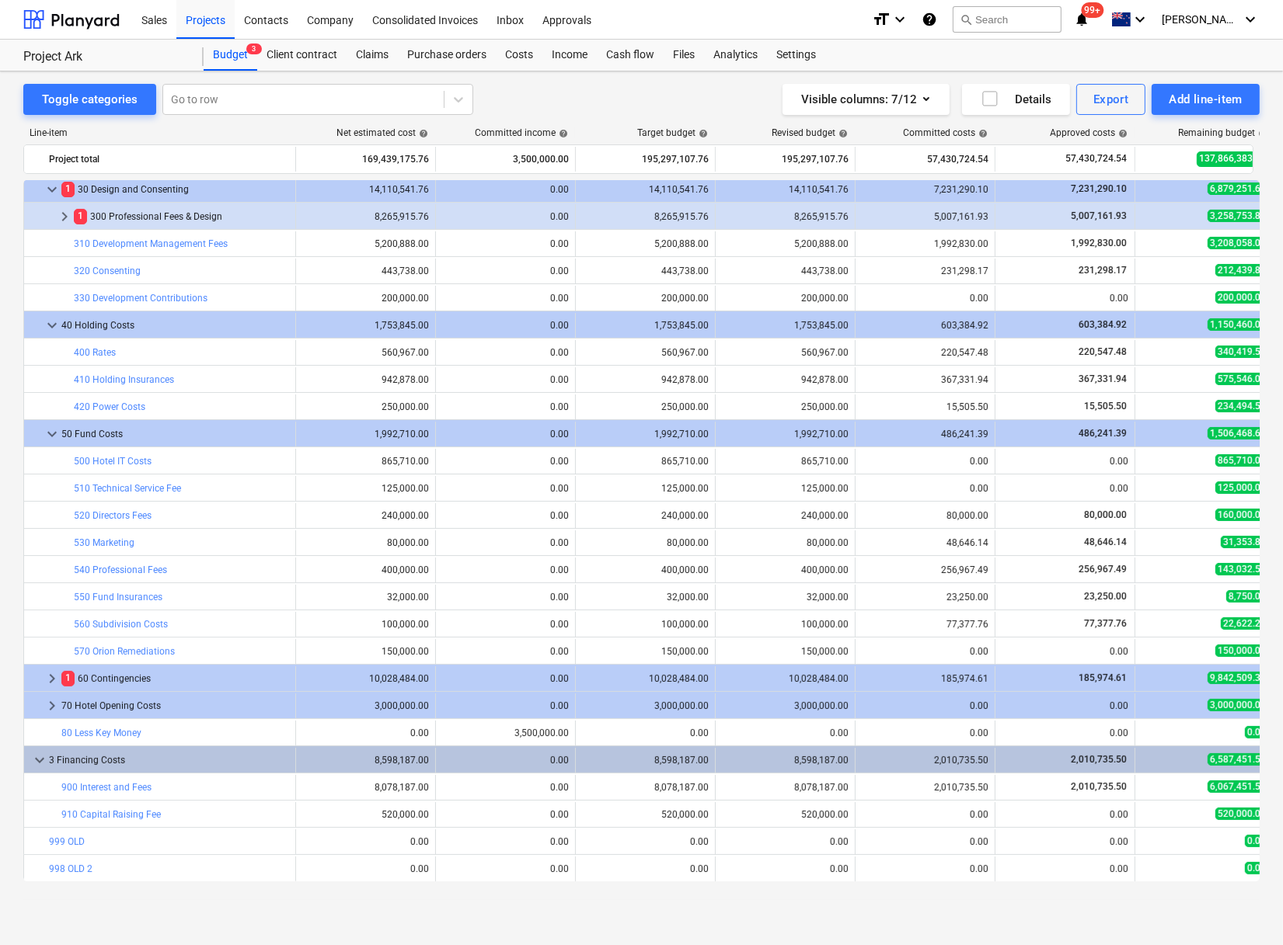
scroll to position [358, 0]
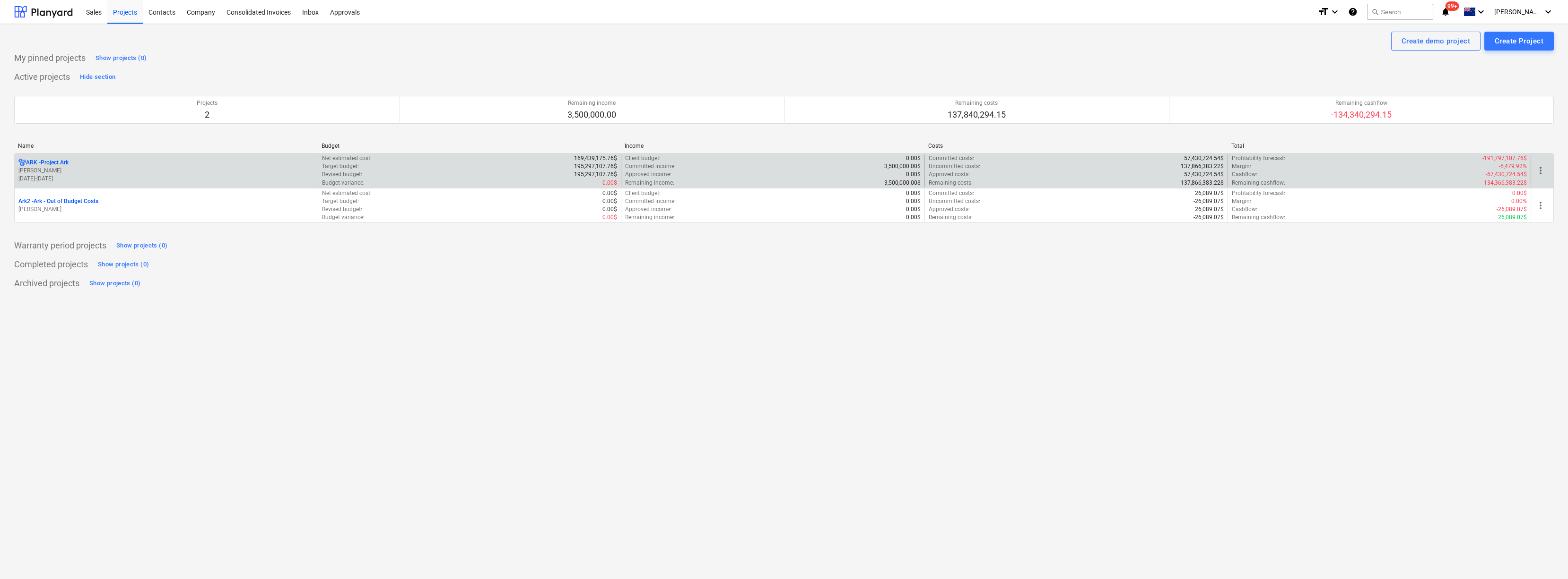
click at [58, 162] on p "ARK - Project Ark" at bounding box center [47, 162] width 43 height 8
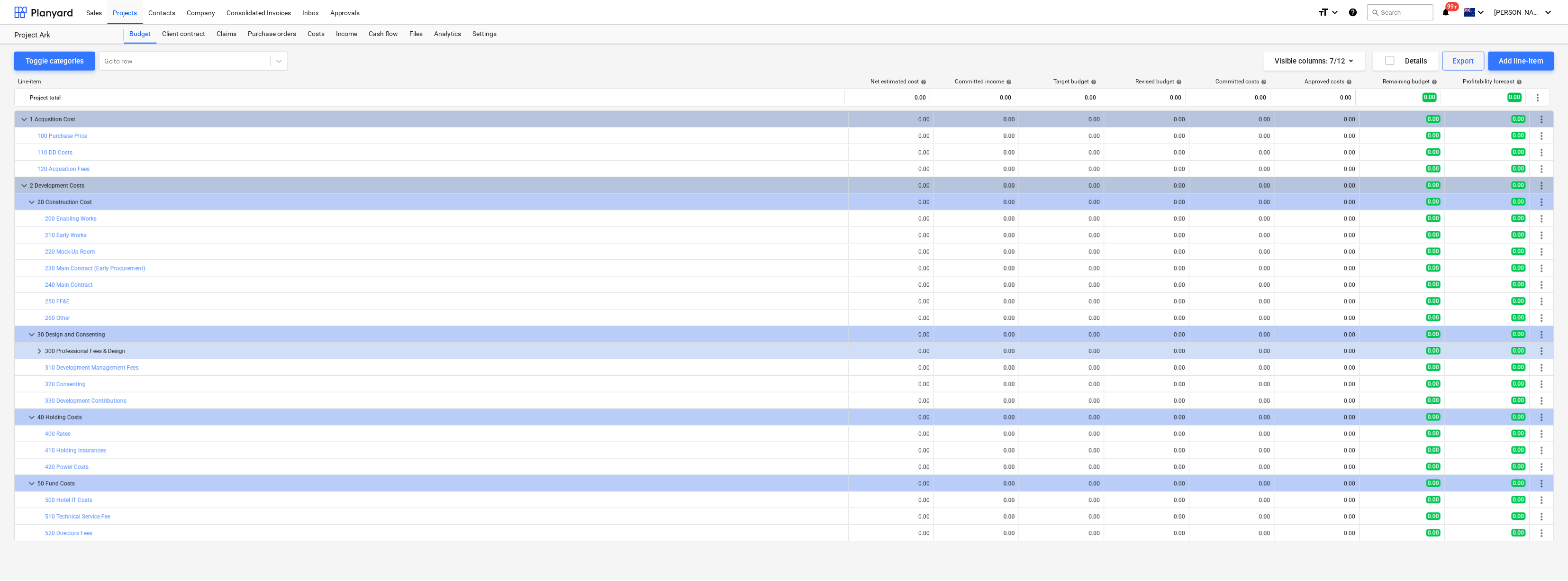
scroll to position [215, 0]
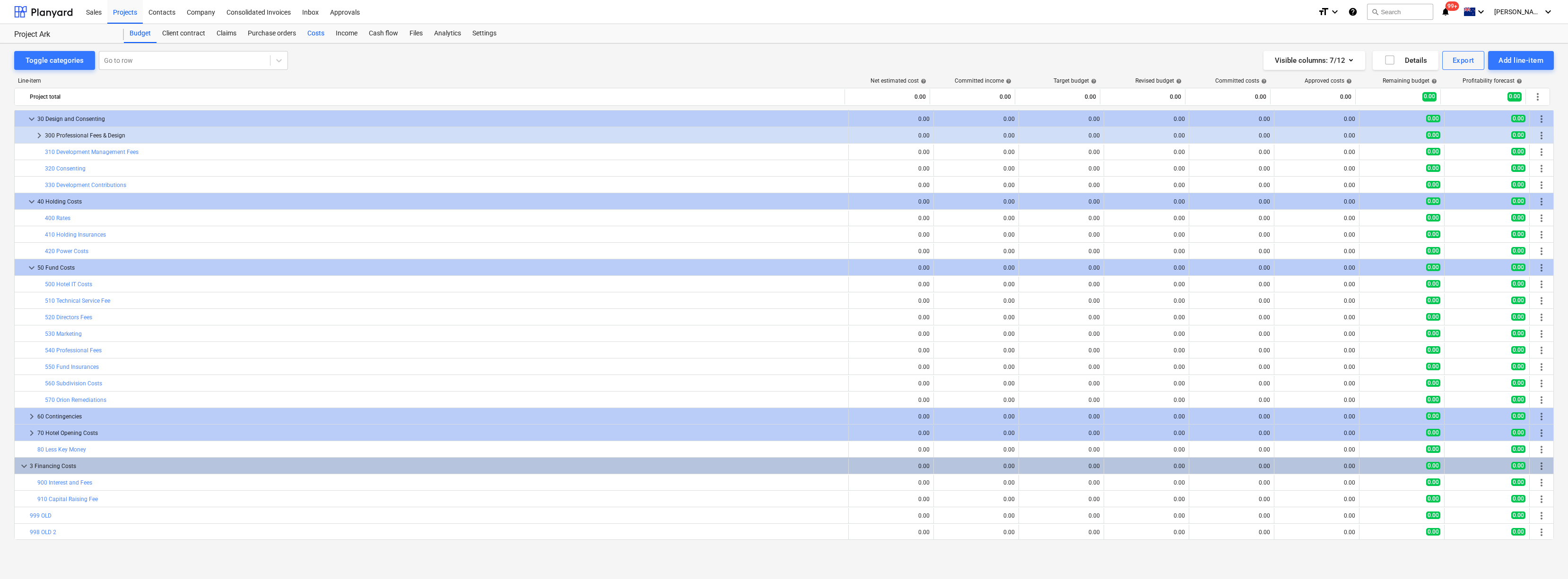
click at [315, 30] on div "Costs" at bounding box center [316, 33] width 29 height 19
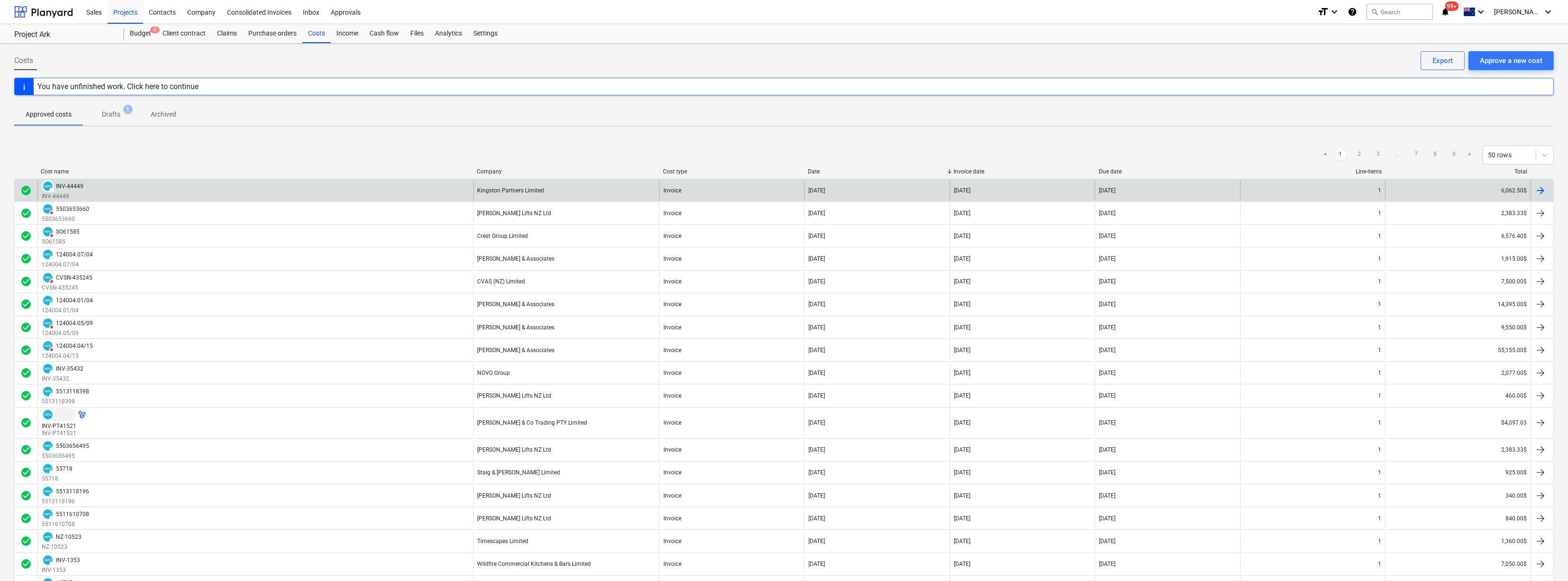
click at [70, 184] on div "INV-44449" at bounding box center [70, 186] width 27 height 7
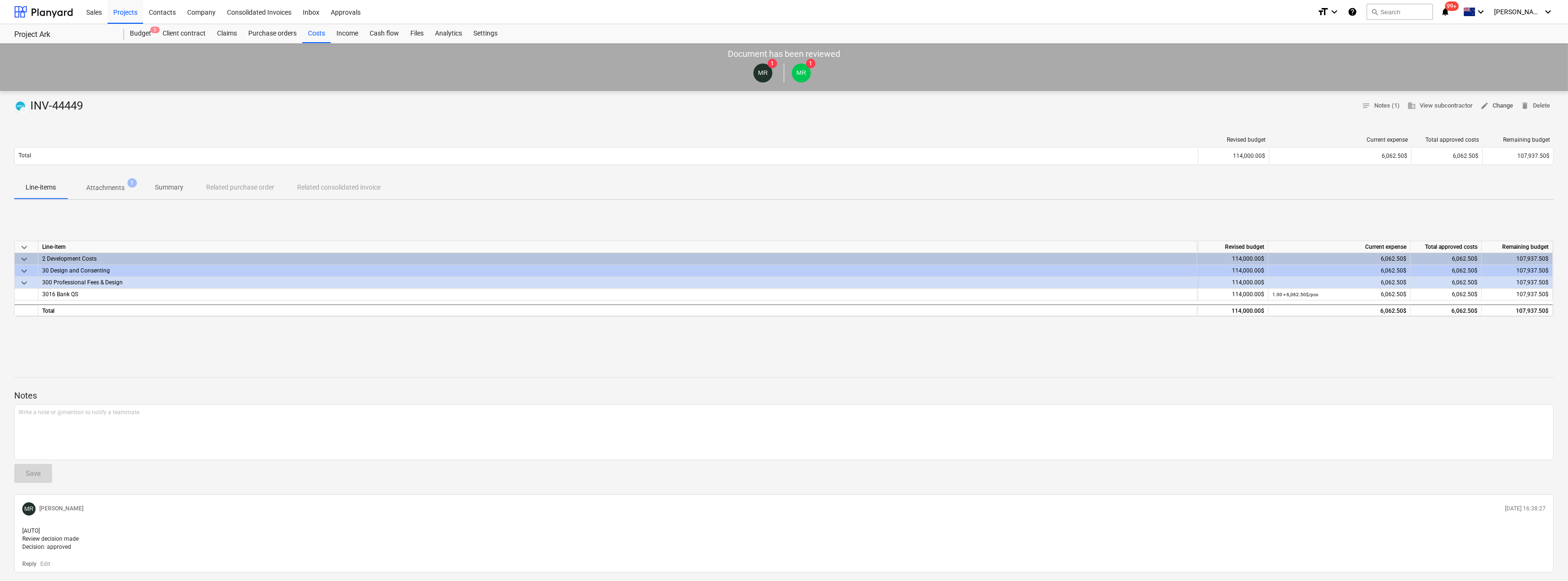
click at [1489, 104] on span "edit Change" at bounding box center [1497, 106] width 33 height 11
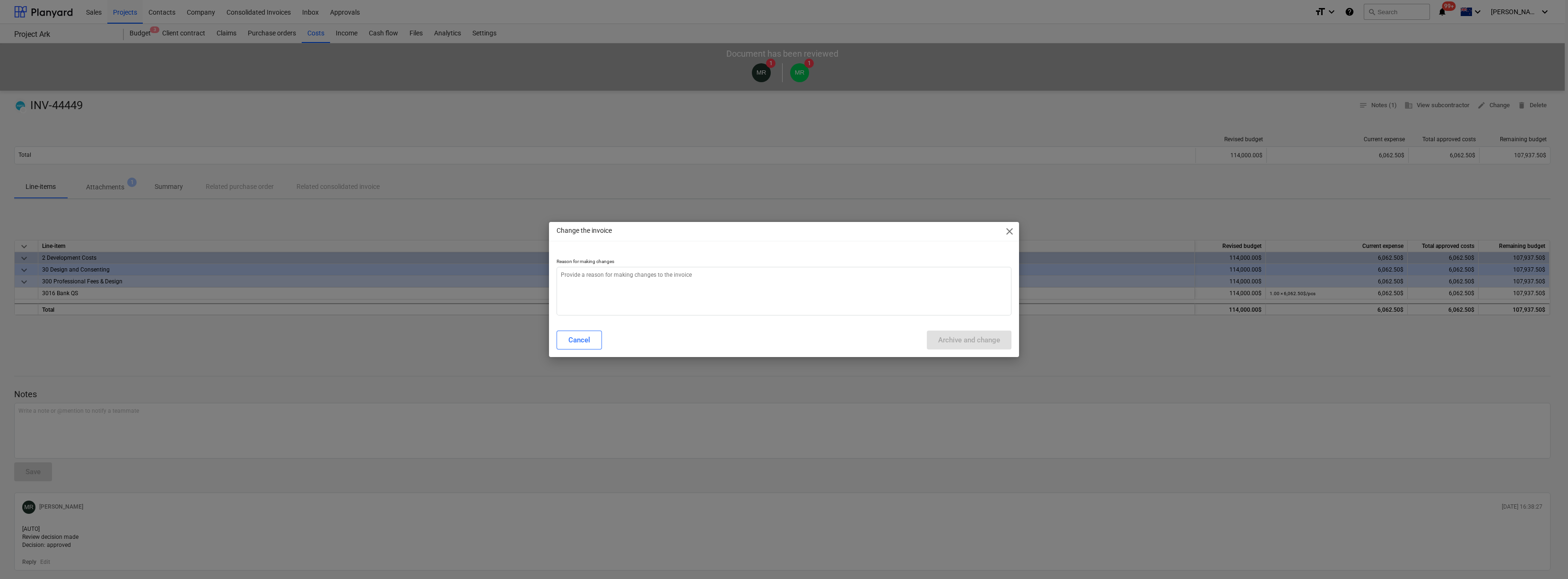
type textarea "x"
click at [756, 288] on textarea at bounding box center [784, 291] width 455 height 49
type textarea "g"
type textarea "x"
type textarea "g"
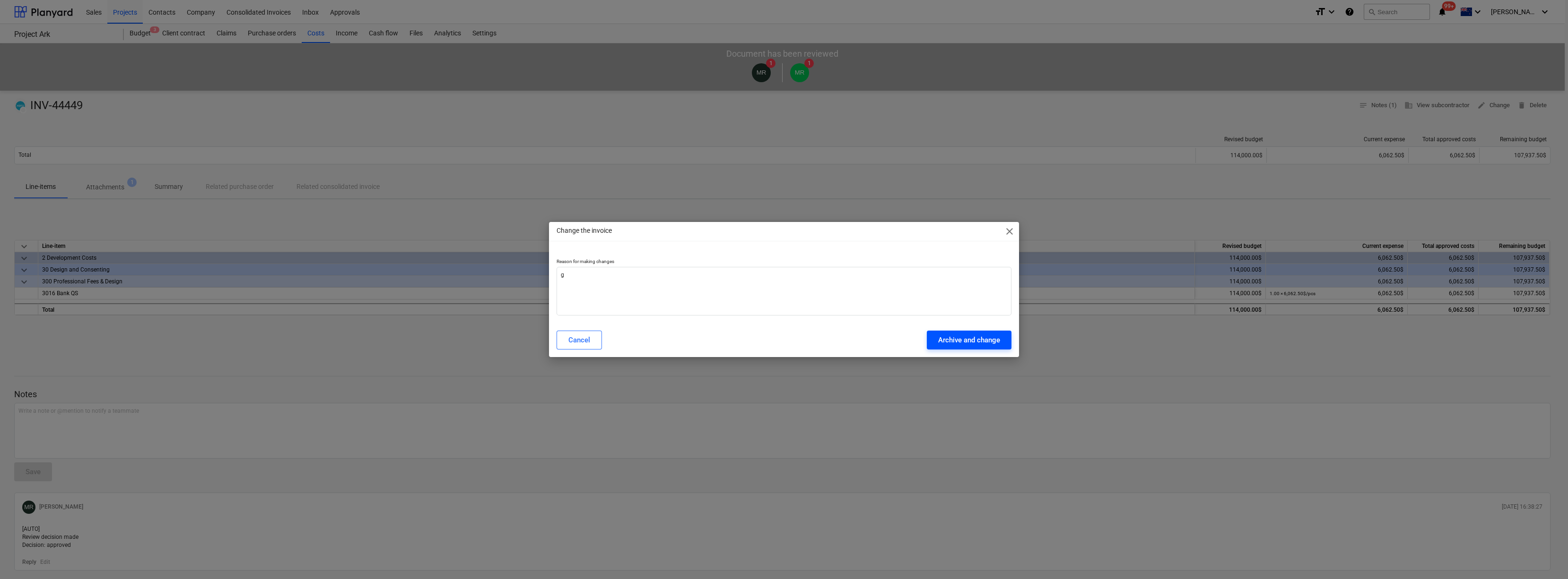
click at [970, 335] on div "Archive and change" at bounding box center [969, 340] width 62 height 12
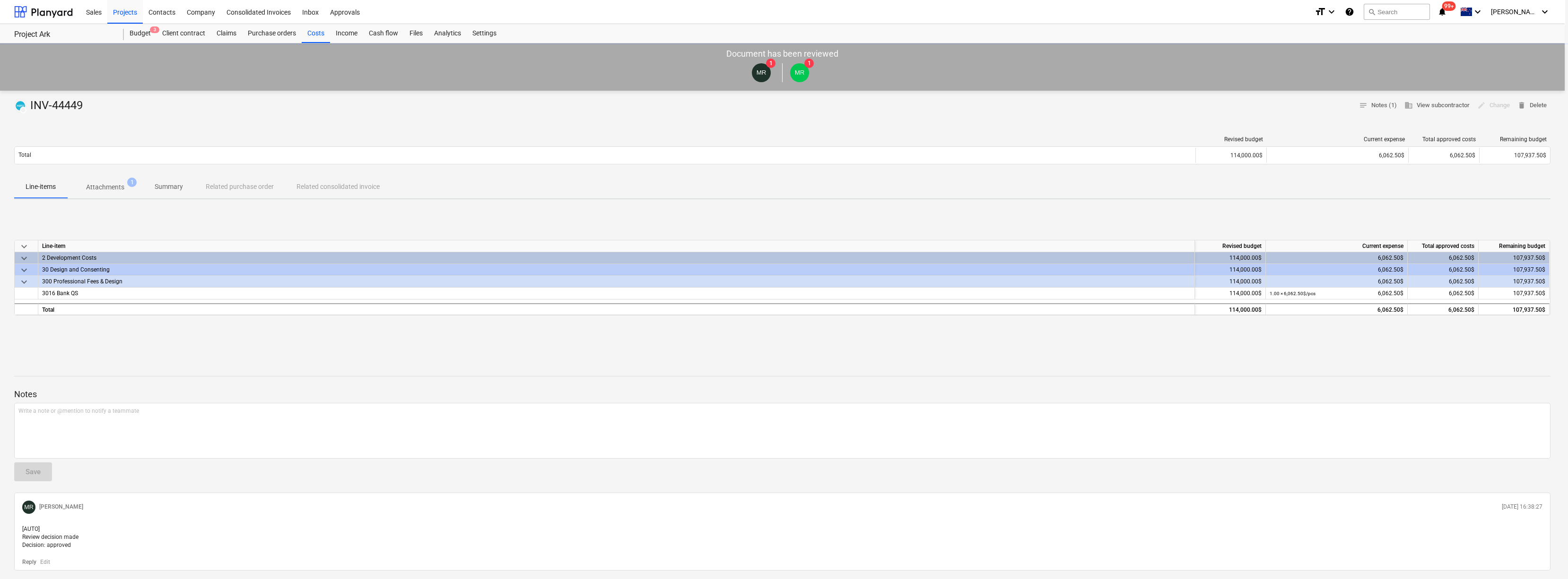
type textarea "x"
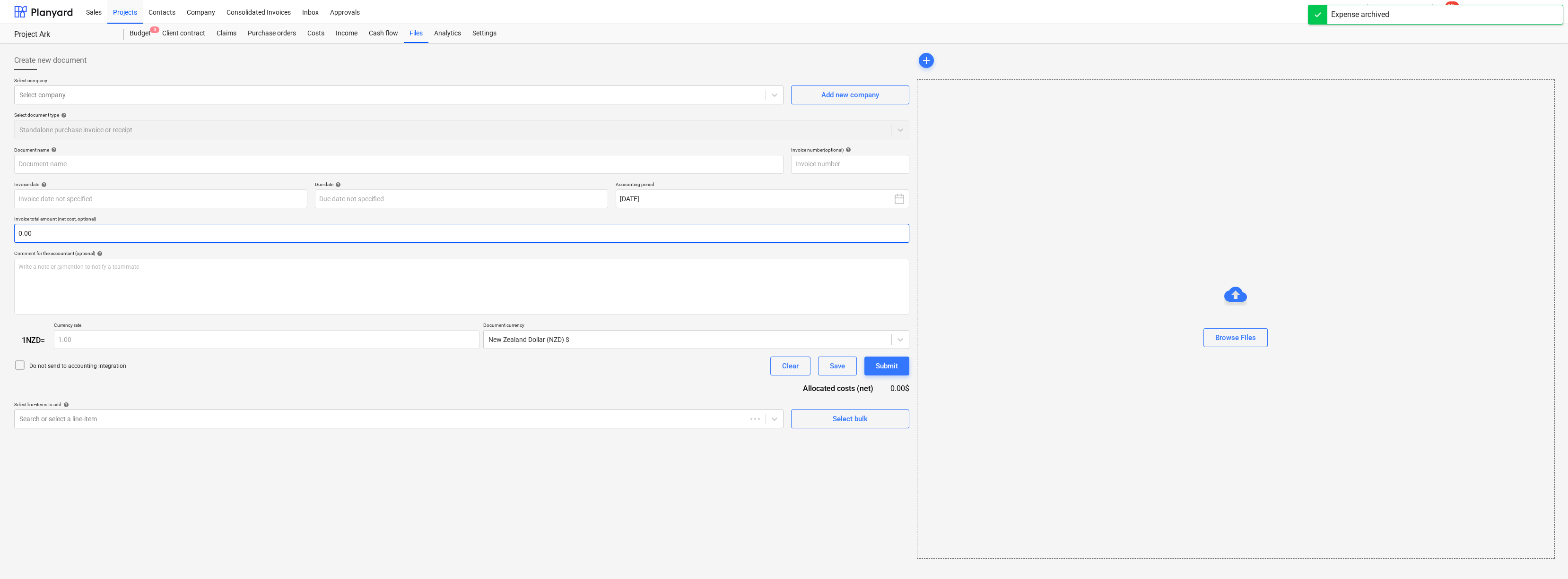
type input "INV-44449"
type input "[DATE]"
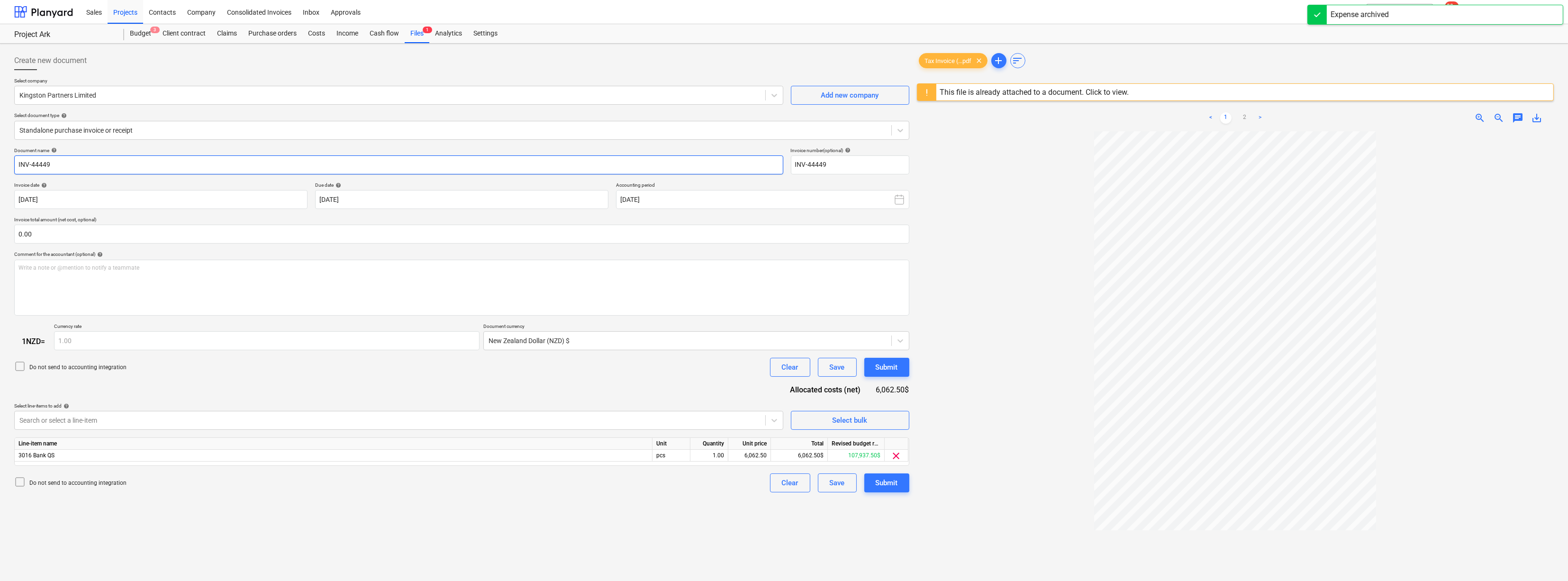
drag, startPoint x: 20, startPoint y: 165, endPoint x: 81, endPoint y: 165, distance: 61.0
click at [81, 165] on input "INV-44449" at bounding box center [398, 165] width 769 height 19
click at [814, 169] on input "INV-44449" at bounding box center [850, 165] width 118 height 19
drag, startPoint x: 845, startPoint y: 164, endPoint x: 797, endPoint y: 164, distance: 48.0
click at [797, 164] on input "INV-44449" at bounding box center [850, 165] width 118 height 19
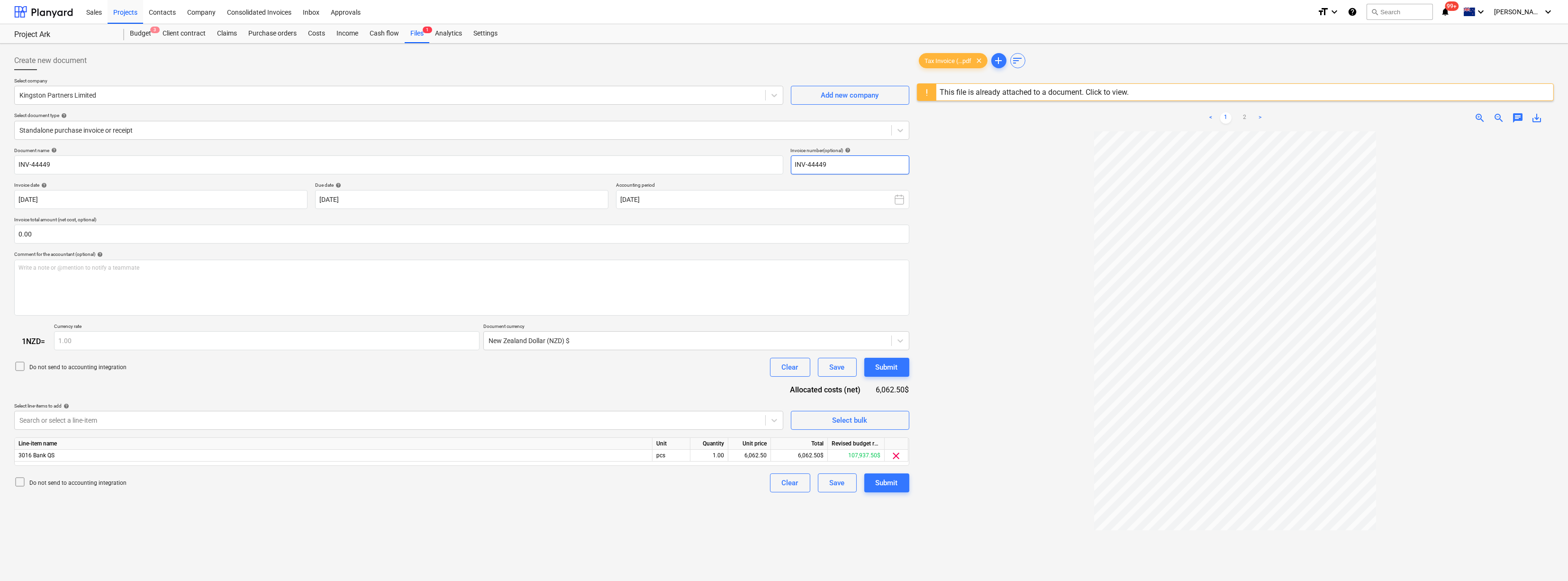
click at [840, 164] on input "INV-44449" at bounding box center [850, 165] width 118 height 19
click at [899, 197] on icon at bounding box center [899, 200] width 12 height 12
click at [689, 309] on button "May" at bounding box center [693, 297] width 29 height 24
click at [898, 204] on icon at bounding box center [899, 200] width 12 height 12
click at [697, 340] on button "Aug" at bounding box center [693, 328] width 29 height 24
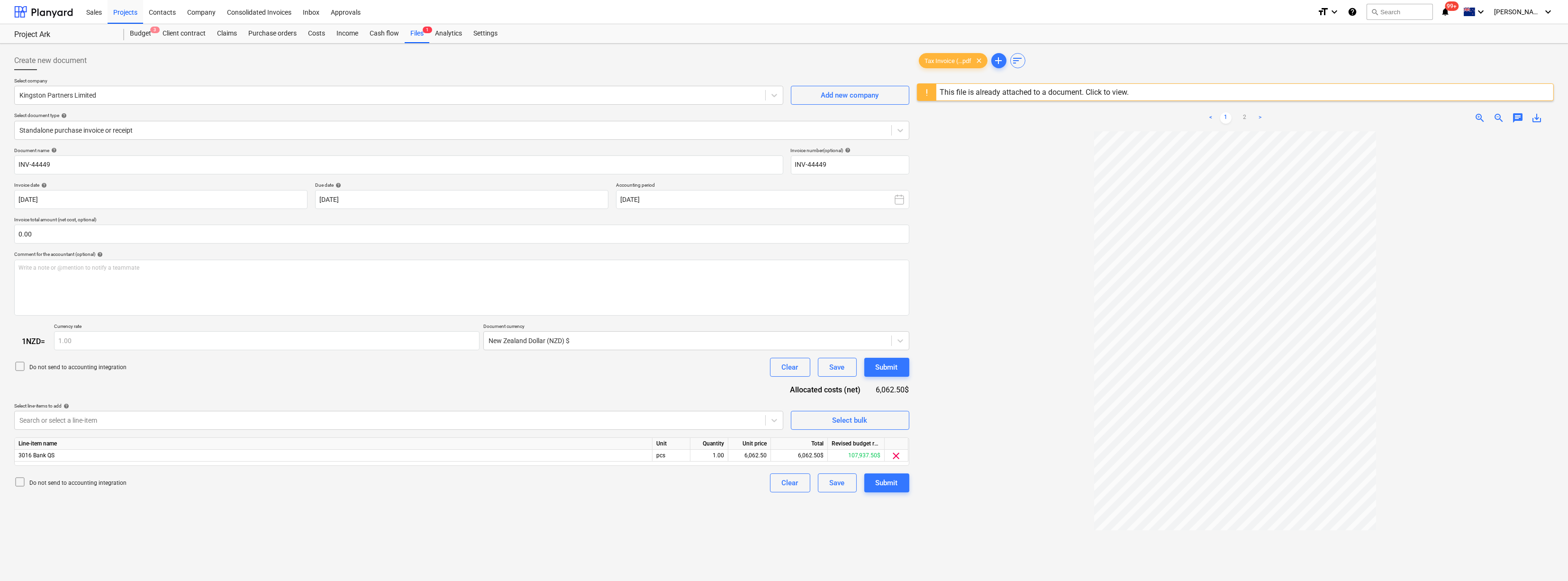
click at [951, 261] on div at bounding box center [1235, 408] width 637 height 555
click at [607, 339] on div at bounding box center [687, 341] width 398 height 10
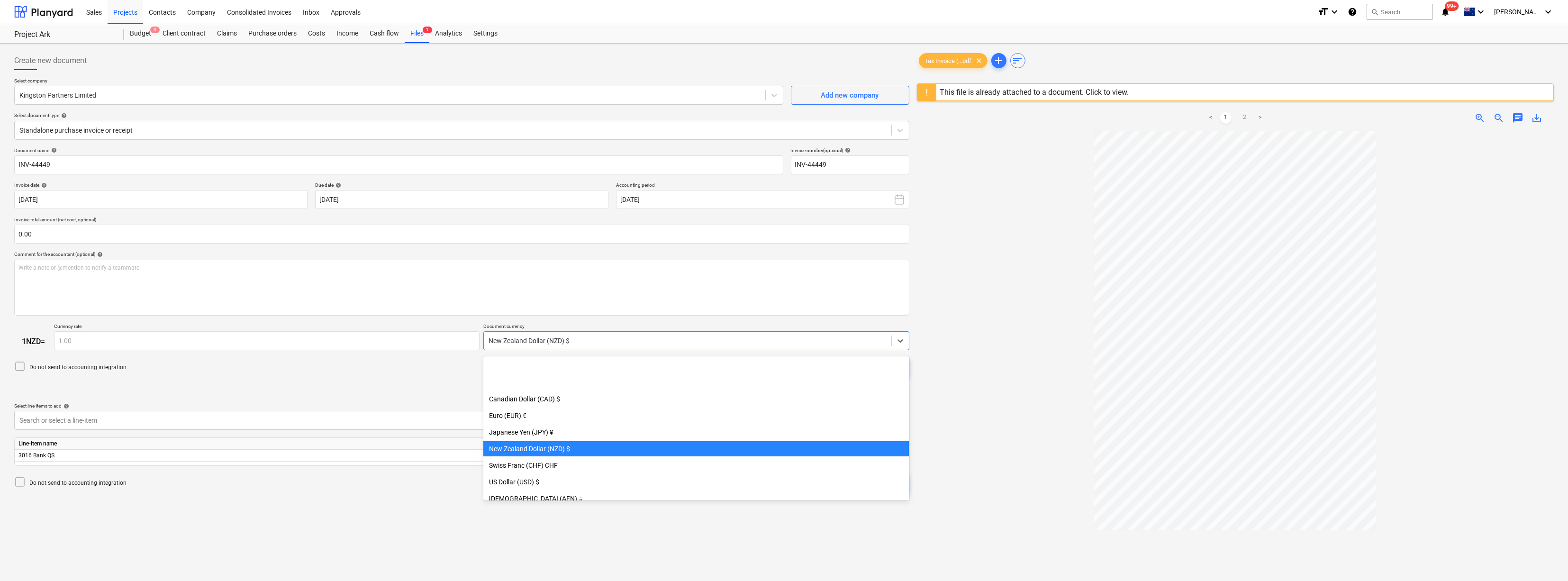
scroll to position [82, 0]
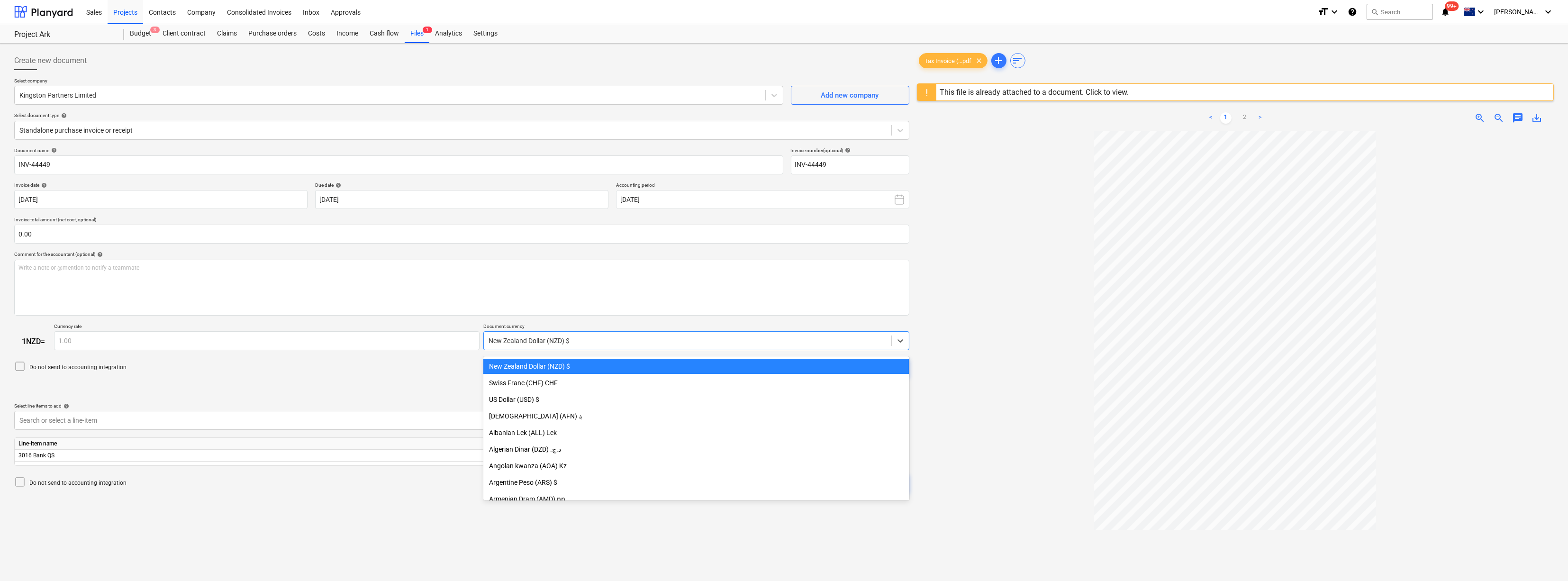
click at [941, 335] on div at bounding box center [1235, 408] width 637 height 555
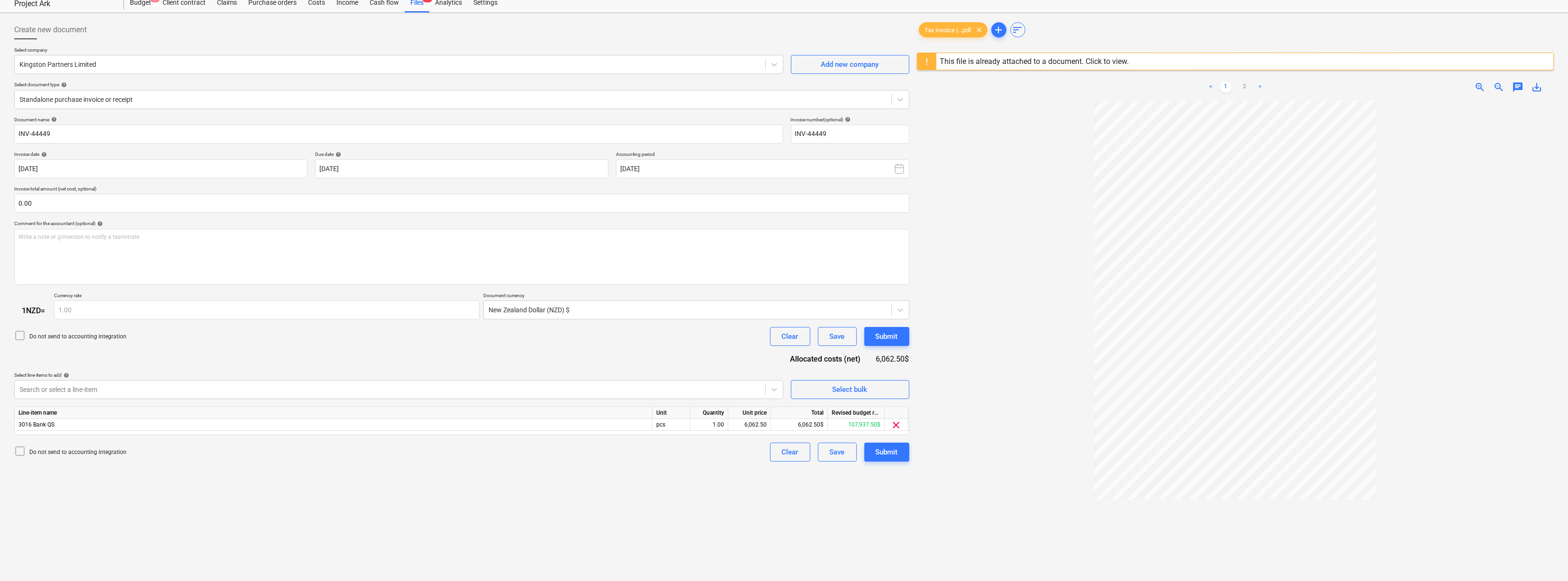
scroll to position [0, 0]
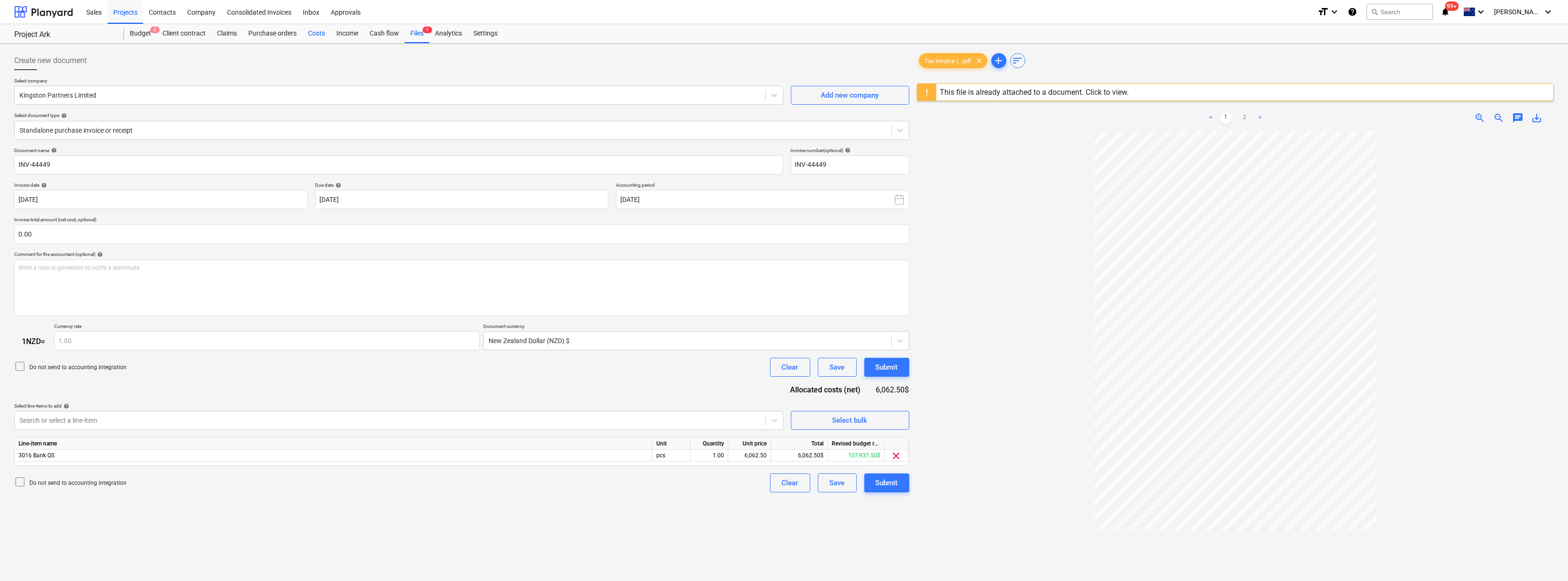
click at [313, 35] on div "Costs" at bounding box center [317, 34] width 29 height 19
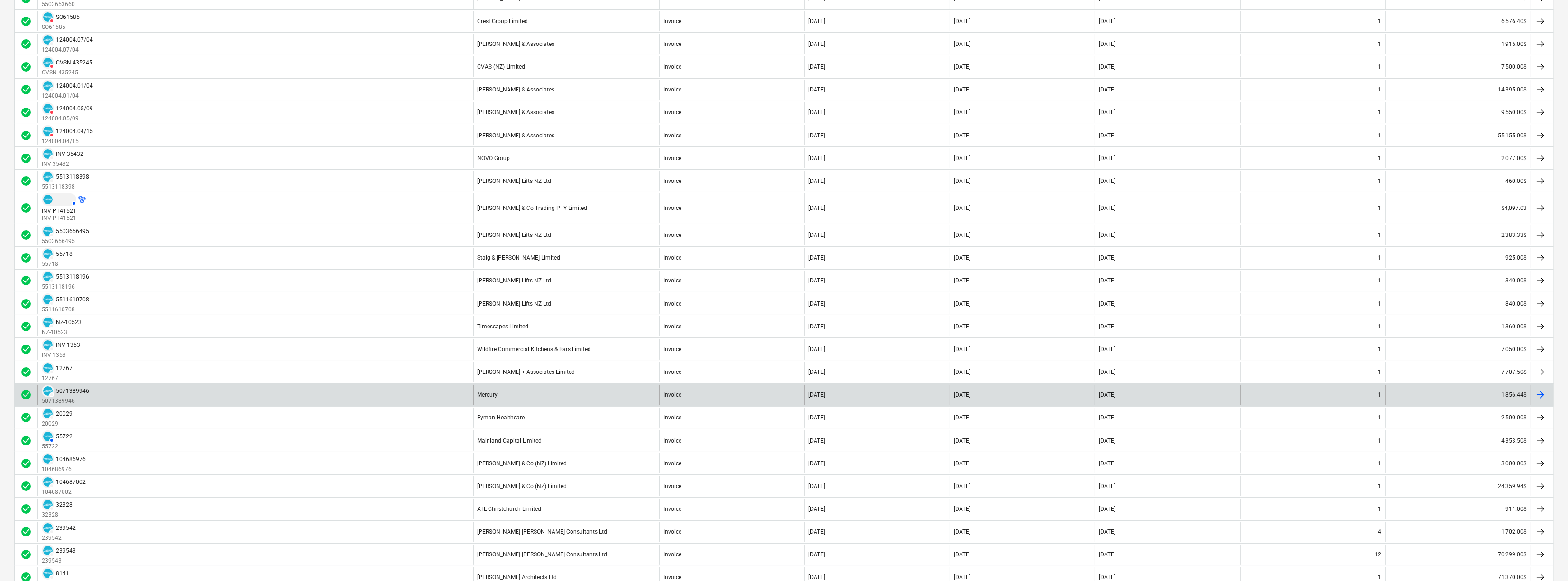
scroll to position [211, 0]
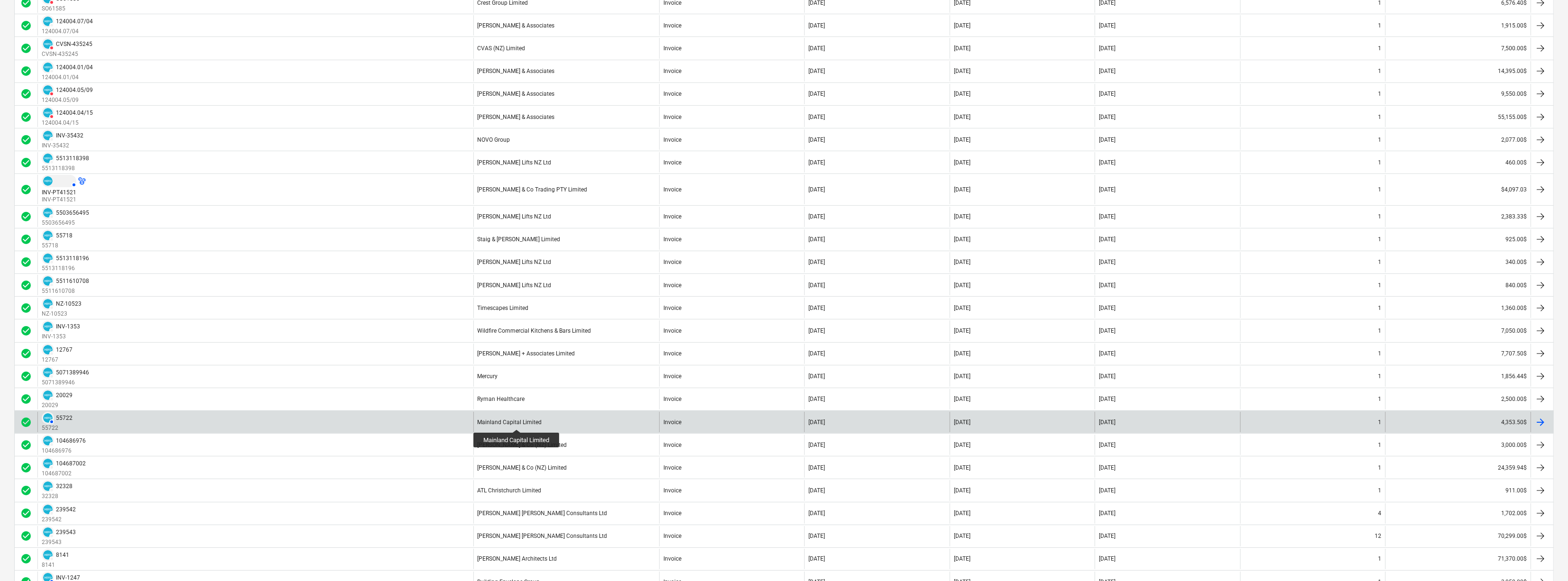
click at [517, 421] on div "Mainland Capital Limited" at bounding box center [510, 422] width 65 height 7
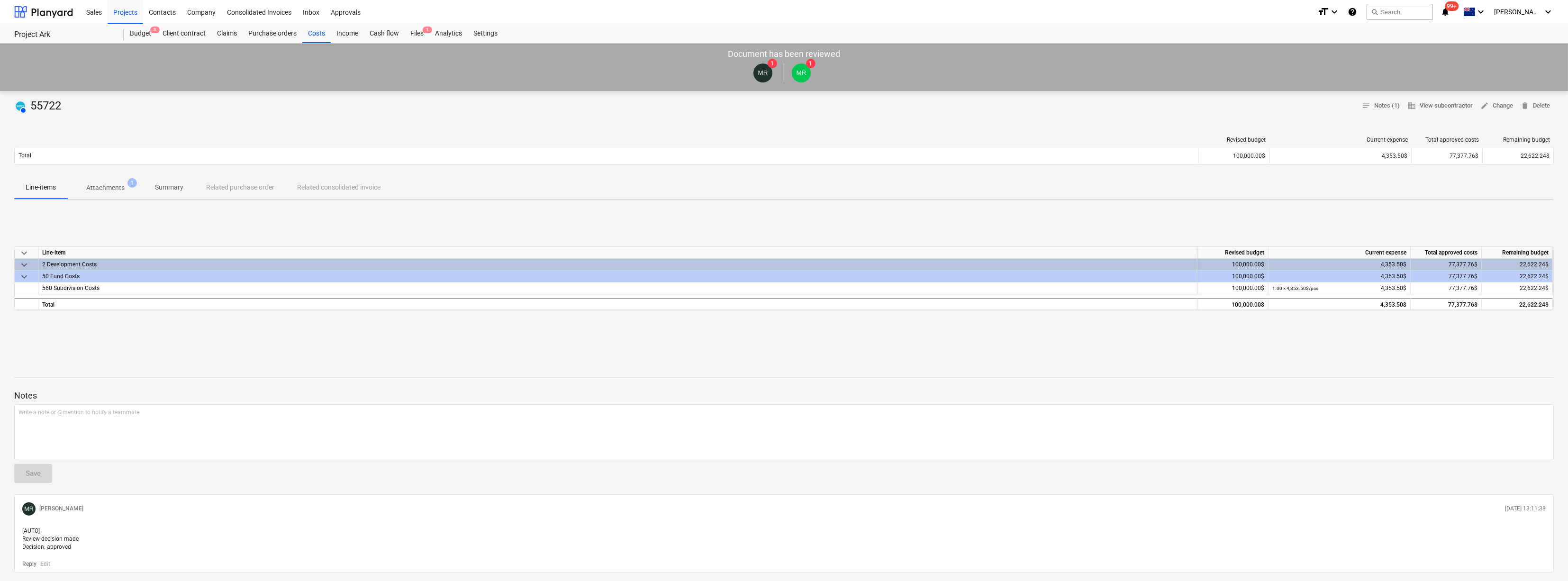
click at [165, 187] on p "Summary" at bounding box center [169, 187] width 29 height 10
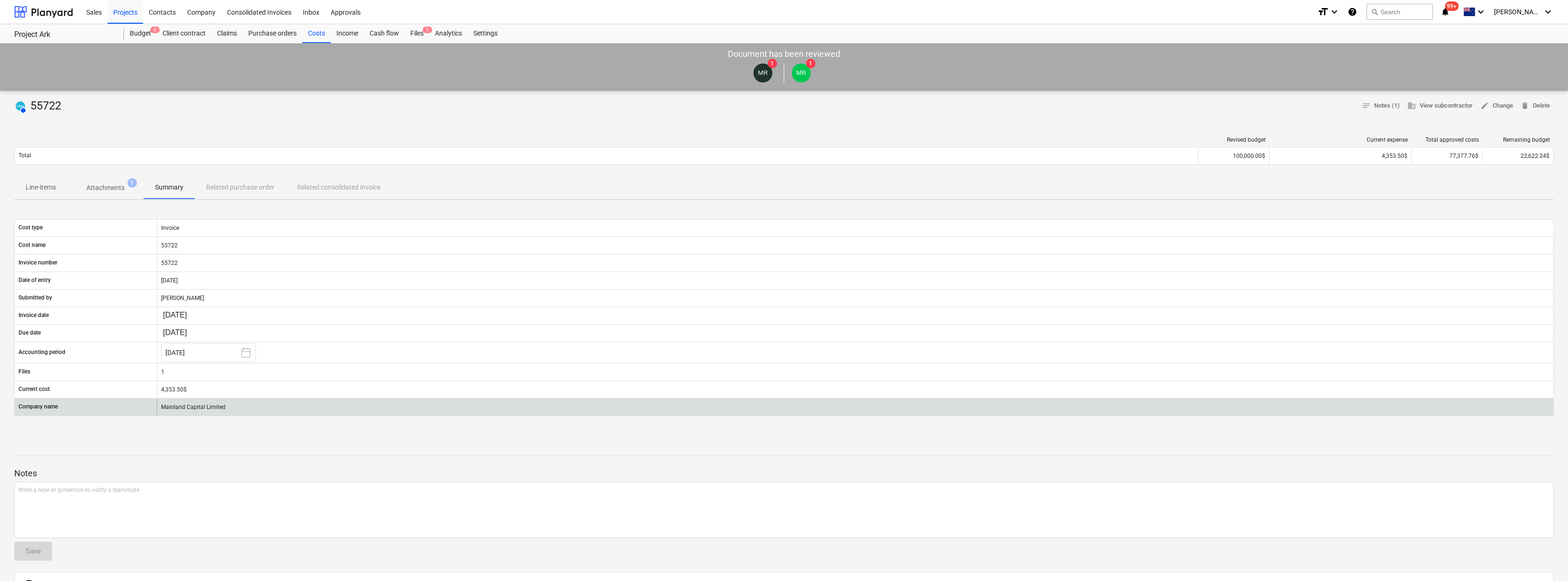
click at [181, 406] on div "Mainland Capital Limited" at bounding box center [854, 407] width 1396 height 15
click at [181, 407] on div "Mainland Capital Limited" at bounding box center [854, 407] width 1396 height 15
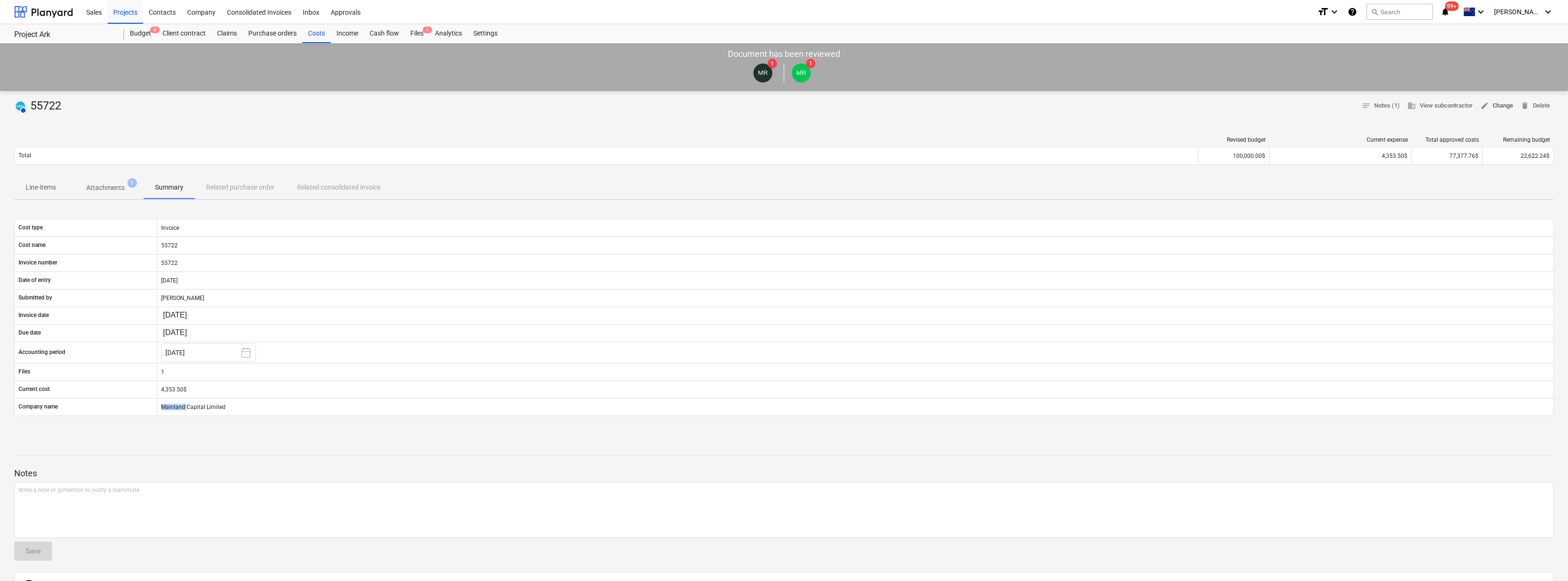
click at [1491, 103] on span "edit Change" at bounding box center [1497, 106] width 33 height 11
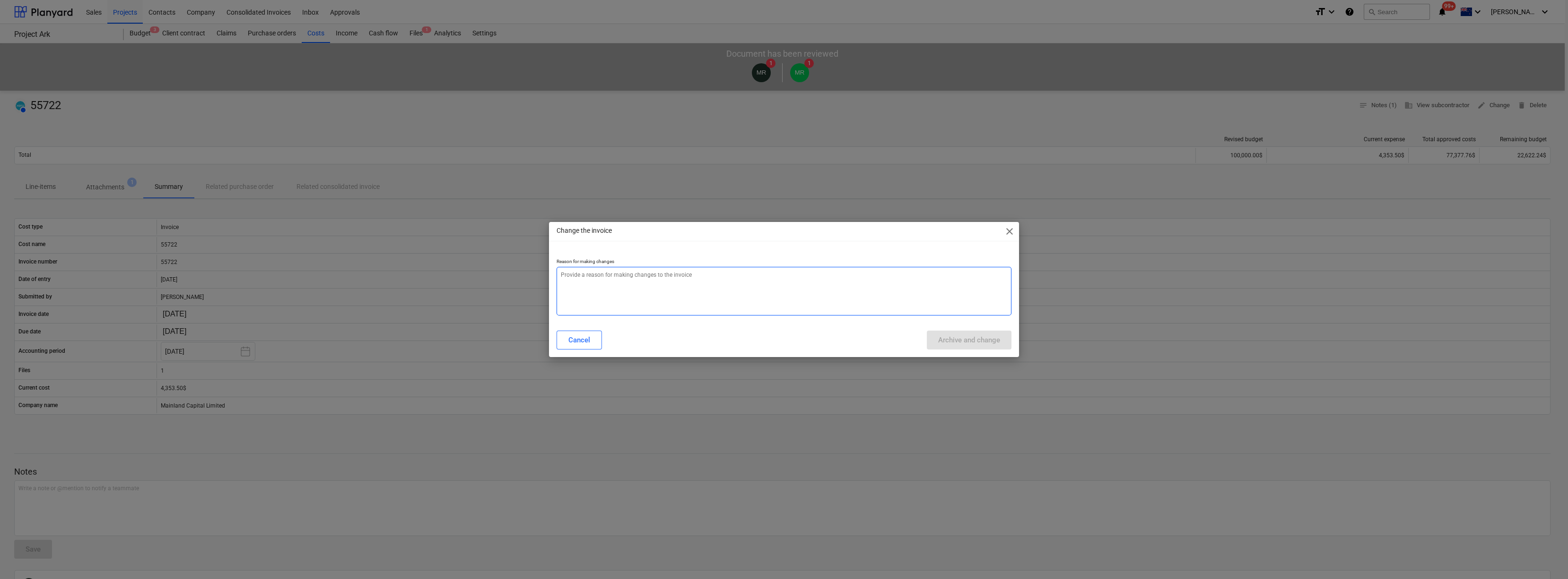
click at [816, 296] on textarea at bounding box center [784, 291] width 455 height 49
type textarea "x"
type textarea "n"
type textarea "x"
type textarea "nM"
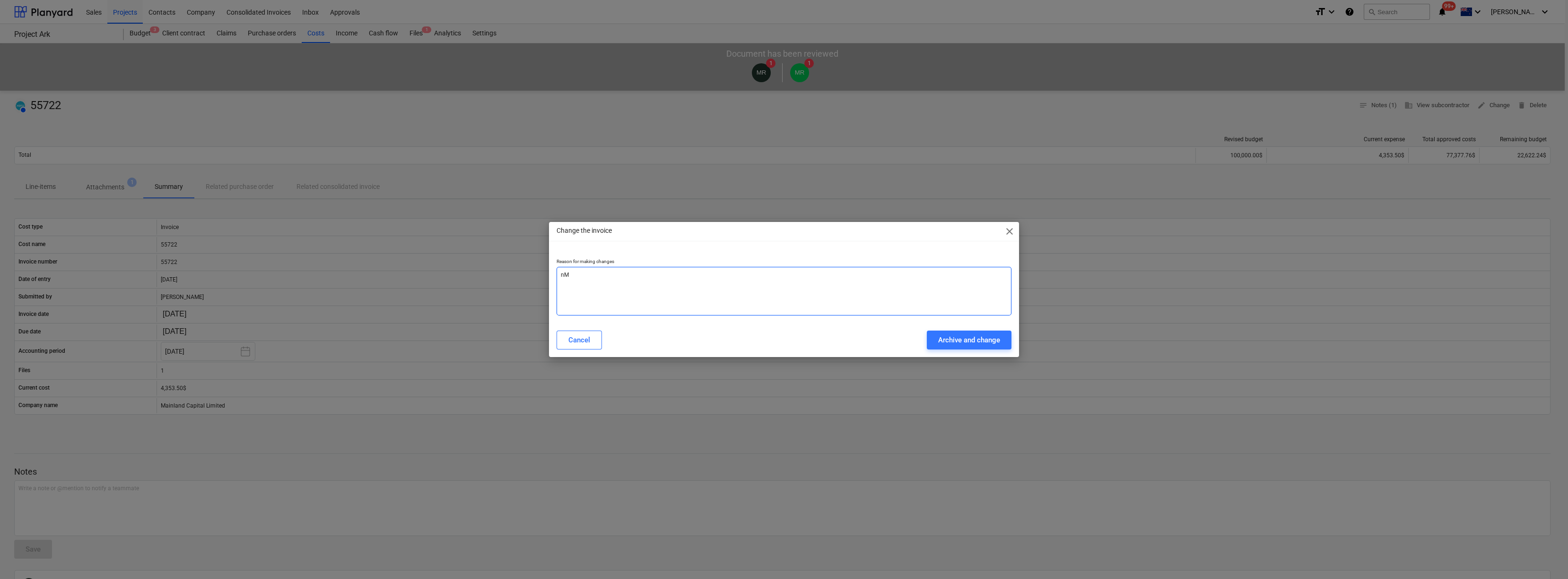
type textarea "x"
type textarea "nME"
type textarea "x"
type textarea "nMER"
click at [961, 338] on div "Archive and change" at bounding box center [969, 340] width 62 height 12
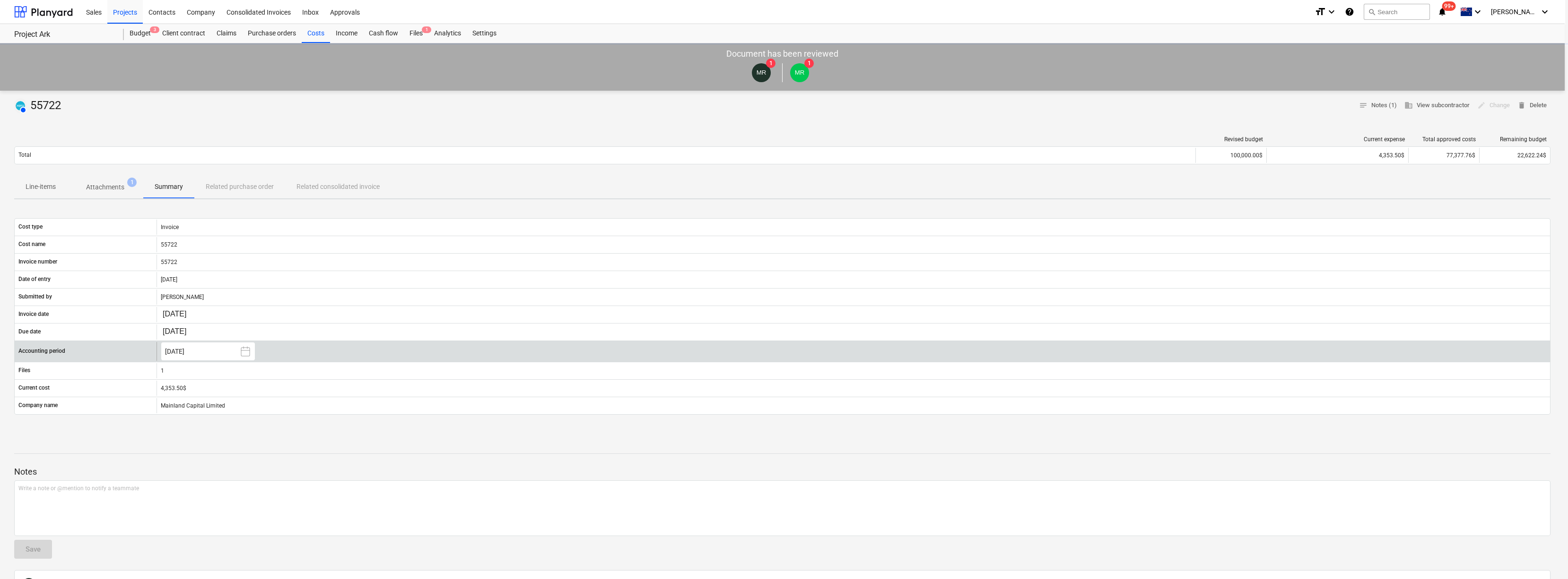
type textarea "x"
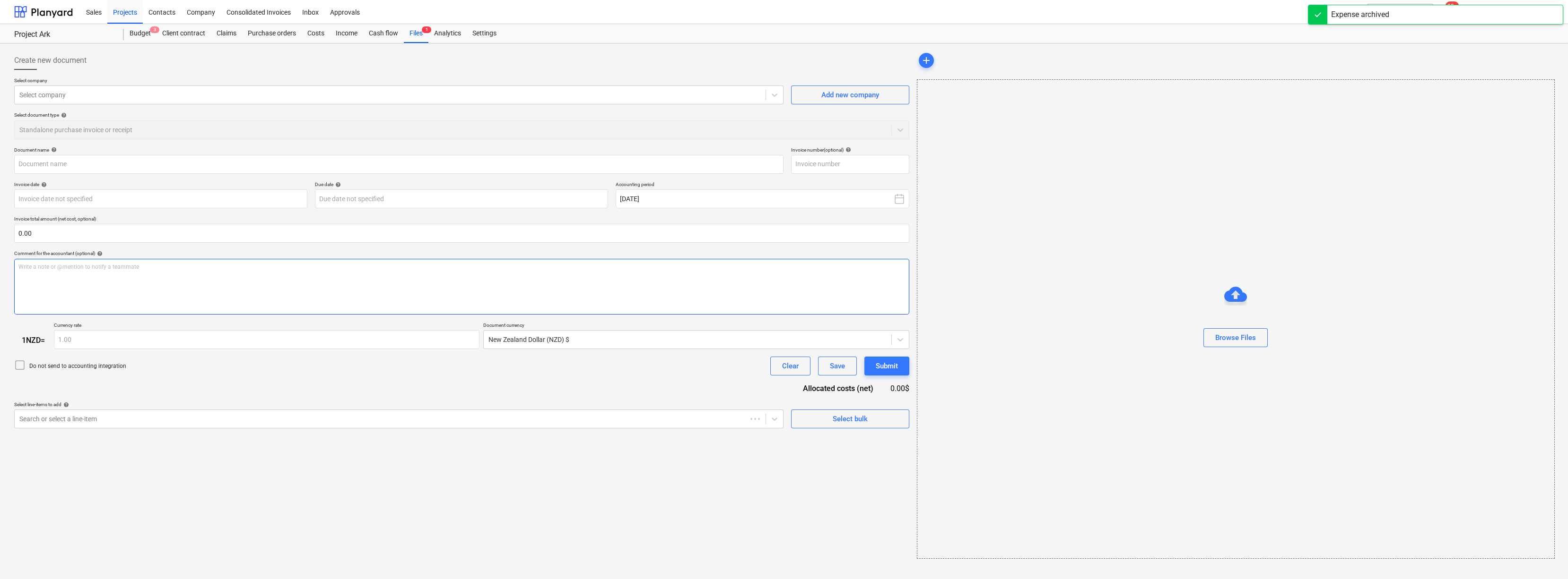
type input "55722"
type input "[DATE]"
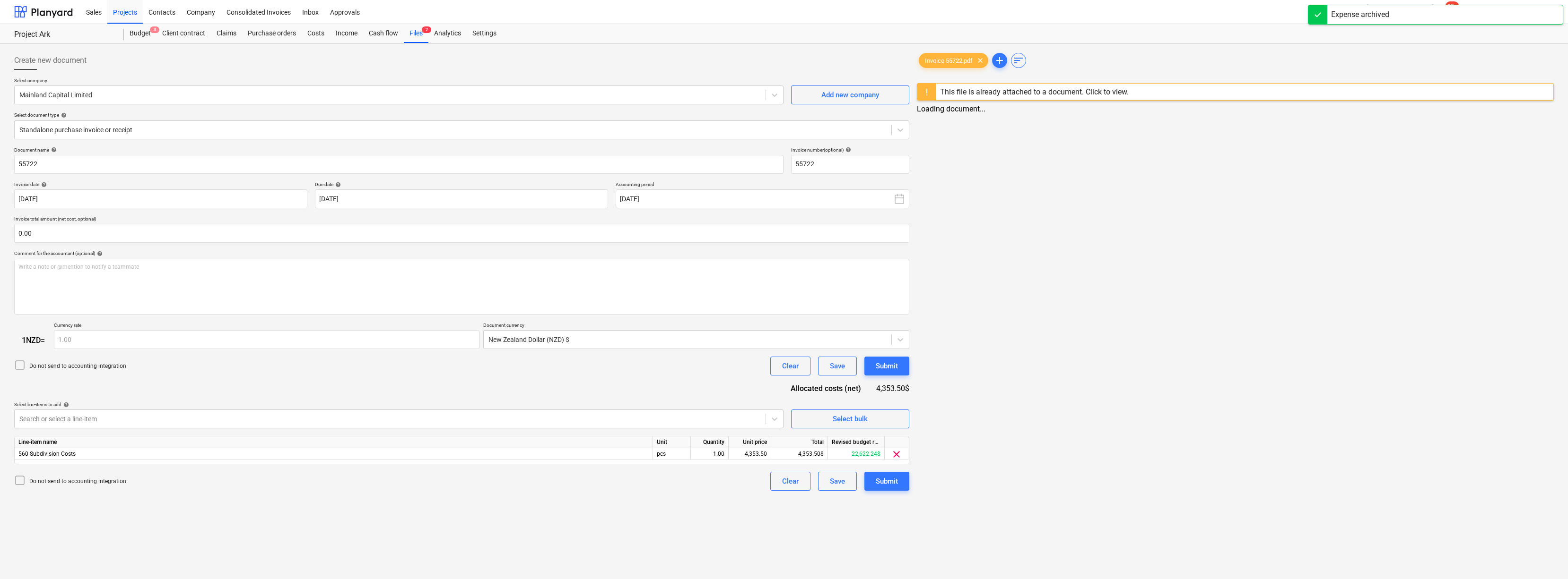
click at [20, 486] on icon at bounding box center [19, 480] width 12 height 12
click at [110, 89] on div "Mainland Capital Limited" at bounding box center [389, 95] width 749 height 13
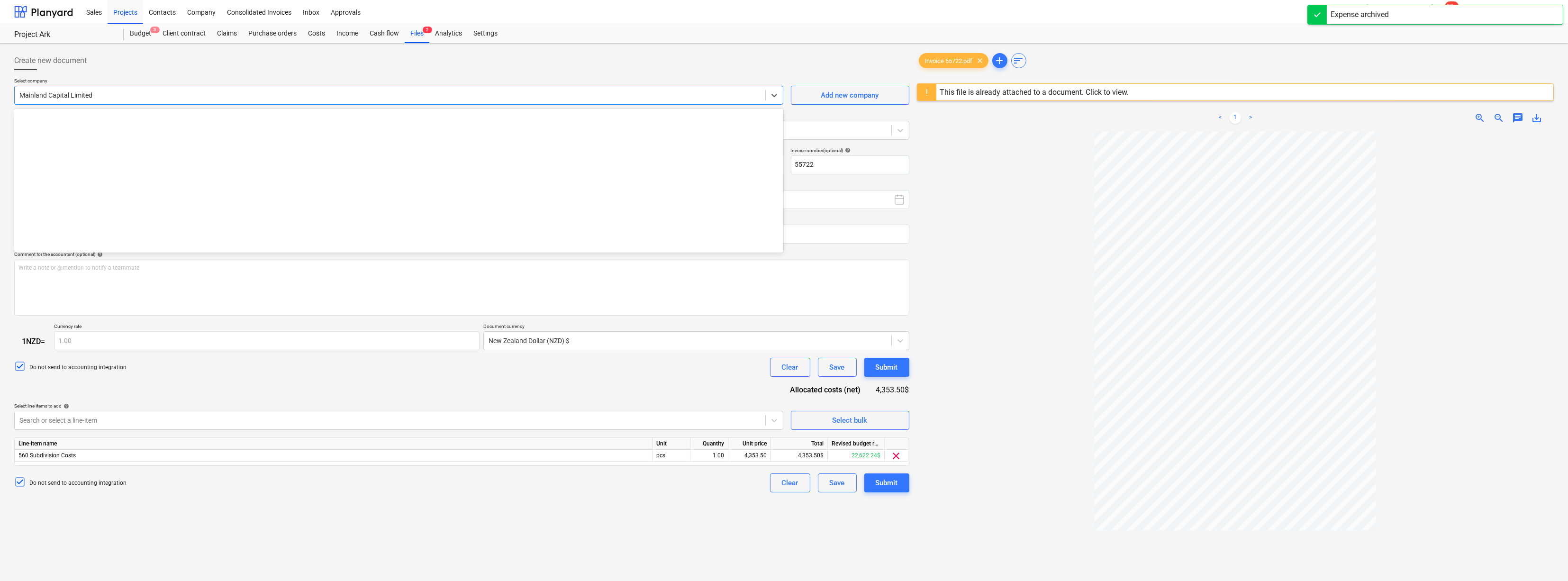
click at [110, 89] on div "Mainland Capital Limited" at bounding box center [390, 95] width 751 height 13
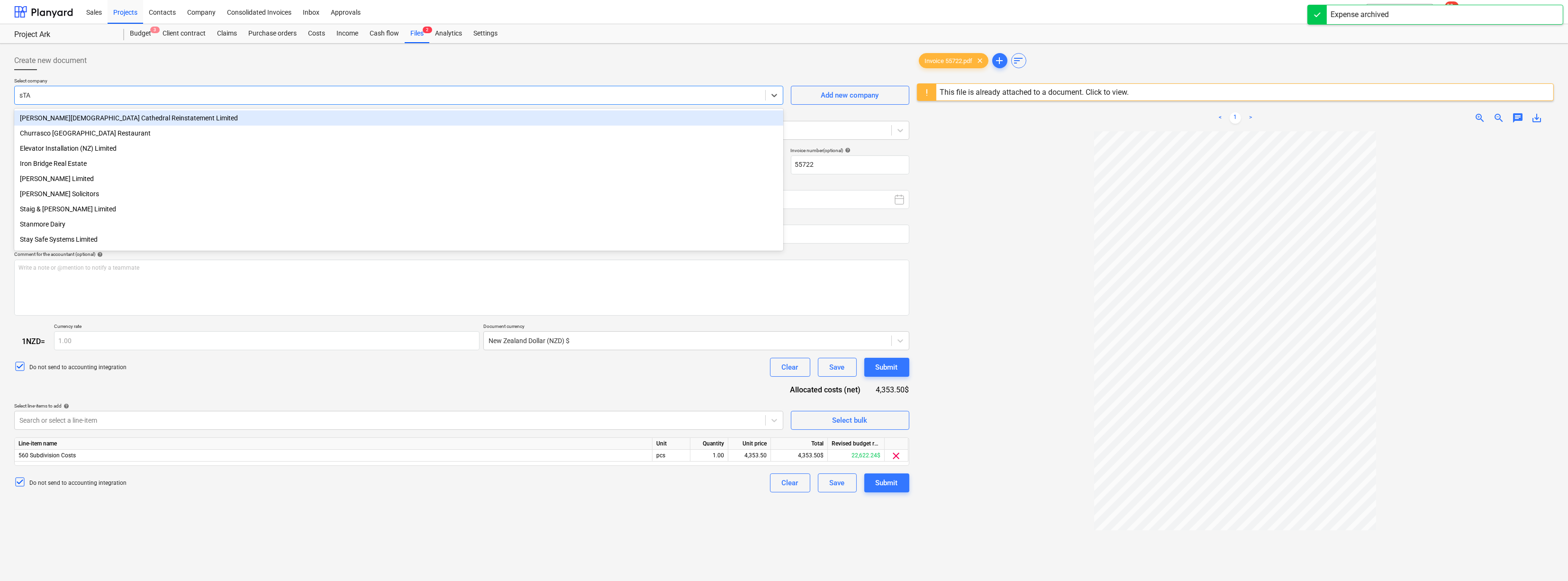
type input "sTAI"
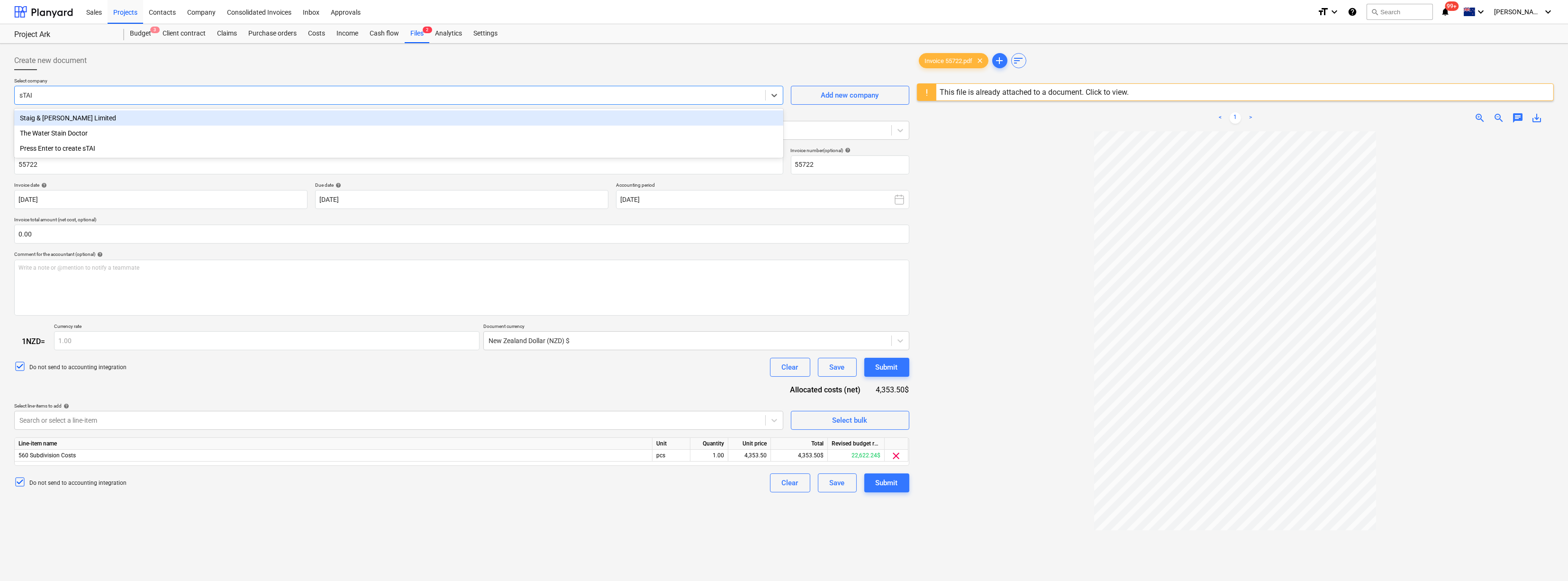
click at [122, 117] on div "Staig & [PERSON_NAME] Limited" at bounding box center [398, 118] width 769 height 15
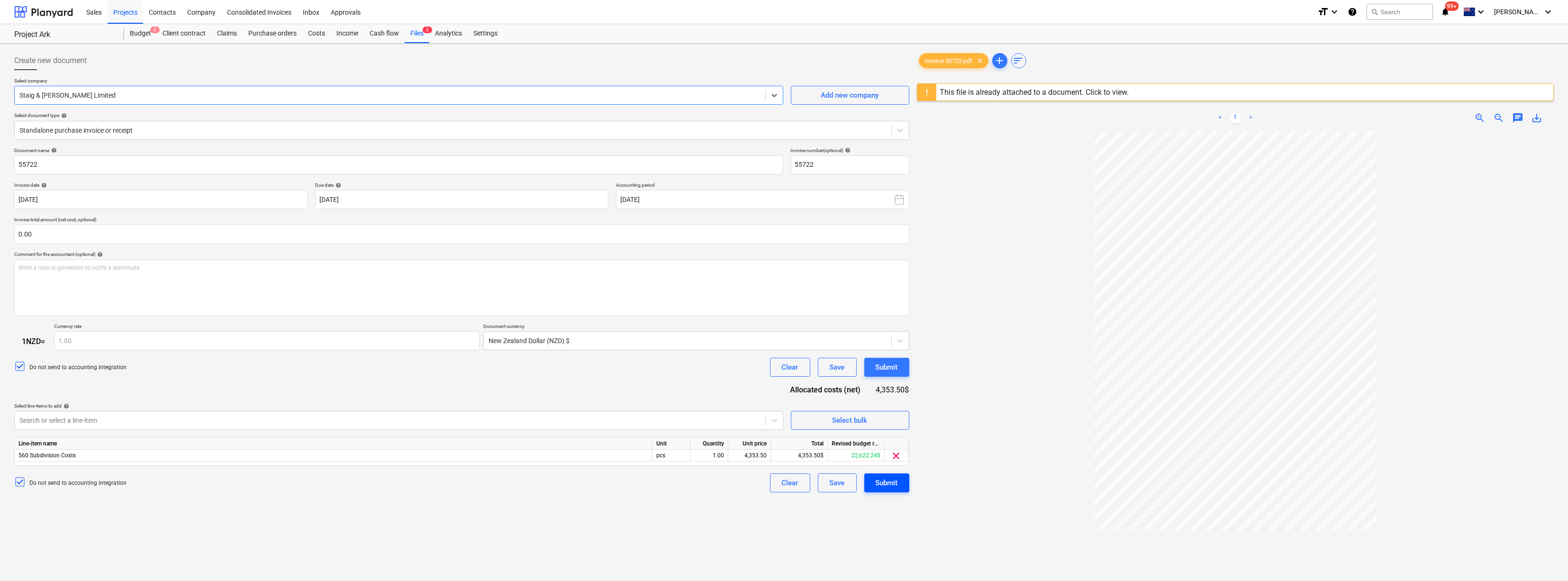
click at [887, 489] on div "Submit" at bounding box center [887, 483] width 23 height 12
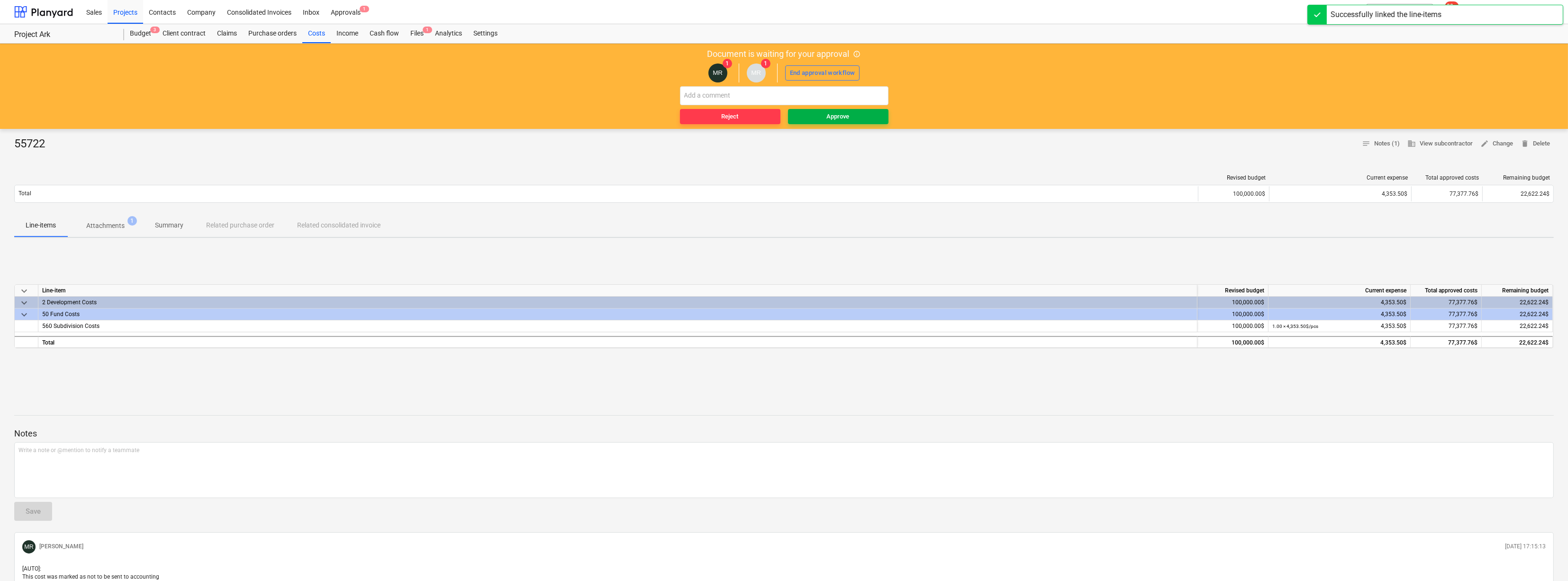
click at [850, 116] on div "Approve" at bounding box center [838, 117] width 23 height 11
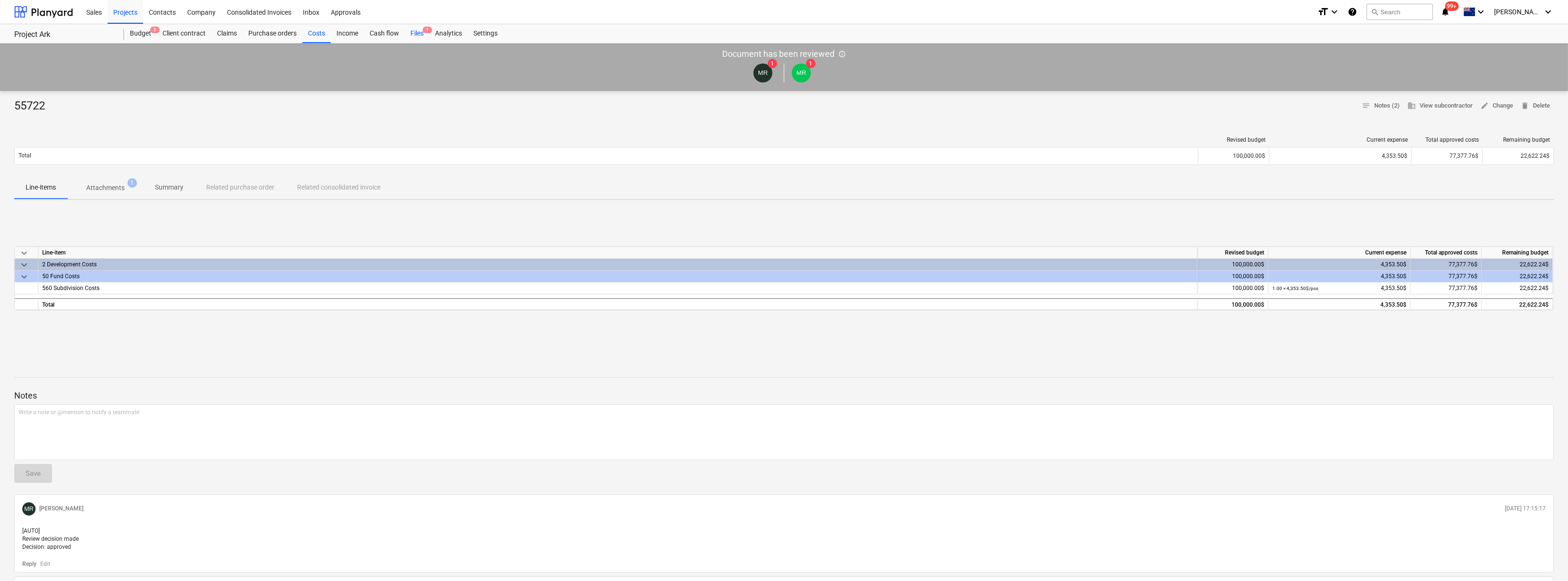
click at [426, 39] on div "Files 1" at bounding box center [417, 34] width 24 height 19
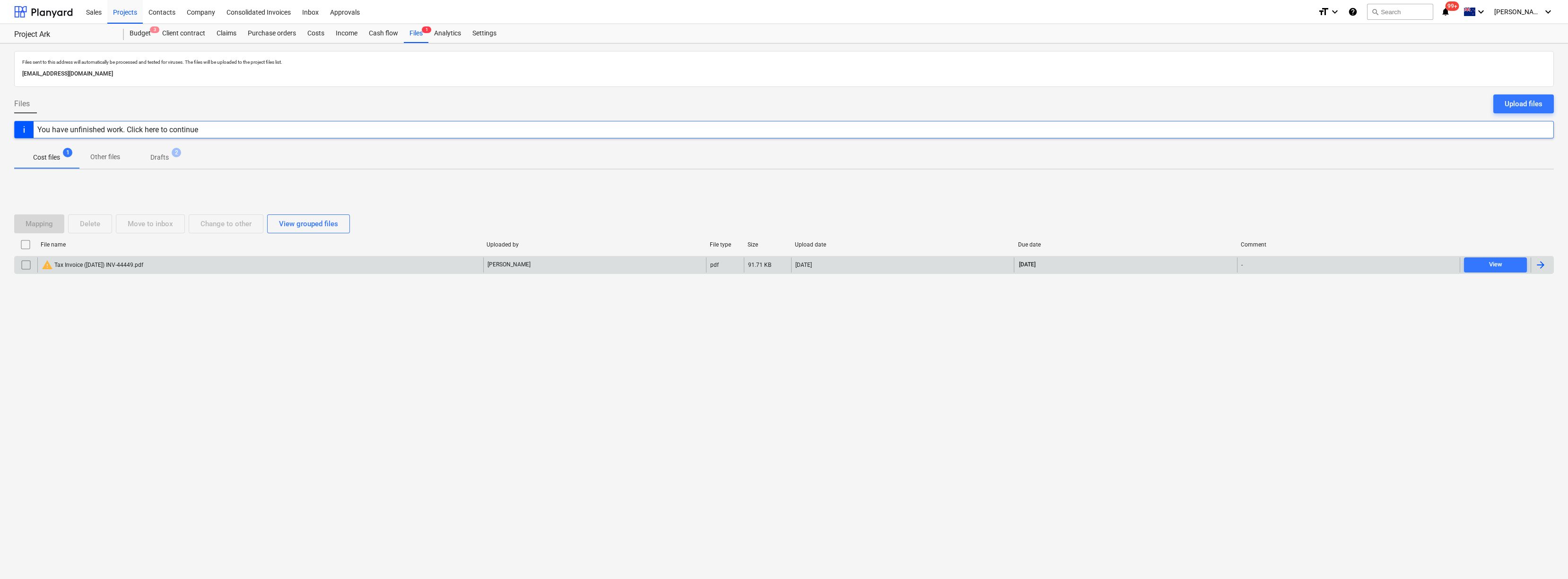
click at [119, 266] on div "warning Tax Invoice ([DATE]) INV-44449.pdf" at bounding box center [92, 265] width 102 height 12
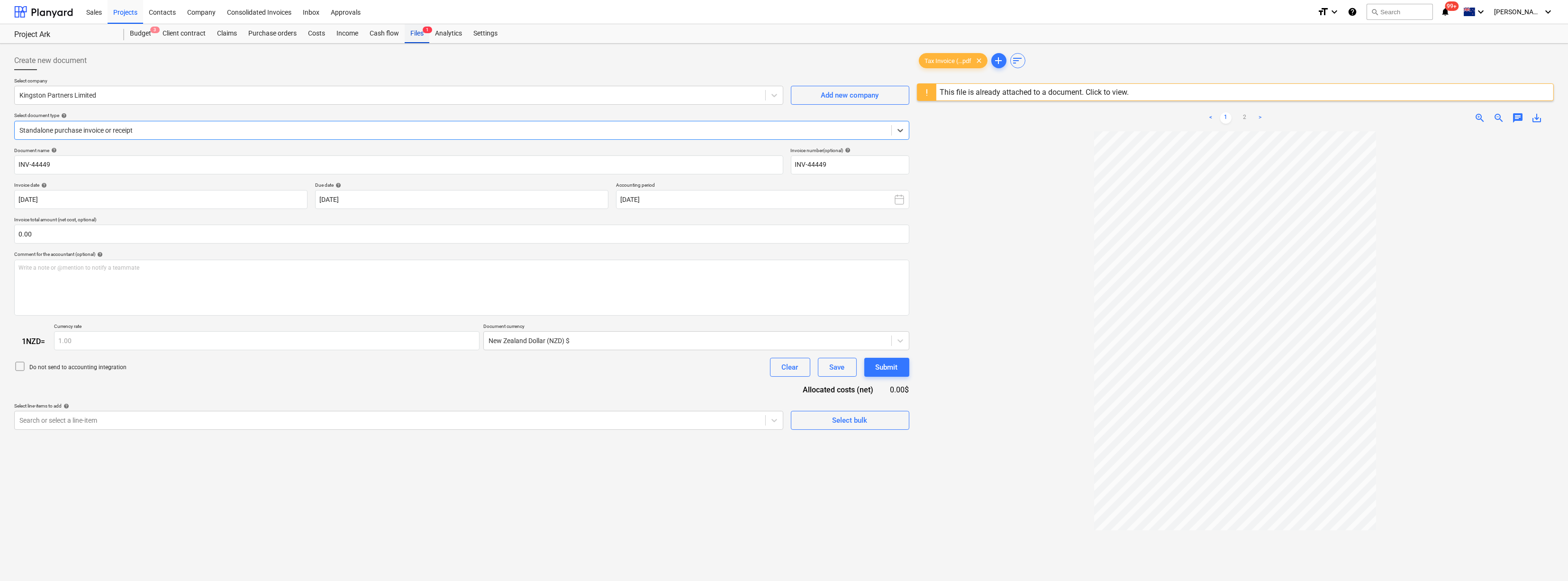
click at [419, 35] on div "Files 1" at bounding box center [417, 34] width 24 height 19
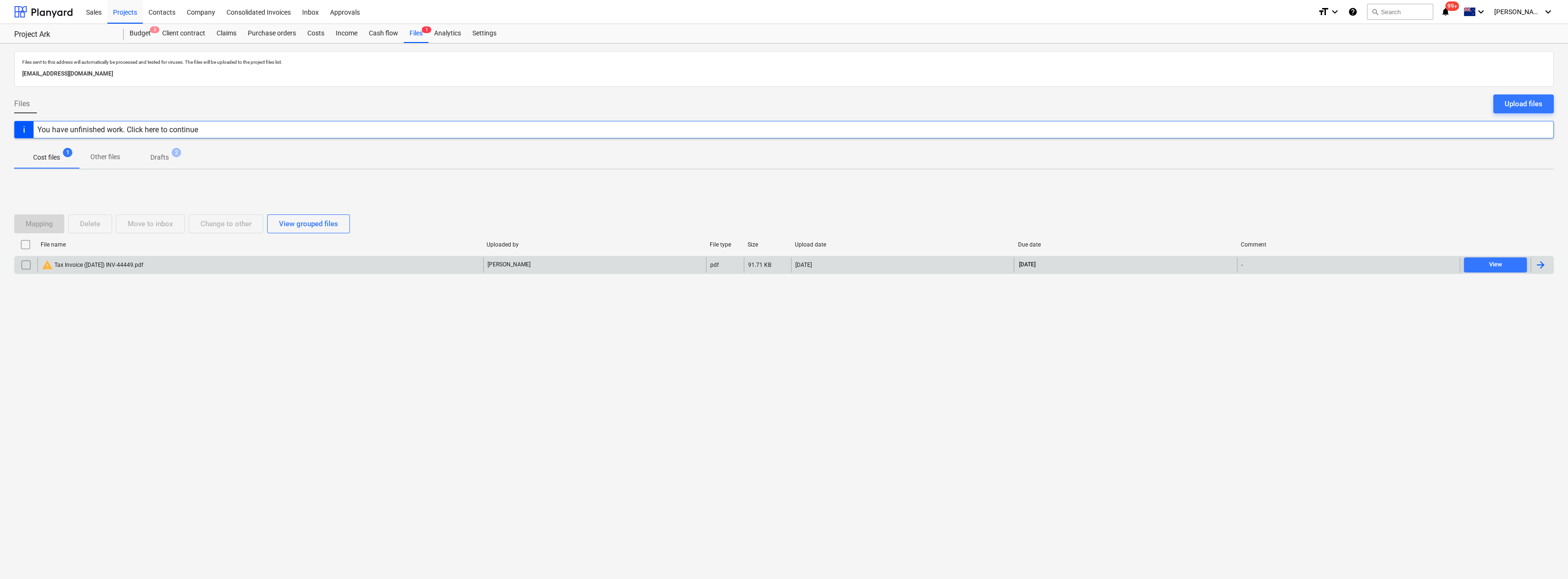
click at [26, 266] on input "checkbox" at bounding box center [26, 265] width 15 height 15
click at [98, 227] on div "Delete" at bounding box center [89, 224] width 20 height 12
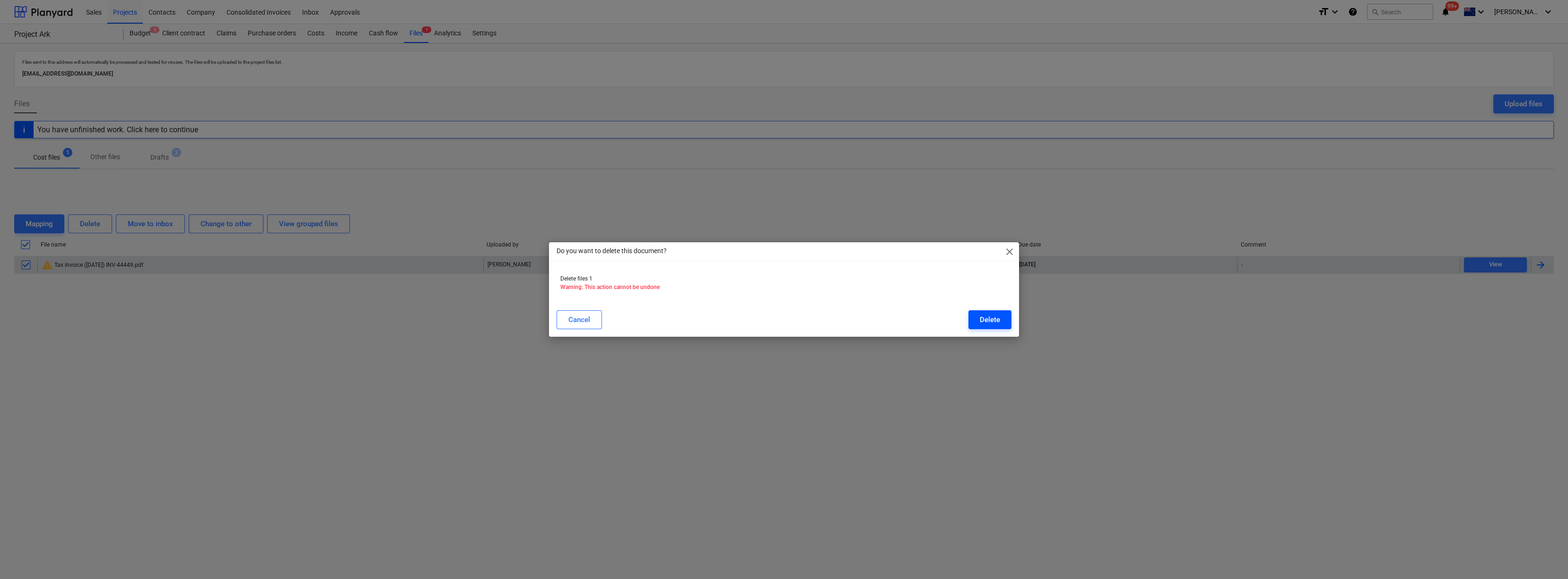
click at [984, 321] on div "Delete" at bounding box center [990, 320] width 20 height 12
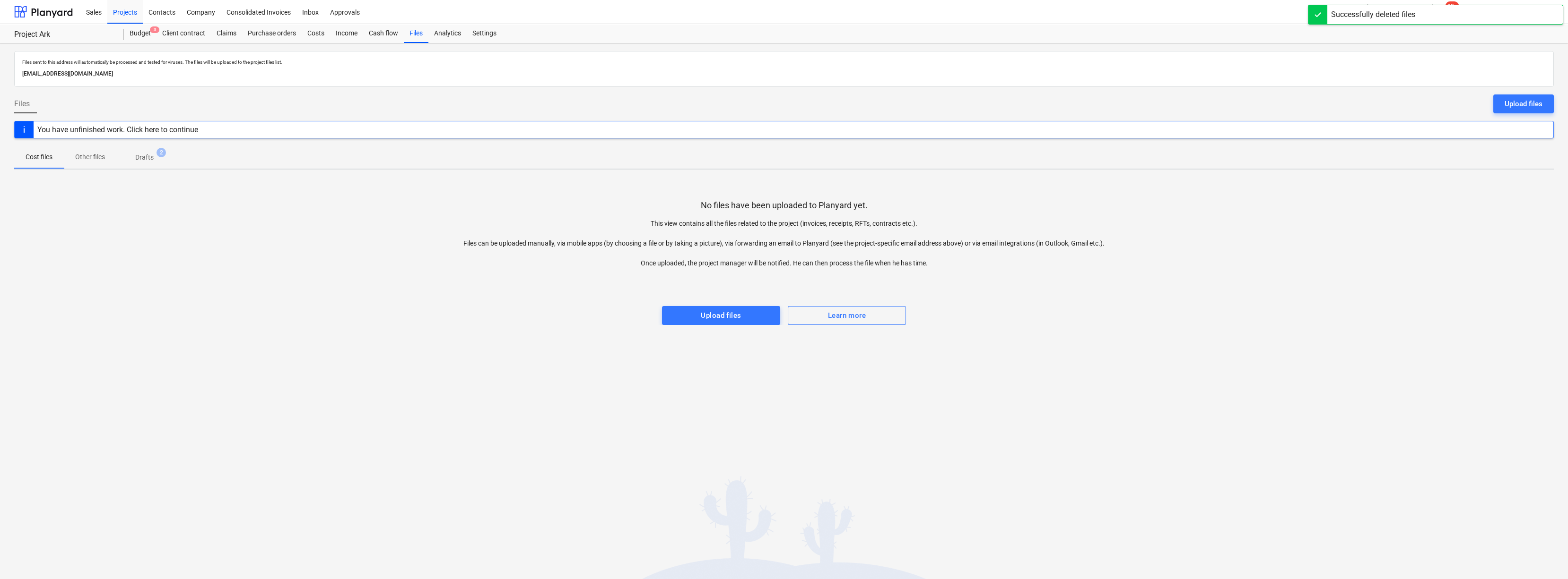
click at [272, 382] on div "Files sent to this address will automatically be processed and tested for virus…" at bounding box center [784, 311] width 1568 height 536
click at [137, 153] on p "Drafts" at bounding box center [144, 158] width 18 height 10
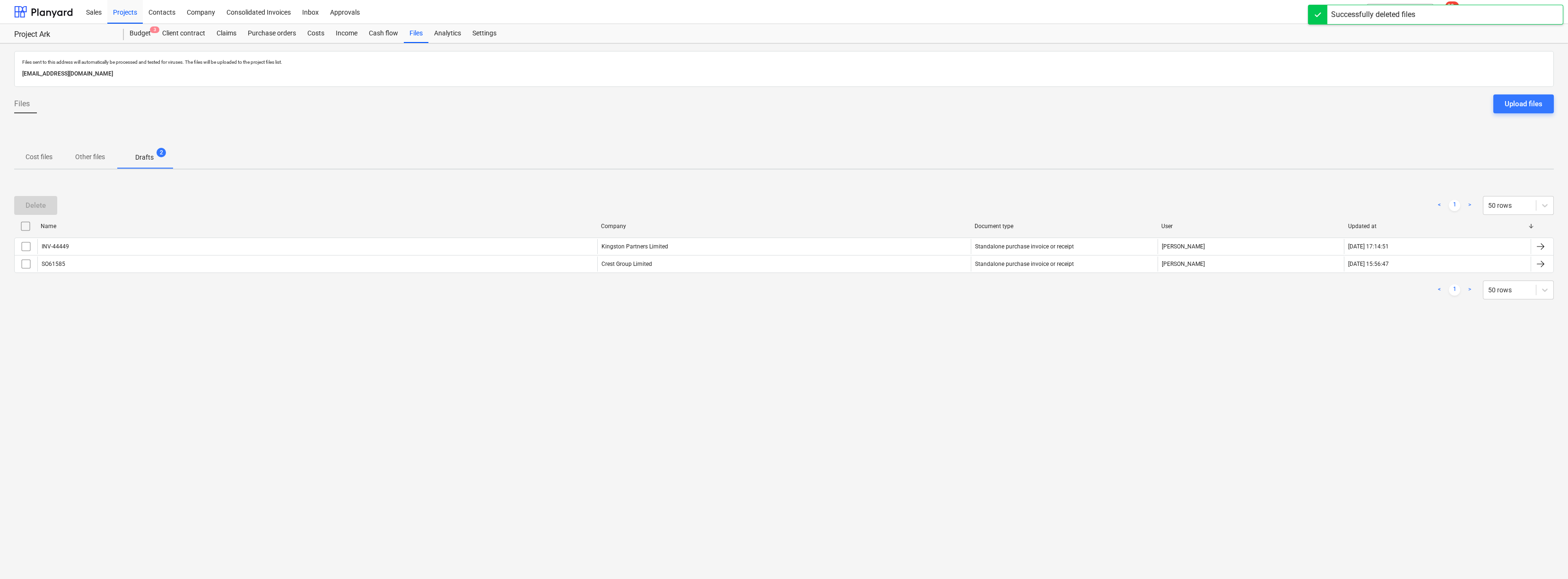
click at [24, 227] on input "checkbox" at bounding box center [26, 226] width 15 height 15
click at [42, 201] on div "Delete" at bounding box center [35, 206] width 20 height 12
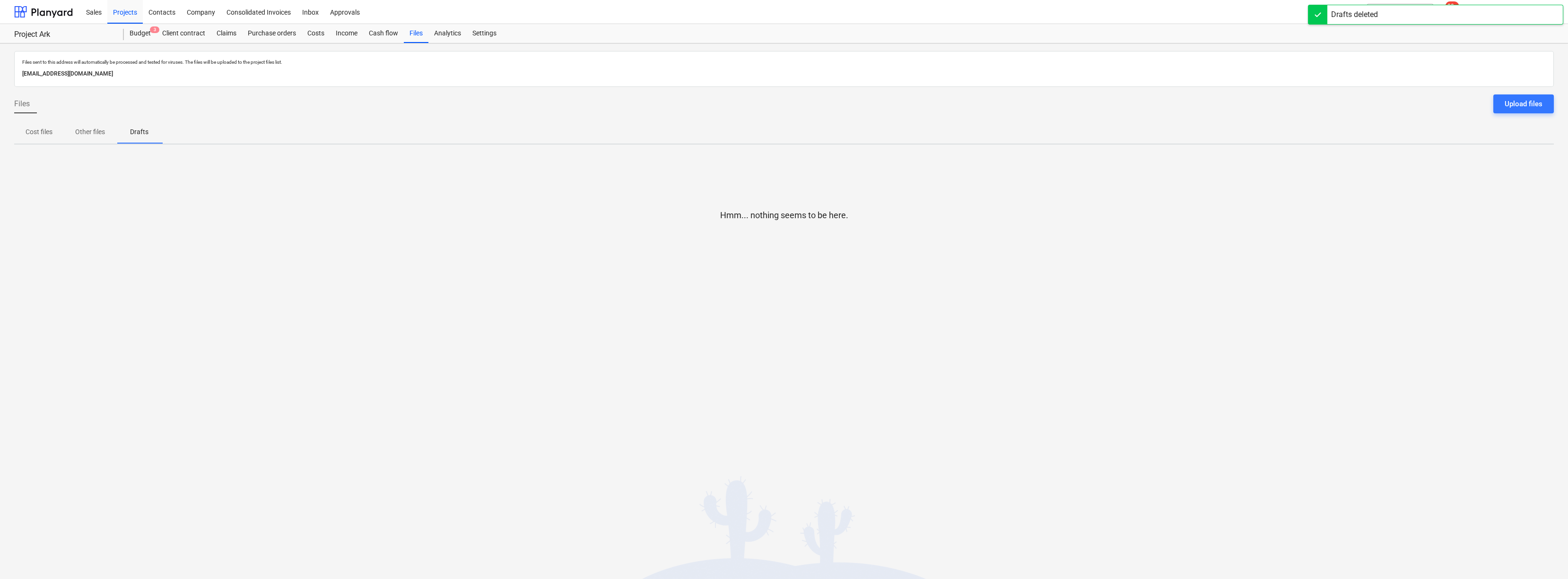
click at [289, 279] on div "Hmm... nothing seems to be here." at bounding box center [783, 223] width 1539 height 142
click at [143, 33] on div "Budget 3" at bounding box center [141, 33] width 33 height 19
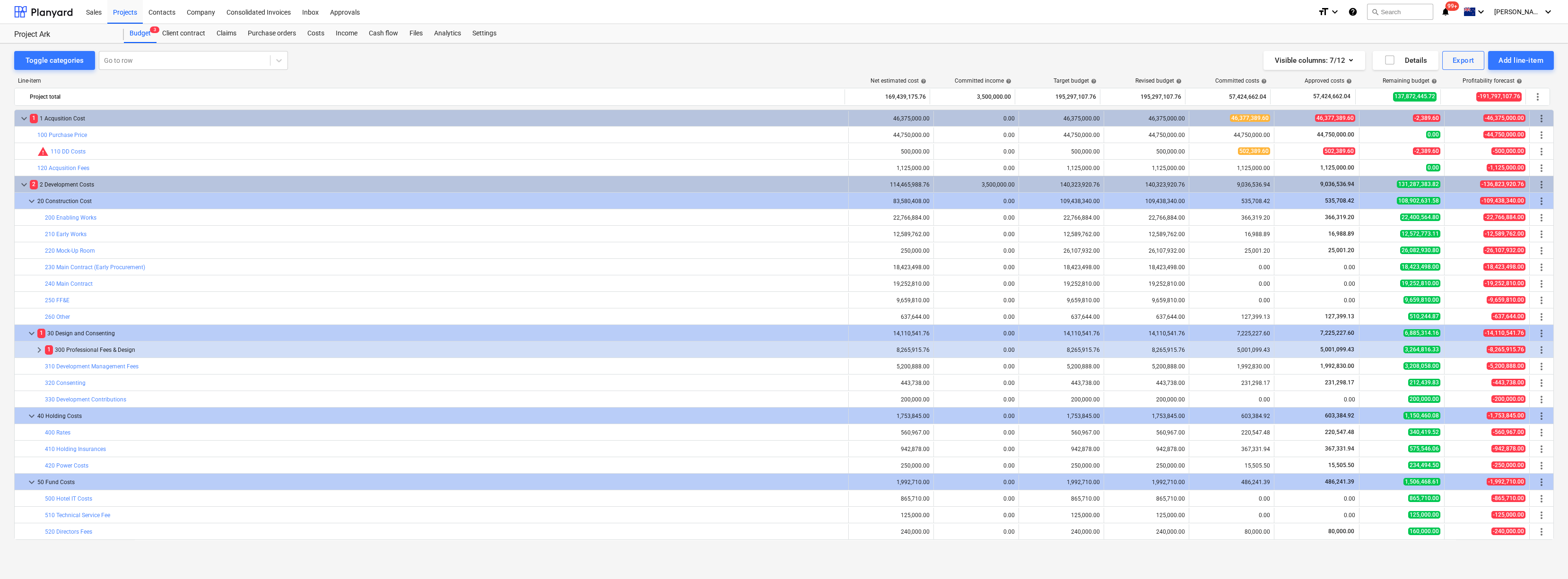
scroll to position [215, 0]
